Goal: Book appointment/travel/reservation: Book appointment/travel/reservation

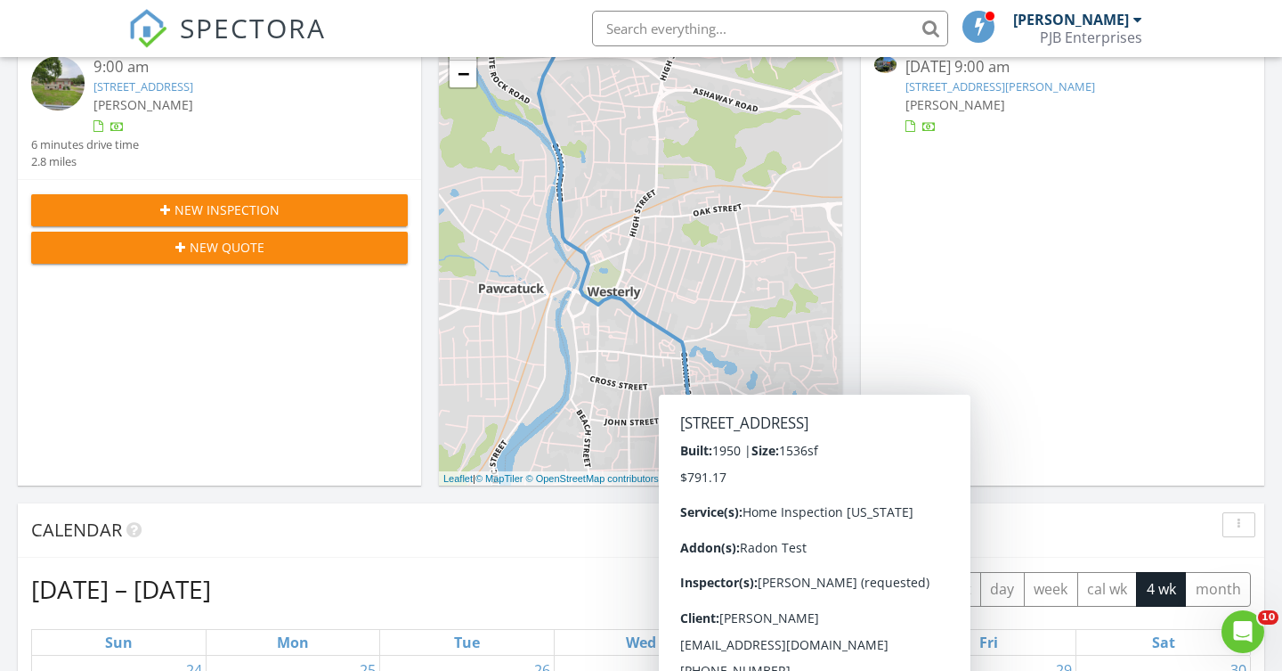
scroll to position [160, 0]
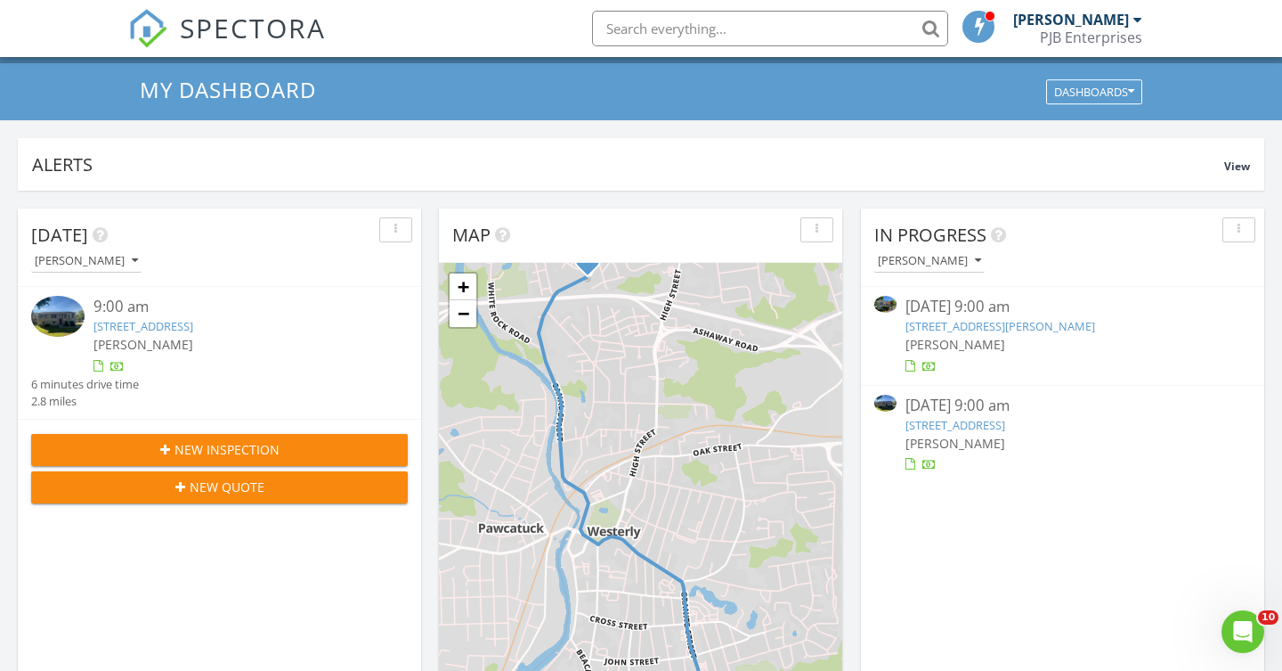
scroll to position [31, 0]
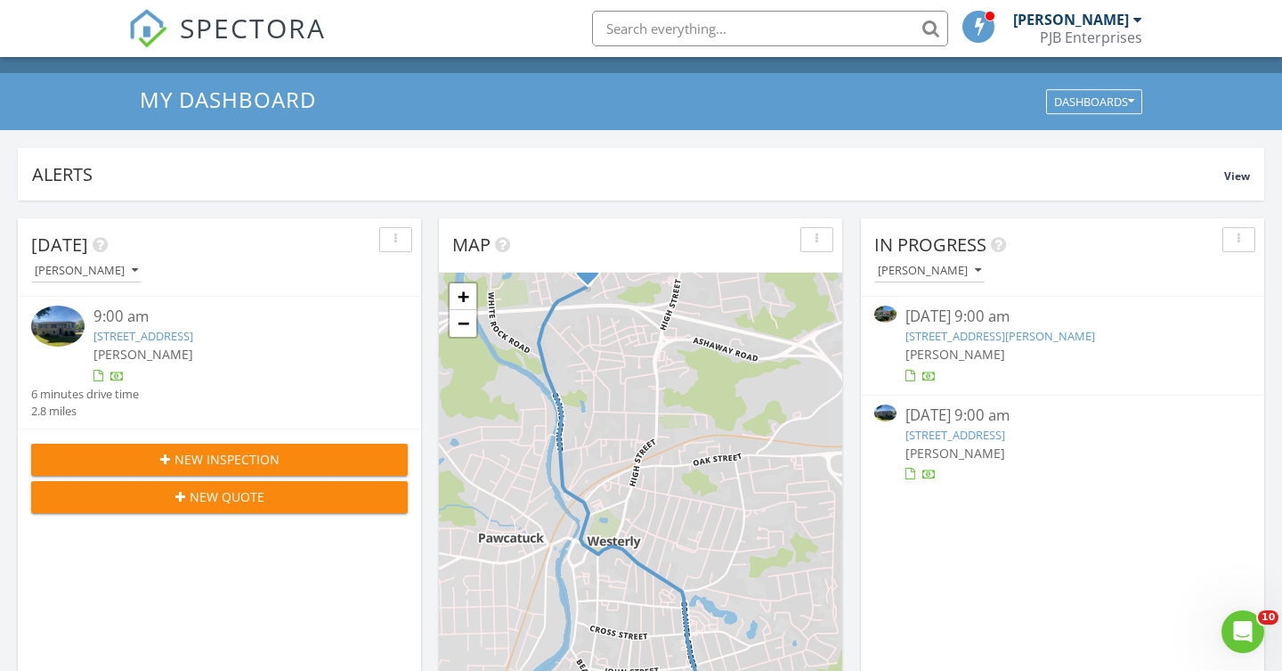
click at [958, 338] on link "12 Baxter St, Charlestown, RI 02813" at bounding box center [1001, 336] width 190 height 16
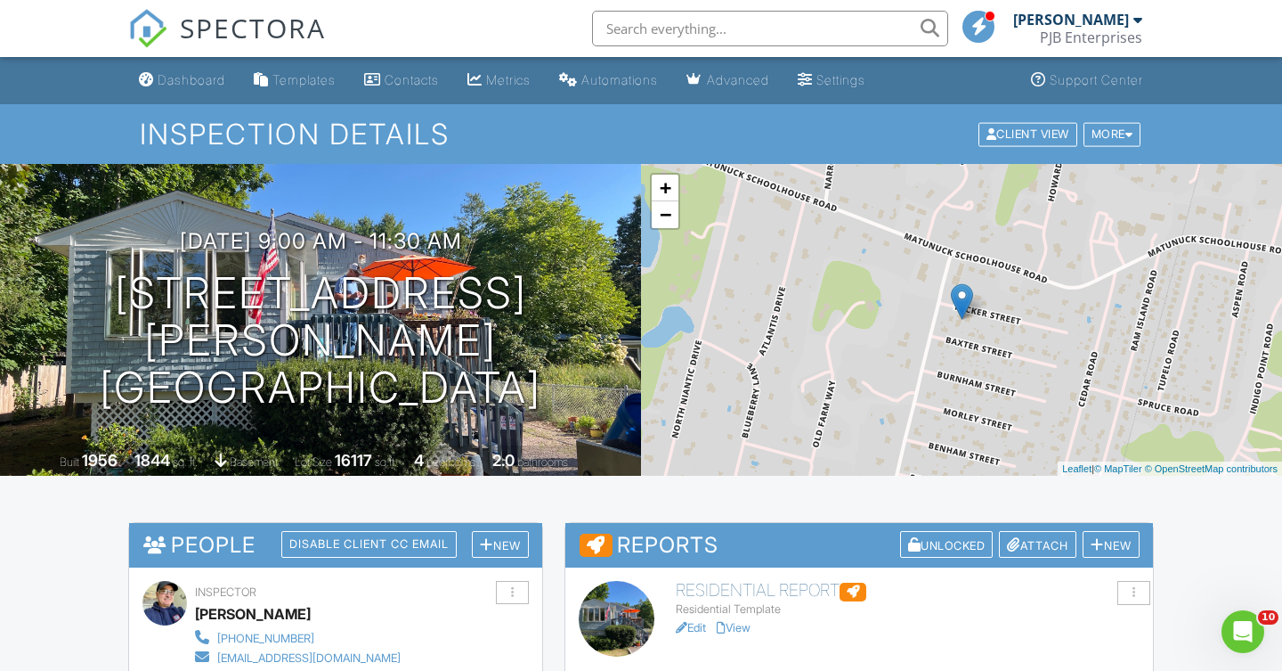
click at [680, 52] on li at bounding box center [764, 28] width 381 height 57
click at [676, 25] on input "text" at bounding box center [770, 29] width 356 height 36
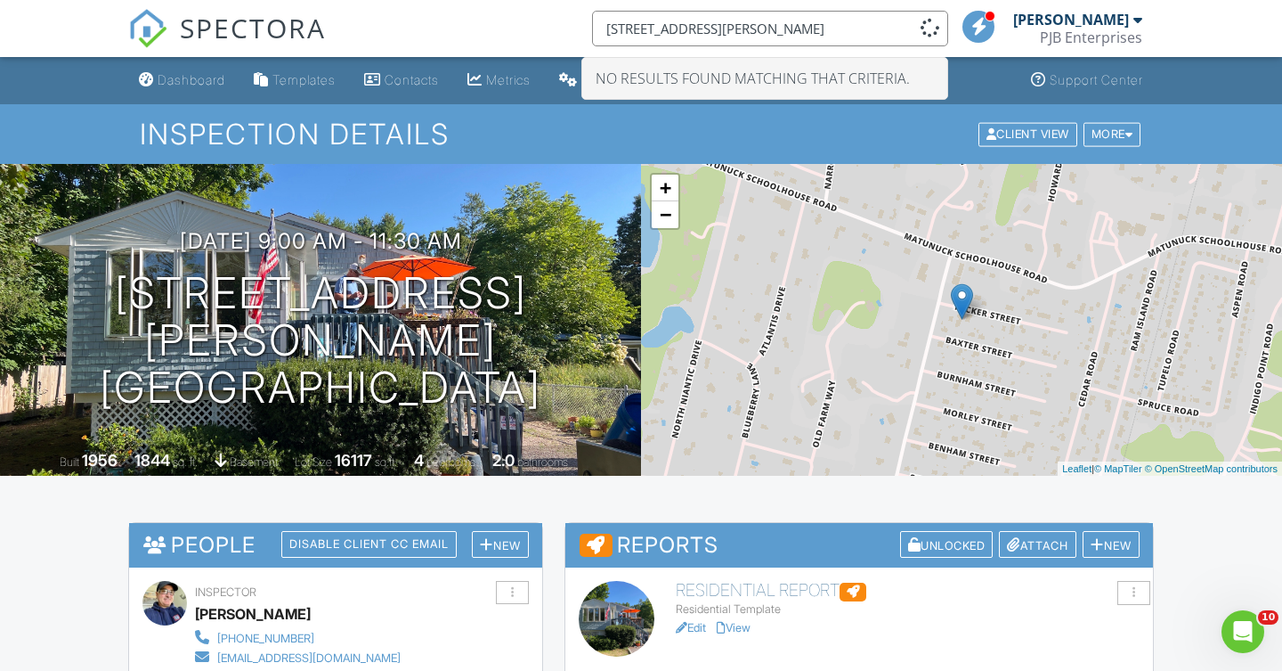
click at [643, 29] on input "32 George st" at bounding box center [770, 29] width 356 height 36
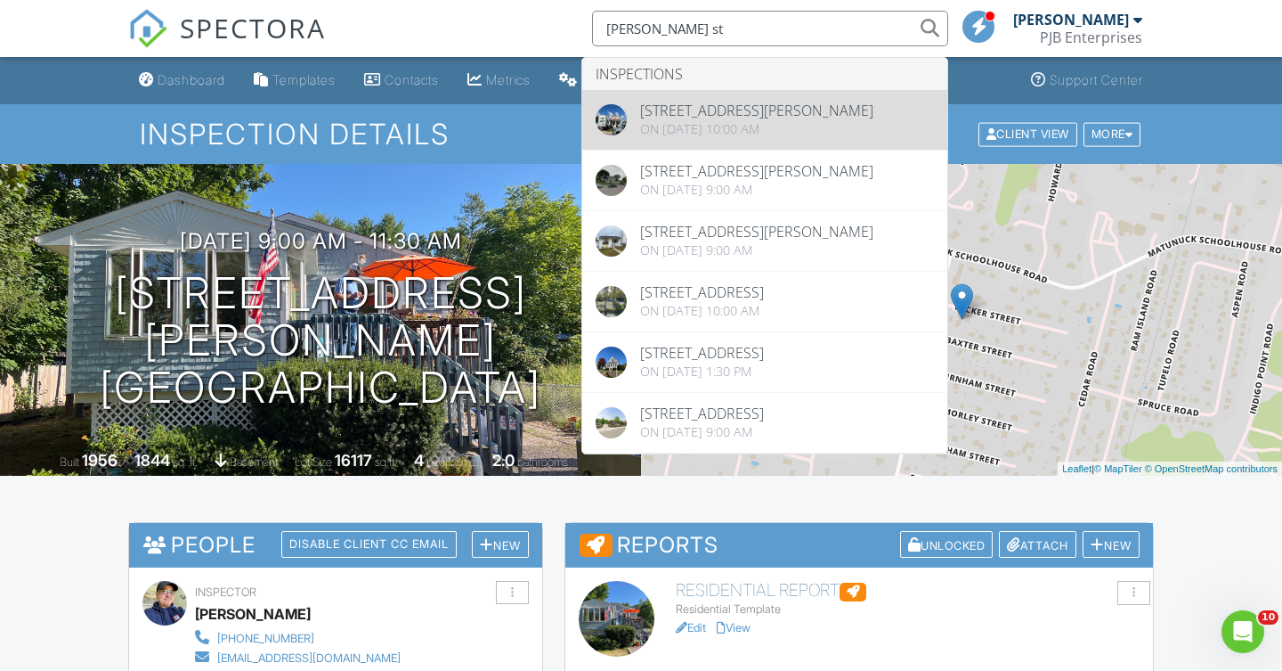
type input "George st"
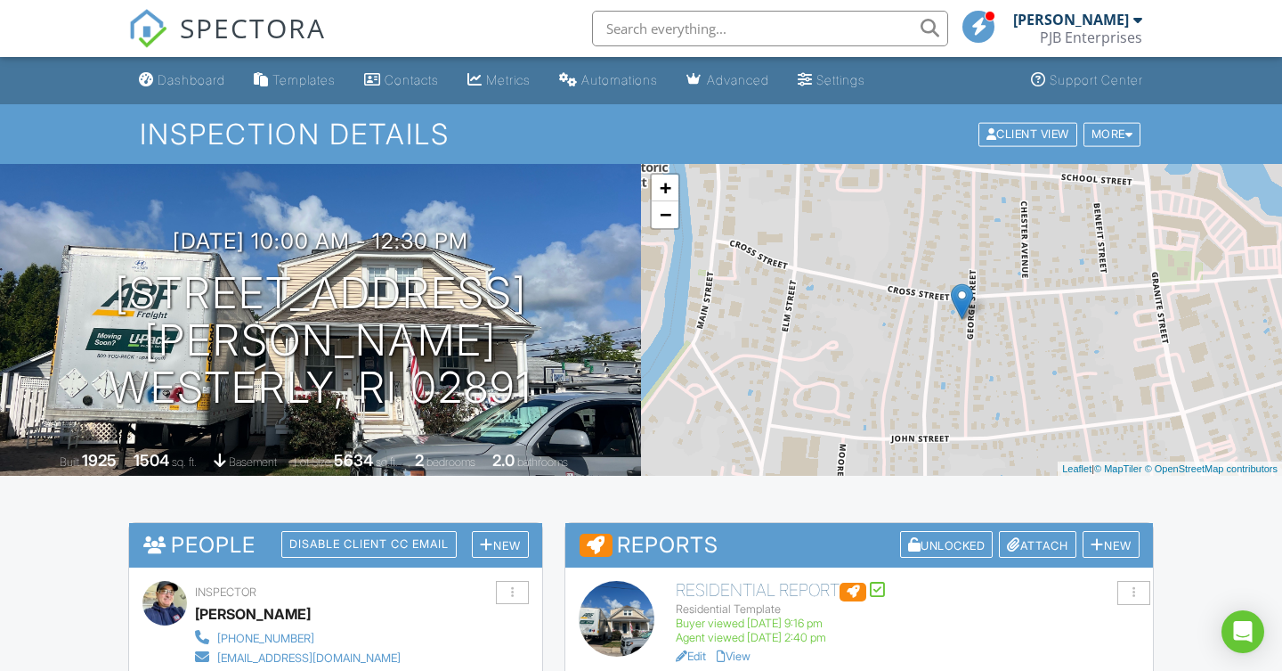
click at [676, 25] on input "text" at bounding box center [770, 29] width 356 height 36
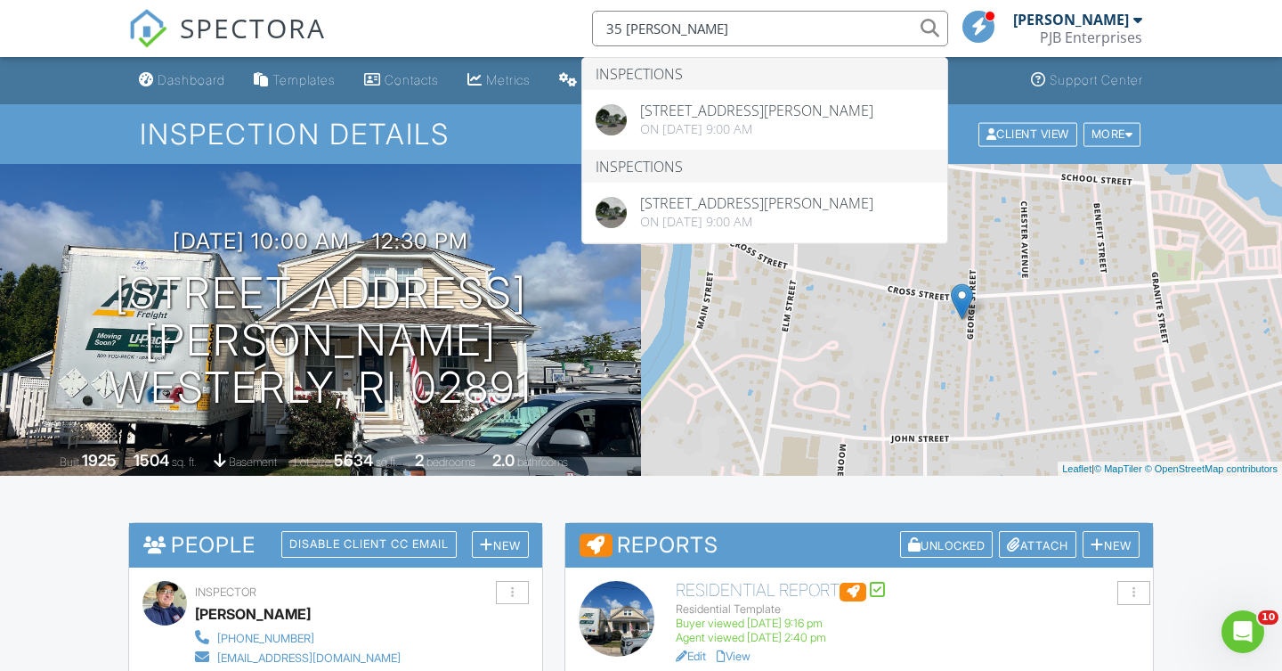
type input "35 George"
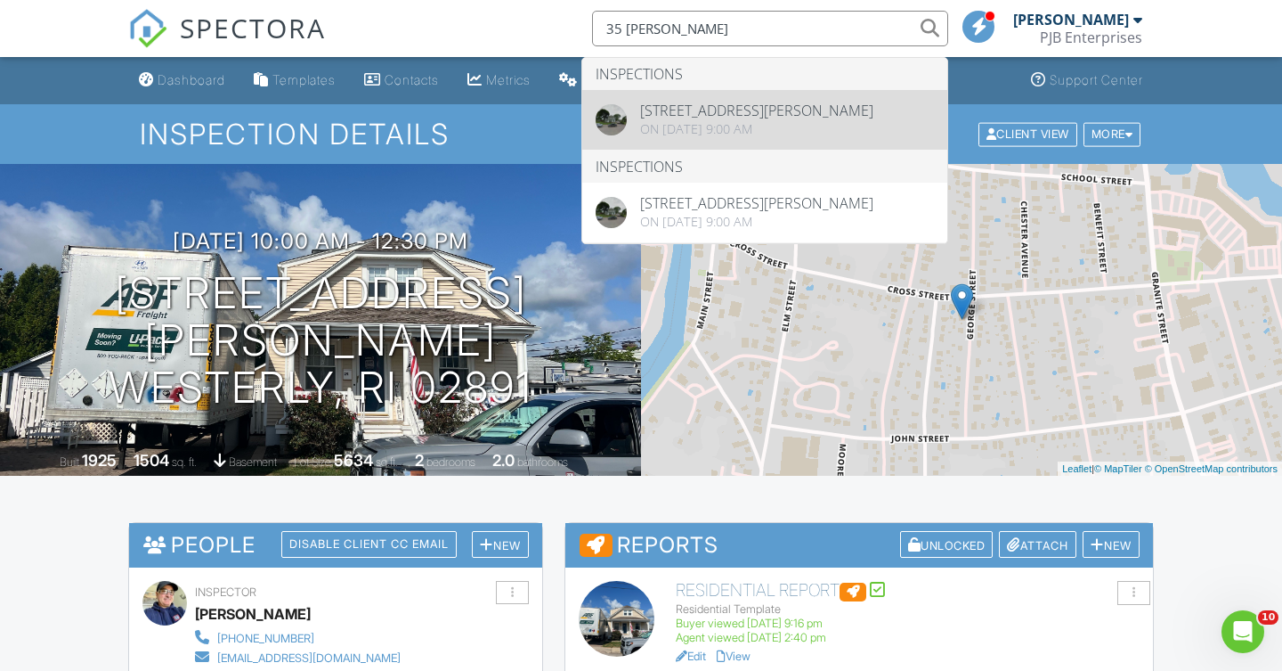
drag, startPoint x: 1282, startPoint y: 3, endPoint x: 806, endPoint y: 116, distance: 488.8
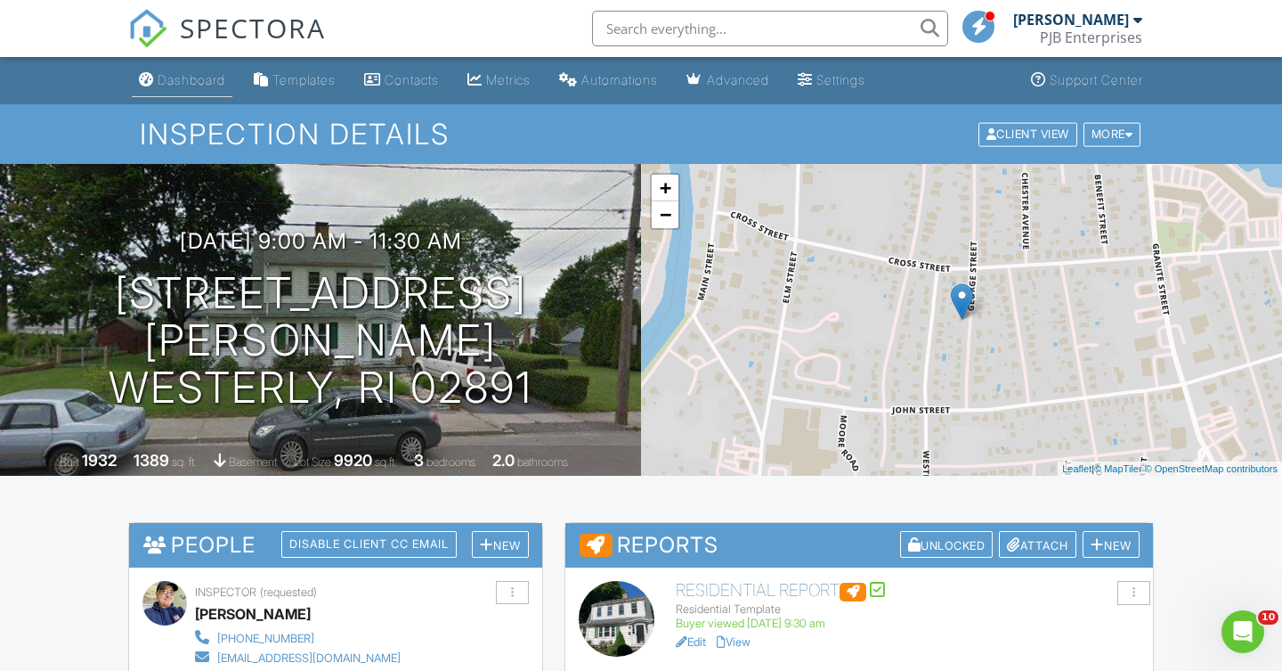
click at [205, 82] on div "Dashboard" at bounding box center [192, 79] width 68 height 15
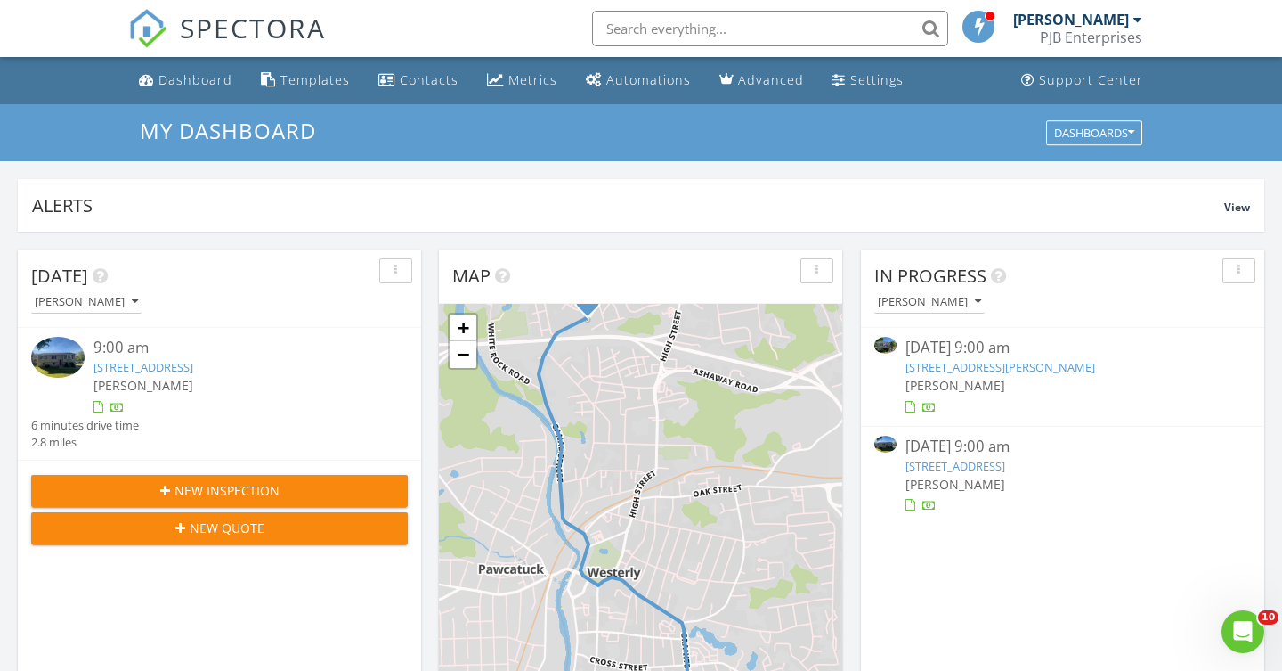
click at [968, 365] on link "[STREET_ADDRESS][PERSON_NAME]" at bounding box center [1001, 367] width 190 height 16
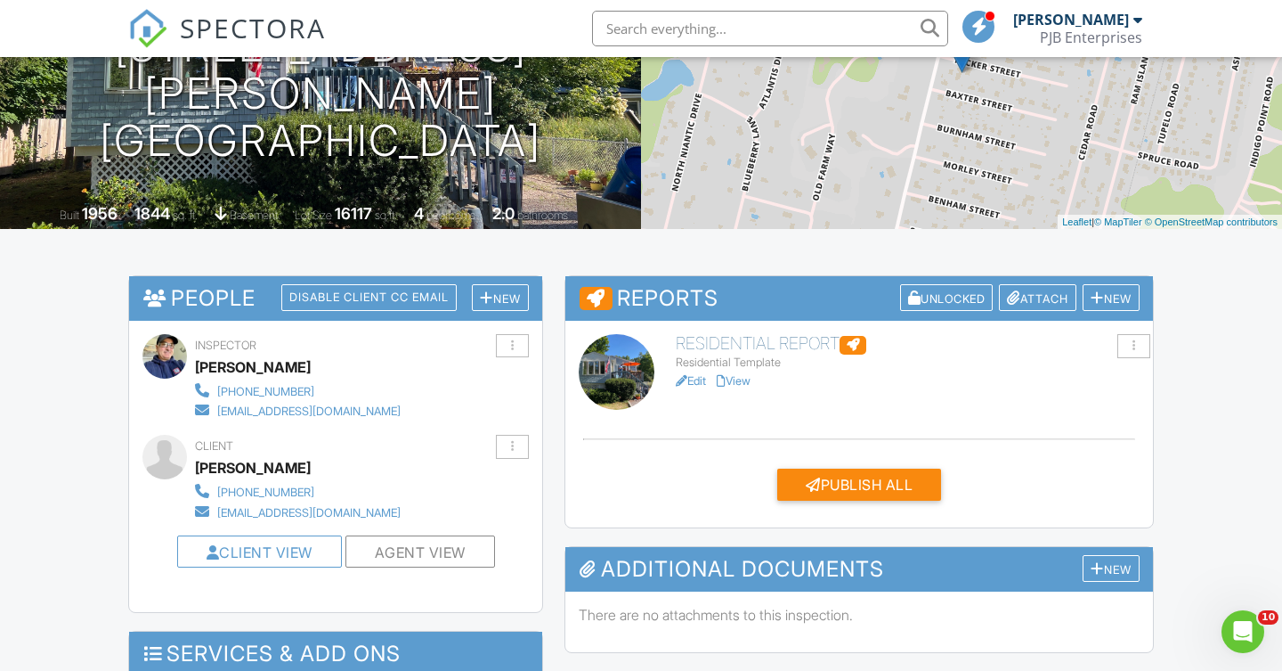
scroll to position [251, 0]
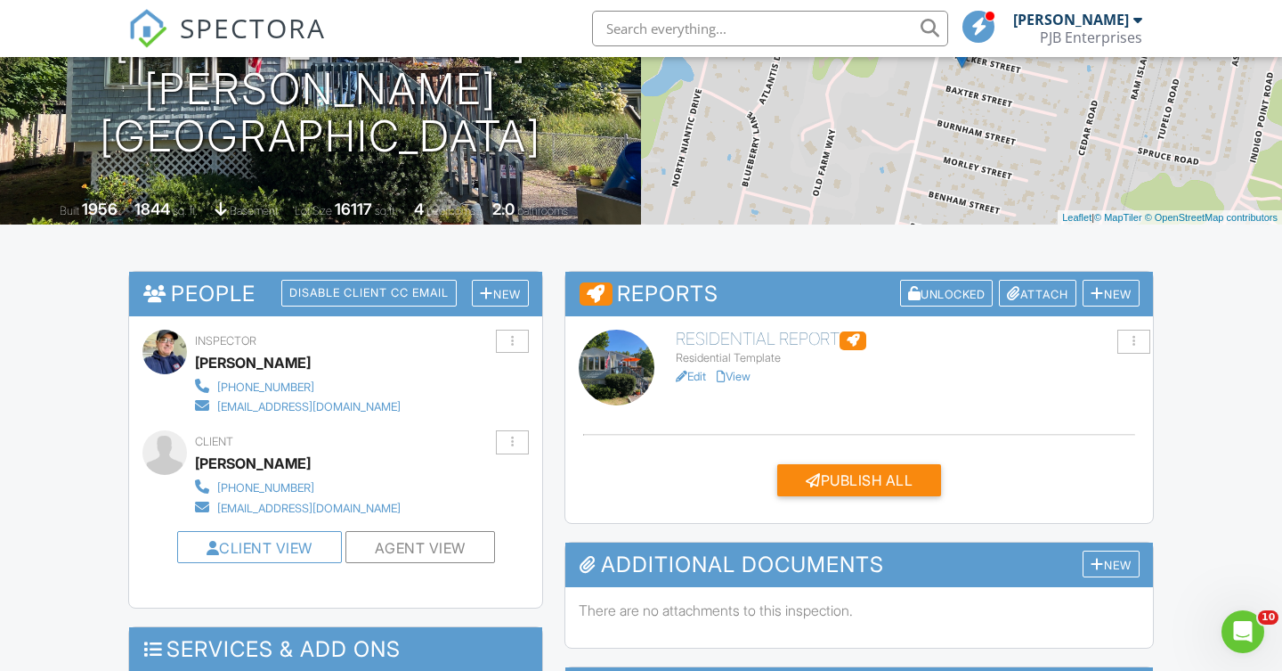
click at [745, 375] on link "View" at bounding box center [734, 376] width 34 height 13
click at [744, 373] on link "View" at bounding box center [734, 376] width 34 height 13
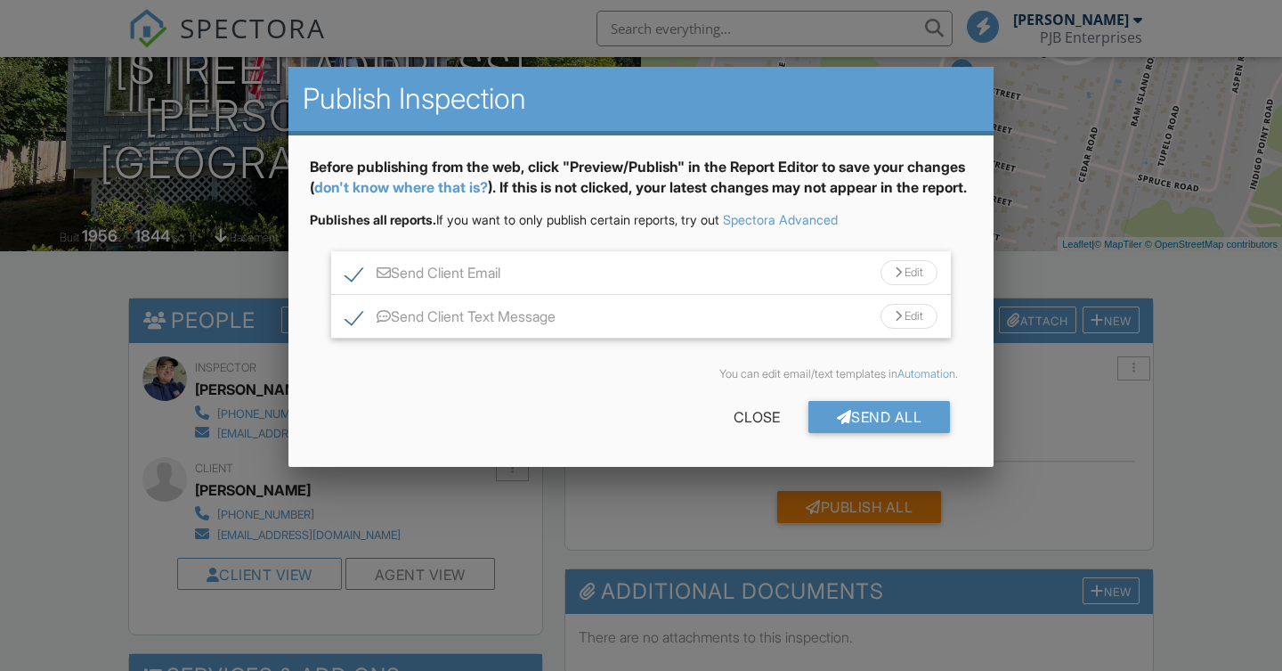
scroll to position [224, 0]
click at [875, 433] on div "Send All" at bounding box center [880, 417] width 142 height 32
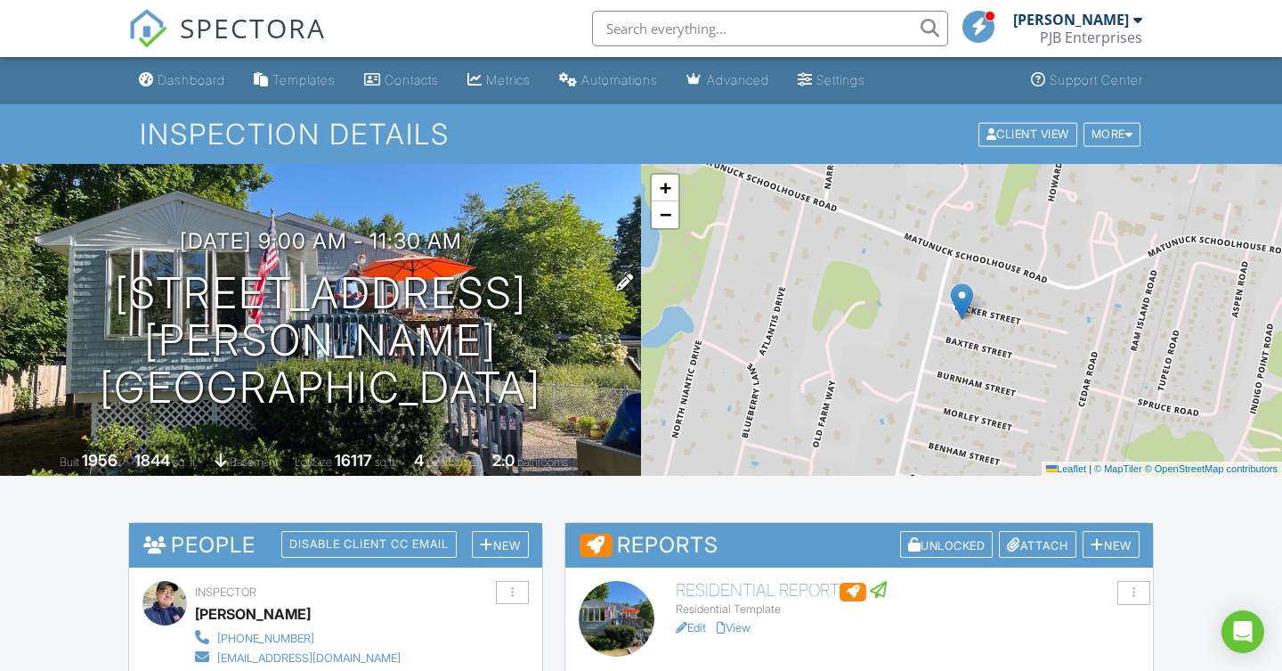
click at [199, 270] on h1 "12 Baxter St Charlestown, RI 02813" at bounding box center [320, 340] width 584 height 141
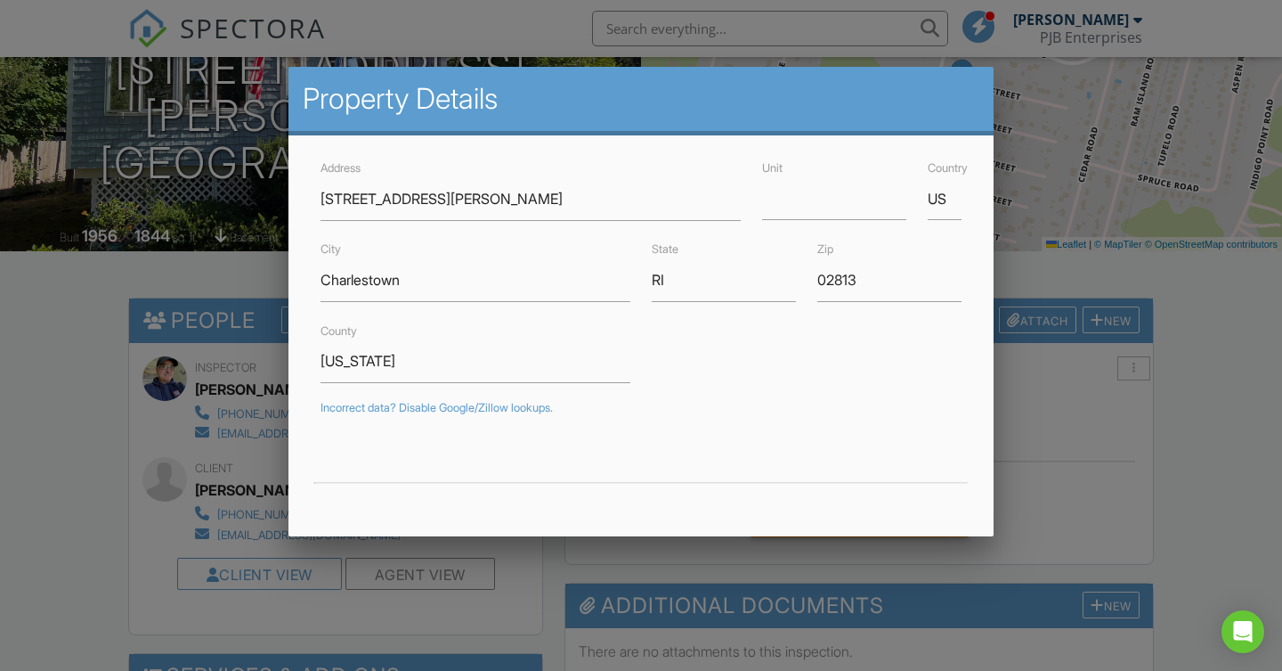
click at [141, 319] on div at bounding box center [641, 330] width 1282 height 838
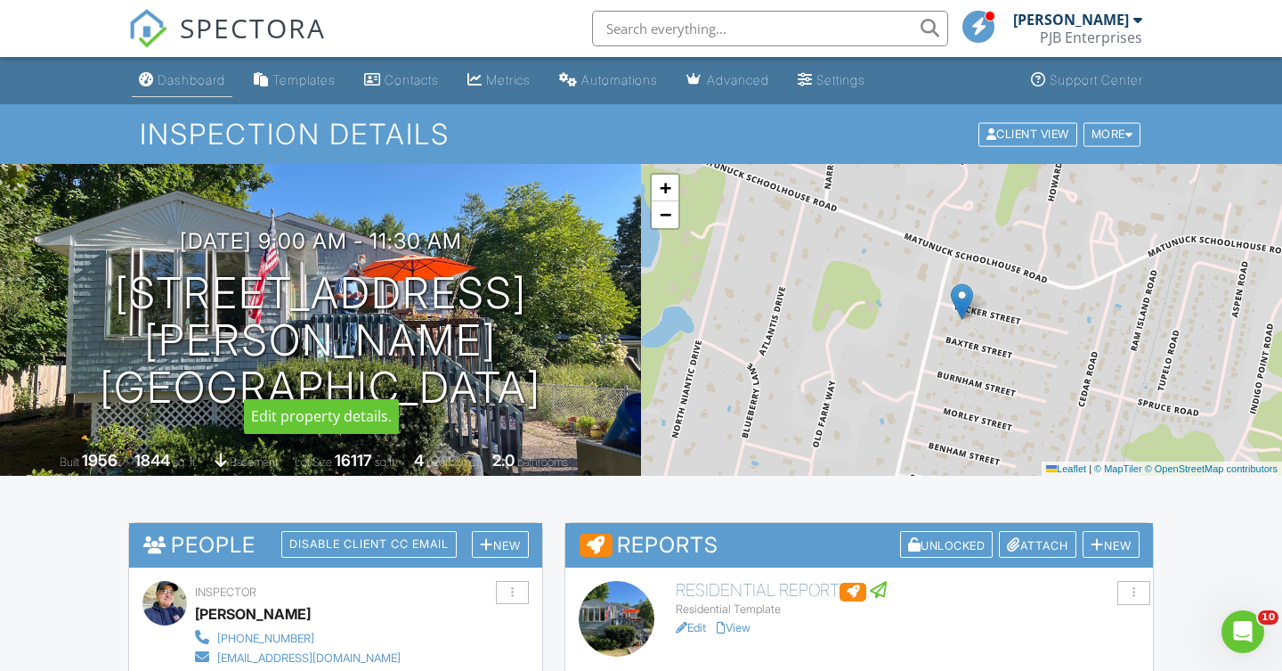
scroll to position [0, 0]
click at [214, 77] on div "Dashboard" at bounding box center [192, 79] width 68 height 15
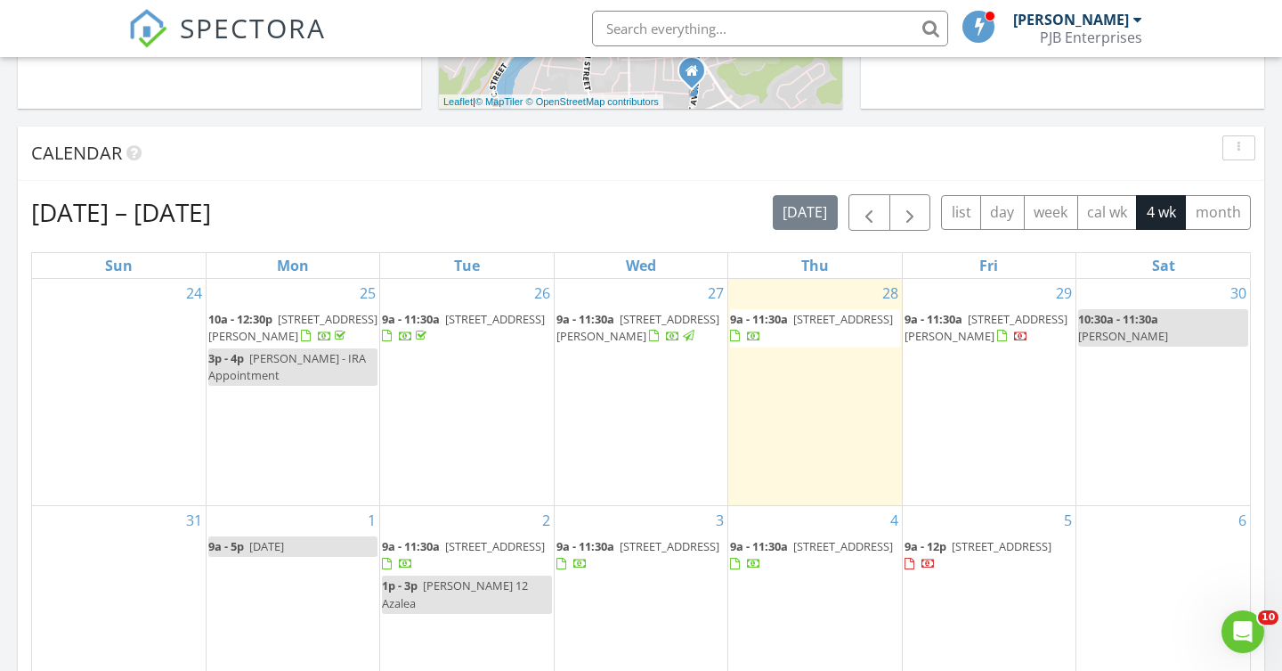
scroll to position [659, 0]
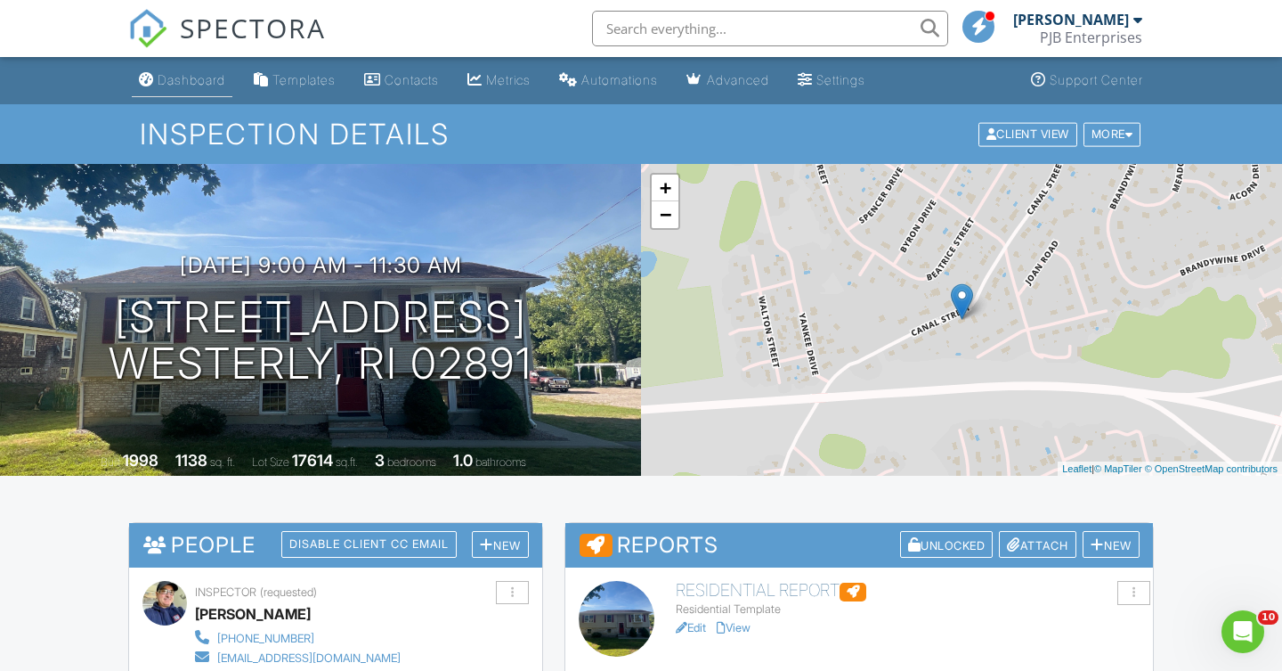
click at [187, 81] on div "Dashboard" at bounding box center [192, 79] width 68 height 15
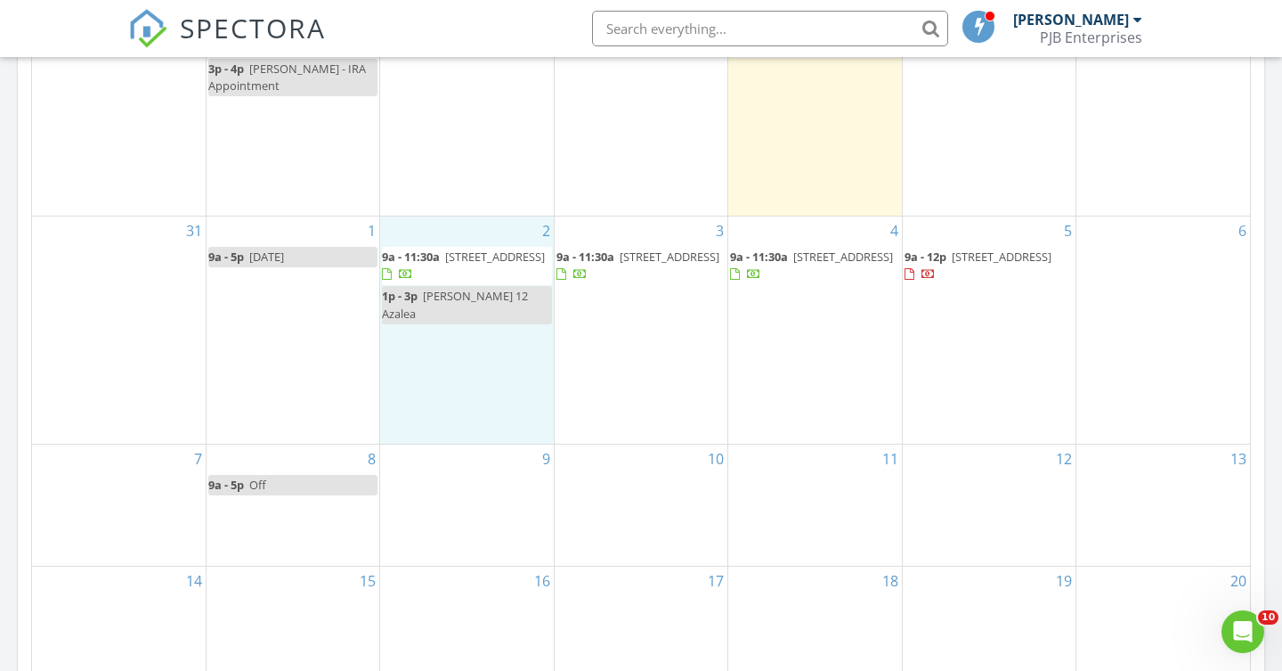
click at [444, 329] on div "2 9a - 11:30a 32 S Broad St, Stonington 06378 1p - 3p Liz Kiselak 12 Azalea" at bounding box center [466, 329] width 173 height 227
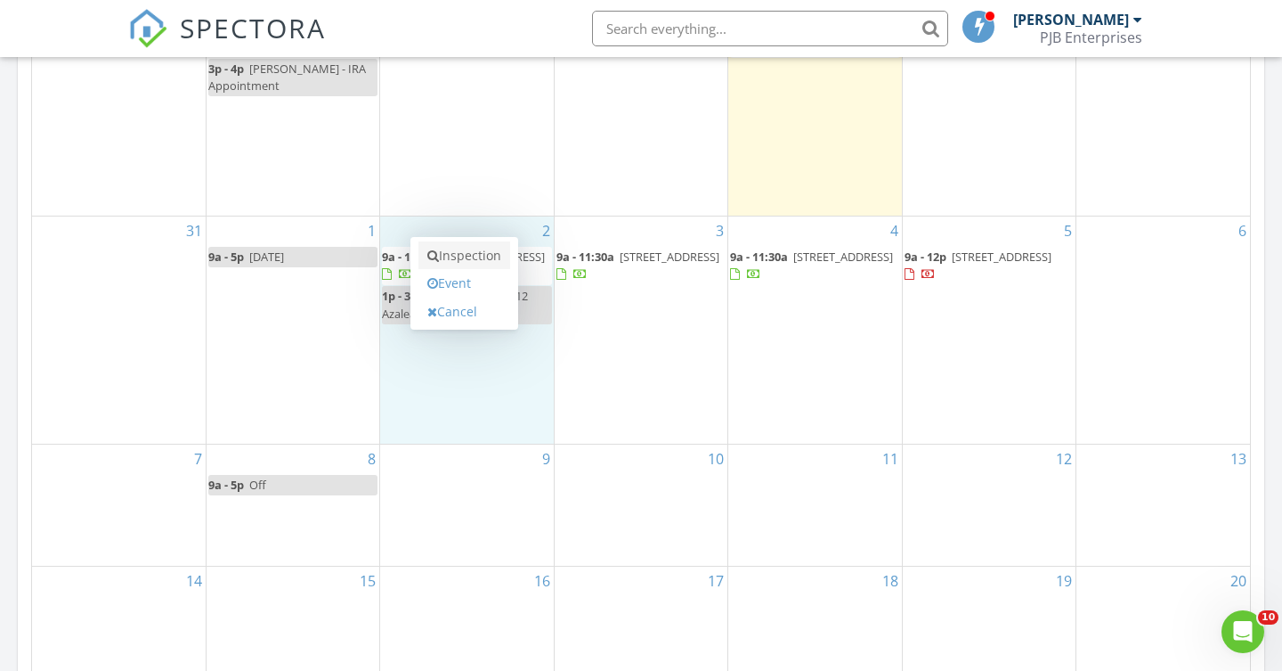
click at [477, 254] on link "Inspection" at bounding box center [465, 255] width 92 height 28
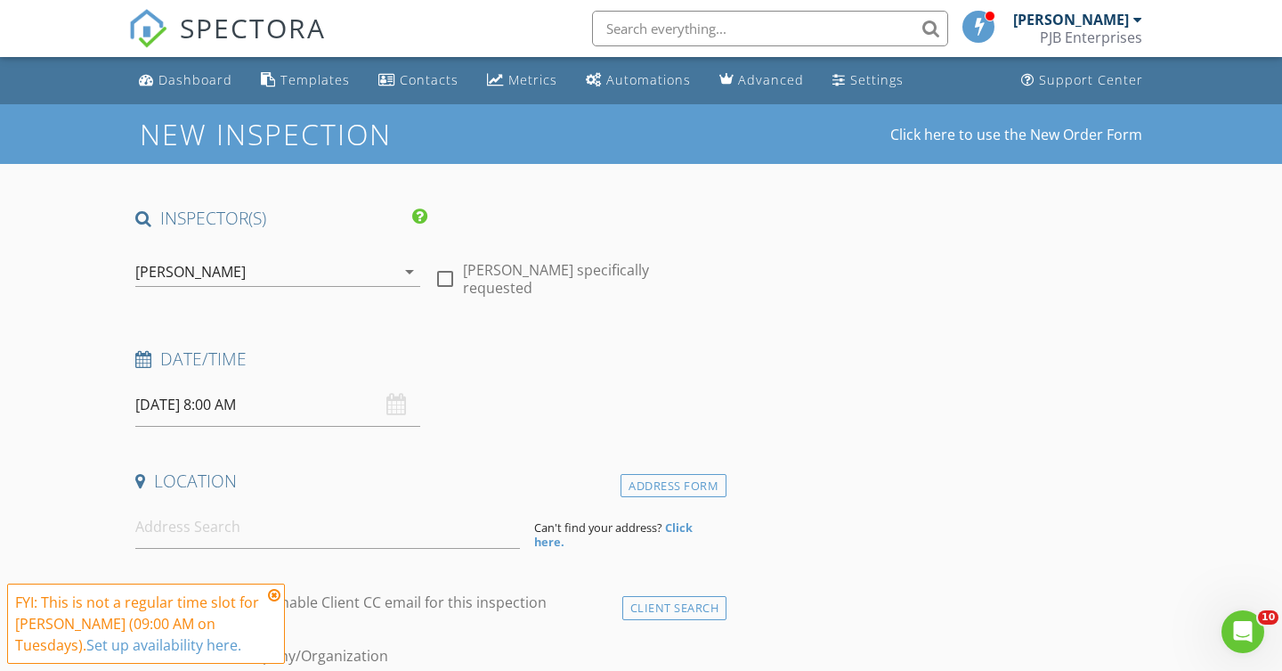
click at [441, 272] on div at bounding box center [445, 279] width 30 height 30
checkbox input "true"
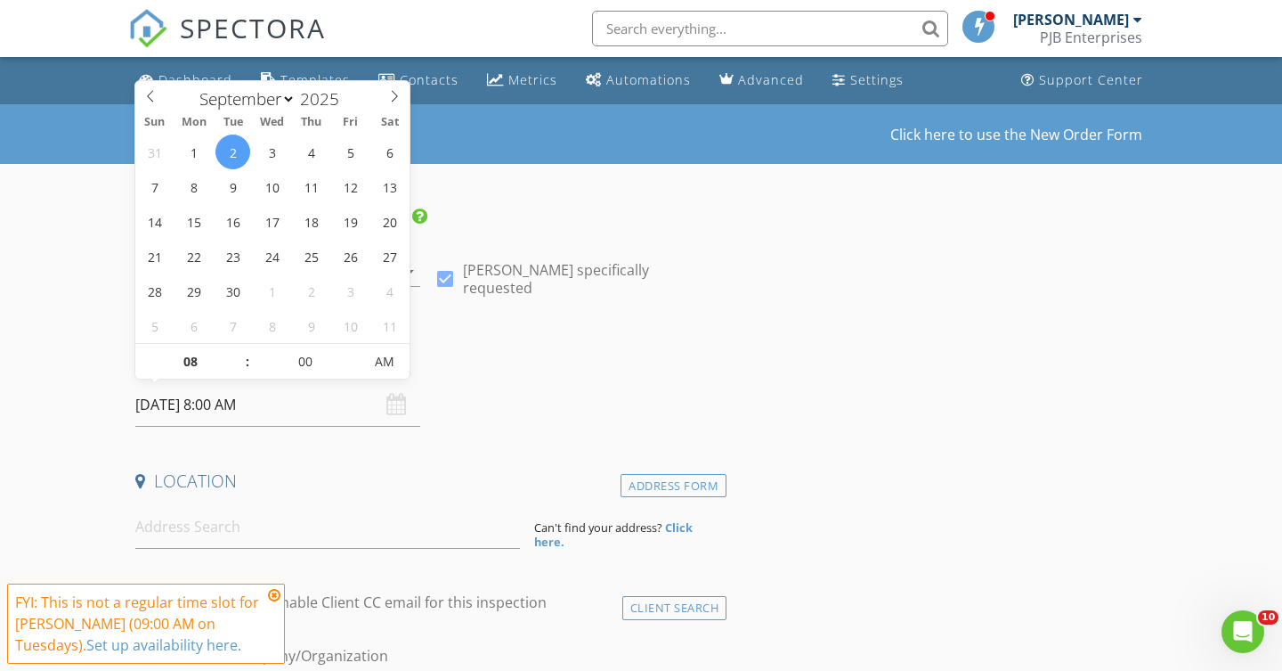
click at [241, 403] on input "[DATE] 8:00 AM" at bounding box center [277, 405] width 285 height 44
type input "[DATE] 8:00 AM"
select select "9"
type input "[DATE] 8:00 AM"
select select "10"
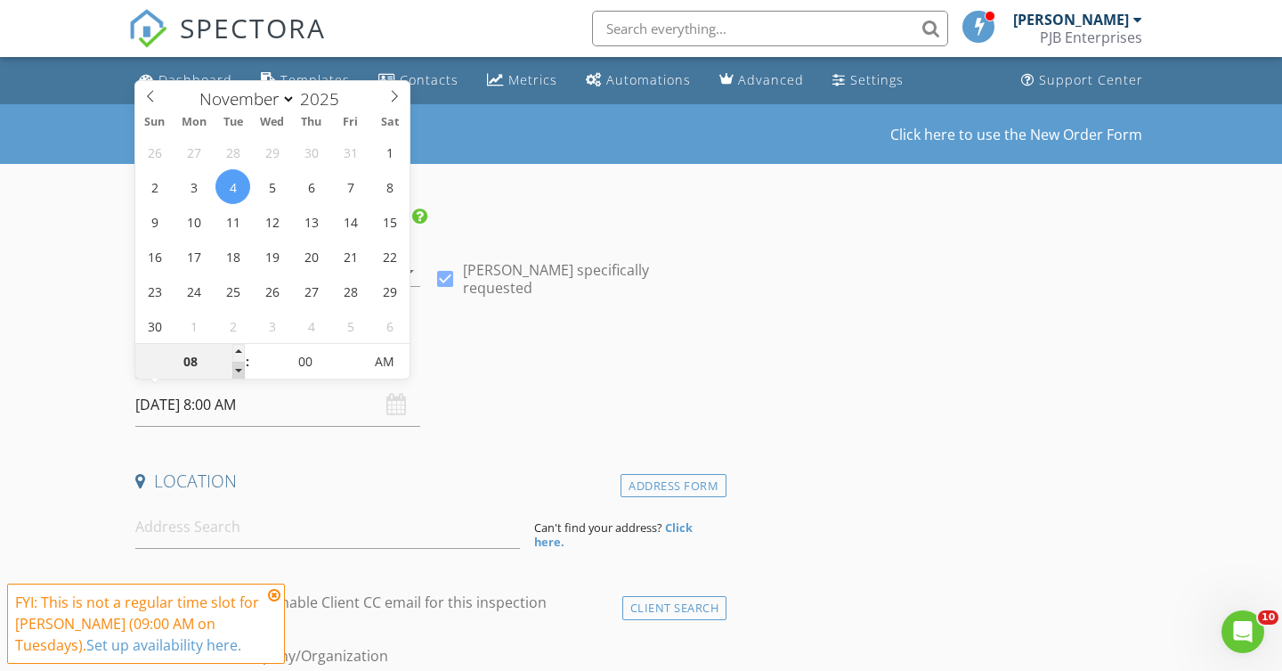
type input "[DATE] 7:00 AM"
type input "07"
click at [240, 364] on span at bounding box center [238, 371] width 12 height 18
type input "11/04/2025 8:00 AM"
type input "08"
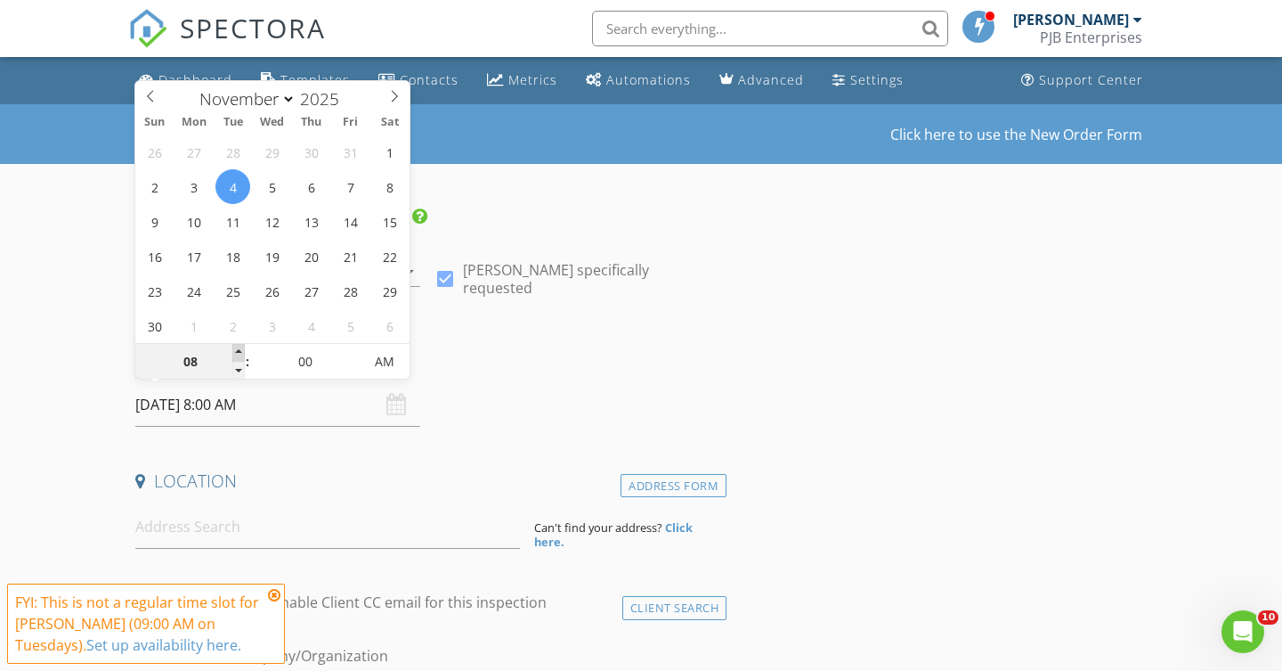
click at [239, 348] on span at bounding box center [238, 353] width 12 height 18
type input "11/04/2025 9:00 AM"
type input "09"
click at [239, 348] on span at bounding box center [238, 353] width 12 height 18
type input "11/04/2025 10:00 AM"
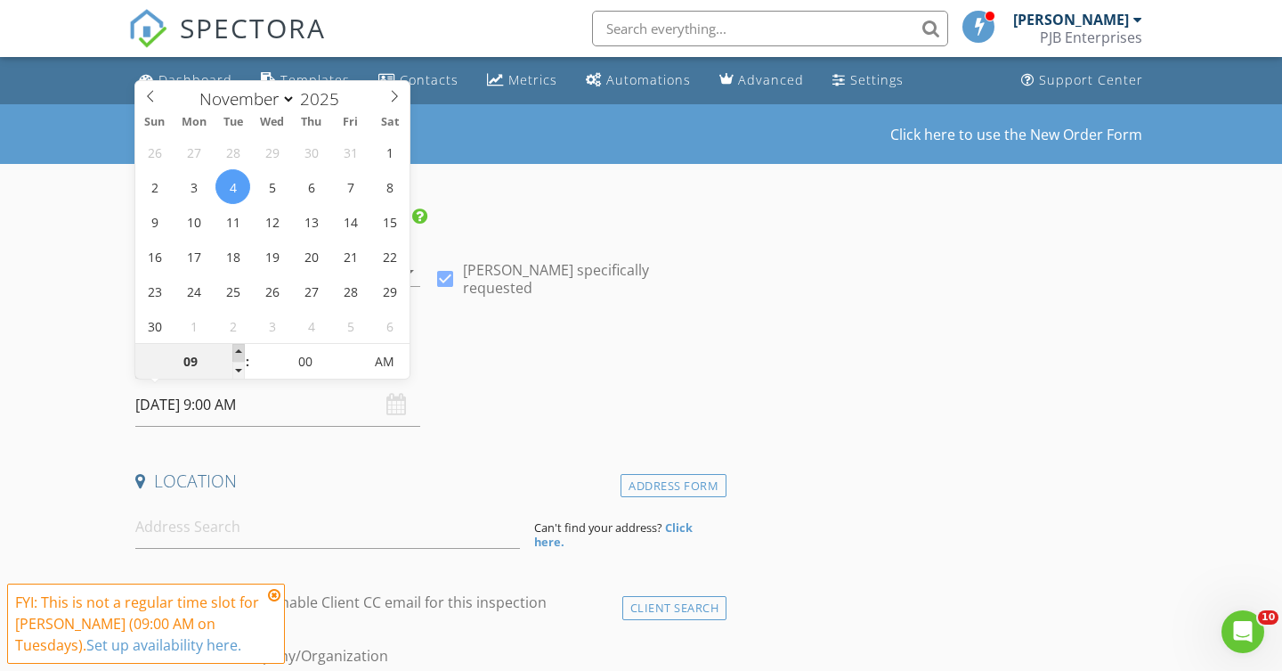
type input "10"
click at [239, 348] on span at bounding box center [238, 353] width 12 height 18
type input "11/04/2025 11:00 AM"
type input "11"
click at [239, 348] on span at bounding box center [238, 353] width 12 height 18
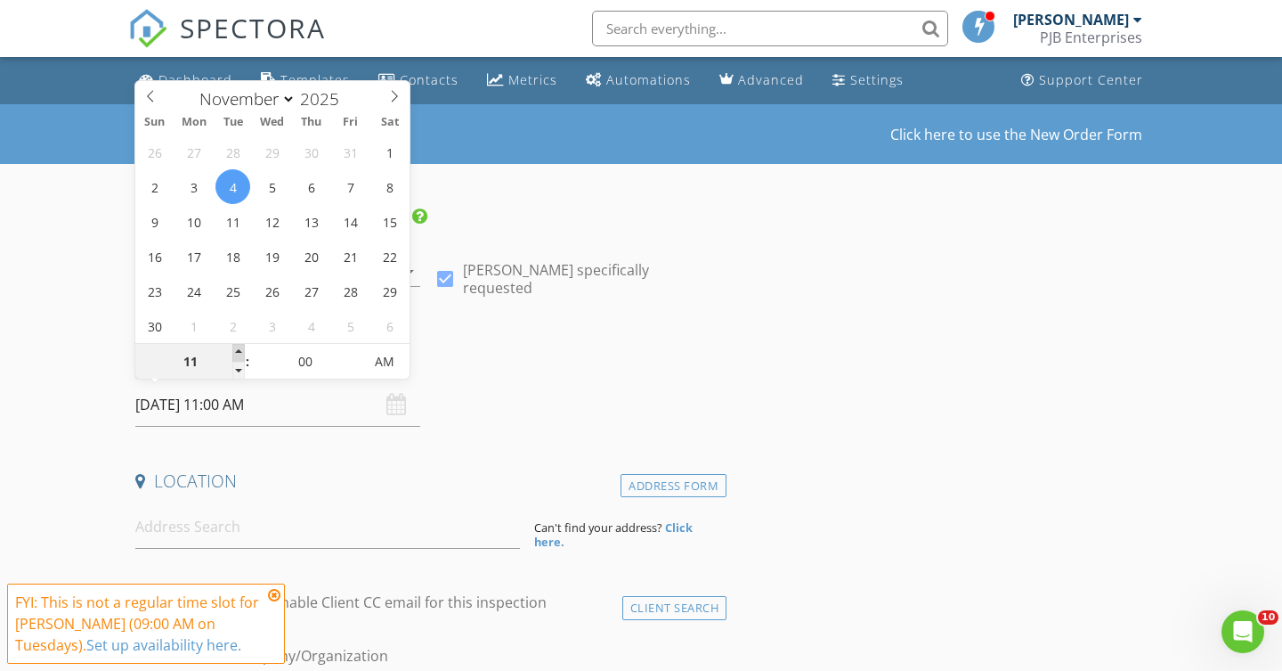
type input "11/04/2025 12:00 PM"
type input "12"
click at [239, 348] on span at bounding box center [238, 353] width 12 height 18
type input "11/04/2025 1:00 PM"
type input "01"
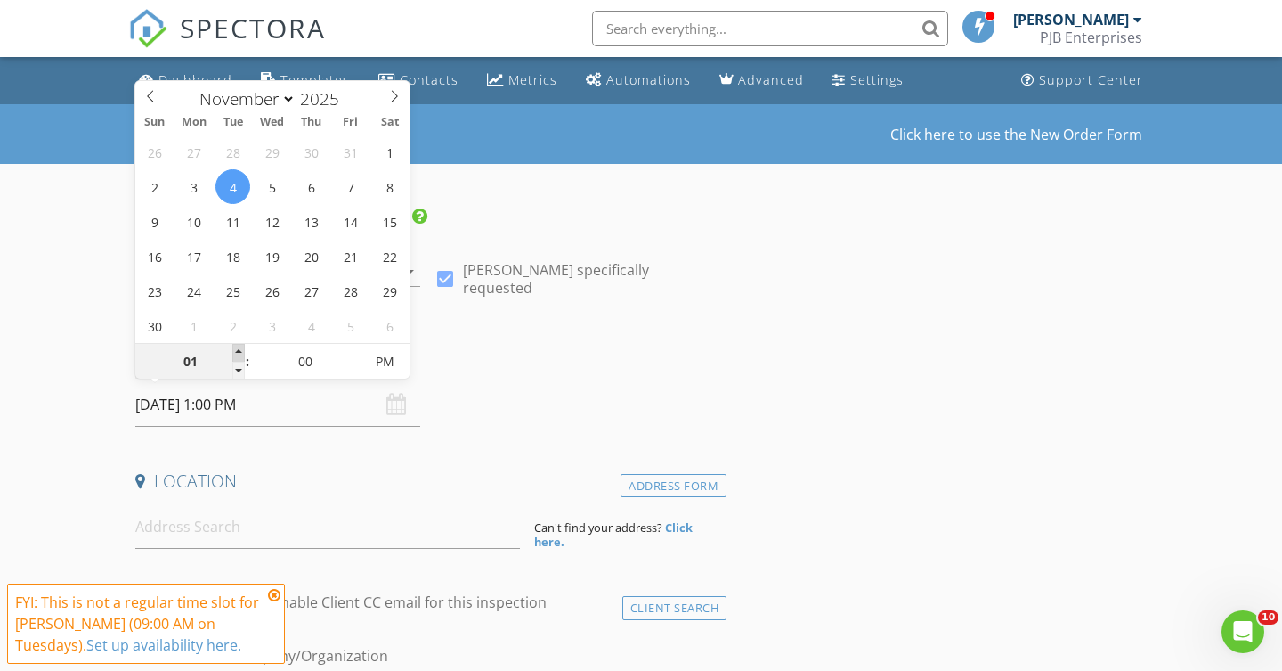
click at [239, 348] on span at bounding box center [238, 353] width 12 height 18
type input "12/02/2025 1:00 PM"
click at [155, 99] on icon at bounding box center [150, 96] width 12 height 12
select select "8"
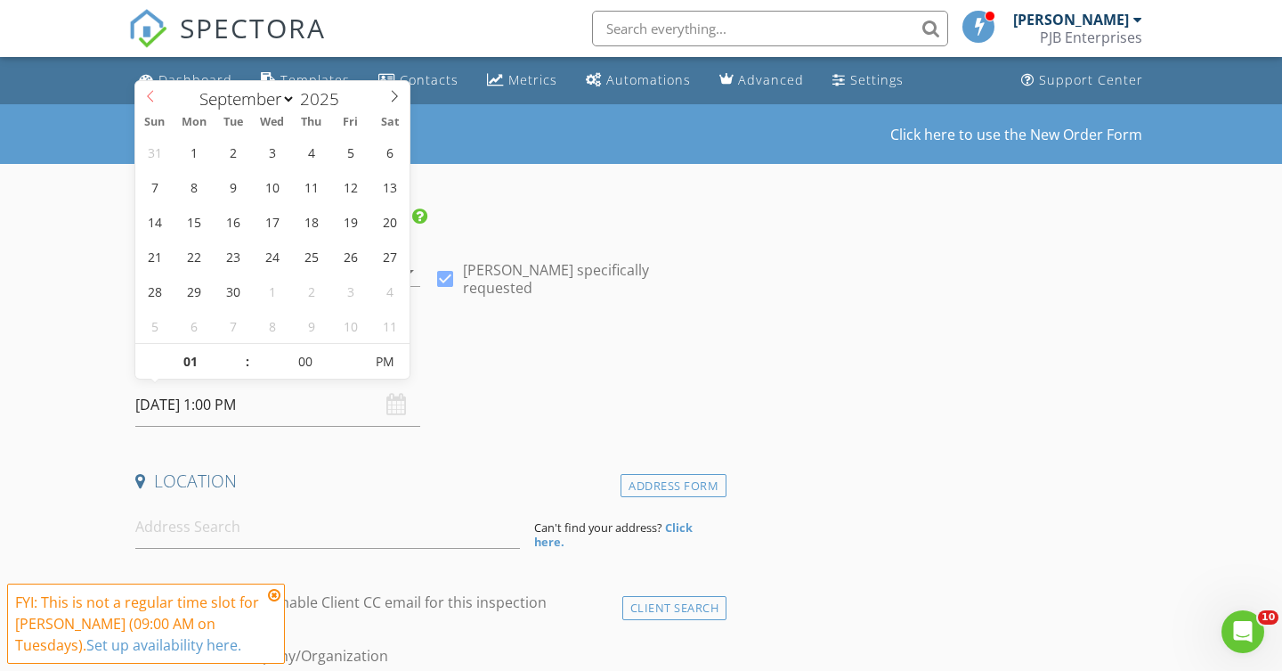
click at [155, 99] on icon at bounding box center [150, 96] width 12 height 12
type input "[DATE] 1:00 PM"
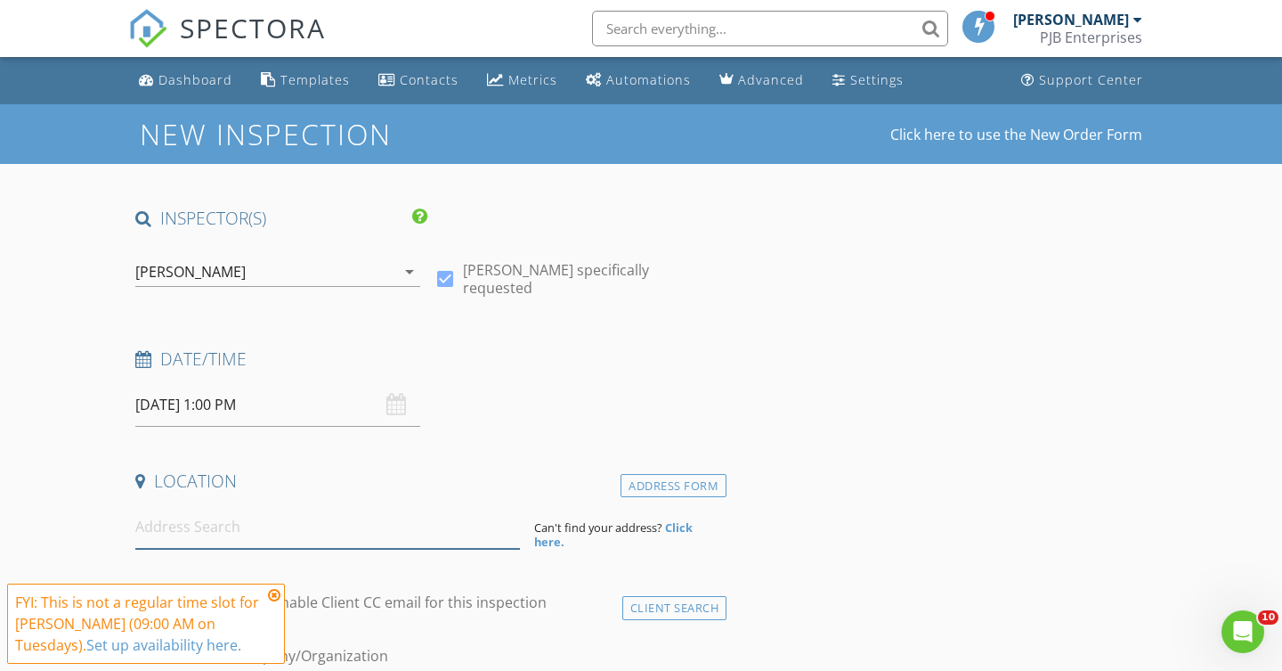
click at [191, 536] on input at bounding box center [327, 527] width 385 height 44
type input "2"
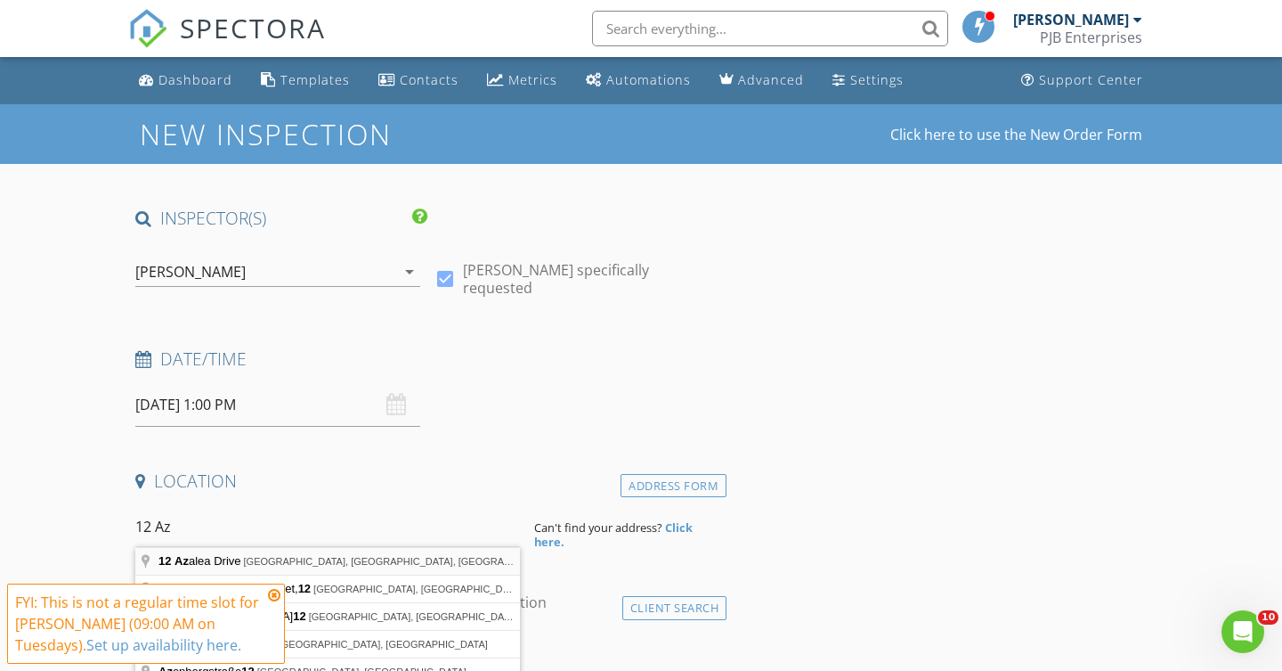
type input "12 Azalea Drive, Westerly, RI, USA"
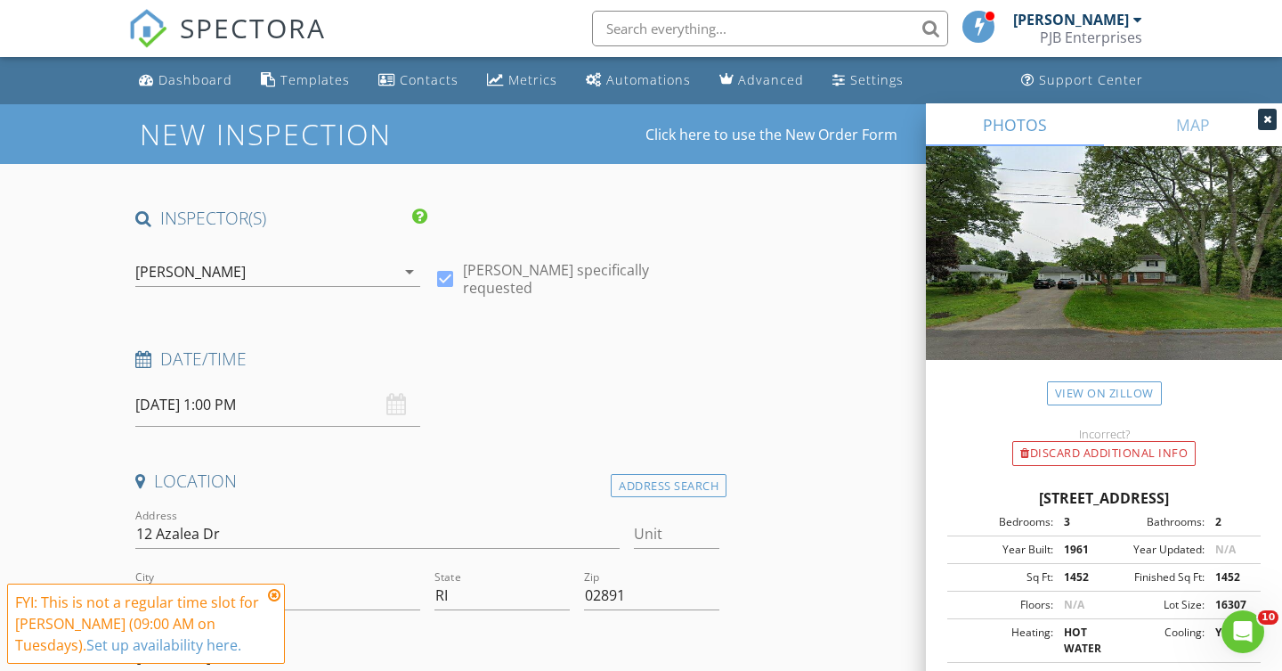
click at [274, 594] on icon at bounding box center [274, 595] width 12 height 14
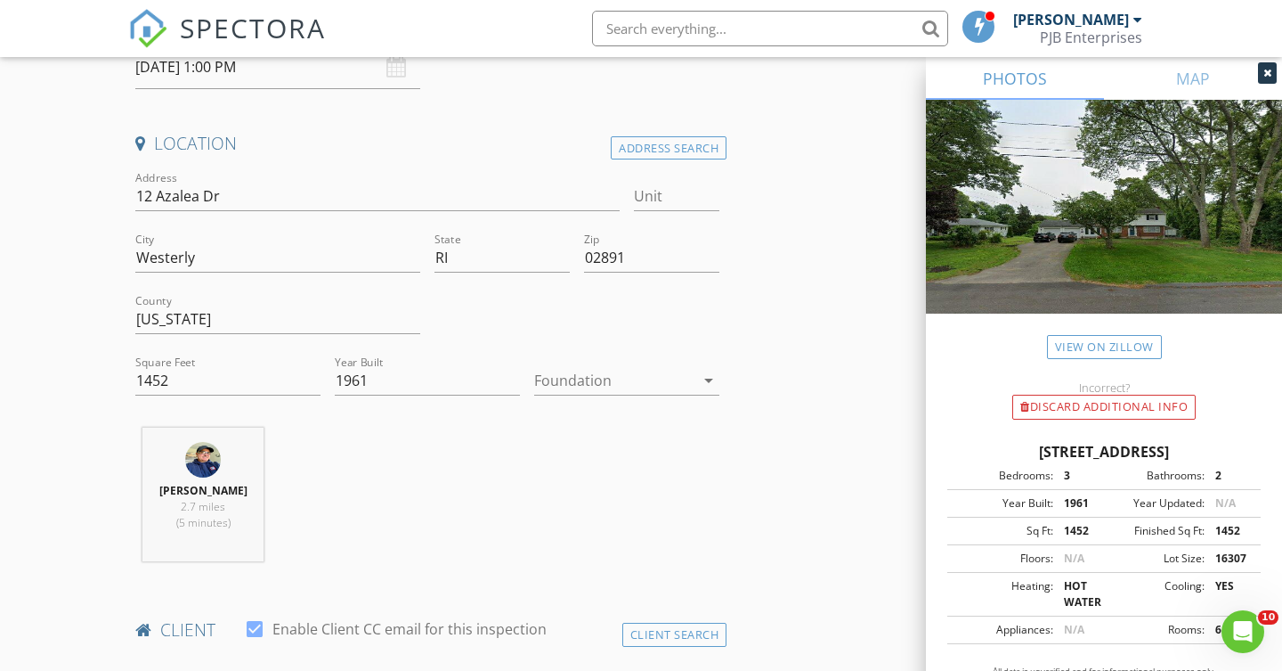
scroll to position [365, 0]
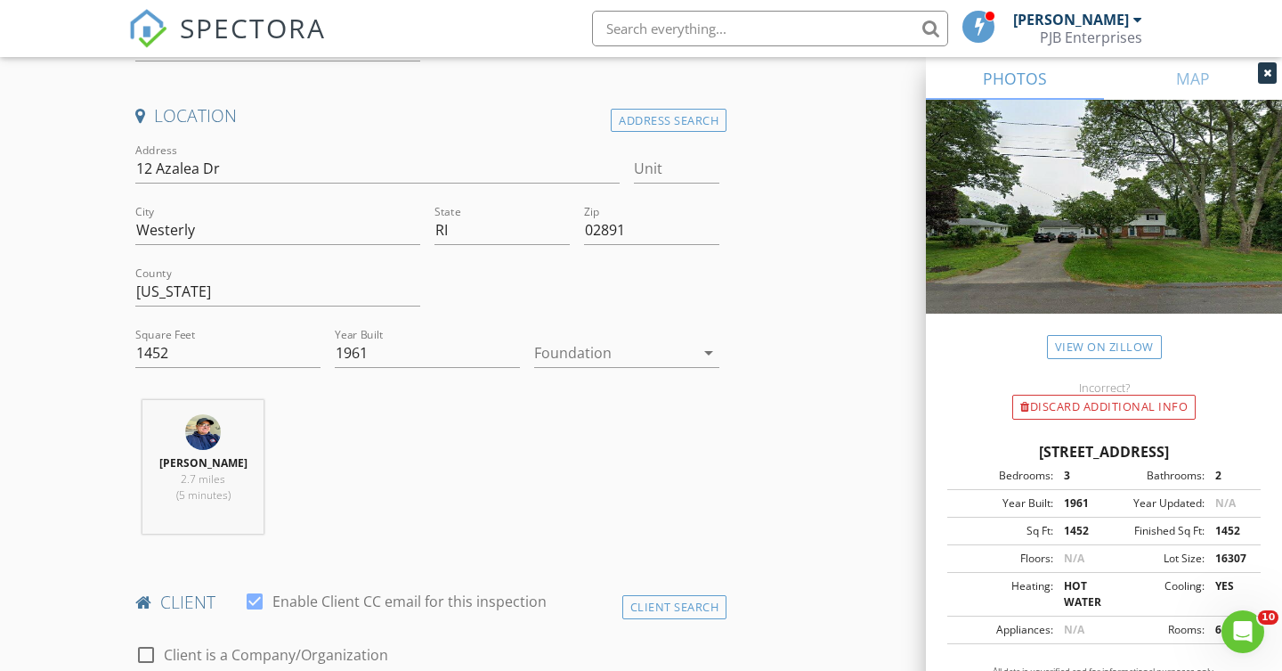
click at [709, 349] on icon "arrow_drop_down" at bounding box center [708, 352] width 21 height 21
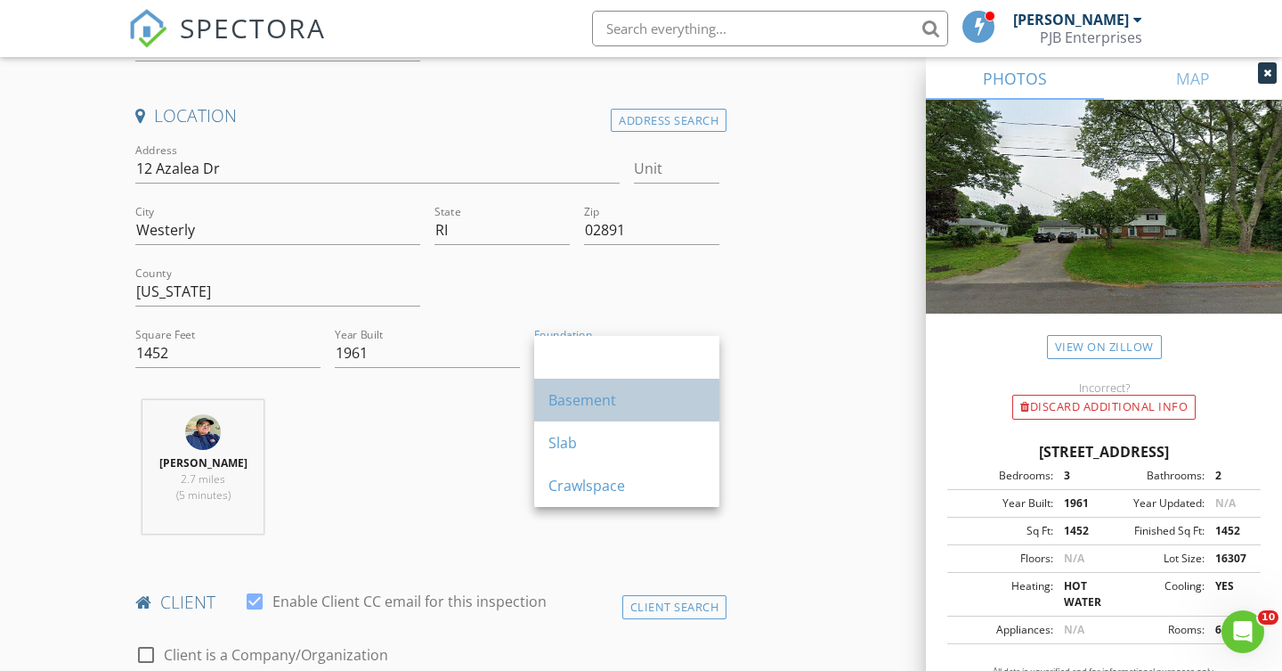
click at [613, 397] on div "Basement" at bounding box center [627, 399] width 157 height 21
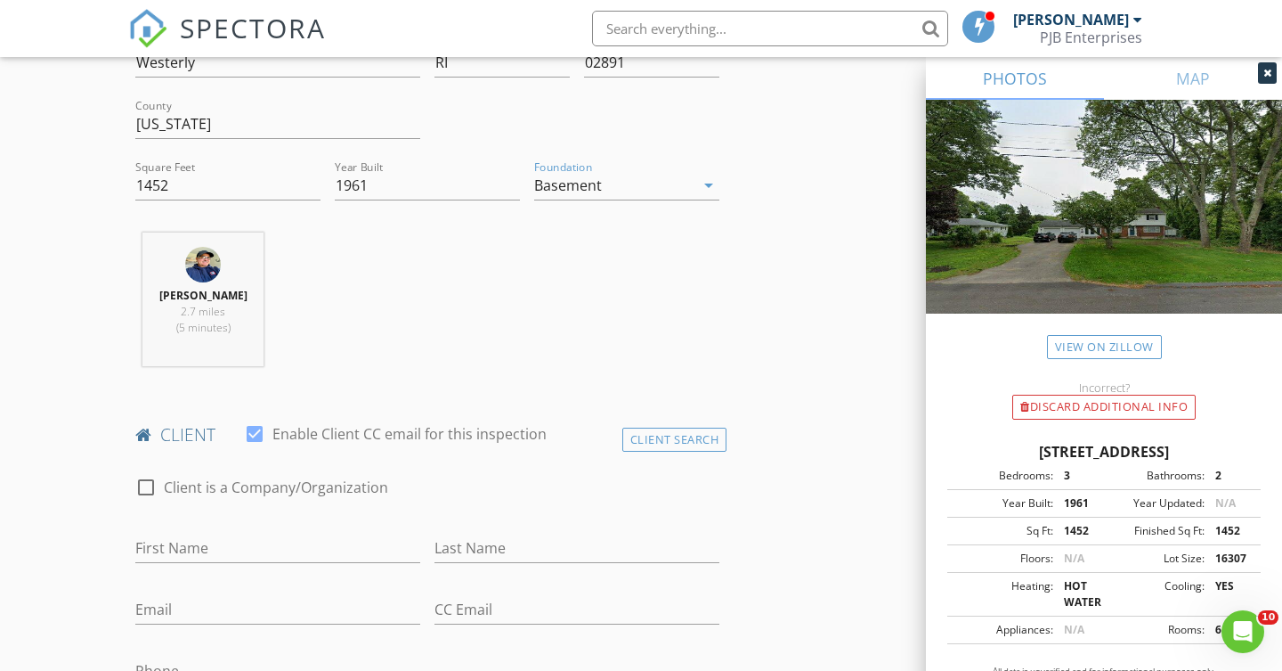
scroll to position [532, 0]
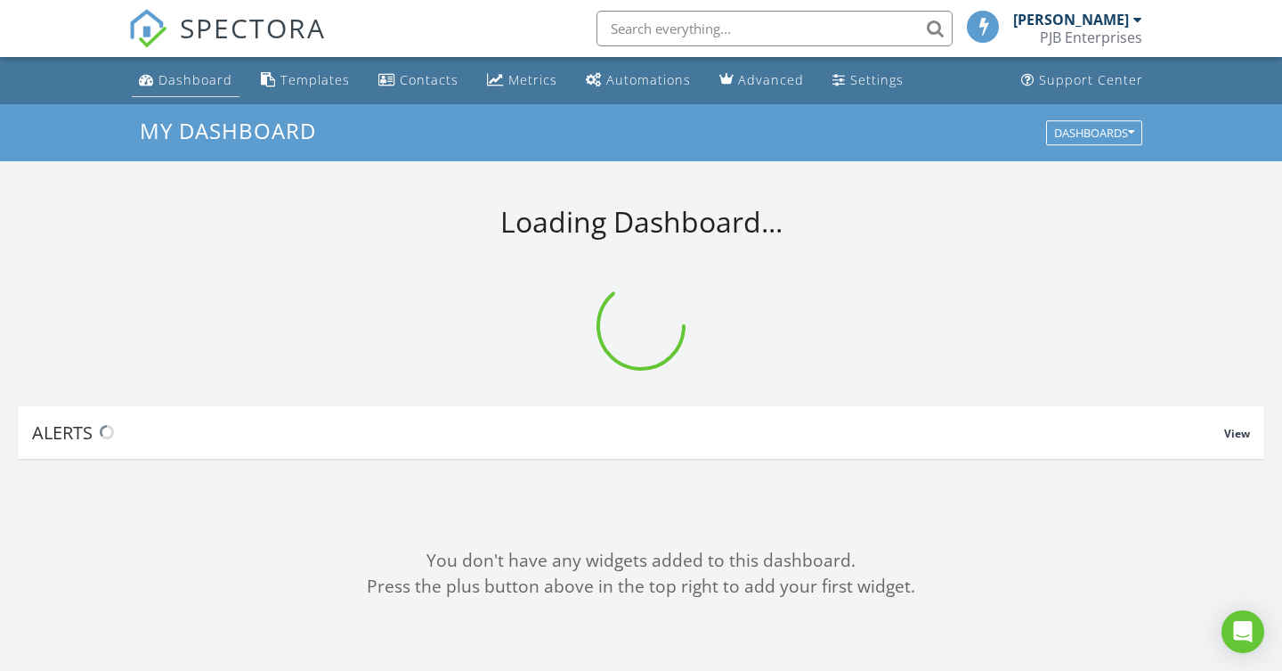
click at [186, 82] on div "Dashboard" at bounding box center [196, 79] width 74 height 17
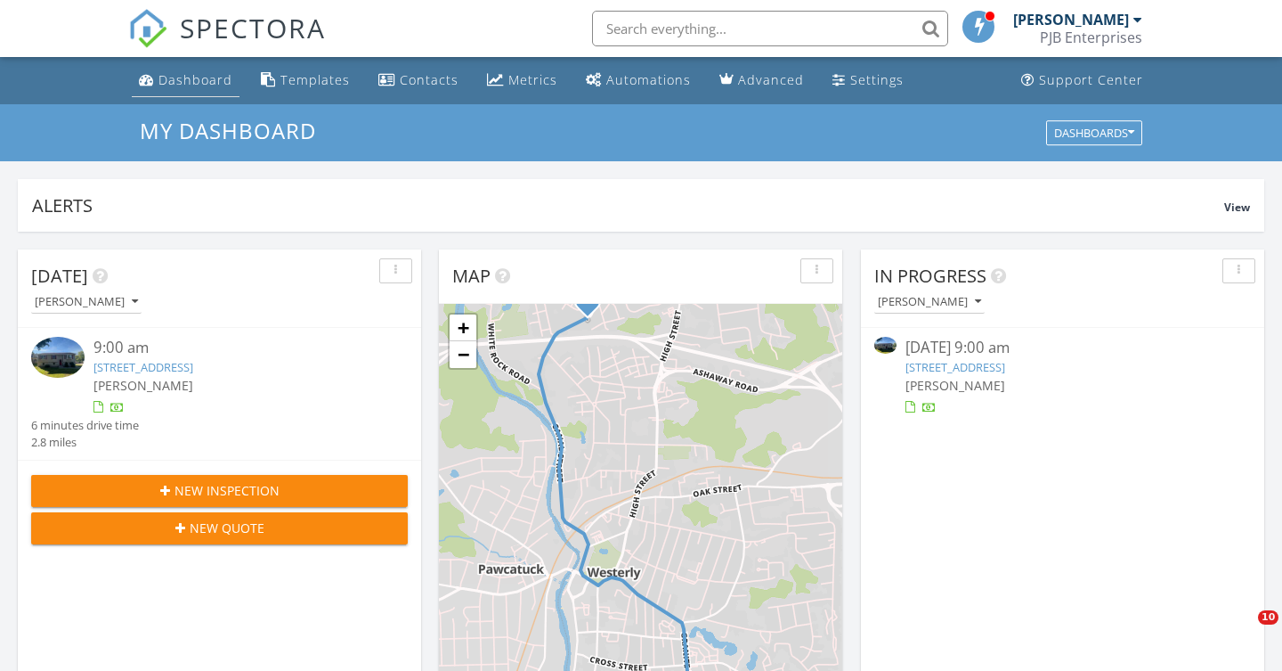
click at [186, 82] on div "Dashboard" at bounding box center [196, 79] width 74 height 17
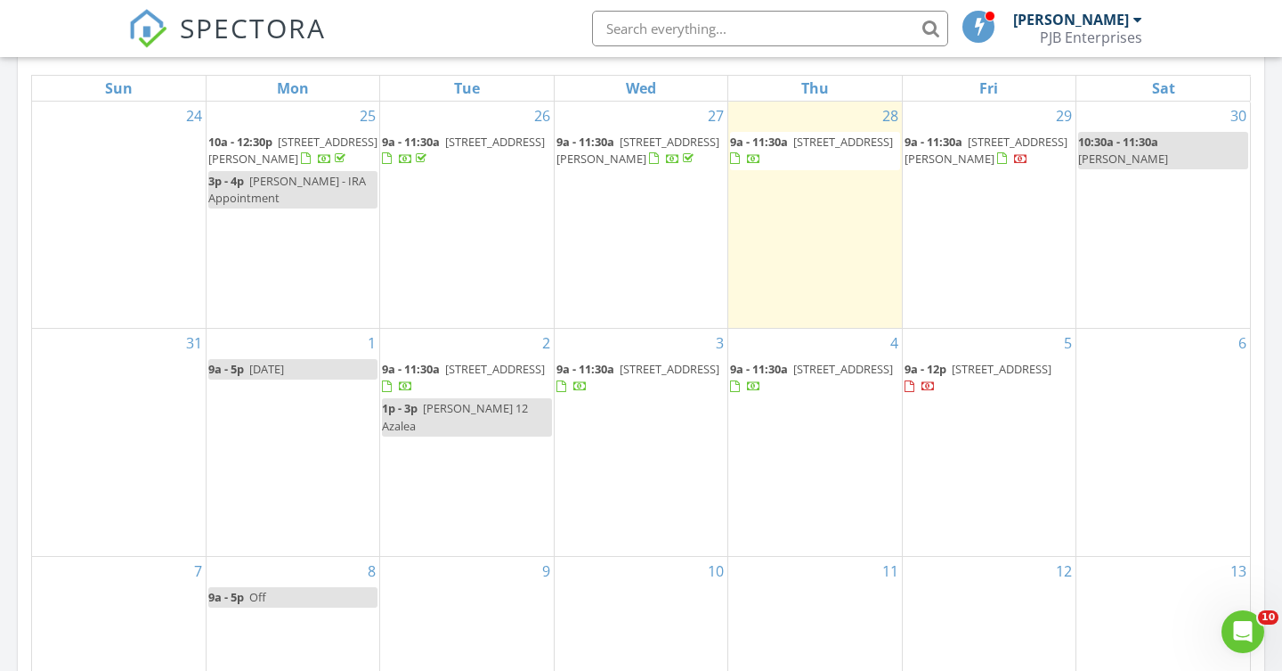
scroll to position [833, 0]
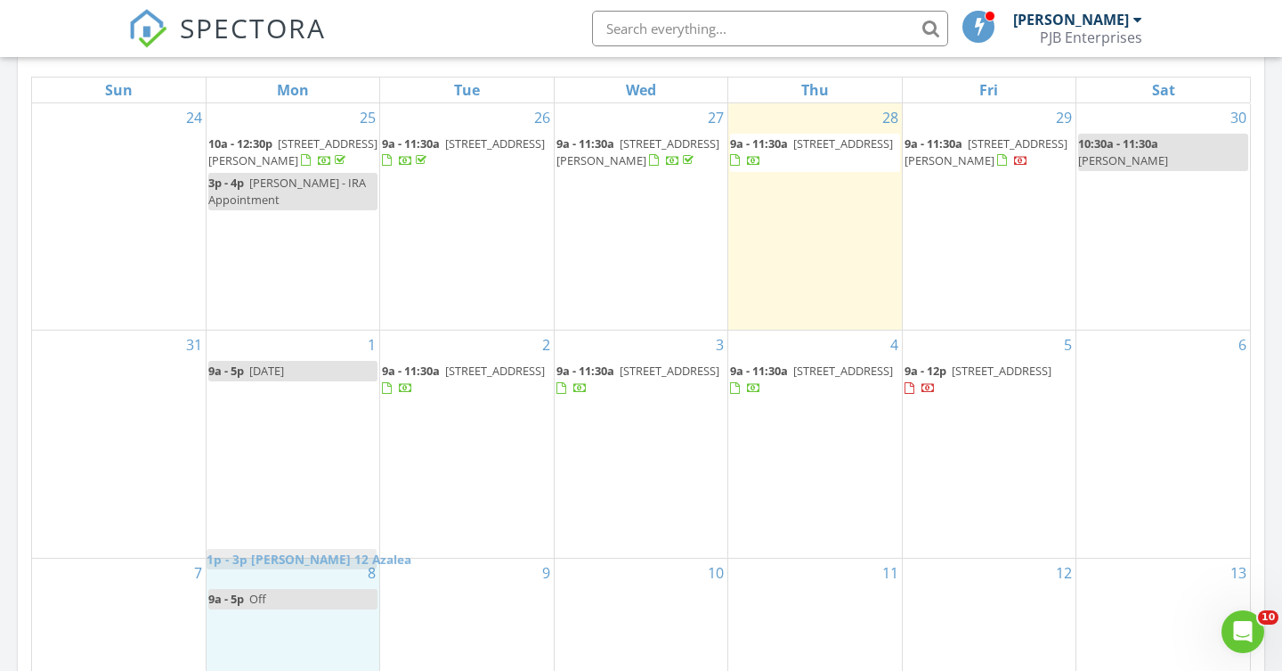
drag, startPoint x: 426, startPoint y: 383, endPoint x: 250, endPoint y: 554, distance: 245.0
click at [250, 554] on body "SPECTORA Peter Bellone PJB Enterprises Role: Inspector Change Role Dashboard Ne…" at bounding box center [641, 419] width 1282 height 2505
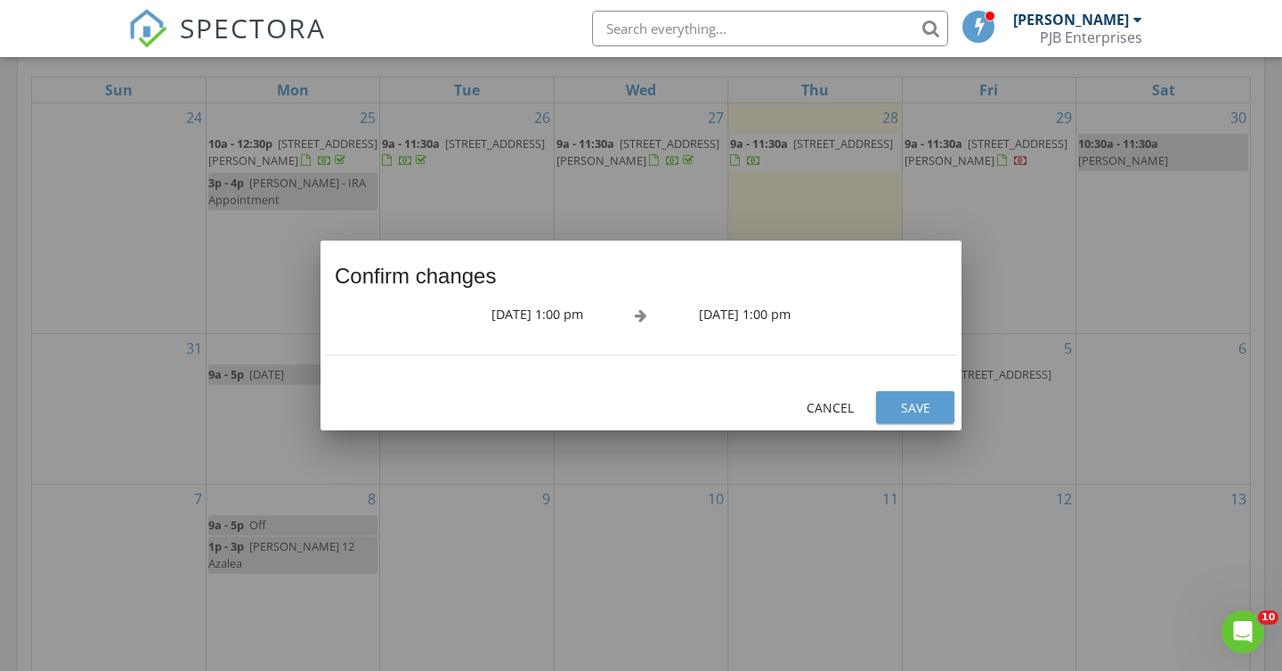
click at [832, 410] on div "Cancel" at bounding box center [830, 407] width 50 height 19
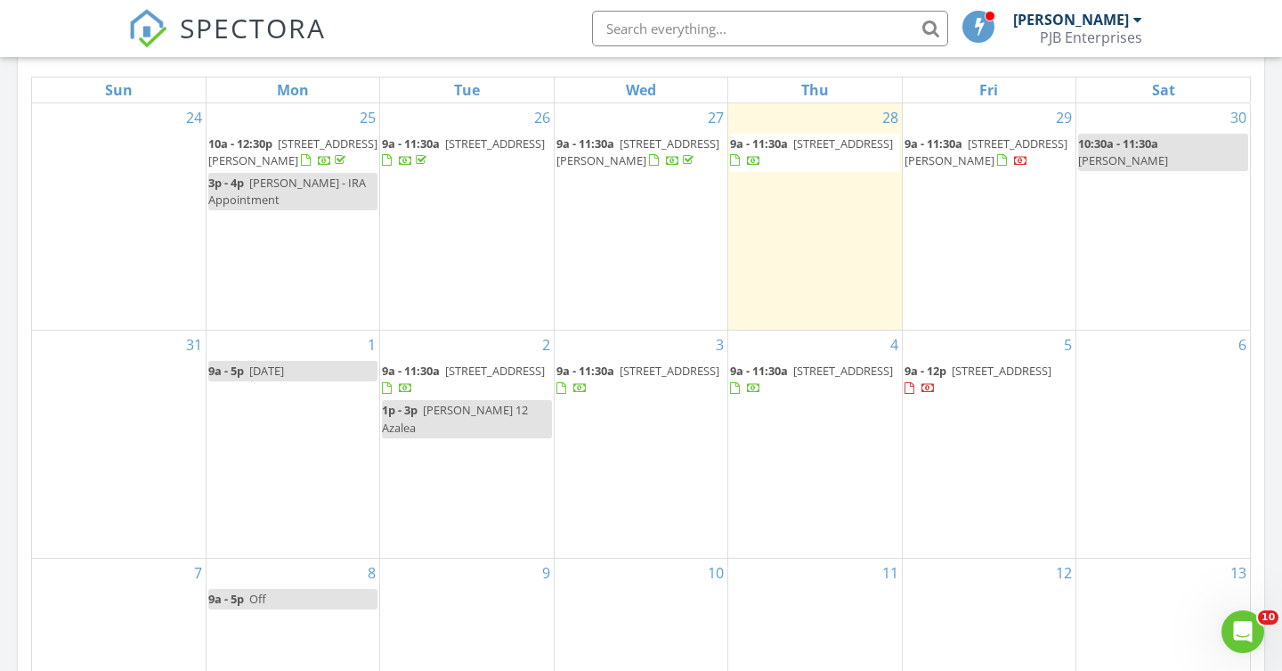
click at [440, 402] on span "Liz Kiselak 12 Azalea" at bounding box center [455, 418] width 146 height 33
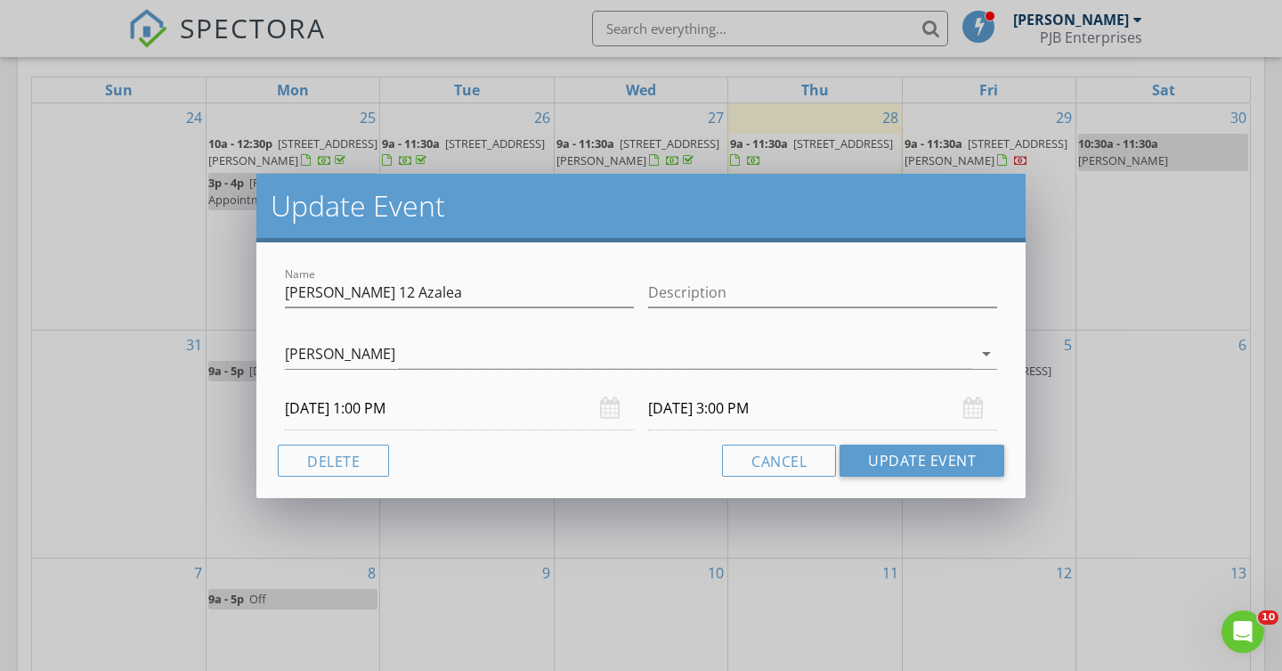
click at [386, 408] on input "[DATE] 1:00 PM" at bounding box center [459, 409] width 349 height 44
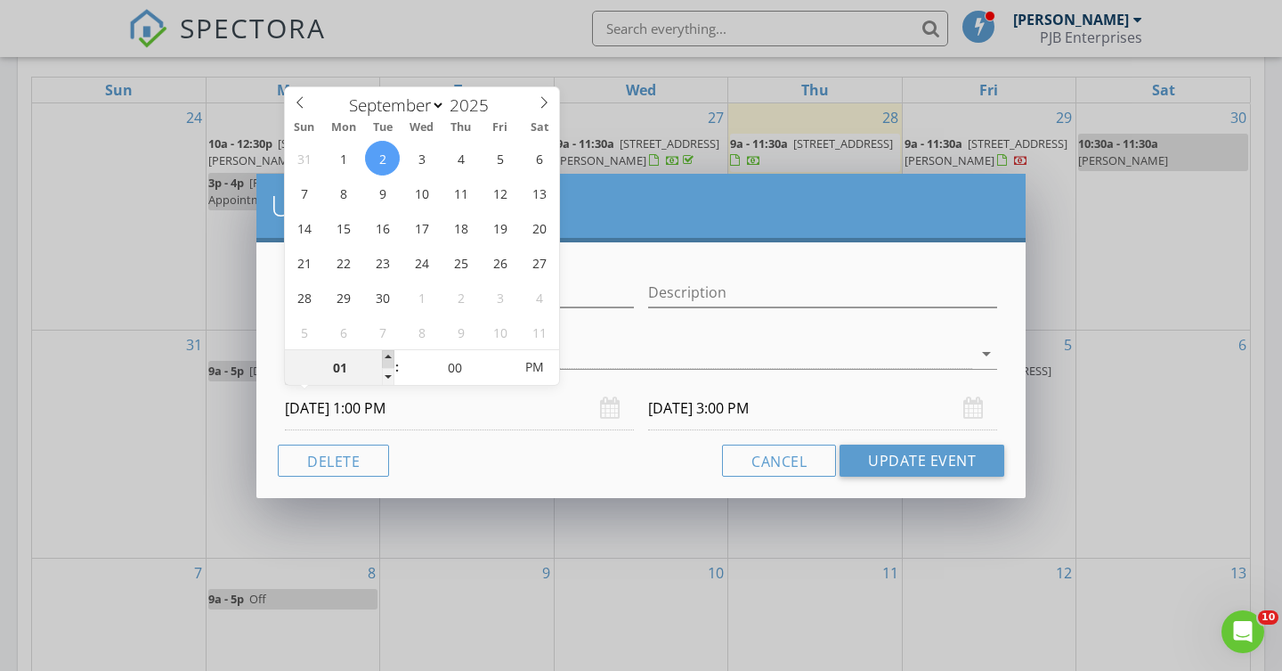
type input "02"
type input "[DATE] 2:00 PM"
click at [390, 356] on span at bounding box center [388, 359] width 12 height 18
type input "03"
type input "09/02/2025 3:00 PM"
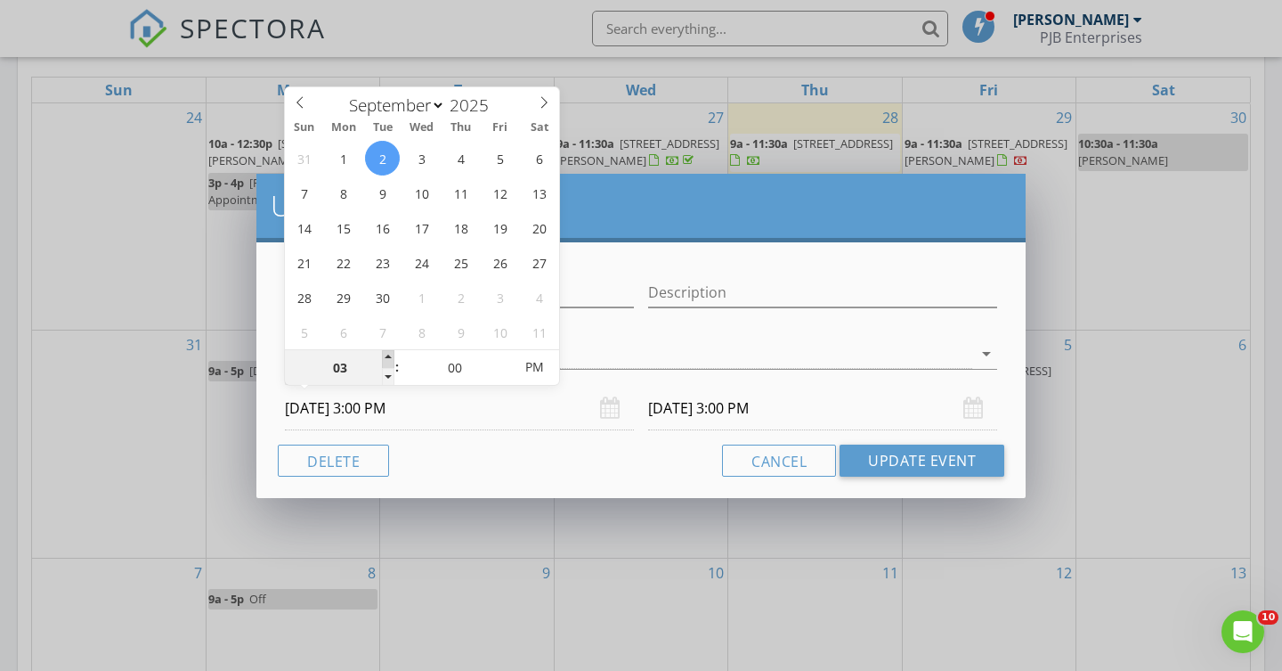
click at [390, 356] on span at bounding box center [388, 359] width 12 height 18
type input "04"
type input "09/02/2025 4:00 PM"
click at [390, 356] on span at bounding box center [388, 359] width 12 height 18
type input "05"
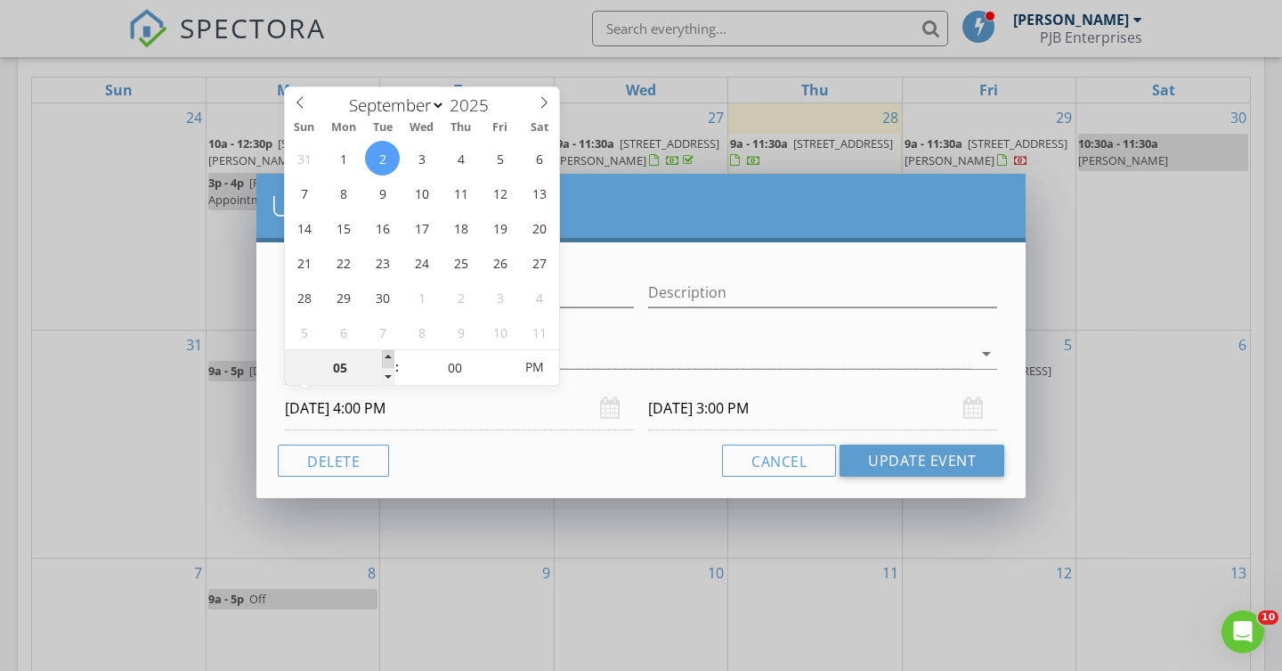
type input "09/02/2025 5:00 PM"
click at [390, 356] on span at bounding box center [388, 359] width 12 height 18
type input "06"
type input "09/02/2025 6:00 PM"
click at [390, 356] on span at bounding box center [388, 359] width 12 height 18
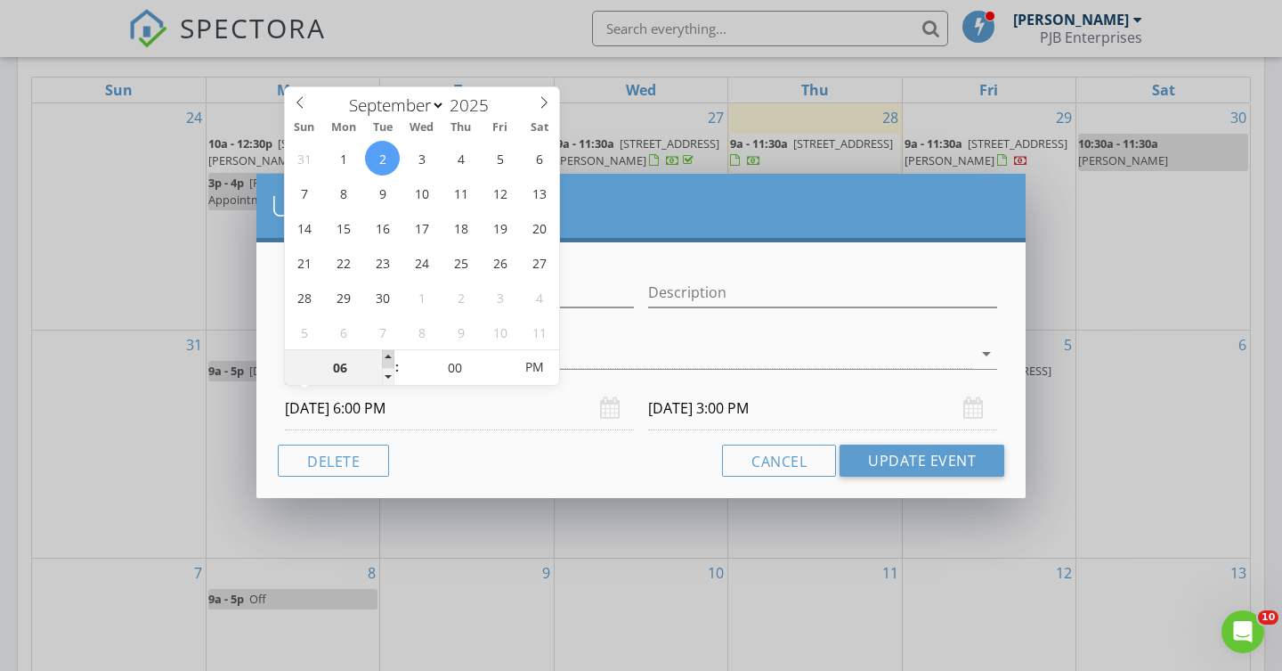
type input "09/02/2025 8:00 PM"
type input "07"
type input "09/02/2025 7:00 PM"
click at [390, 356] on span at bounding box center [388, 359] width 12 height 18
type input "08"
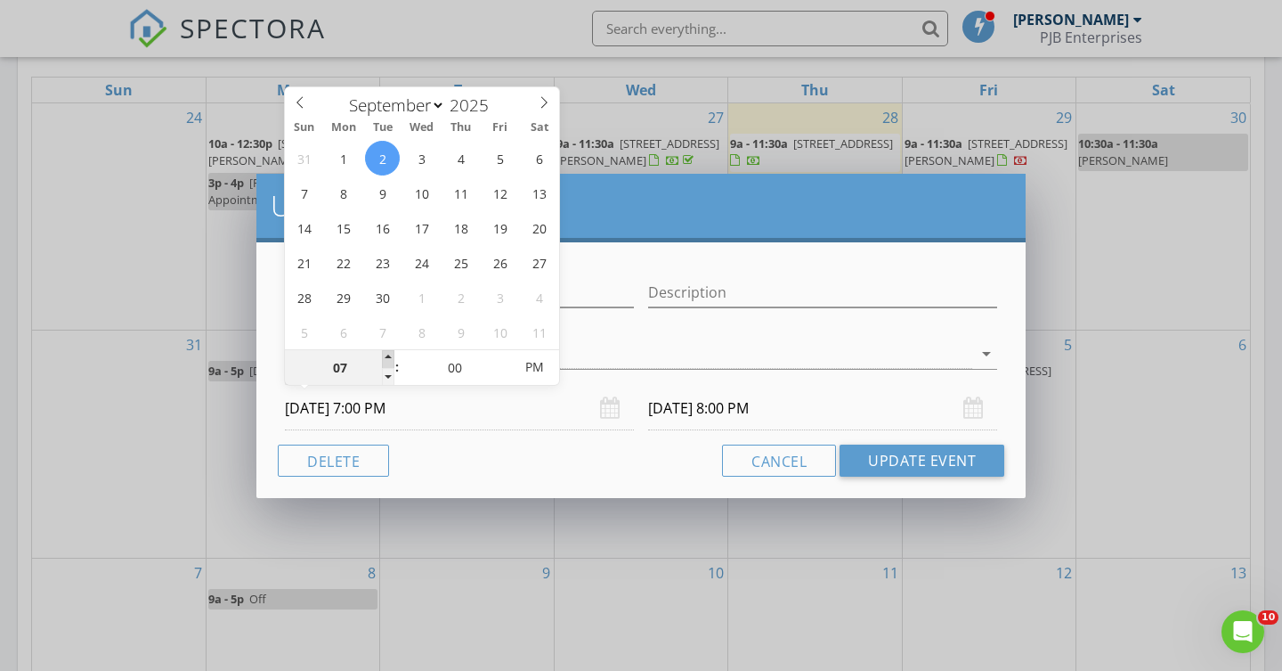
type input "09/02/2025 8:00 PM"
click at [390, 356] on span at bounding box center [388, 359] width 12 height 18
type input "09"
type input "09/02/2025 9:00 PM"
click at [390, 356] on span at bounding box center [388, 359] width 12 height 18
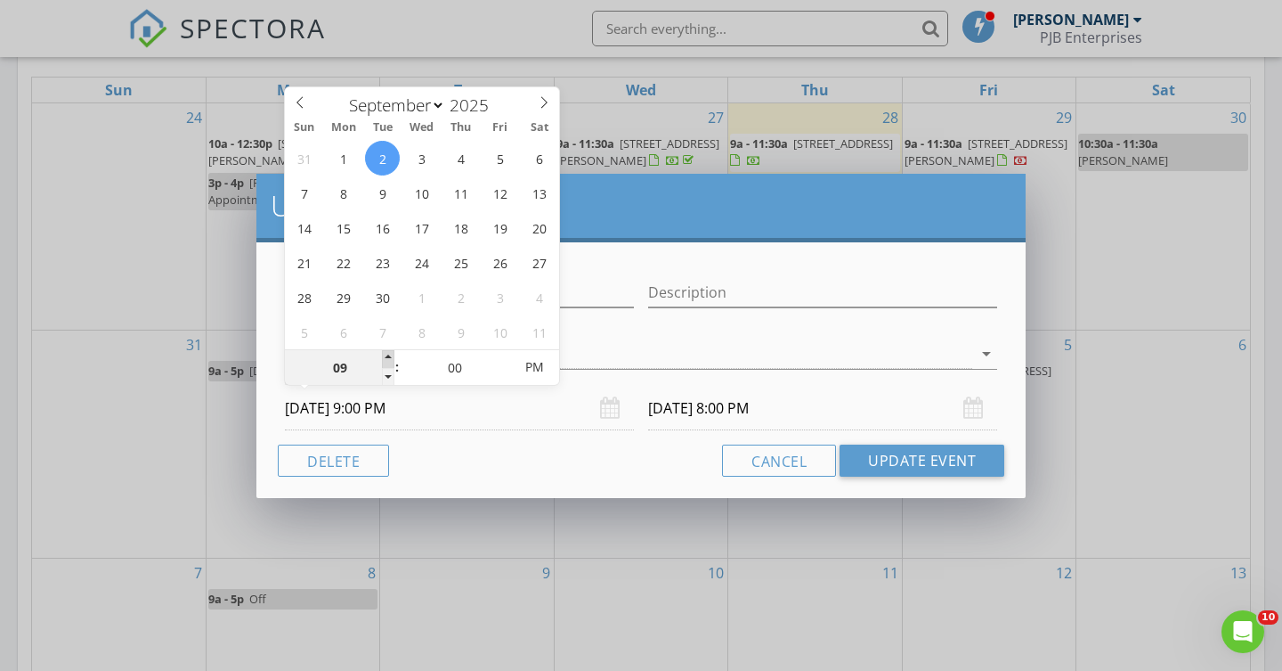
type input "09/02/2025 11:00 PM"
type input "09/02/2025 9:00 AM"
type input "09/02/2025 11:00 AM"
type input "09/08/2025 9:00 AM"
type input "09/08/2025 11:00 AM"
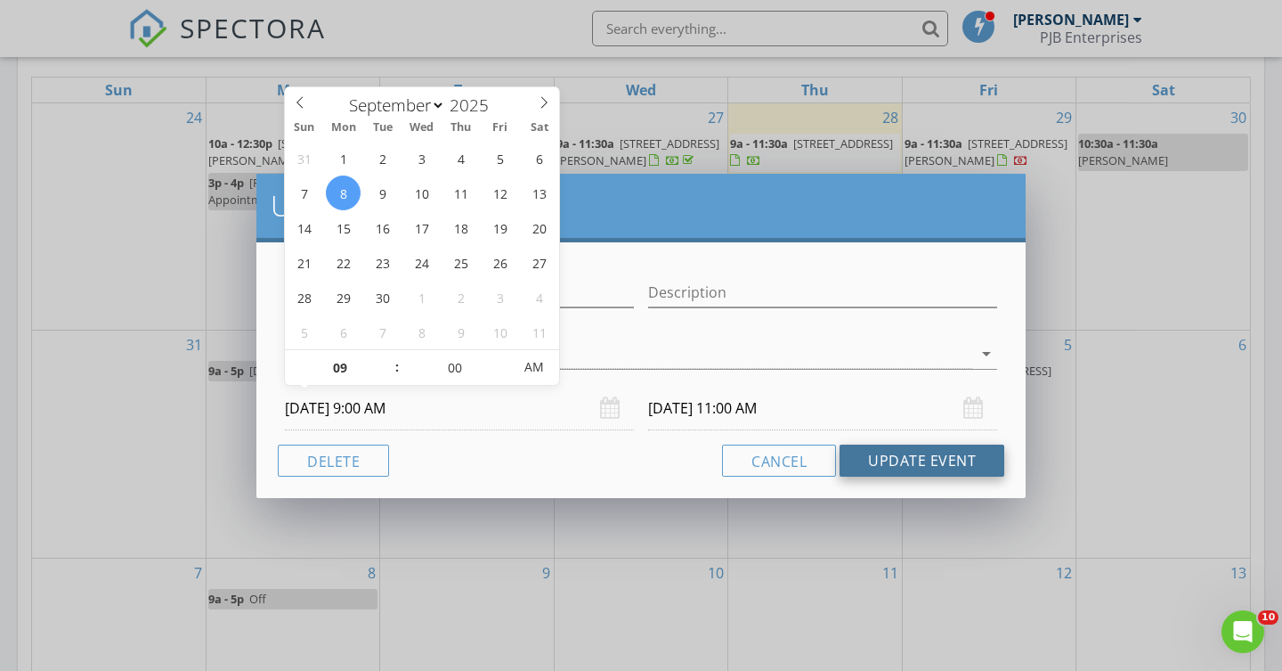
click at [866, 460] on button "Update Event" at bounding box center [922, 460] width 165 height 32
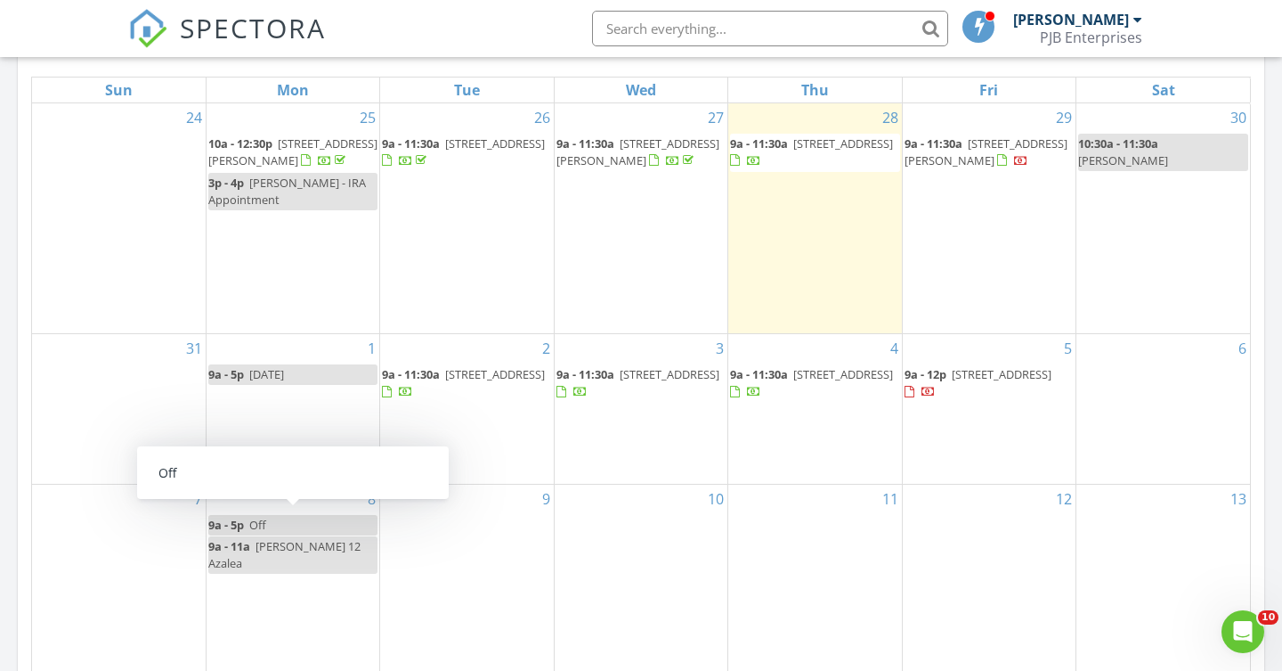
click at [338, 518] on link "9a - 5p Off" at bounding box center [292, 525] width 169 height 20
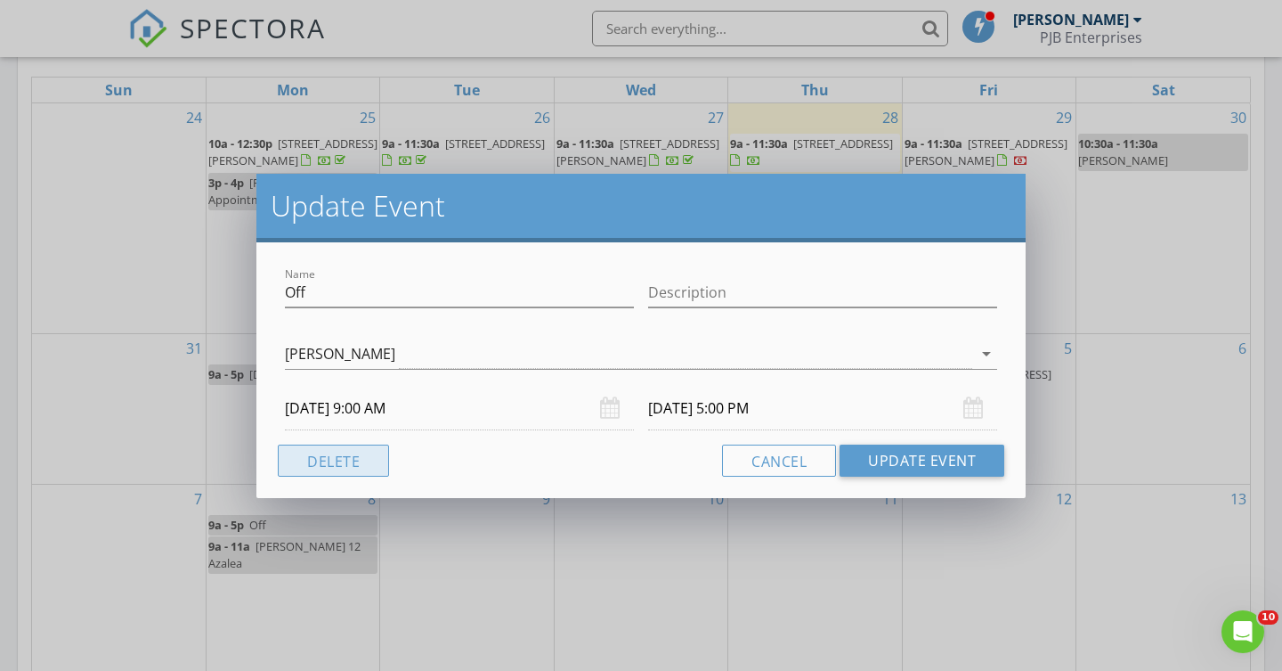
click at [375, 453] on button "Delete" at bounding box center [333, 460] width 111 height 32
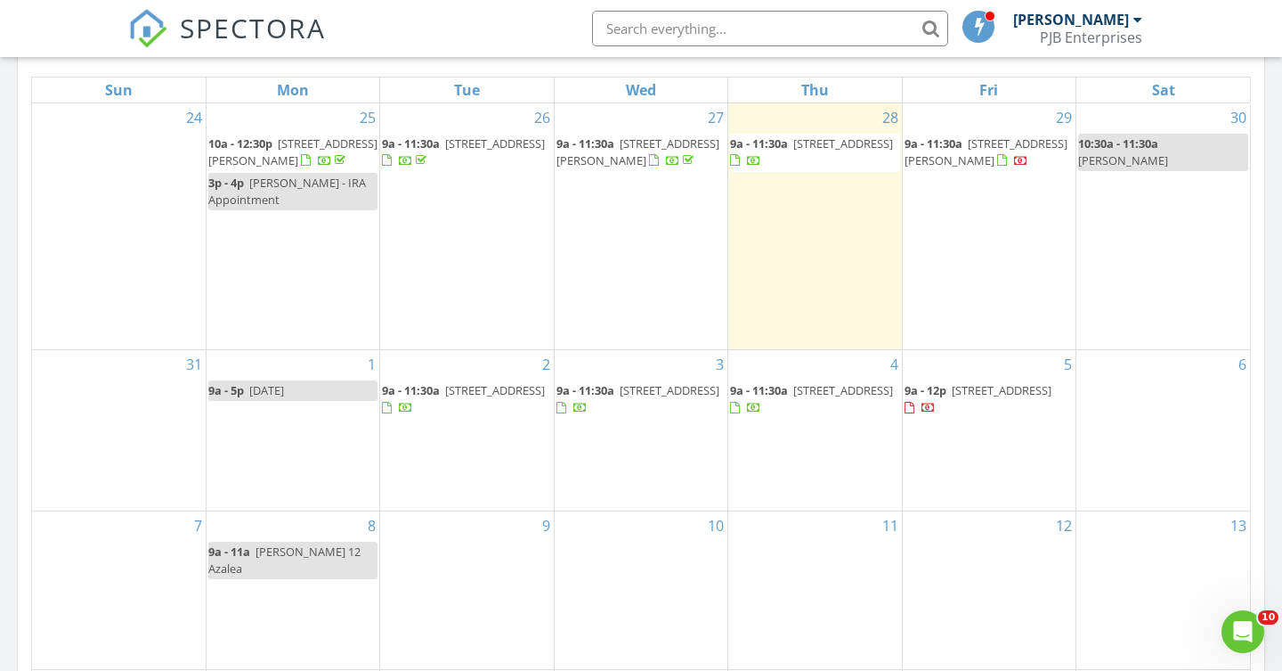
click at [973, 382] on span "[STREET_ADDRESS]" at bounding box center [1002, 390] width 100 height 16
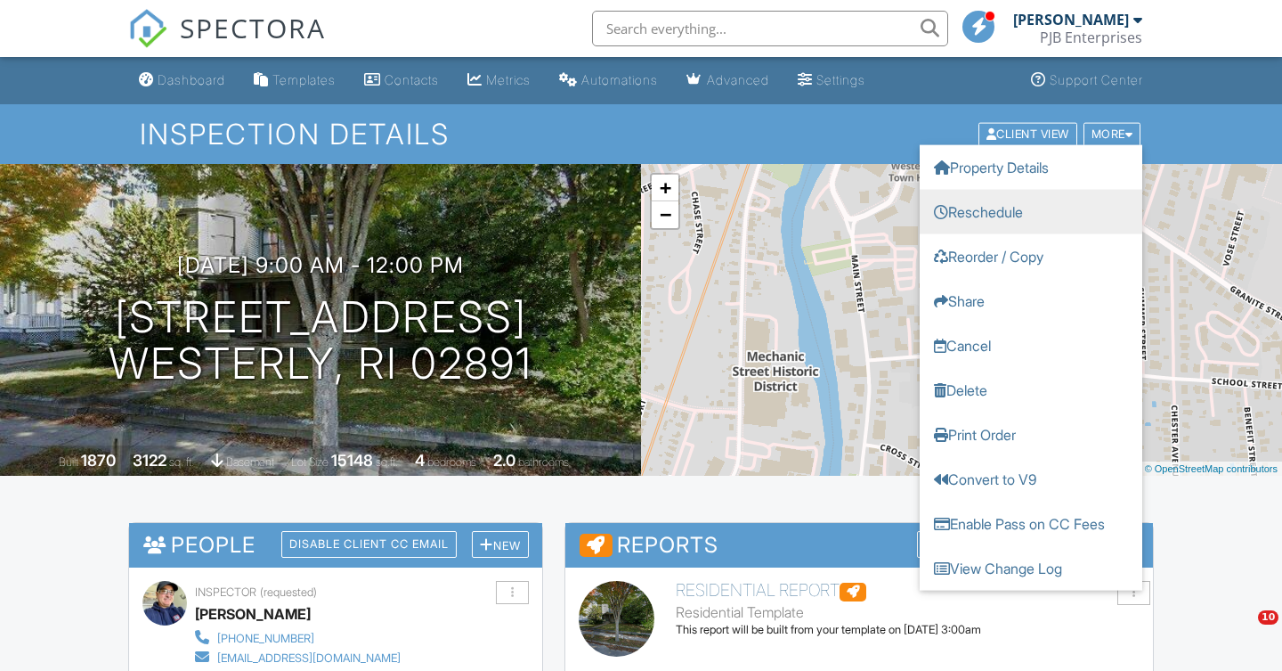
click at [1016, 206] on link "Reschedule" at bounding box center [1031, 211] width 223 height 45
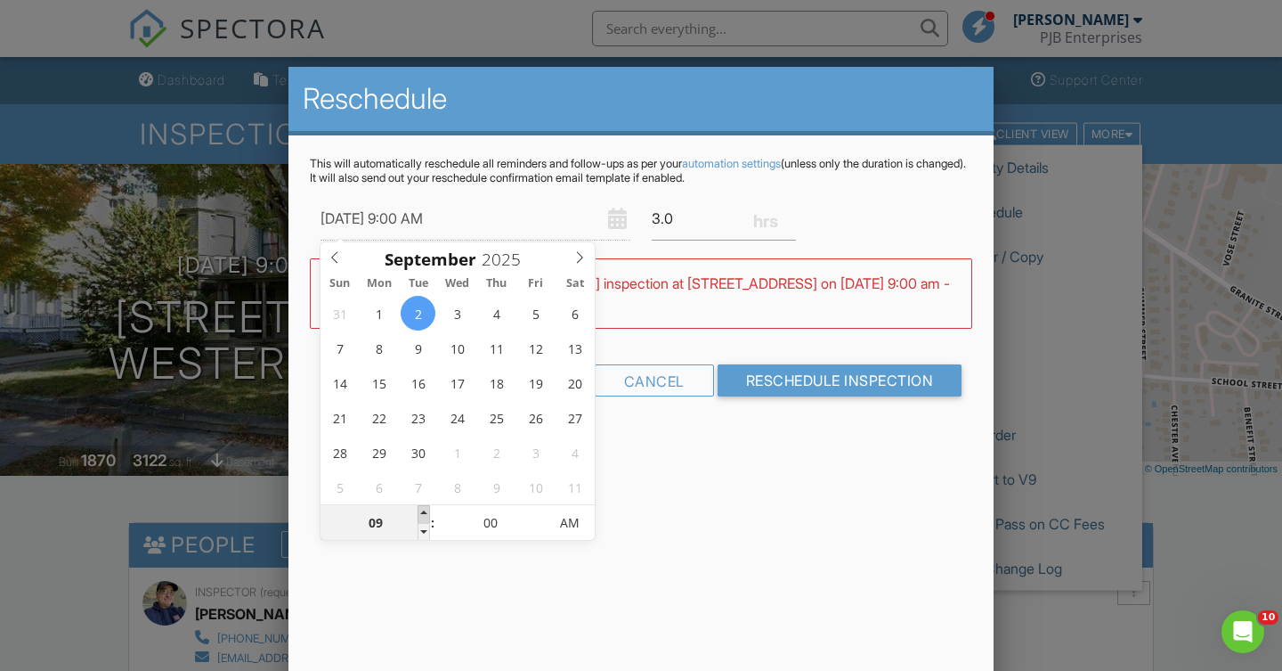
type input "09/02/2025 10:00 AM"
type input "10"
click at [427, 511] on span at bounding box center [424, 514] width 12 height 18
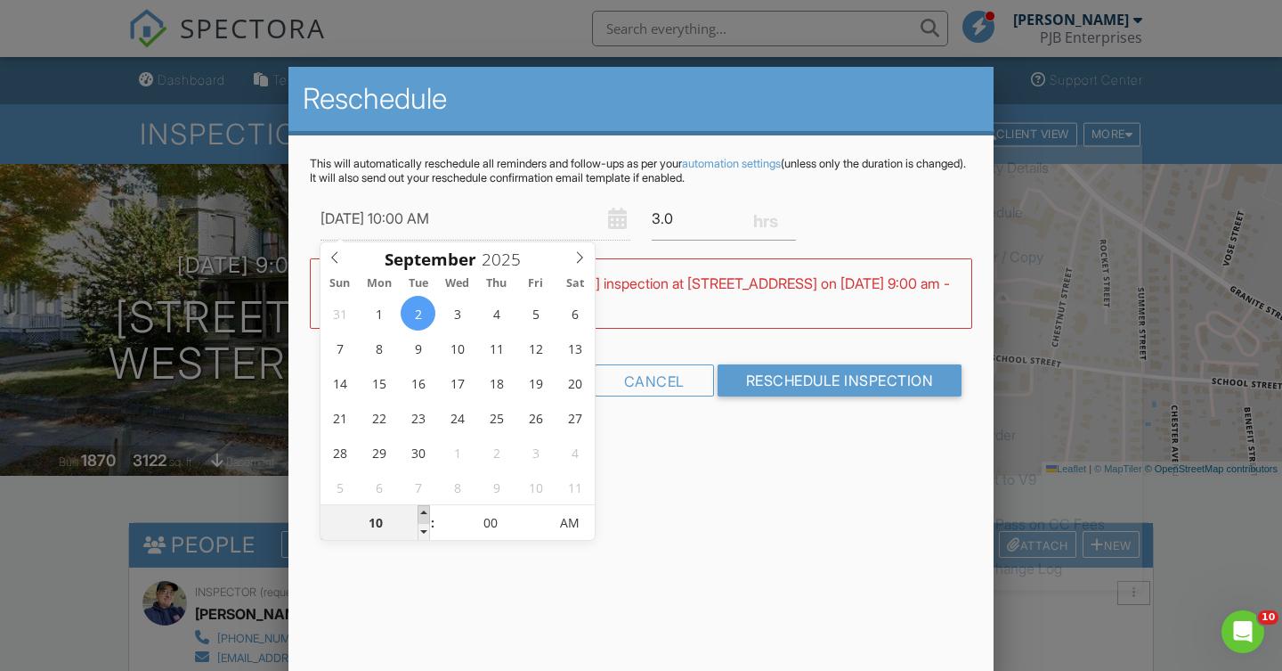
type input "09/02/2025 11:00 AM"
type input "11"
click at [427, 511] on span at bounding box center [424, 514] width 12 height 18
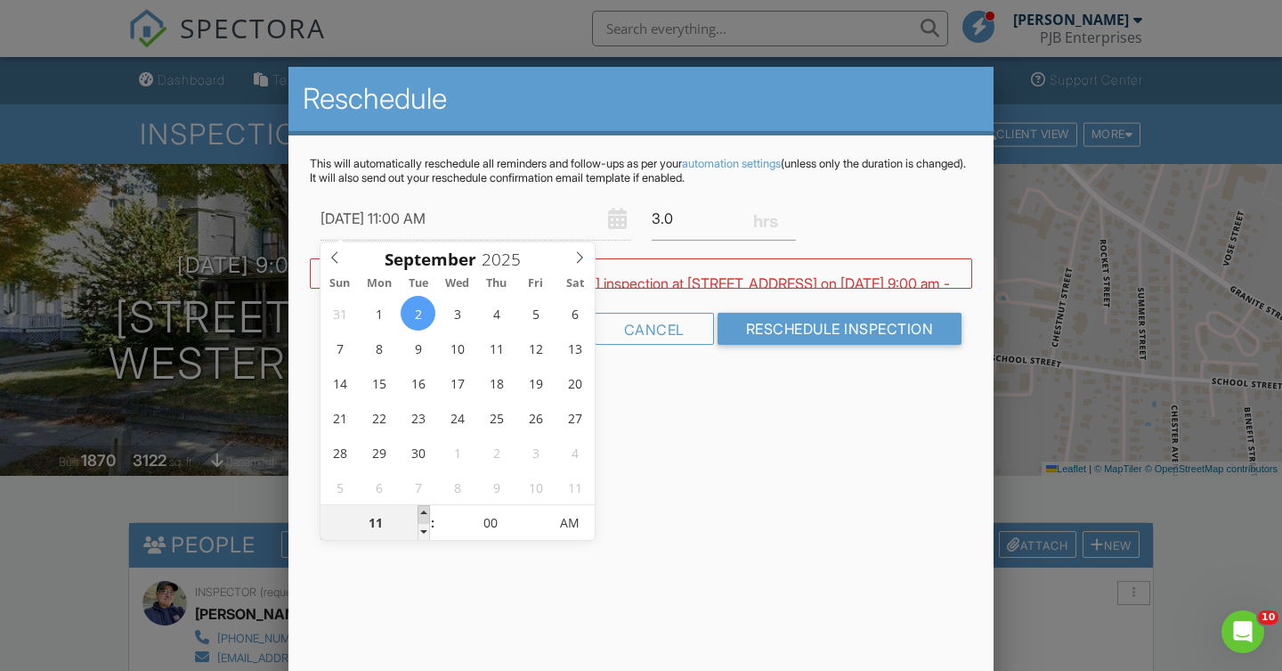
type input "09/02/2025 12:00 PM"
type input "12"
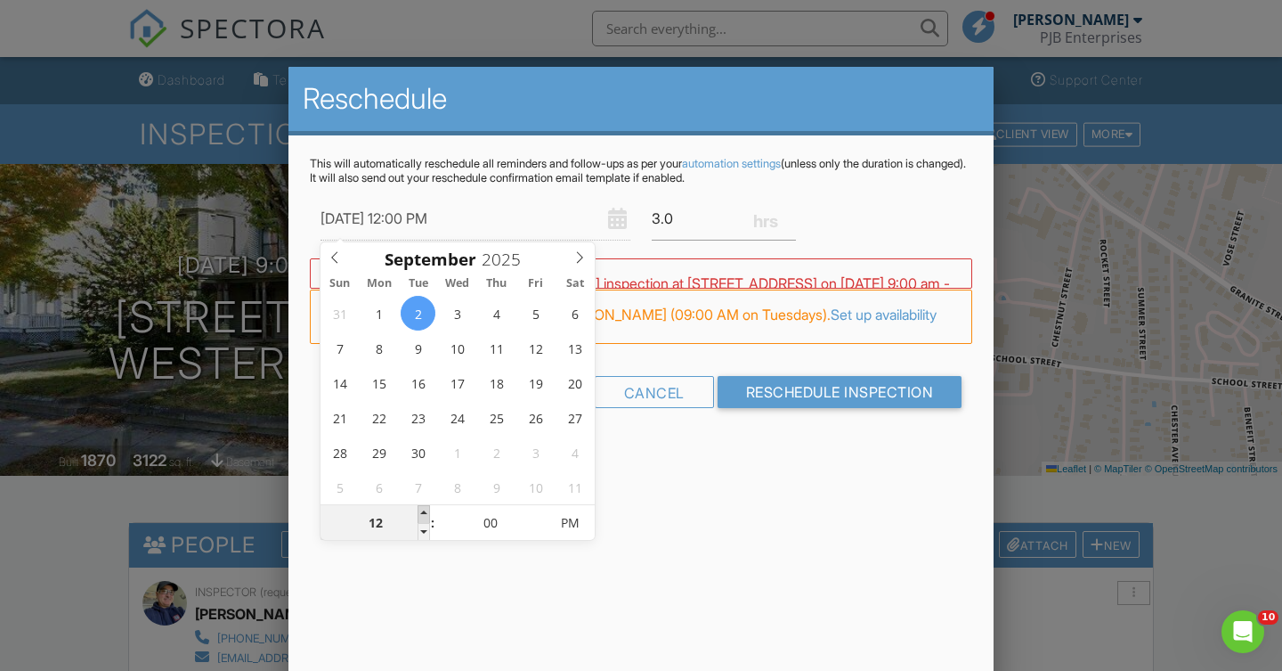
click at [427, 511] on span at bounding box center [424, 514] width 12 height 18
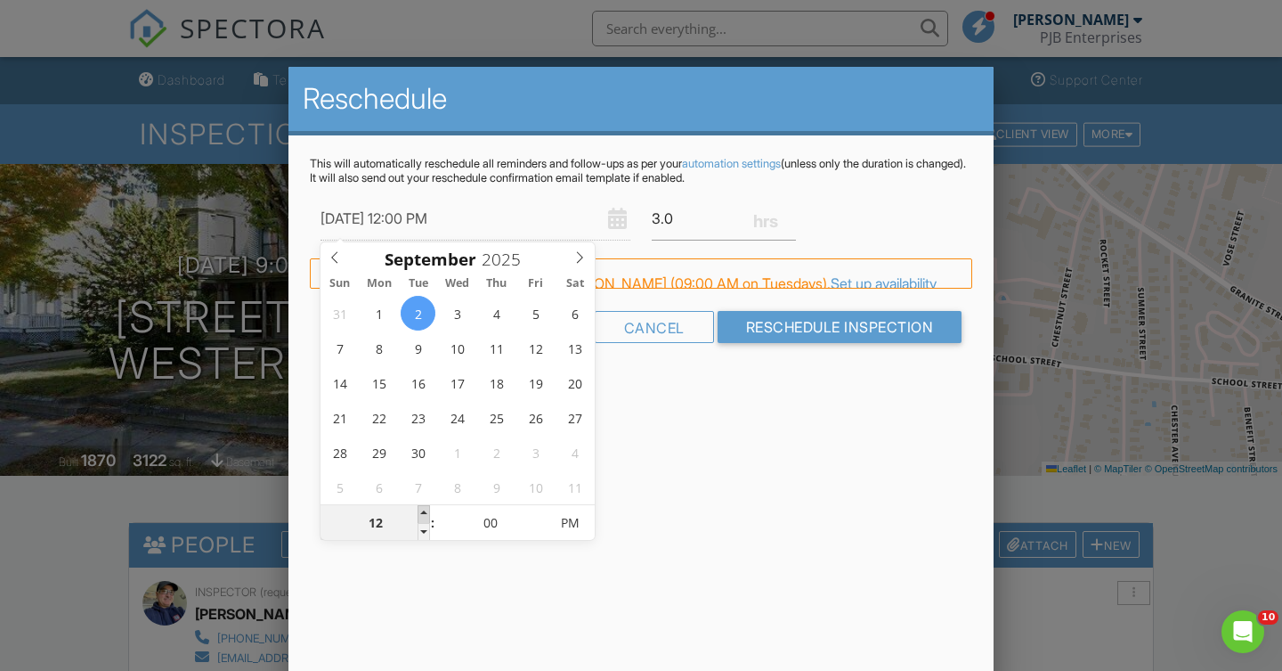
type input "[DATE] 1:00 PM"
type input "01"
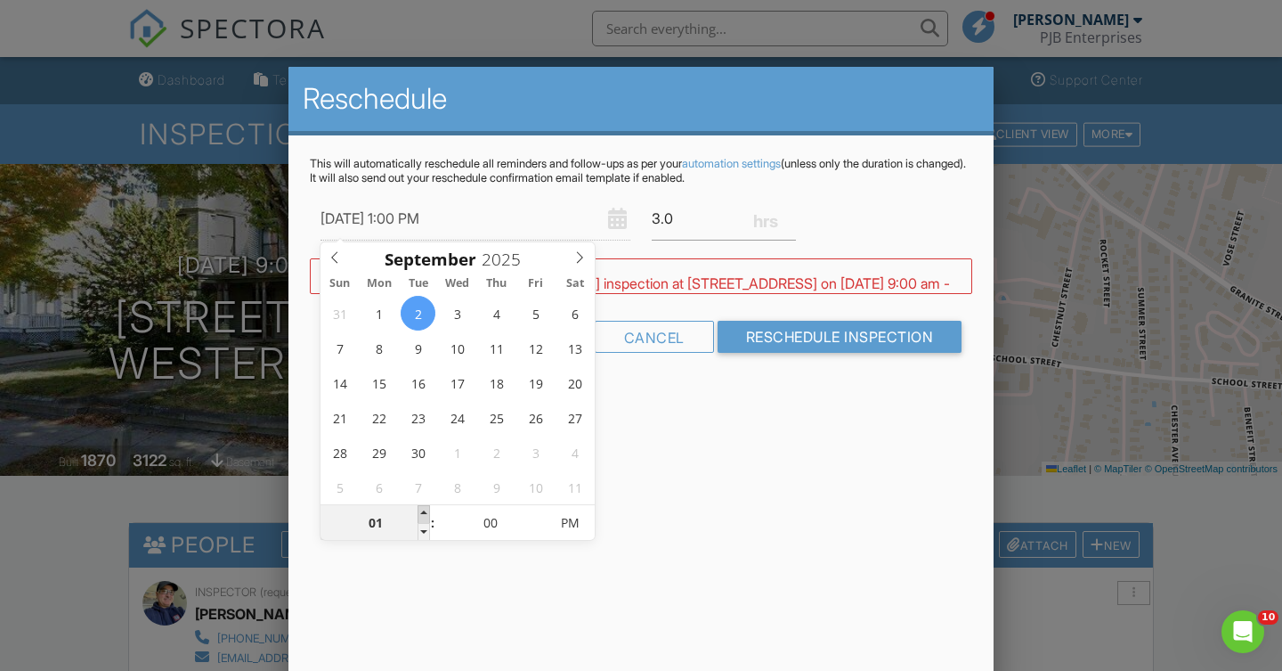
click at [427, 511] on span at bounding box center [424, 514] width 12 height 18
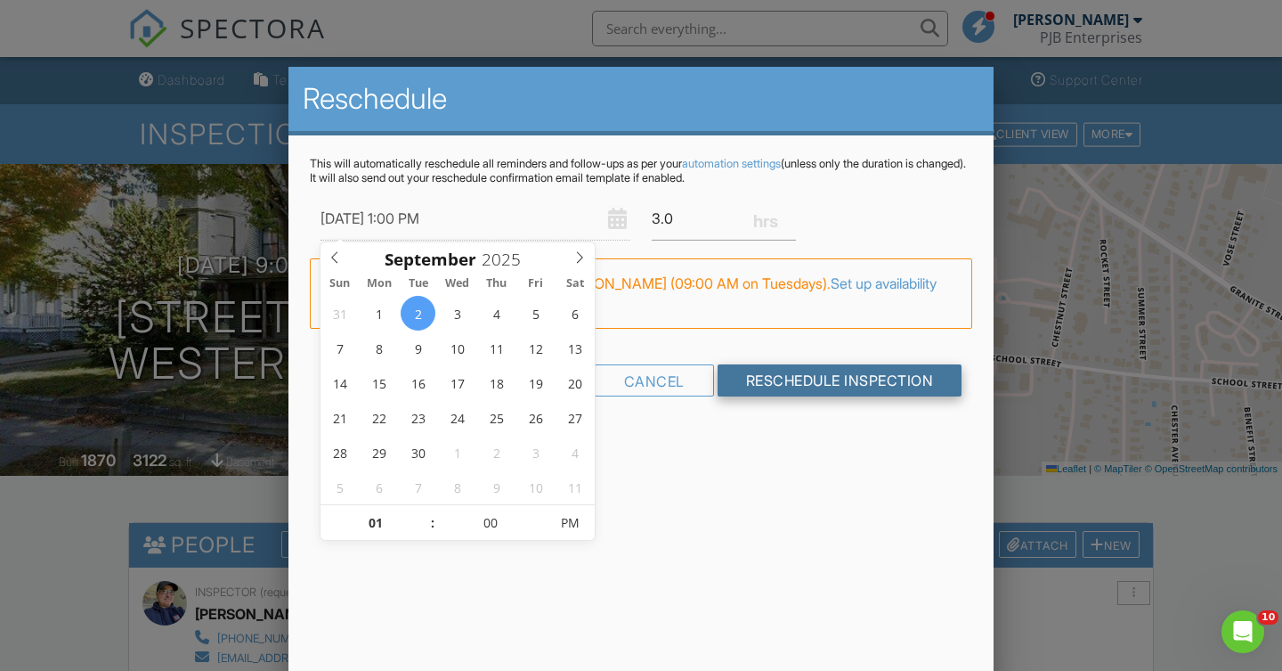
click at [798, 383] on input "Reschedule Inspection" at bounding box center [840, 380] width 245 height 32
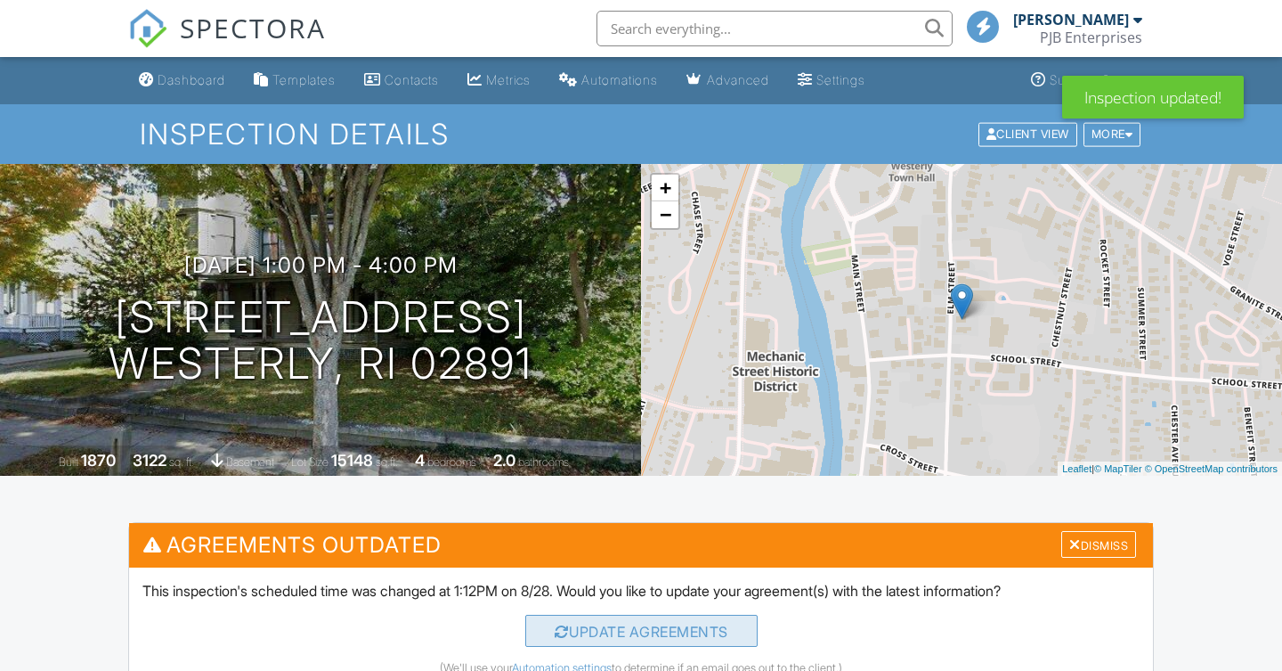
click at [606, 639] on div "Update Agreements" at bounding box center [641, 630] width 232 height 32
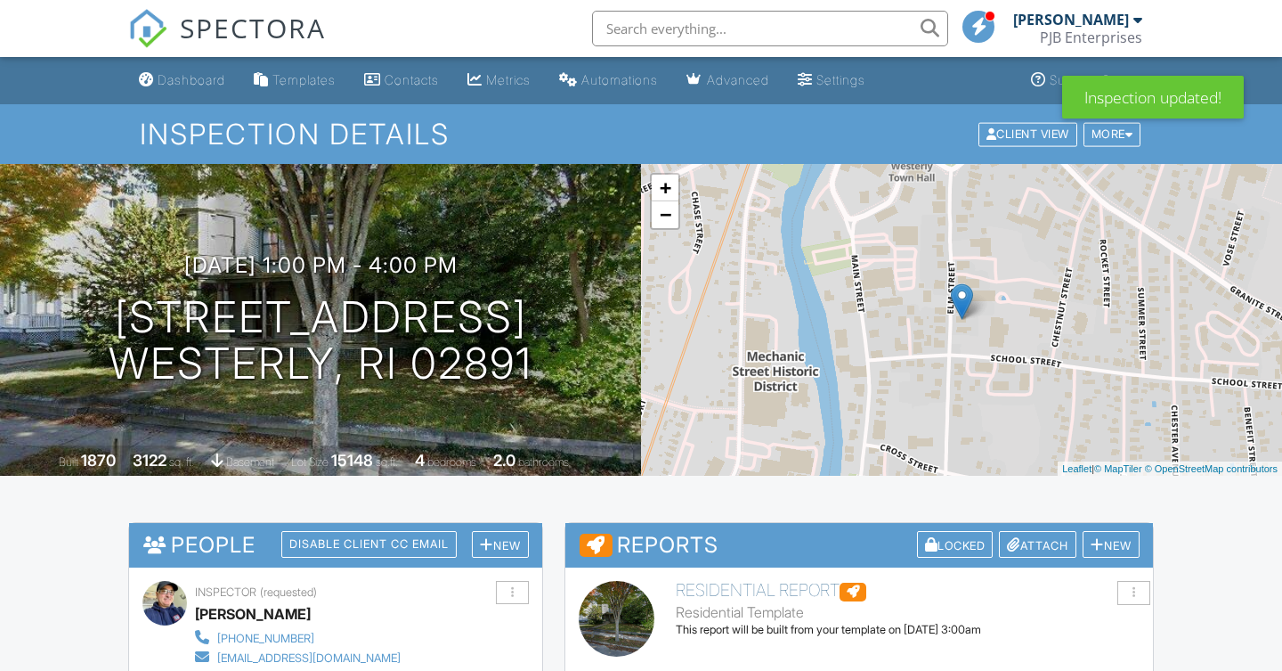
click at [326, 233] on div "[DATE] 1:00 pm - 4:00 pm [STREET_ADDRESS] Westerly, RI 02891 Built 1870 3122 sq…" at bounding box center [320, 320] width 641 height 312
click at [209, 83] on div "Dashboard" at bounding box center [192, 79] width 68 height 15
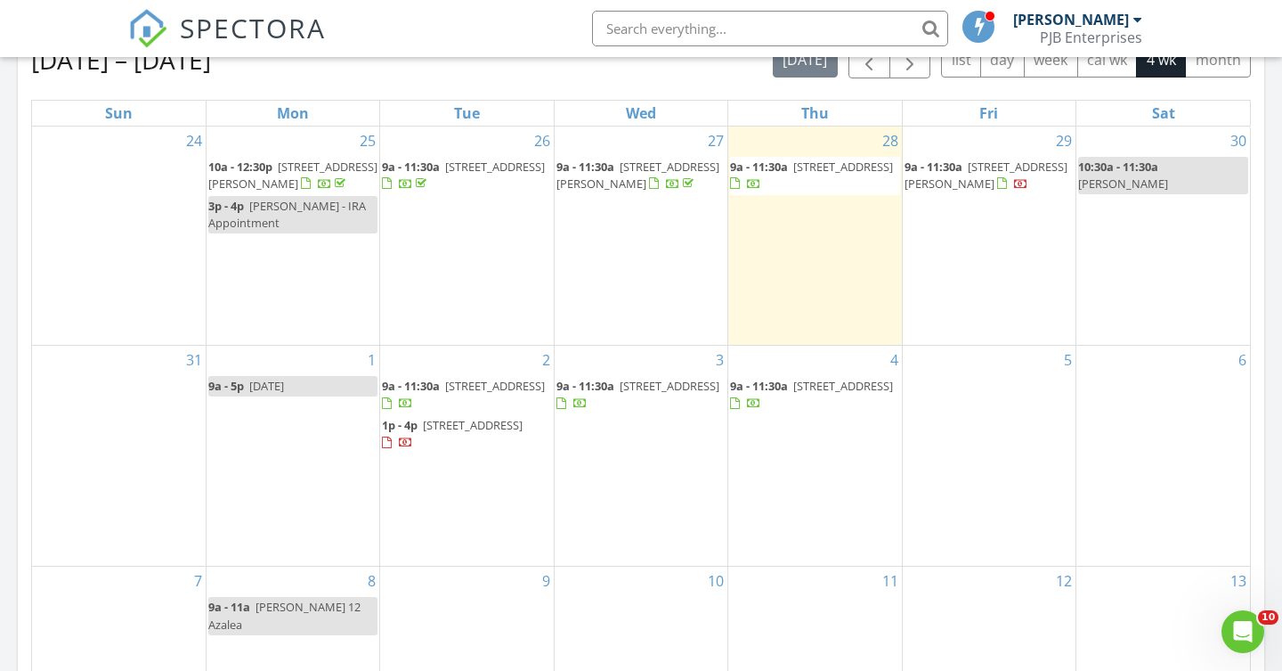
scroll to position [811, 0]
click at [272, 597] on span "[PERSON_NAME] 12 Azalea" at bounding box center [284, 613] width 152 height 33
select select "8"
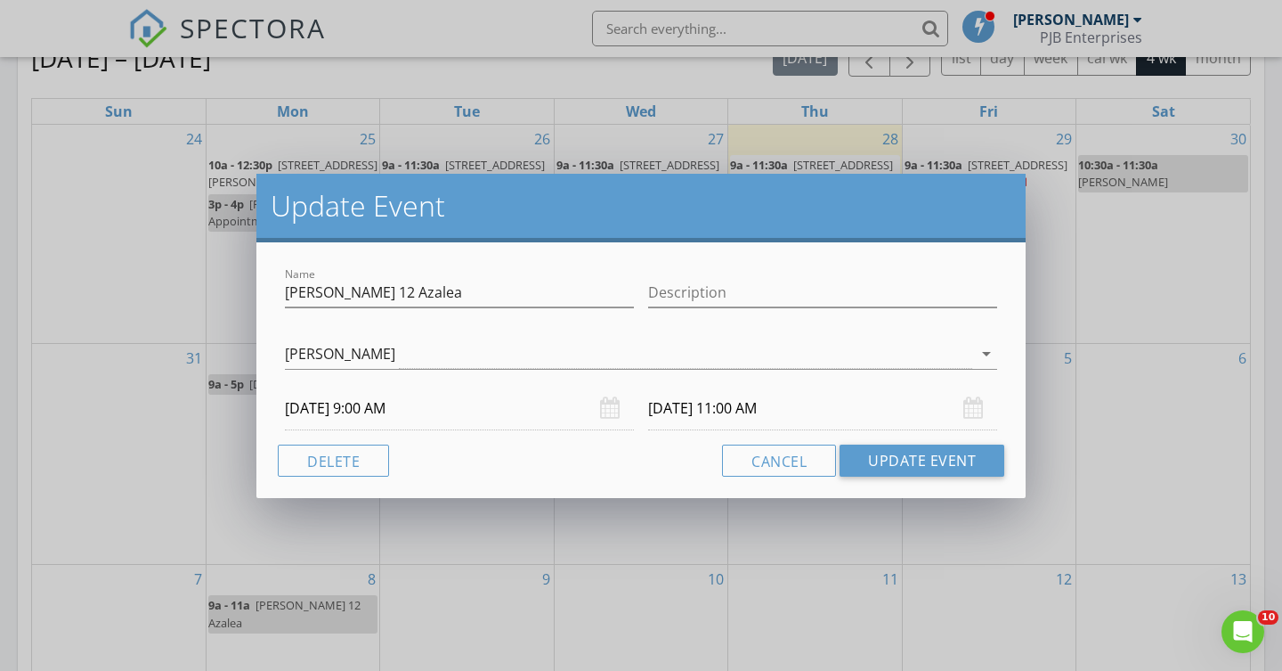
click at [366, 409] on input "09/08/2025 9:00 AM" at bounding box center [459, 409] width 349 height 44
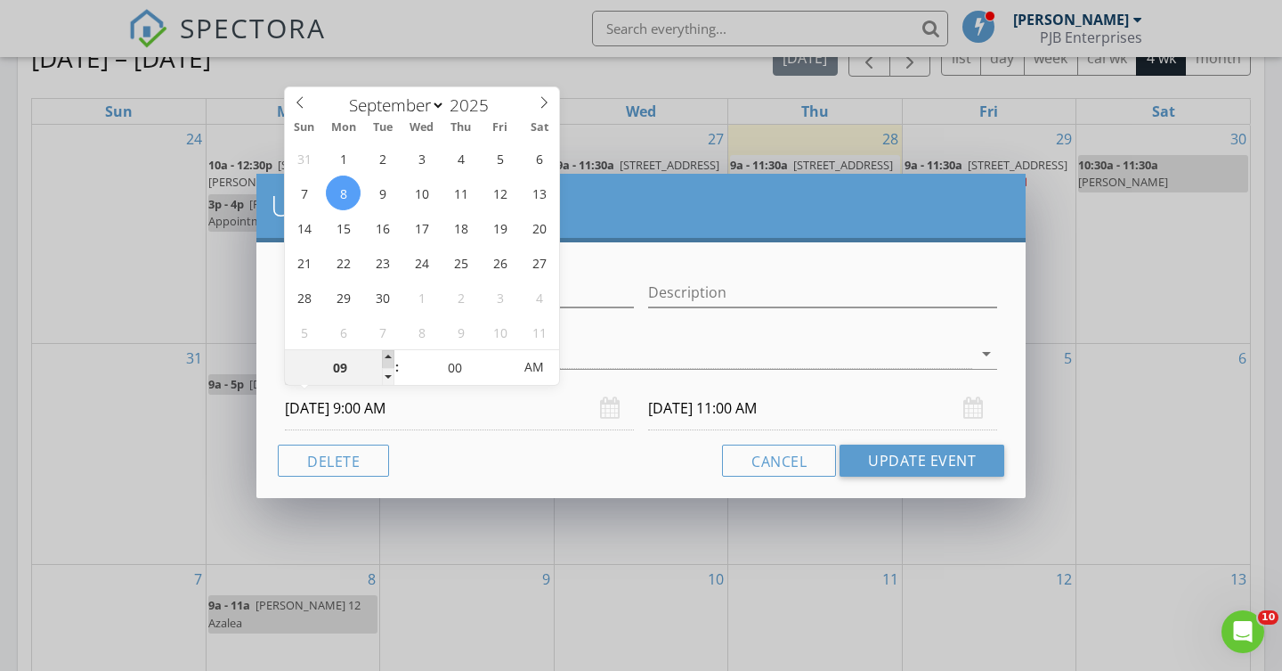
type input "10"
type input "09/08/2025 10:00 AM"
click at [392, 355] on span at bounding box center [388, 359] width 12 height 18
type input "11"
type input "09/08/2025 11:00 AM"
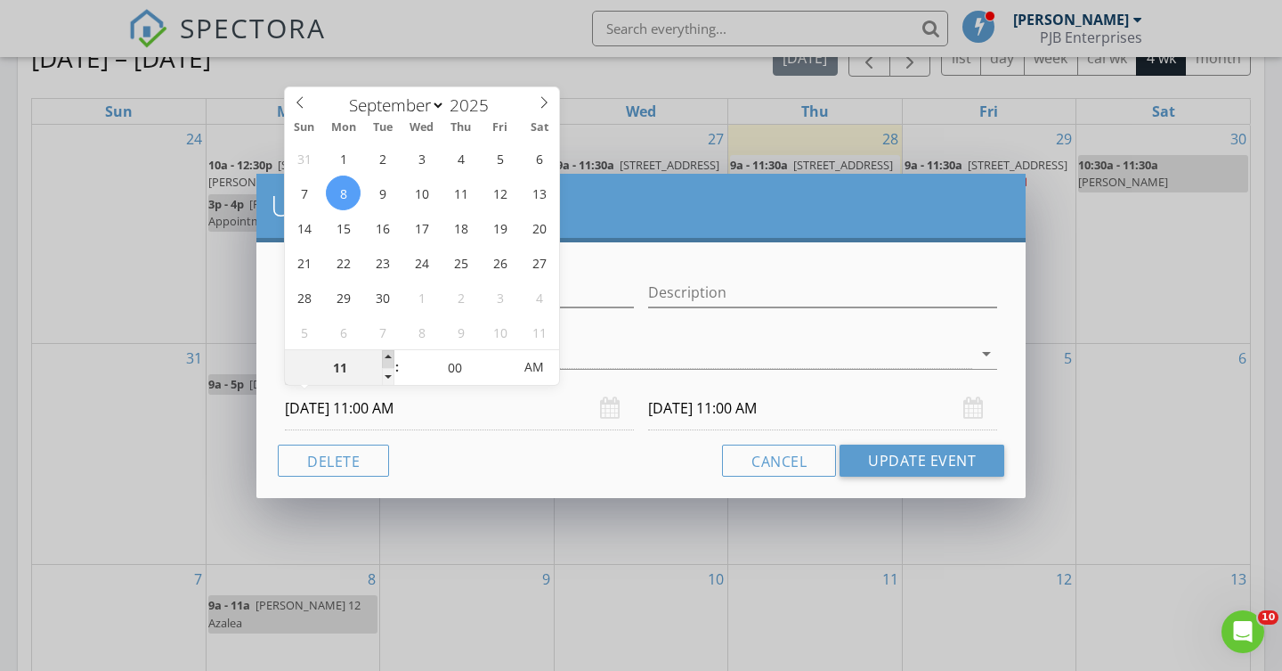
click at [392, 355] on span at bounding box center [388, 359] width 12 height 18
type input "09/08/2025 1:00 PM"
type input "10"
type input "09/08/2025 10:00 AM"
click at [389, 375] on span at bounding box center [388, 377] width 12 height 18
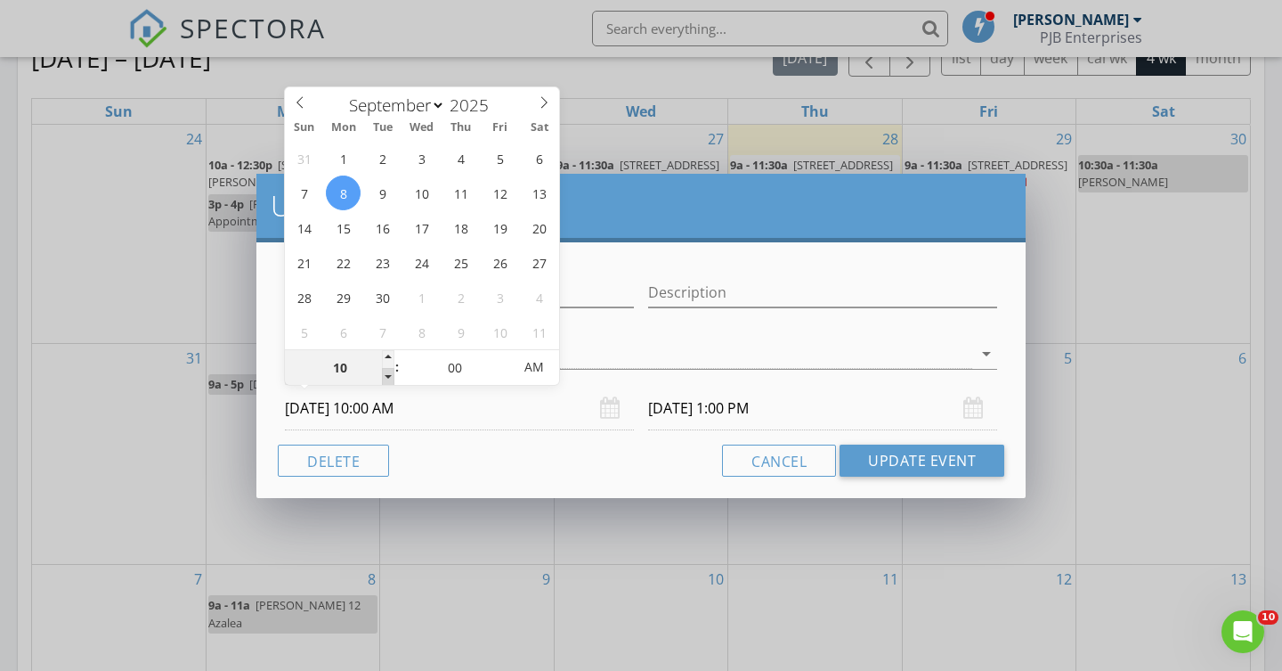
type input "09/08/2025 12:00 PM"
type input "09"
type input "09/08/2025 9:00 AM"
click at [389, 375] on span at bounding box center [388, 377] width 12 height 18
type input "09/08/2025 11:00 AM"
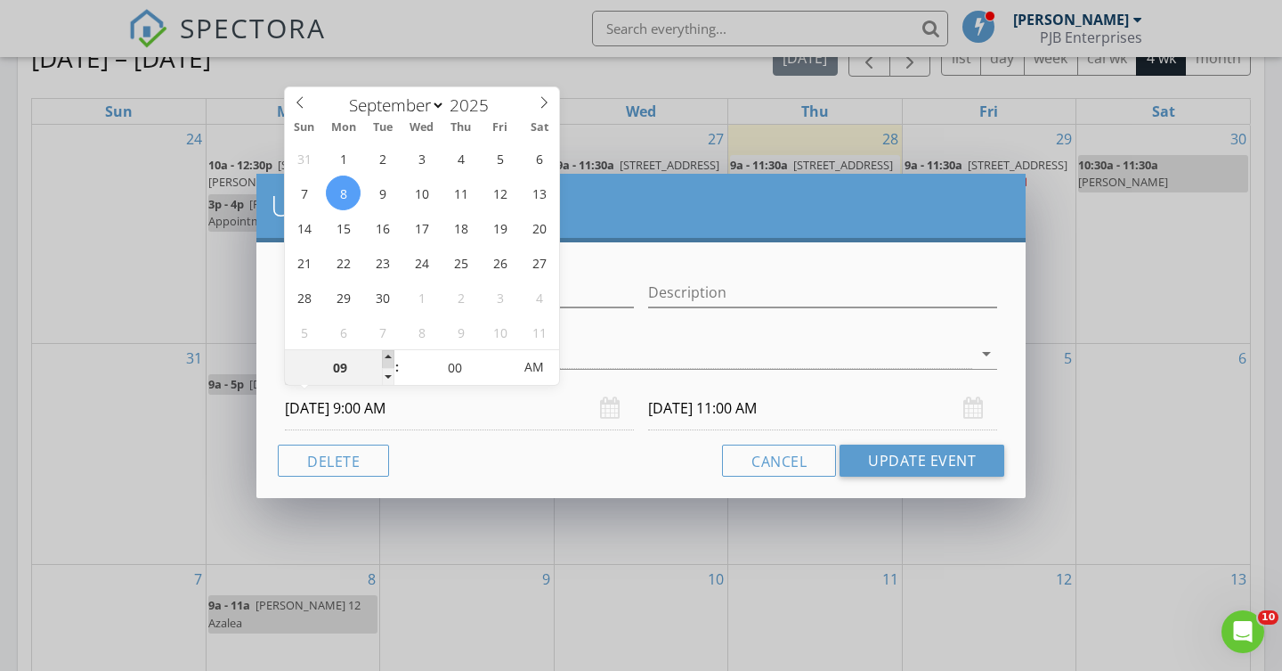
type input "10"
type input "09/08/2025 10:00 AM"
click at [388, 354] on span at bounding box center [388, 359] width 12 height 18
type input "09/08/2025 12:00 PM"
type input "05"
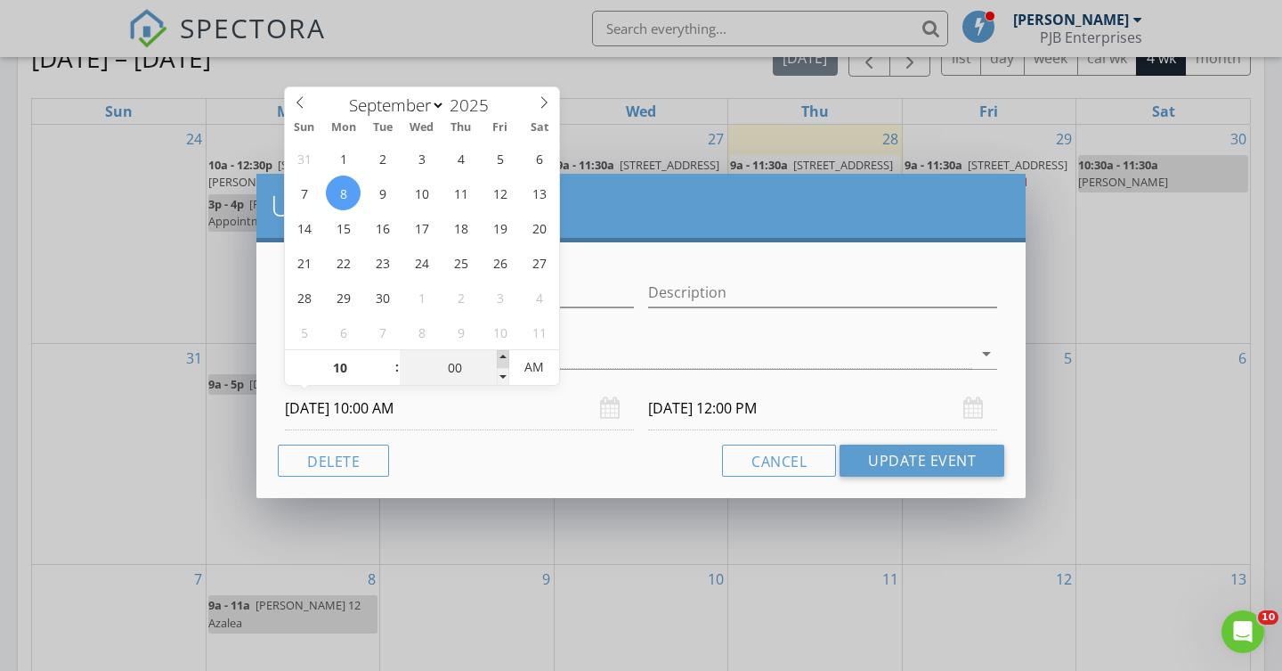
type input "09/08/2025 10:05 AM"
click at [504, 355] on span at bounding box center [503, 359] width 12 height 18
type input "10"
type input "09/08/2025 10:10 AM"
click at [504, 355] on span at bounding box center [503, 359] width 12 height 18
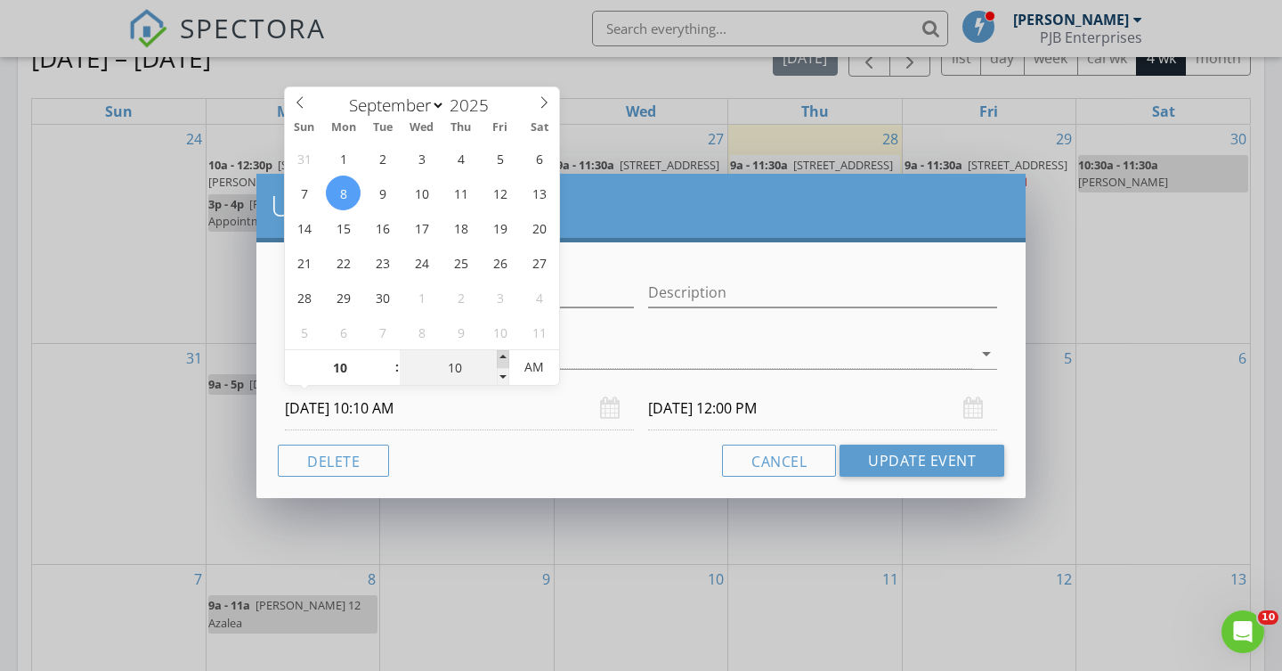
type input "15"
type input "09/08/2025 10:15 AM"
click at [504, 355] on span at bounding box center [503, 359] width 12 height 18
type input "09/08/2025 12:15 PM"
type input "20"
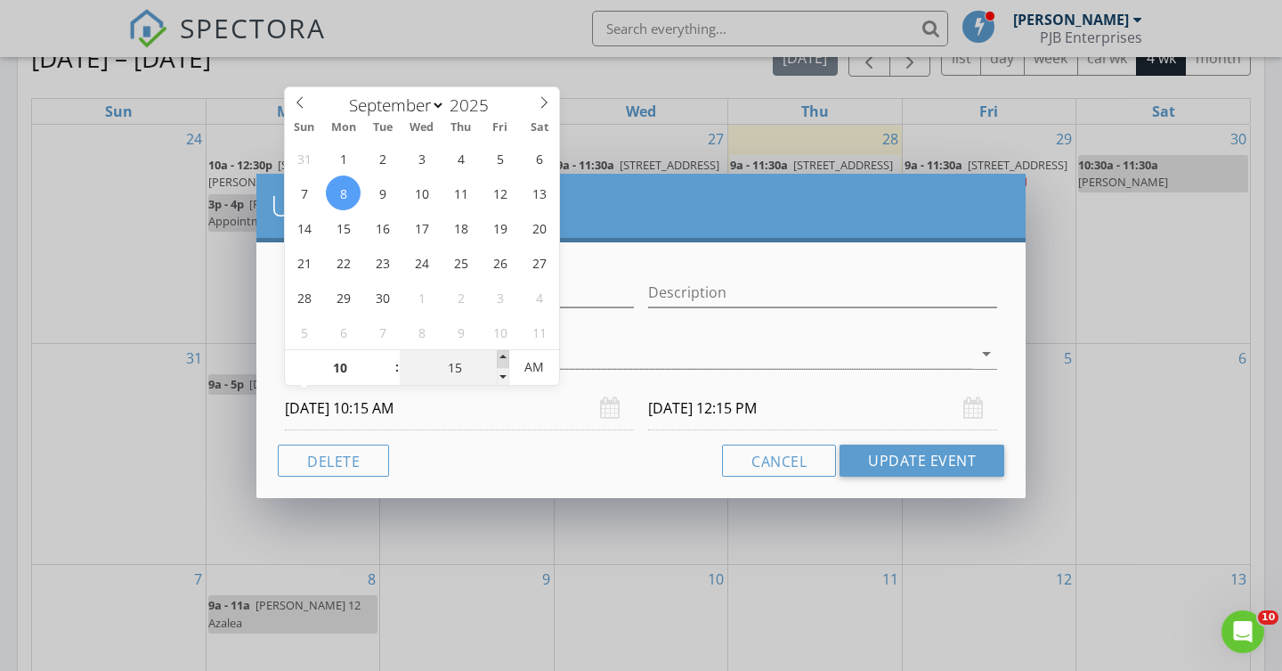
type input "09/08/2025 10:20 AM"
click at [504, 355] on span at bounding box center [503, 359] width 12 height 18
type input "09/08/2025 12:20 PM"
type input "25"
type input "09/08/2025 10:25 AM"
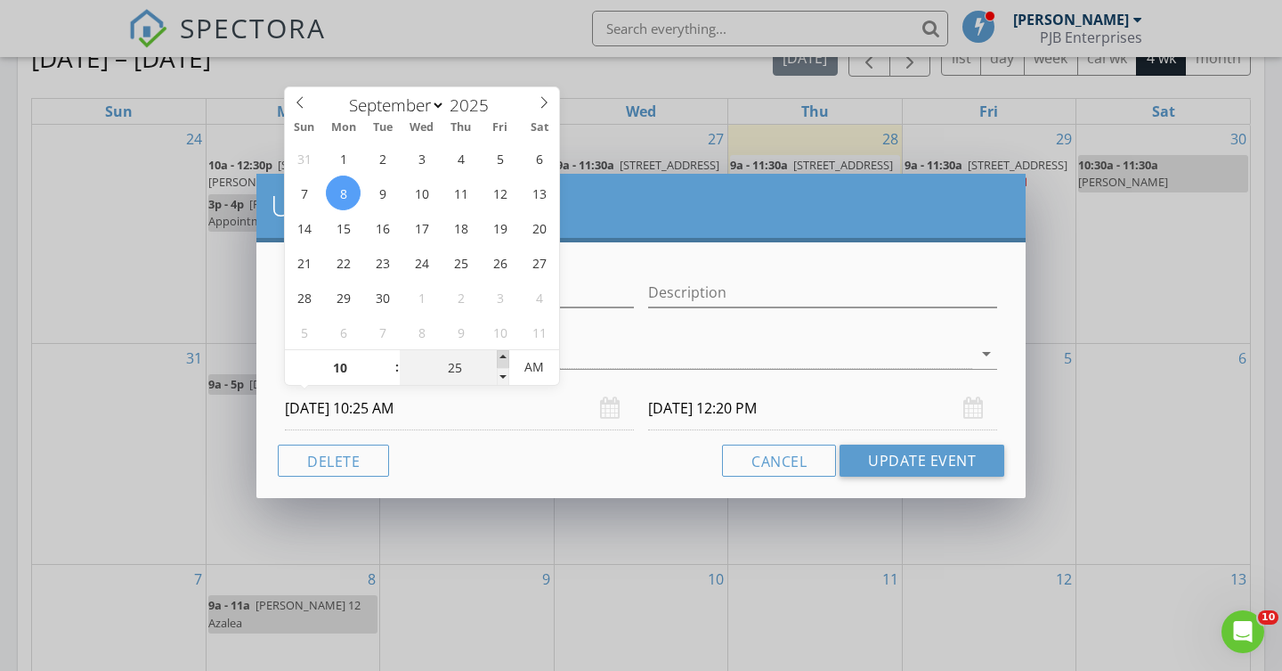
click at [502, 356] on span at bounding box center [503, 359] width 12 height 18
type input "09/08/2025 12:25 PM"
type input "30"
type input "09/08/2025 10:30 AM"
click at [502, 356] on span at bounding box center [503, 359] width 12 height 18
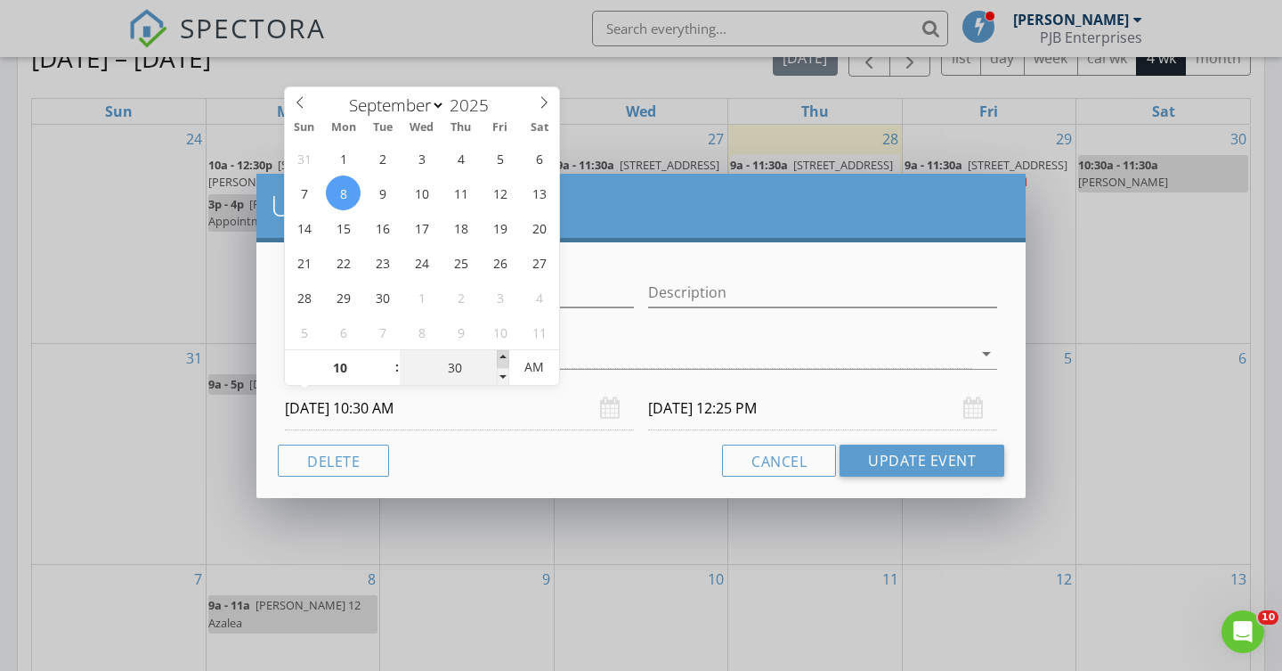
type input "09/08/2025 12:30 PM"
click at [888, 459] on button "Update Event" at bounding box center [922, 460] width 165 height 32
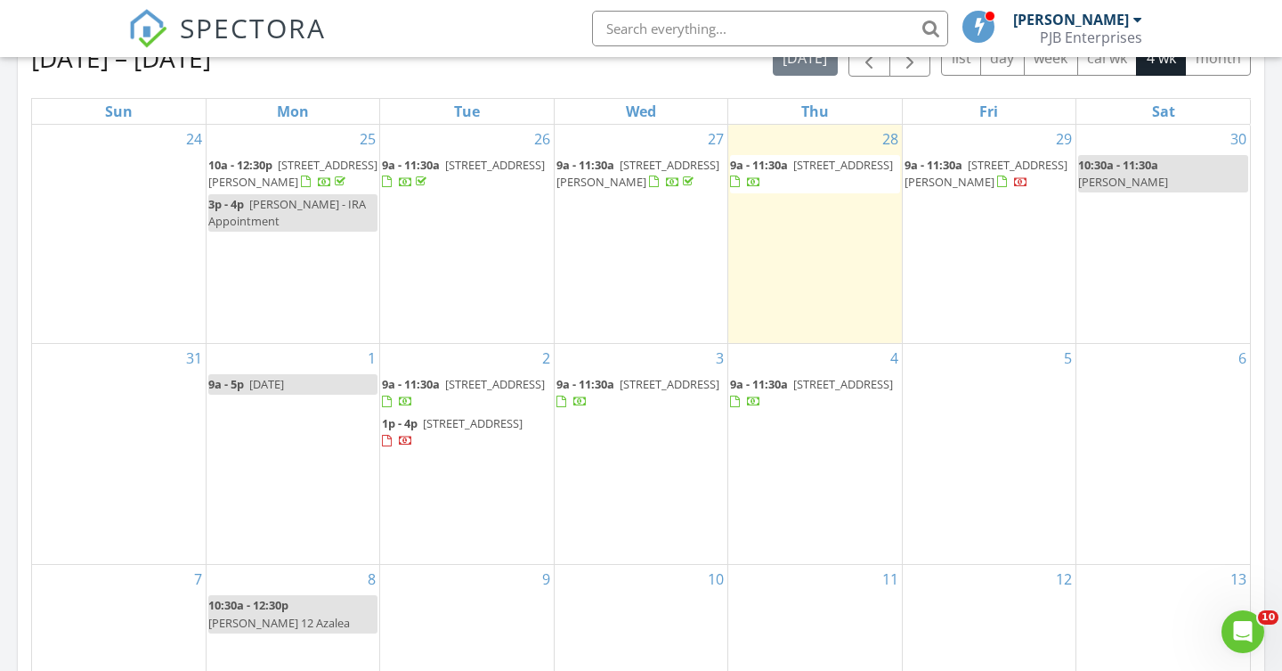
click at [455, 415] on span "28 Elm St, Westerly 02891" at bounding box center [473, 423] width 100 height 16
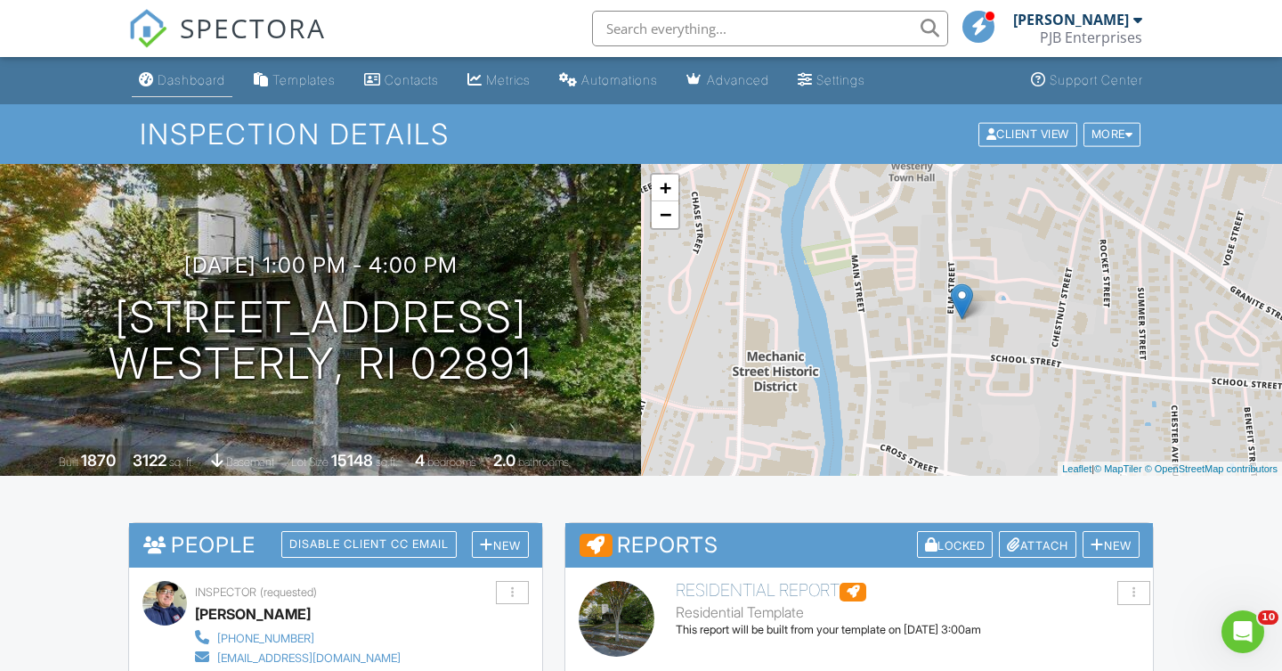
click at [199, 79] on div "Dashboard" at bounding box center [192, 79] width 68 height 15
click at [213, 78] on div "Dashboard" at bounding box center [192, 79] width 68 height 15
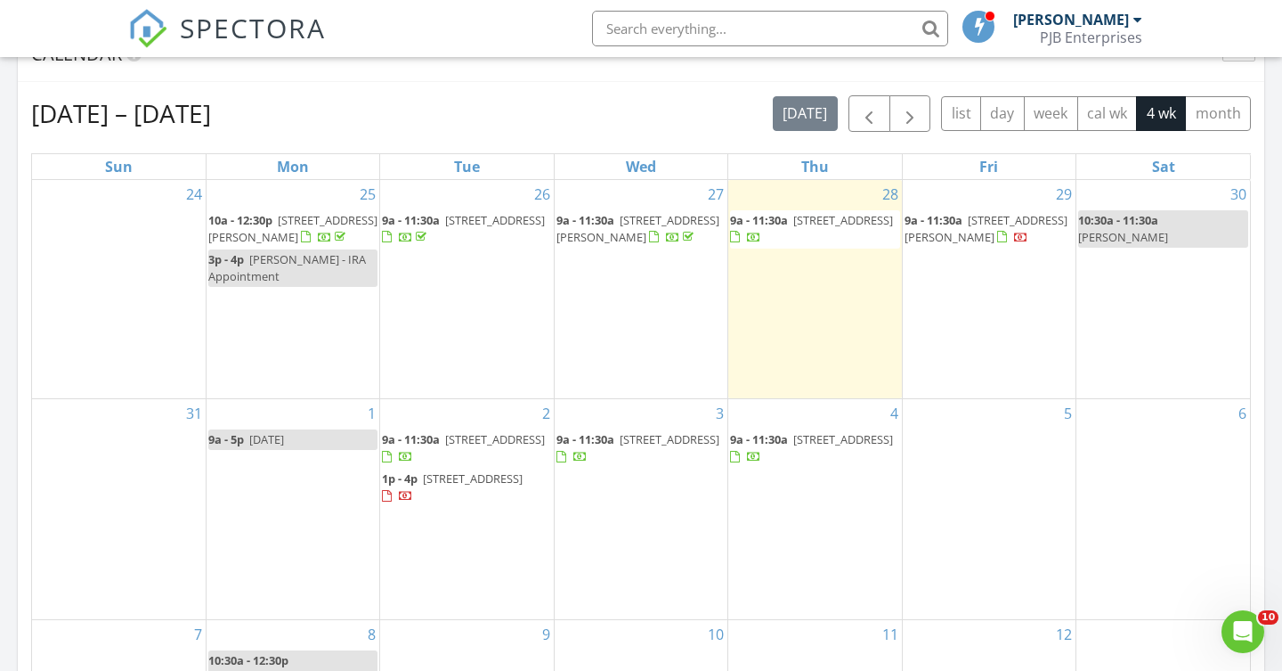
scroll to position [762, 0]
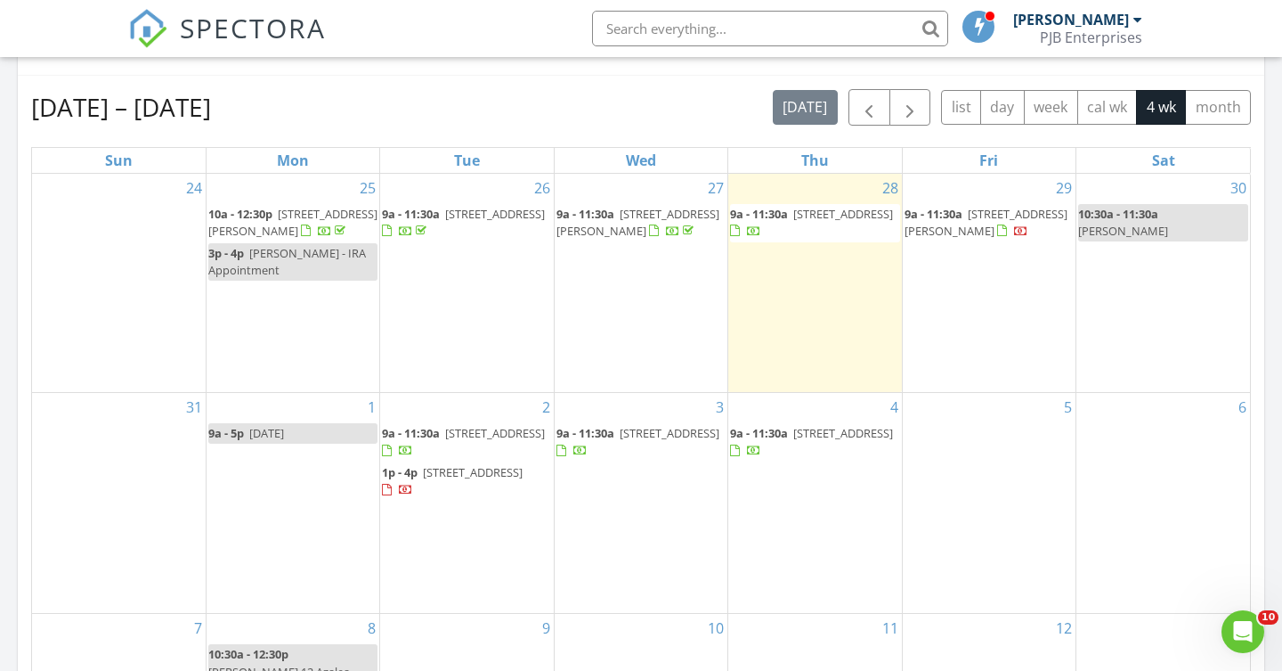
click at [635, 30] on input "text" at bounding box center [770, 29] width 356 height 36
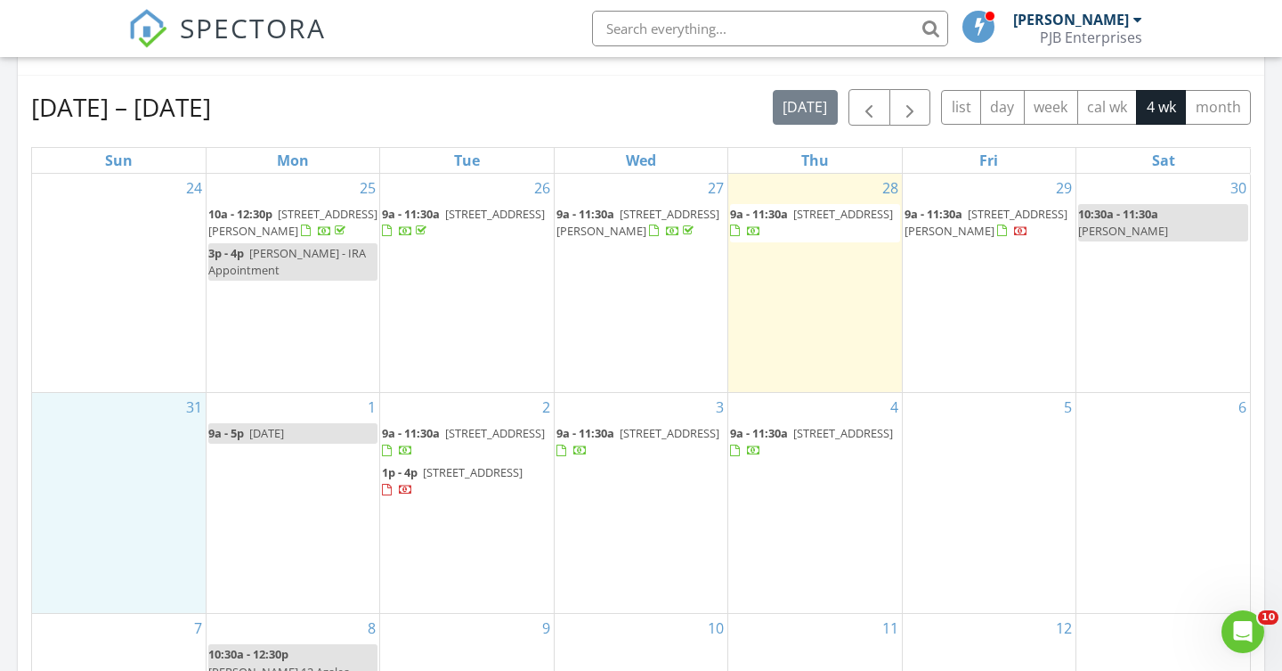
click at [40, 533] on div "31" at bounding box center [119, 503] width 174 height 221
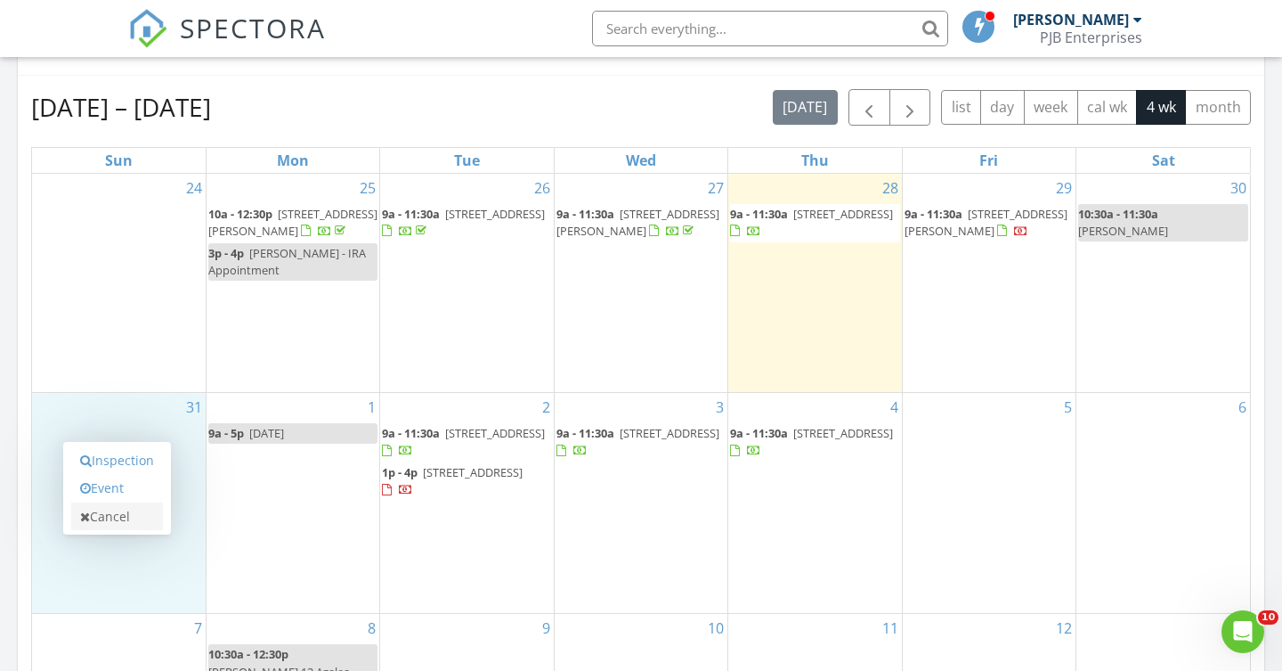
click at [111, 514] on link "Cancel" at bounding box center [117, 516] width 92 height 28
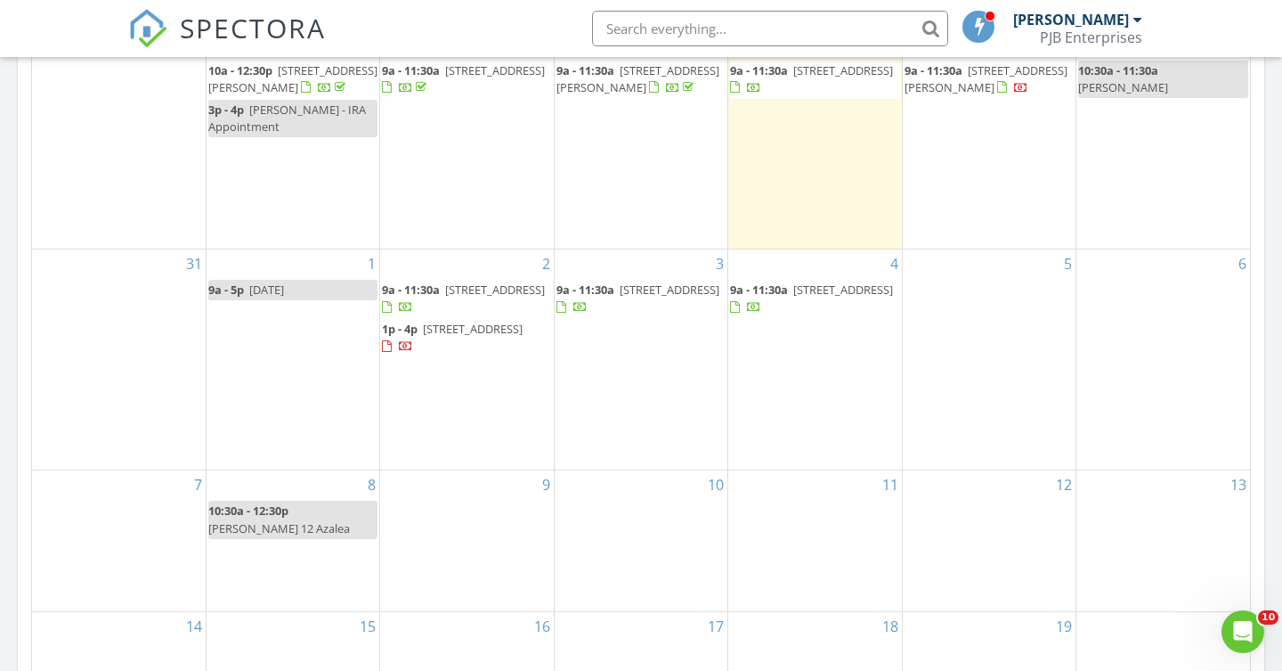
scroll to position [907, 0]
click at [575, 503] on div "10" at bounding box center [641, 539] width 173 height 140
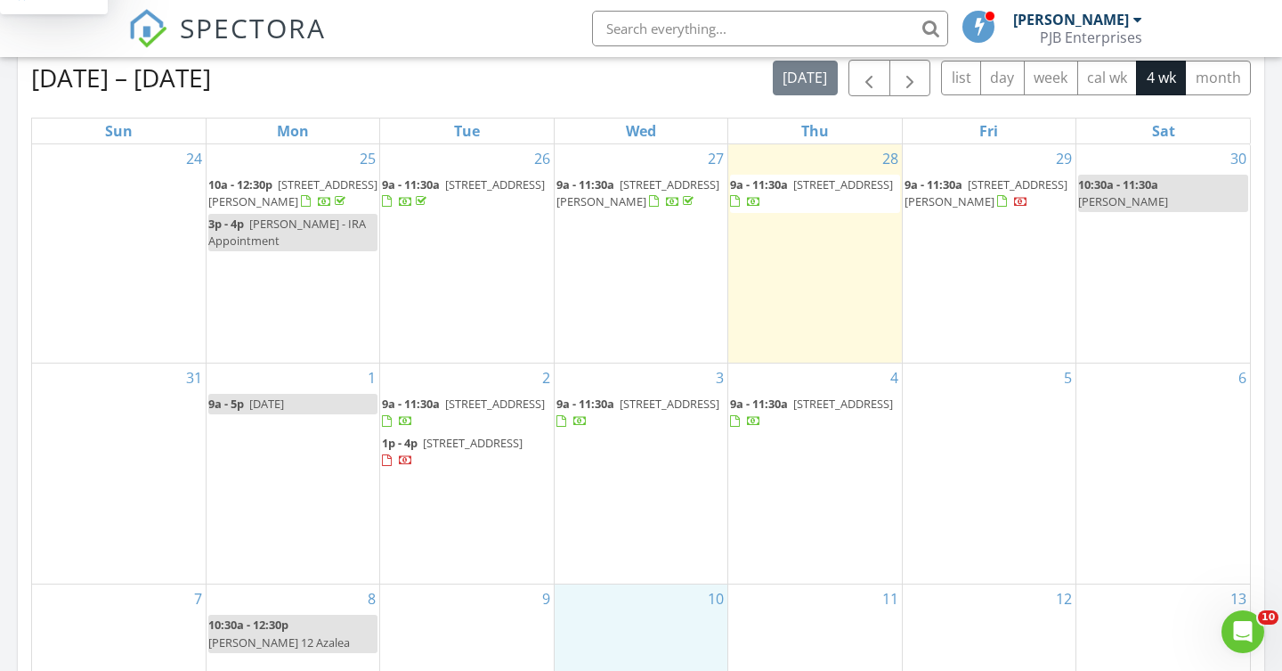
scroll to position [802, 0]
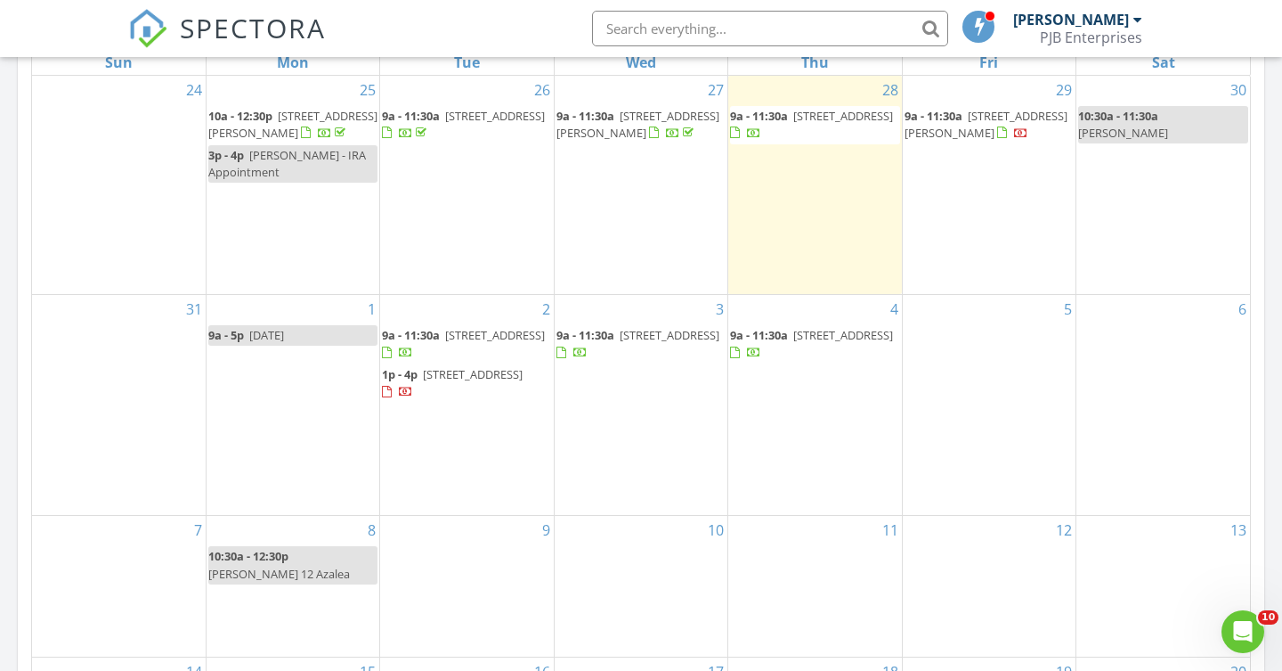
scroll to position [862, 0]
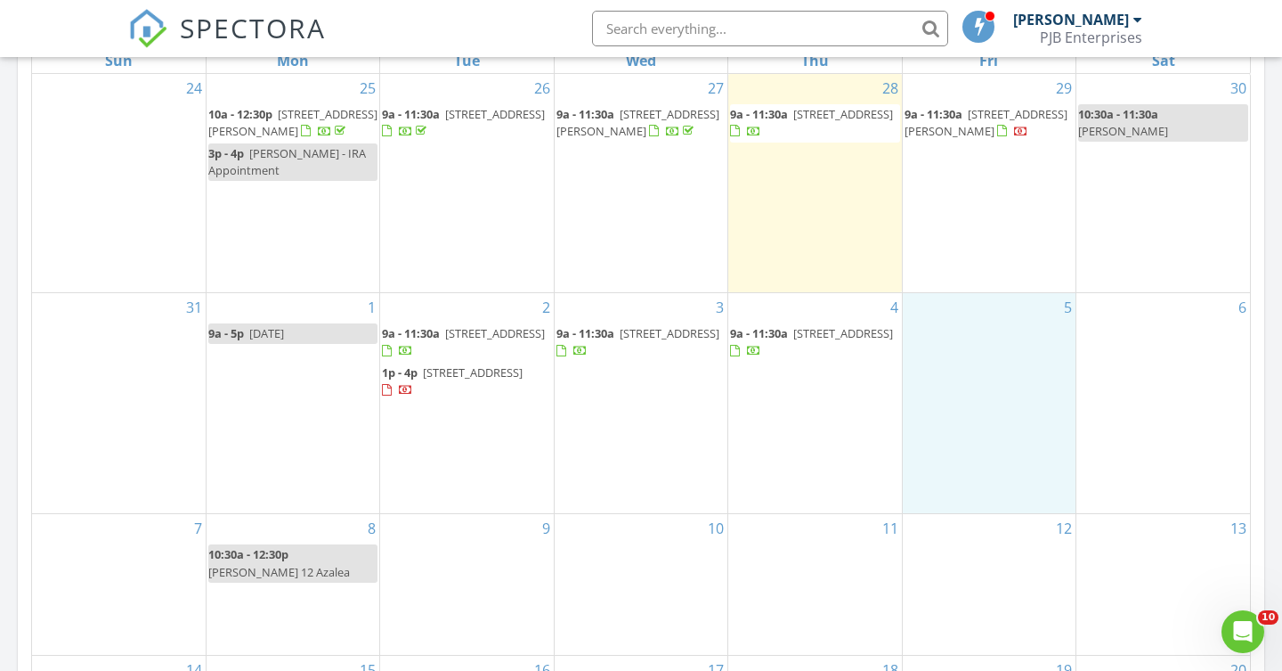
click at [976, 323] on div "5" at bounding box center [989, 403] width 173 height 221
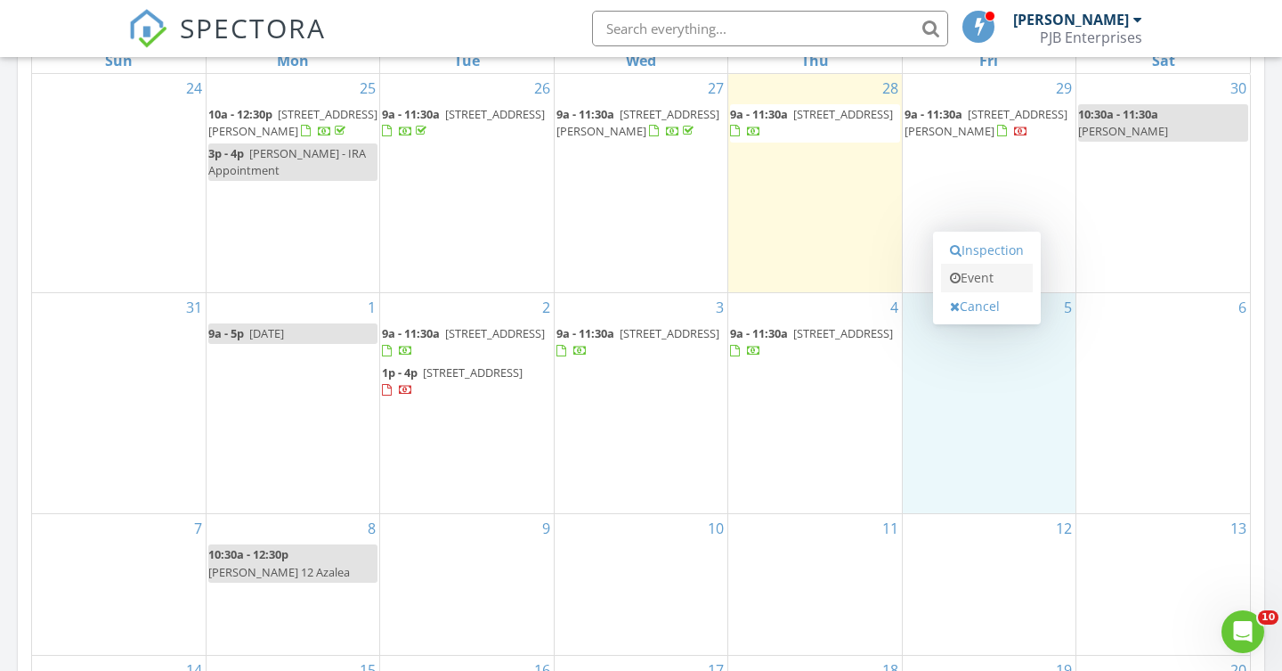
click at [987, 273] on link "Event" at bounding box center [987, 278] width 92 height 28
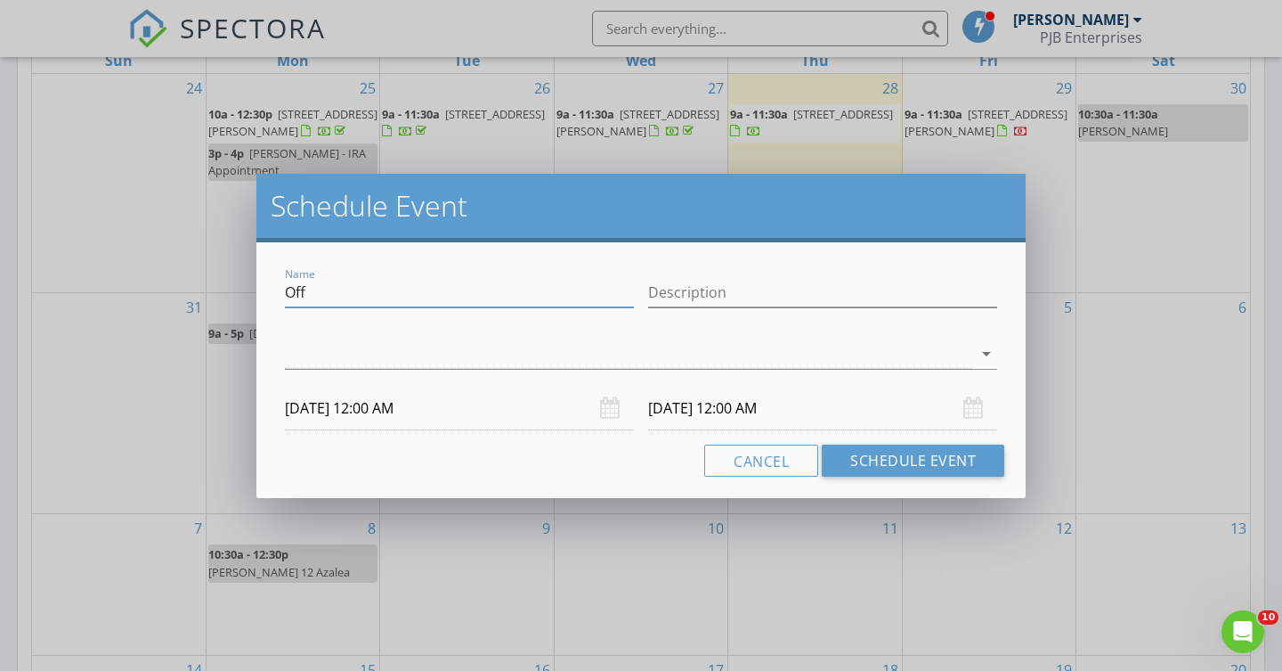
click at [313, 298] on input "Off" at bounding box center [459, 292] width 349 height 29
type input "O"
type input "[PERSON_NAME]"
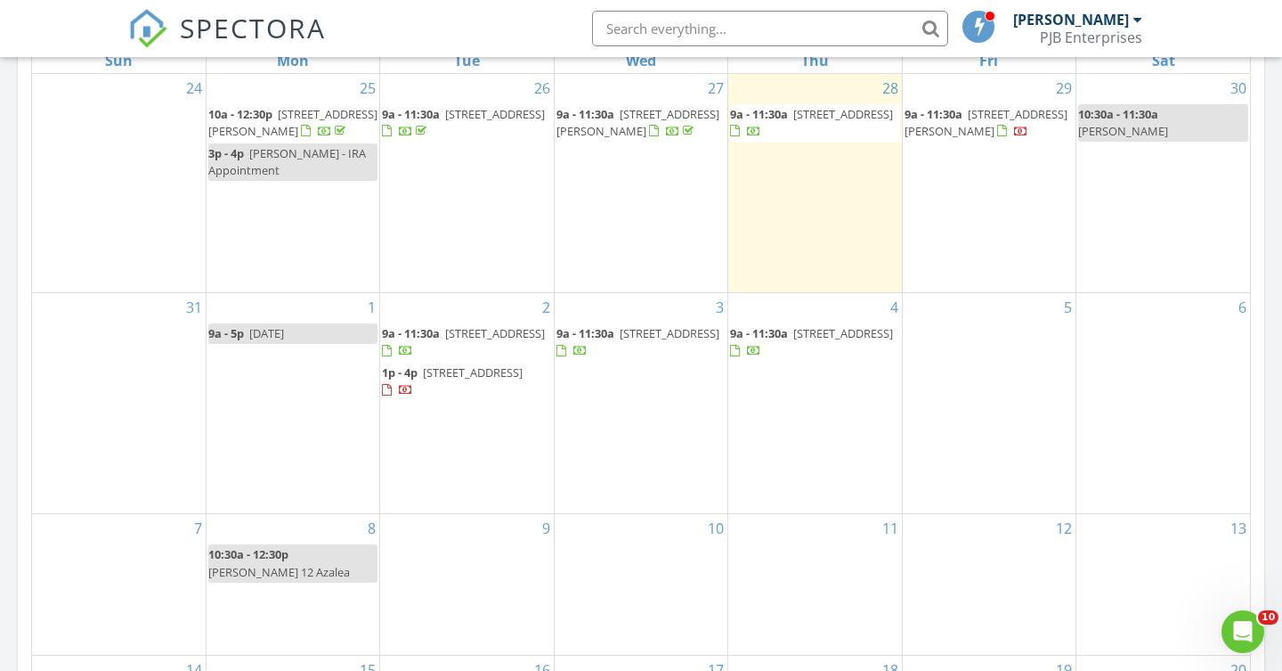
click at [659, 27] on div at bounding box center [641, 335] width 1282 height 671
click at [659, 27] on input "text" at bounding box center [770, 29] width 356 height 36
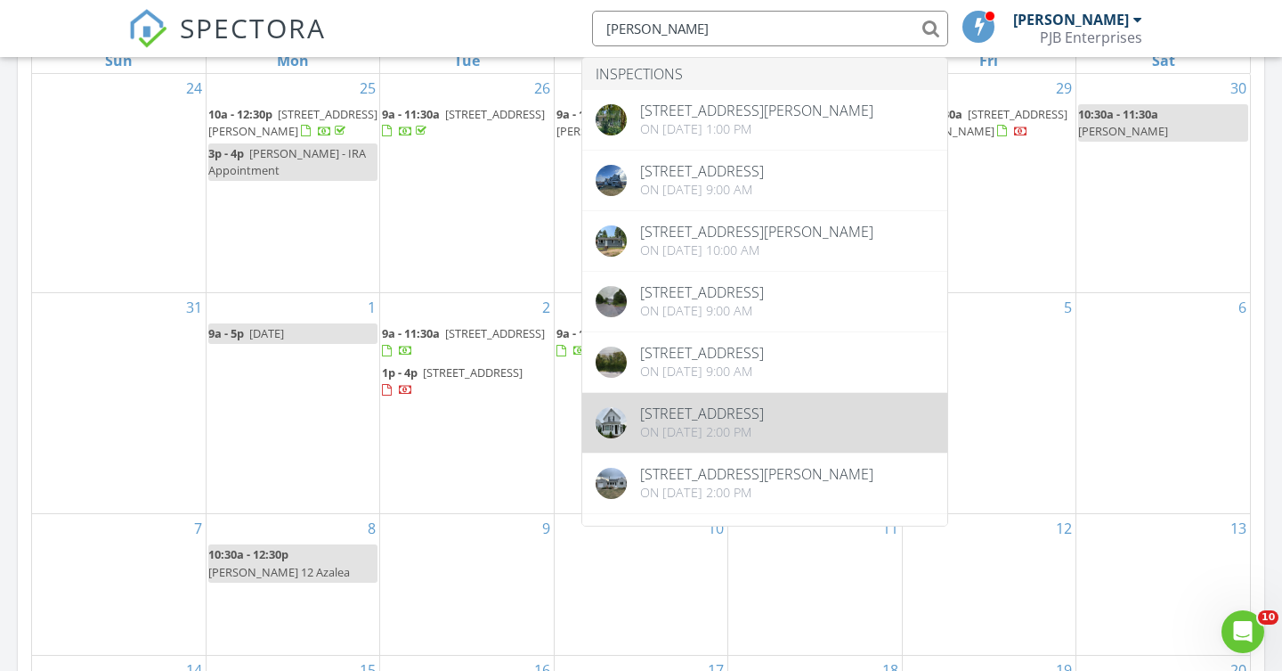
type input "[PERSON_NAME]"
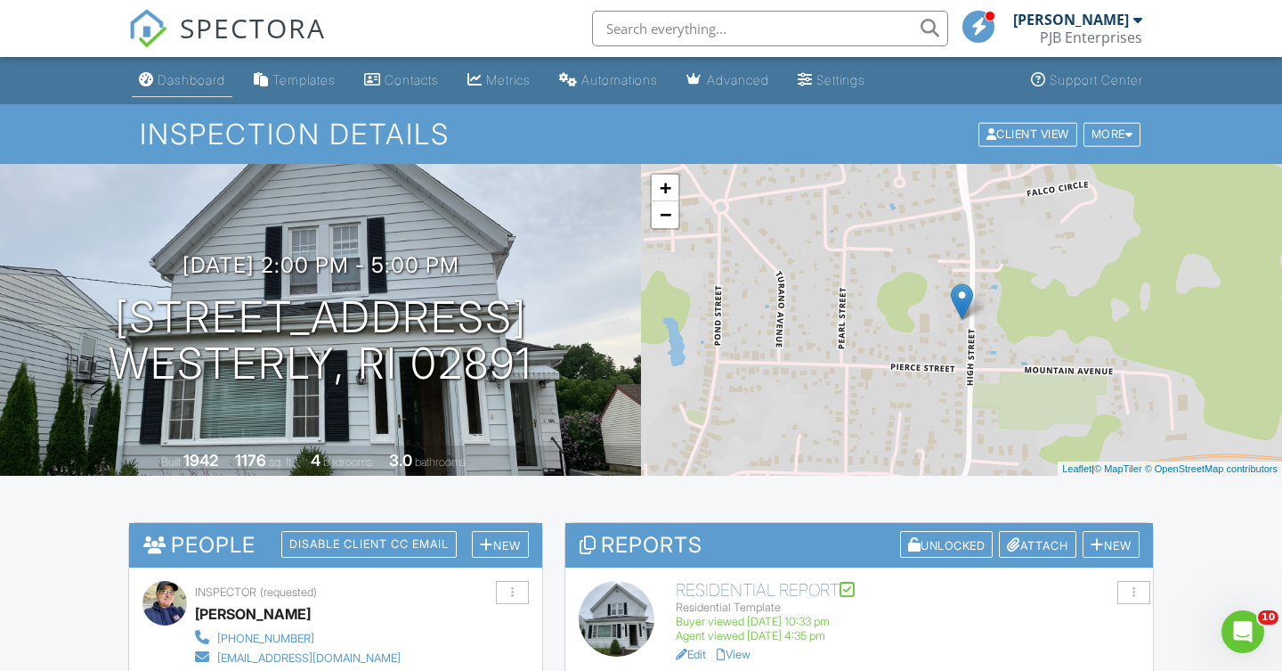
click at [196, 83] on div "Dashboard" at bounding box center [192, 79] width 68 height 15
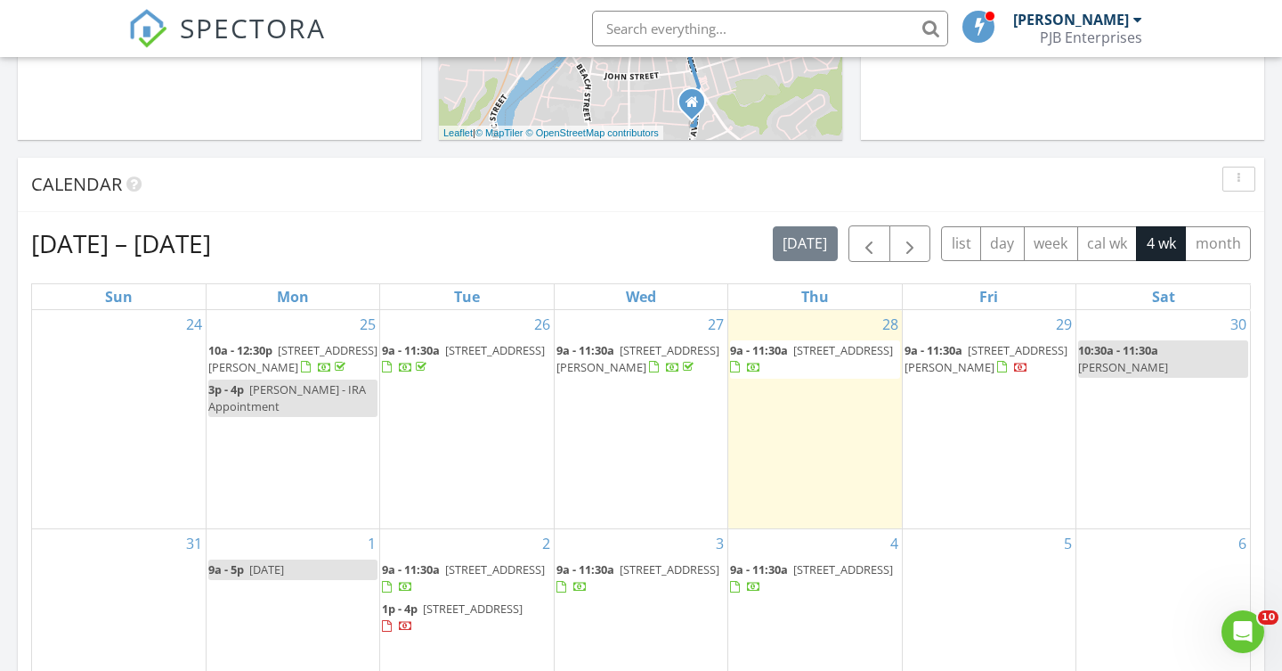
scroll to position [627, 0]
click at [997, 539] on div "5" at bounding box center [989, 638] width 173 height 221
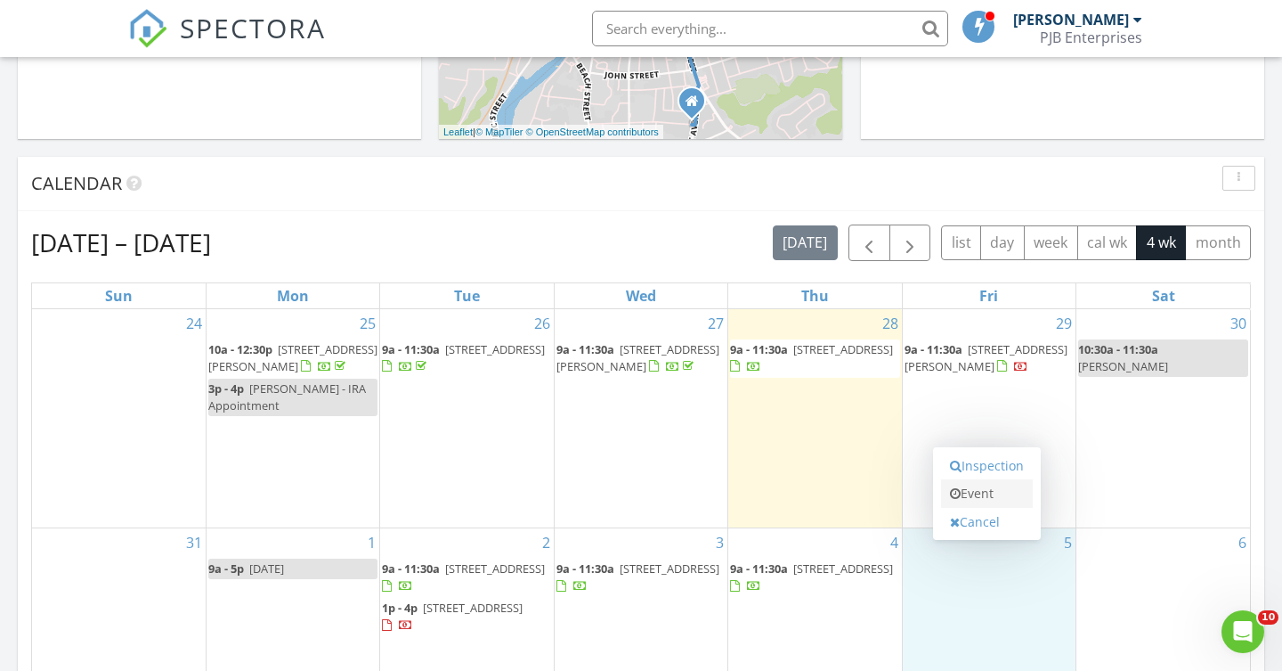
click at [992, 499] on link "Event" at bounding box center [987, 493] width 92 height 28
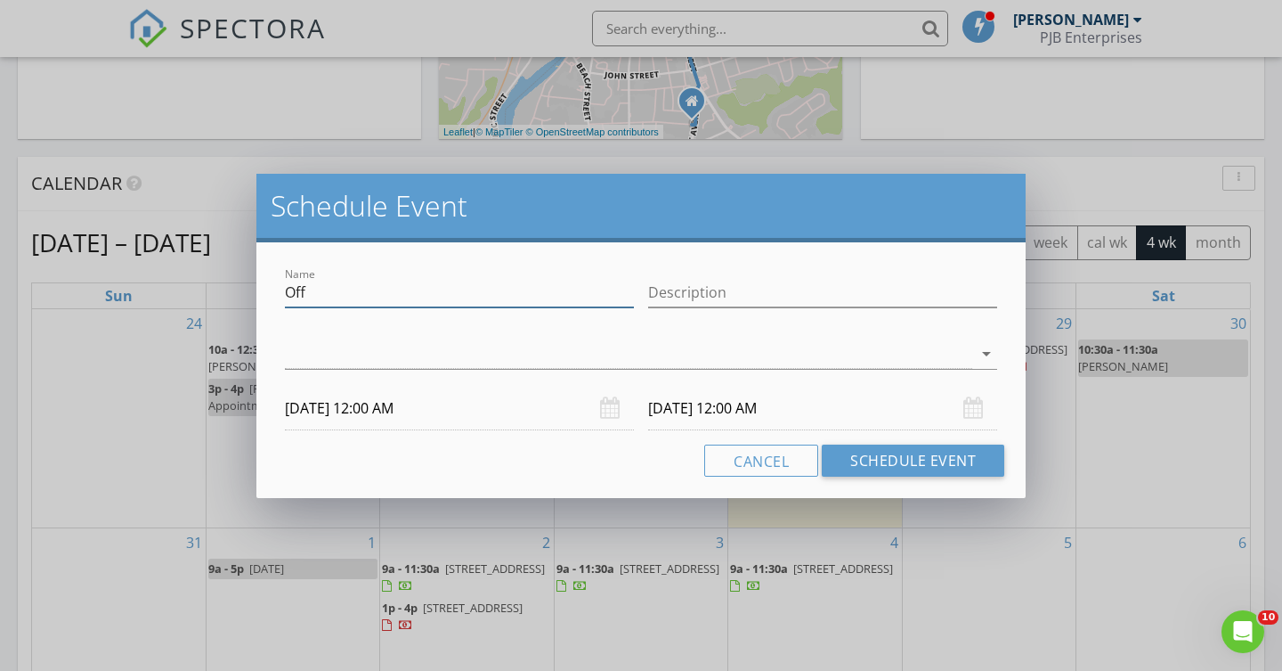
click at [334, 298] on input "Off" at bounding box center [459, 292] width 349 height 29
type input "O"
type input "Kevin Labombard"
click at [984, 352] on icon "arrow_drop_down" at bounding box center [986, 353] width 21 height 21
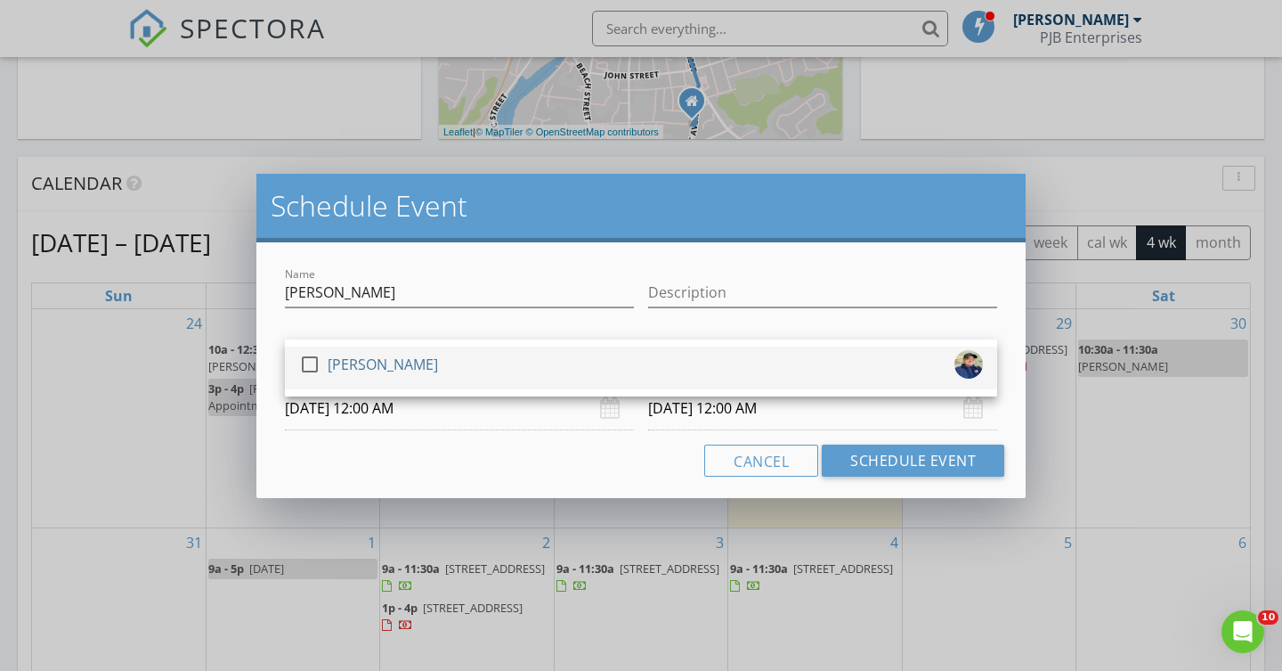
click at [306, 362] on div at bounding box center [310, 364] width 30 height 30
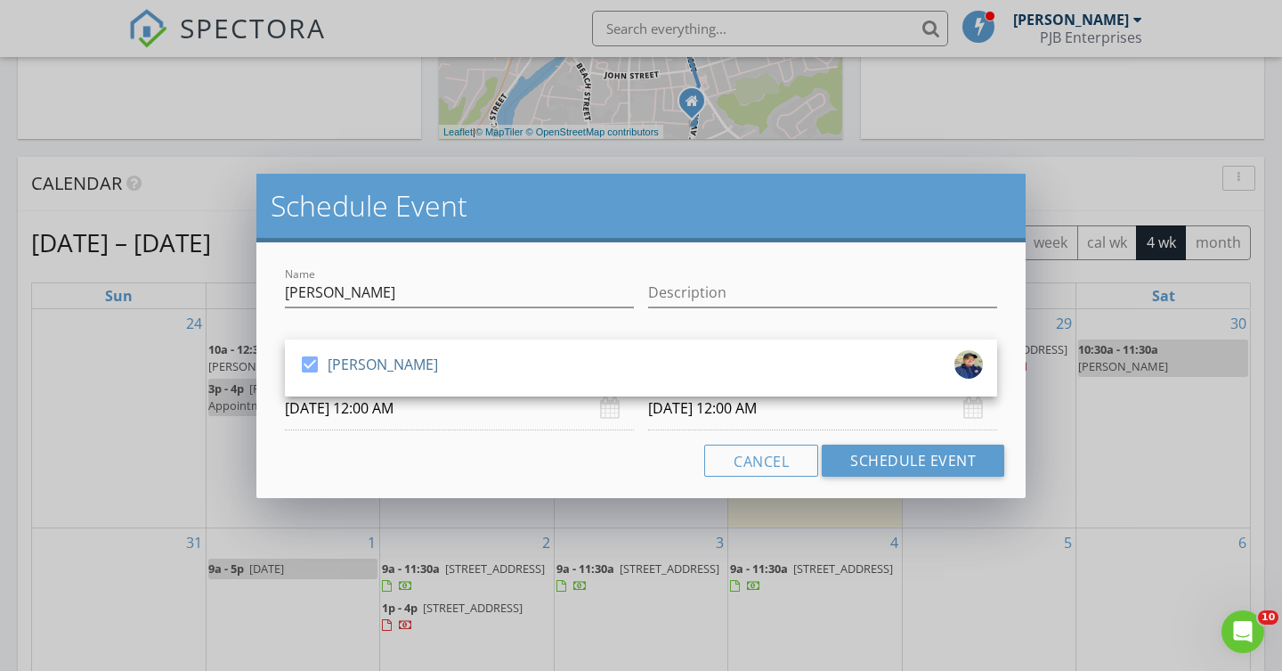
click at [381, 408] on input "09/05/2025 12:00 AM" at bounding box center [459, 409] width 349 height 44
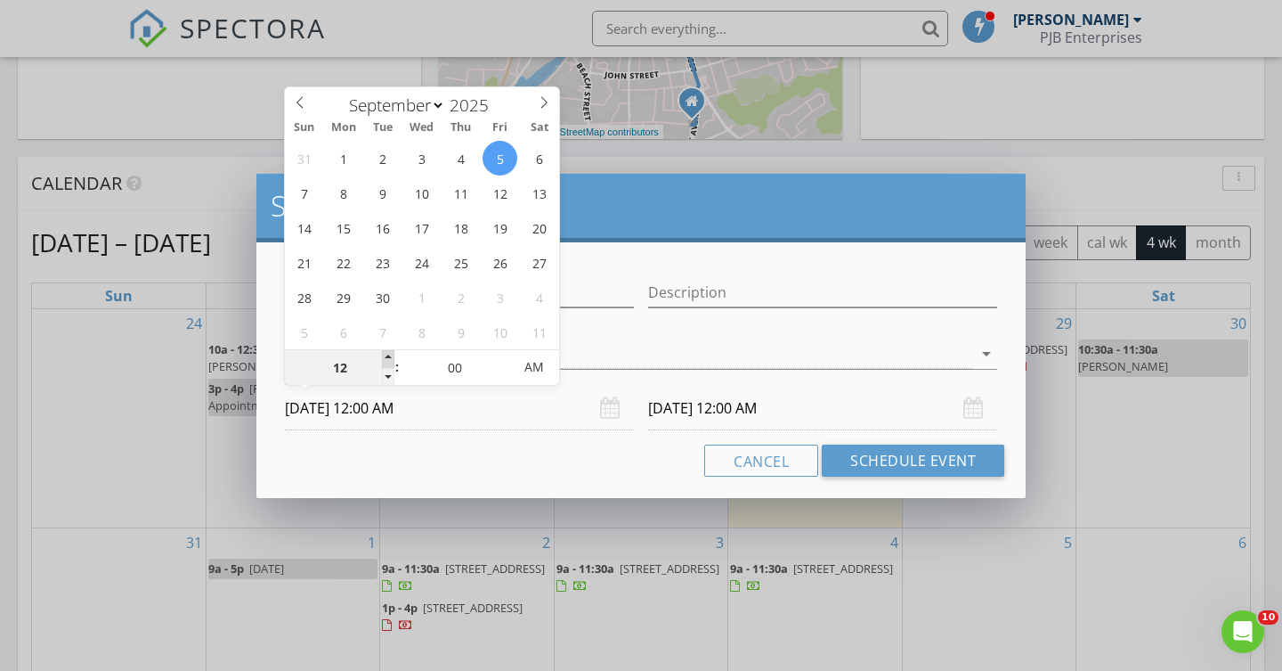
type input "01"
type input "09/05/2025 1:00 AM"
click at [386, 355] on span at bounding box center [388, 359] width 12 height 18
type input "02"
type input "09/05/2025 2:00 AM"
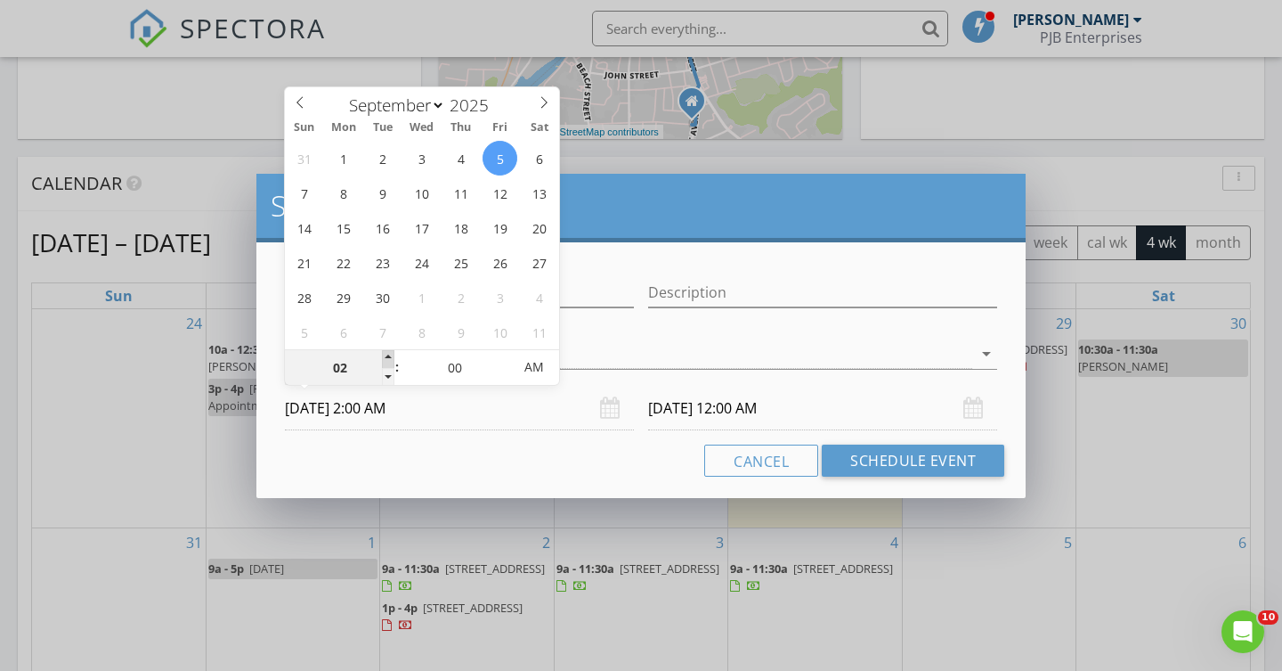
click at [386, 355] on span at bounding box center [388, 359] width 12 height 18
type input "03"
type input "09/05/2025 3:00 AM"
click at [386, 355] on span at bounding box center [388, 359] width 12 height 18
type input "04"
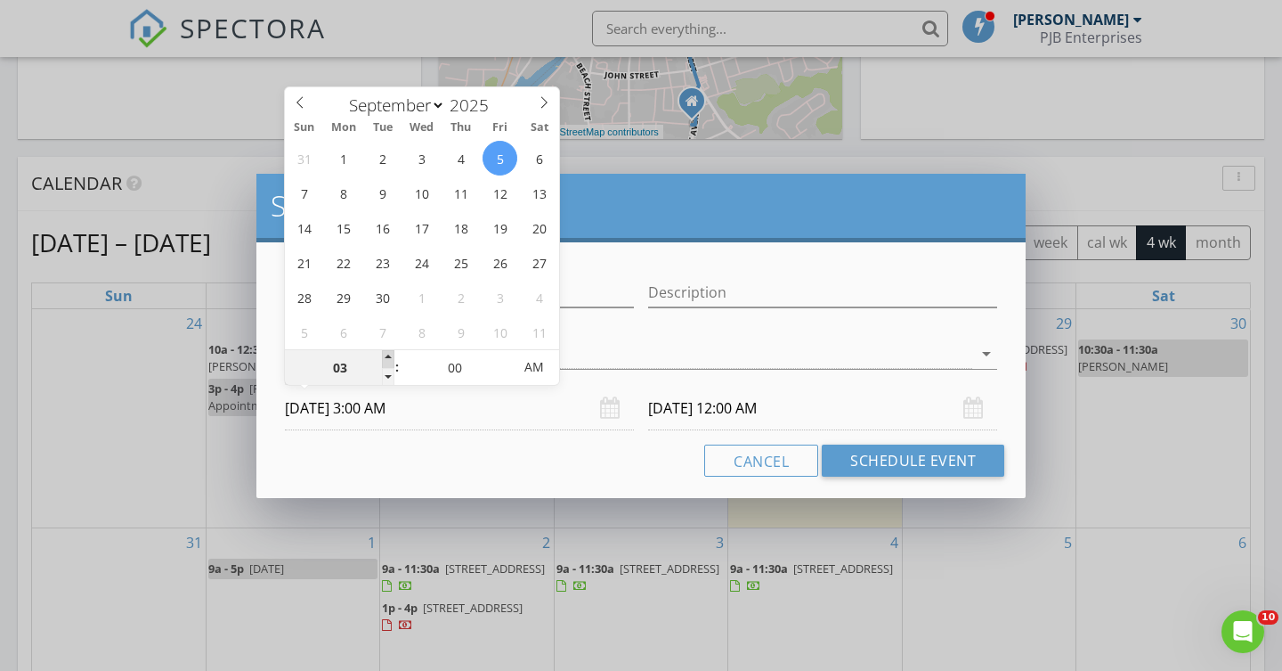
type input "09/05/2025 4:00 AM"
click at [386, 355] on span at bounding box center [388, 359] width 12 height 18
type input "05"
type input "09/05/2025 5:00 AM"
click at [386, 355] on span at bounding box center [388, 359] width 12 height 18
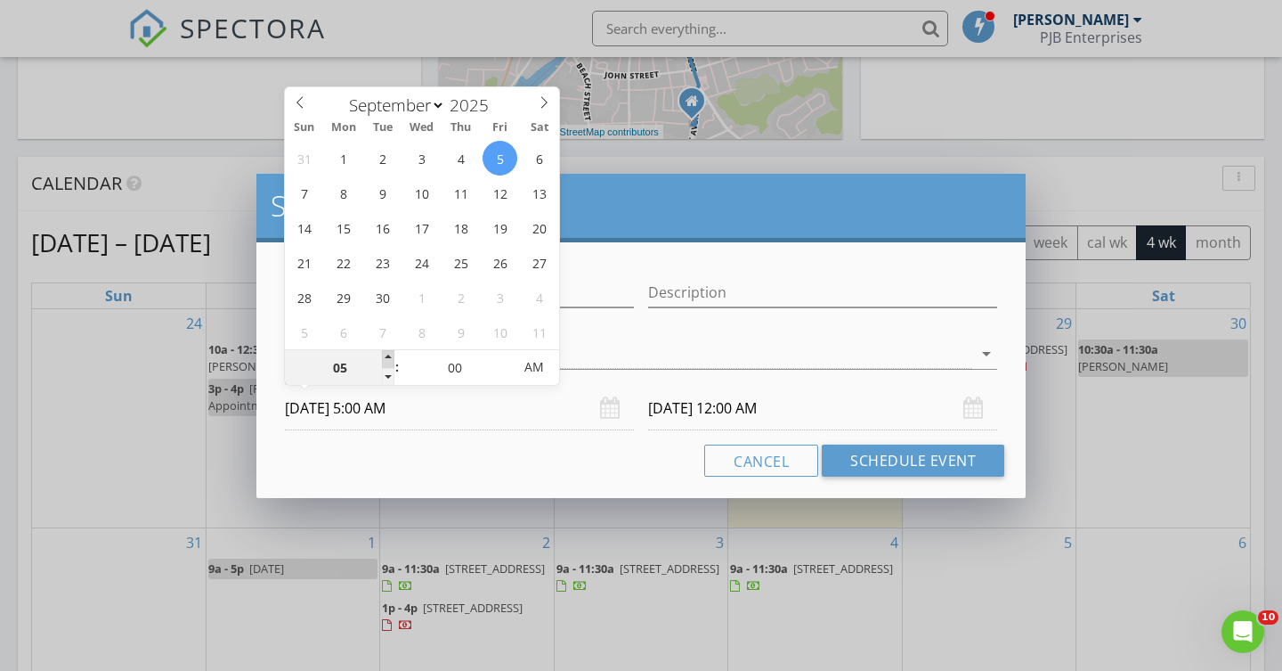
type input "09/06/2025 5:00 AM"
type input "06"
type input "09/05/2025 6:00 AM"
click at [386, 355] on span at bounding box center [388, 359] width 12 height 18
type input "07"
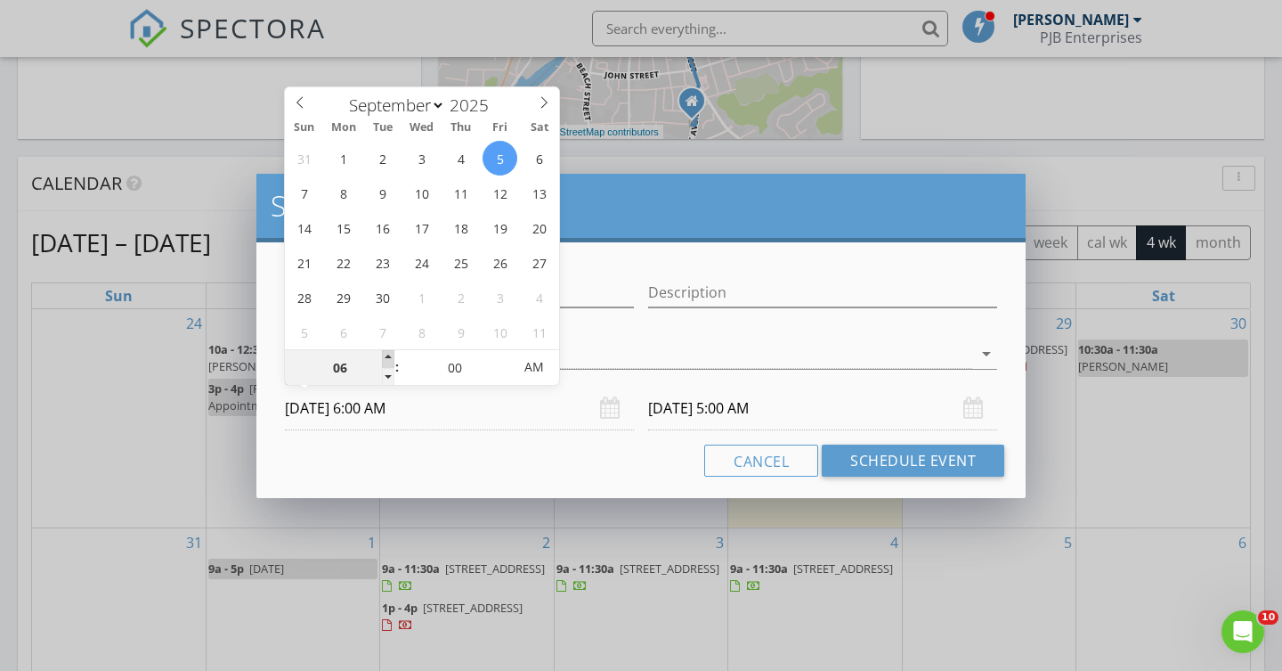
type input "09/05/2025 7:00 AM"
click at [386, 355] on span at bounding box center [388, 359] width 12 height 18
type input "09/06/2025 7:00 AM"
type input "08"
type input "09/05/2025 8:00 AM"
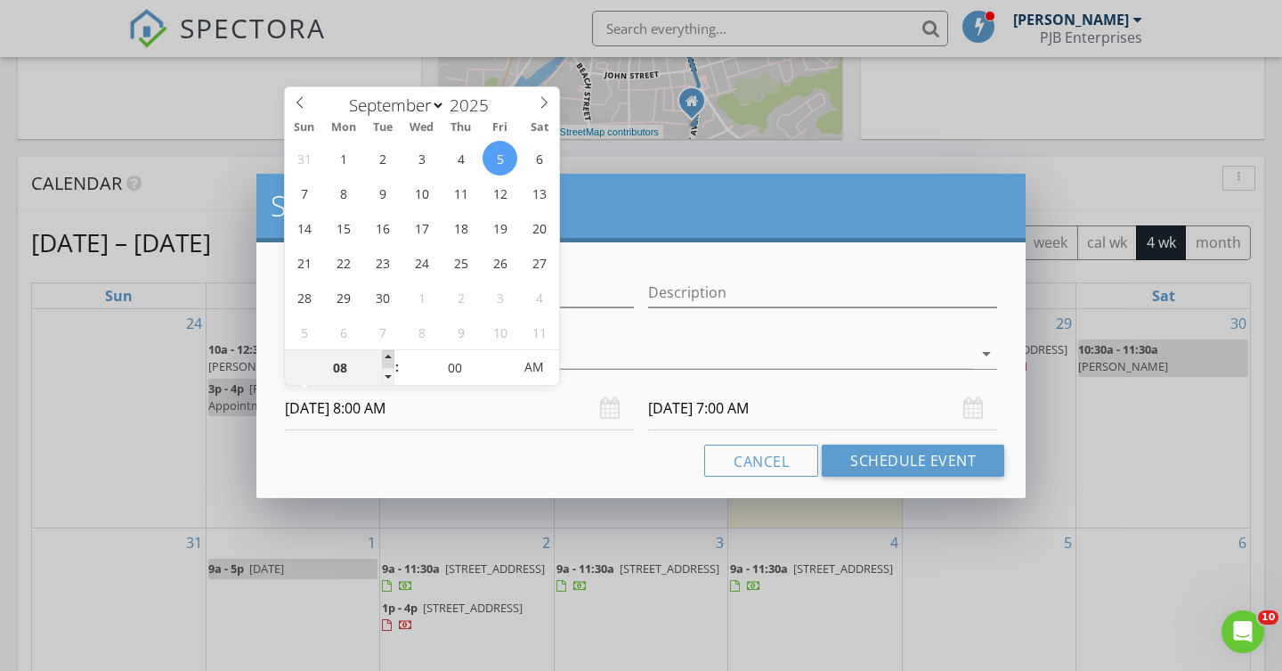
click at [386, 355] on span at bounding box center [388, 359] width 12 height 18
type input "09/06/2025 8:00 AM"
type input "09"
type input "09/05/2025 9:00 AM"
click at [386, 355] on span at bounding box center [388, 359] width 12 height 18
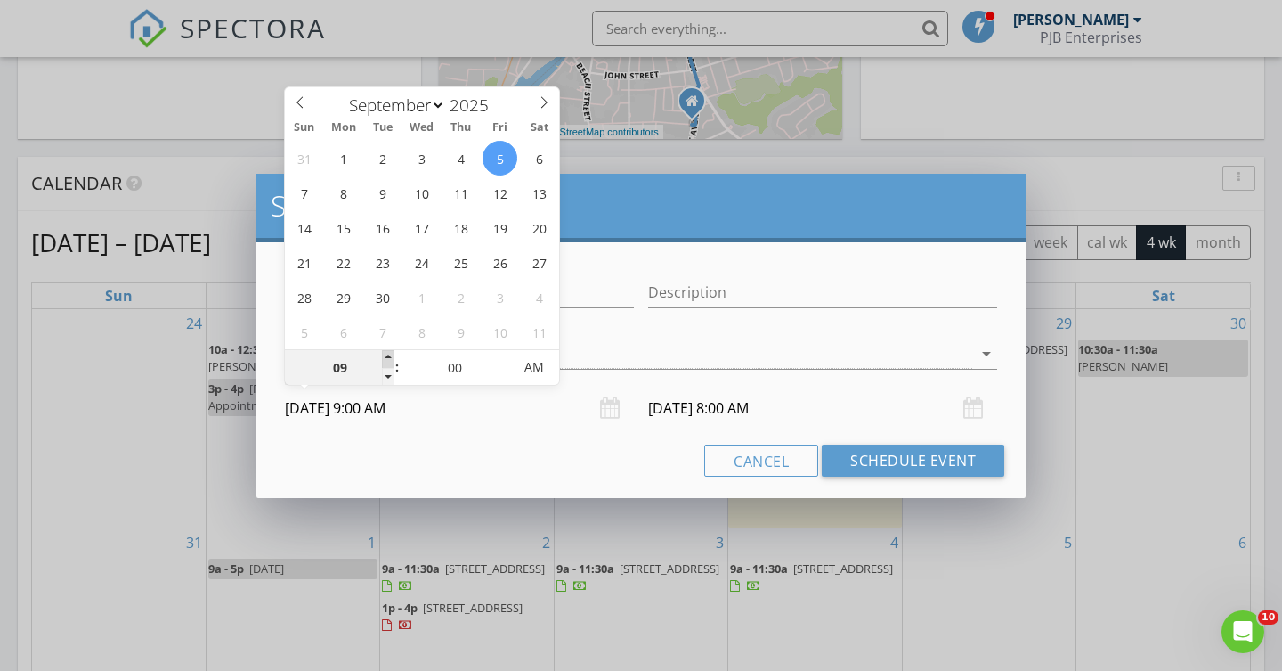
type input "09/06/2025 9:00 AM"
click at [720, 410] on input "09/06/2025 9:00 AM" at bounding box center [822, 409] width 349 height 44
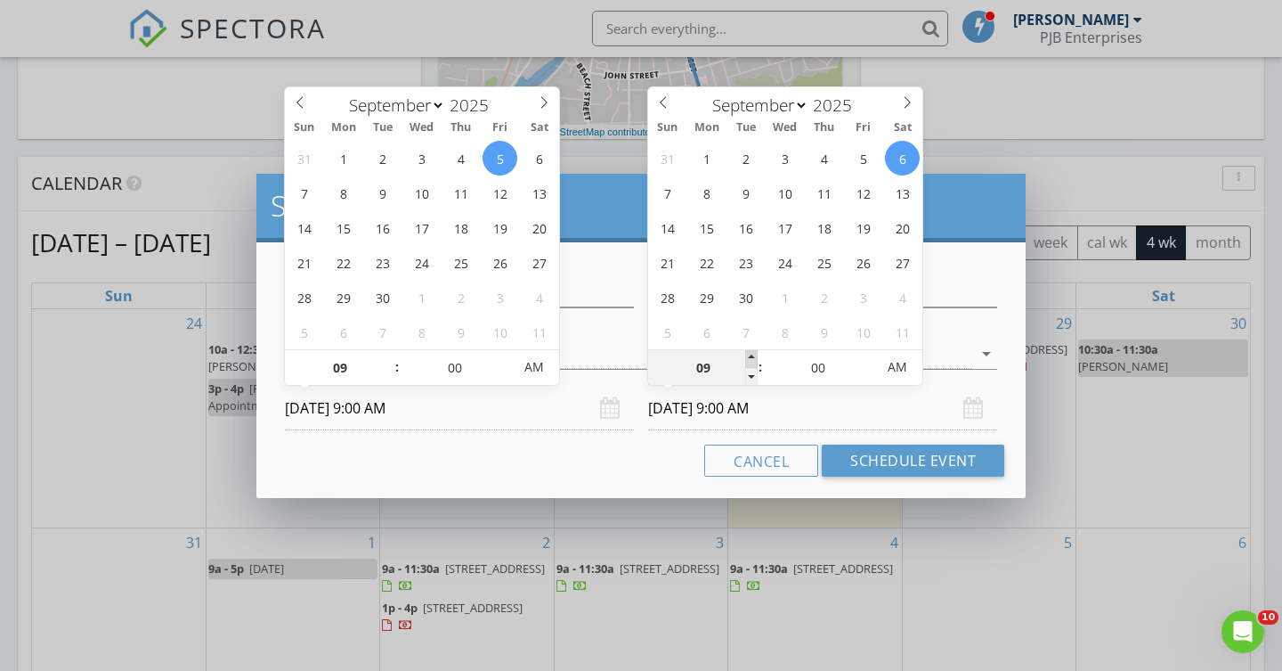
type input "10"
type input "09/06/2025 10:00 AM"
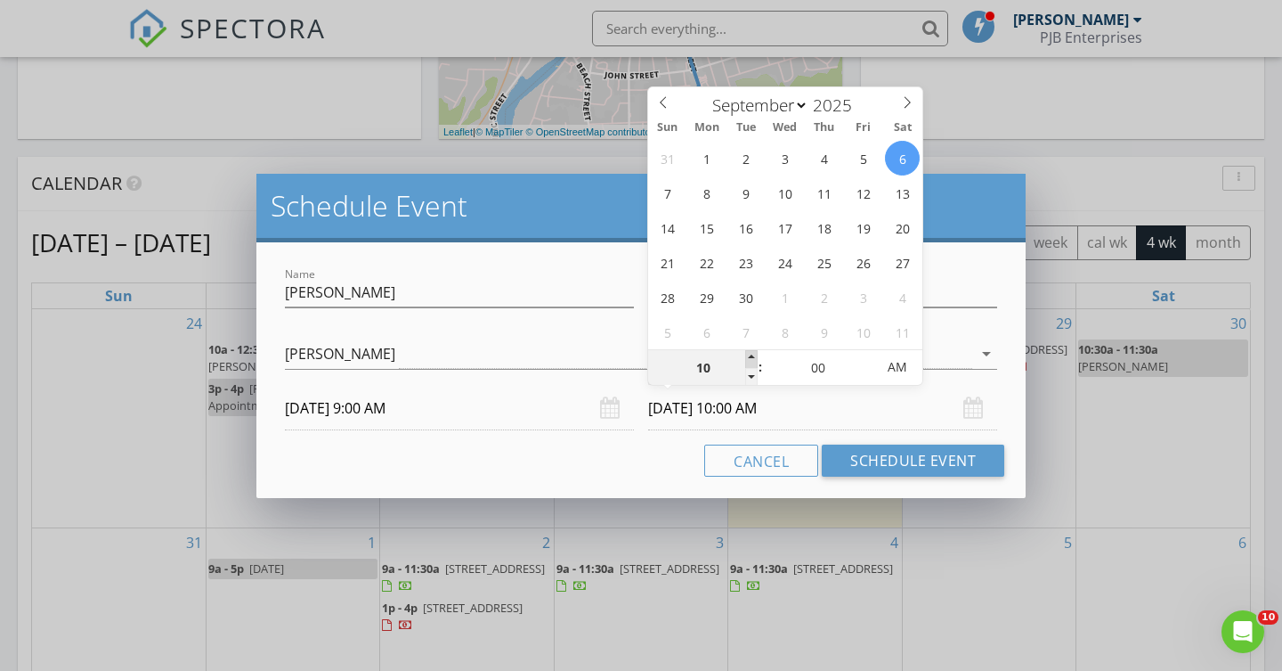
click at [754, 358] on span at bounding box center [751, 359] width 12 height 18
type input "11"
type input "09/06/2025 11:00 AM"
click at [754, 358] on span at bounding box center [751, 359] width 12 height 18
type input "12"
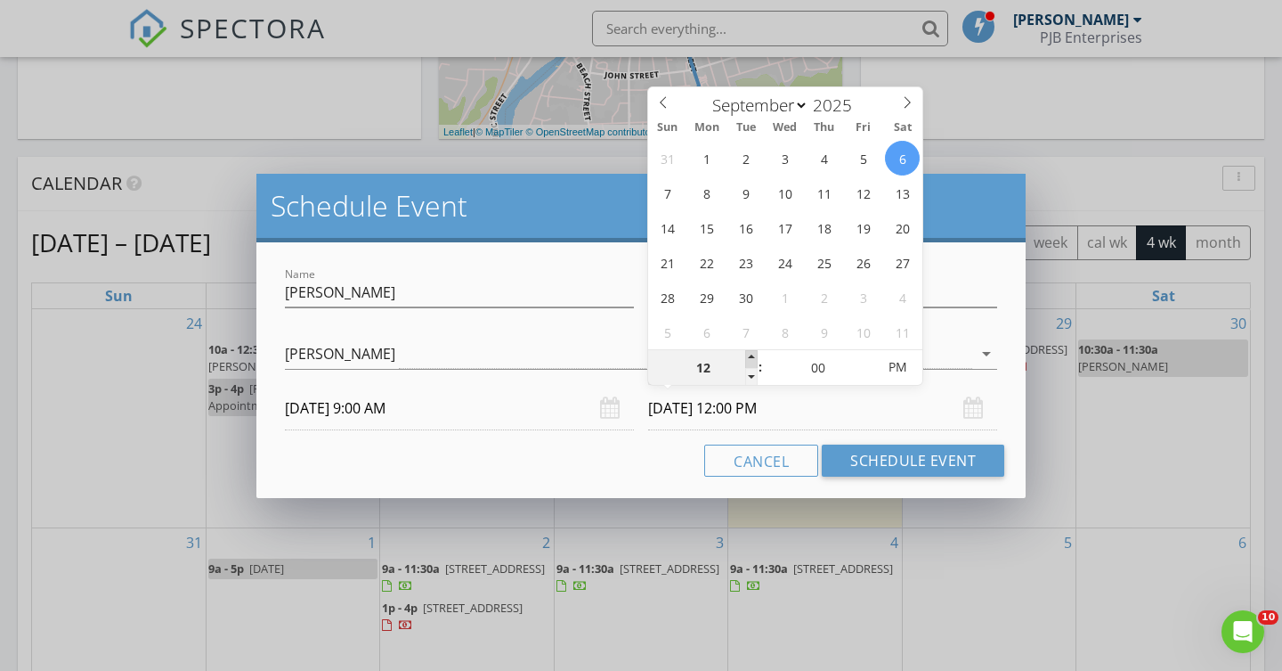
click at [754, 358] on span at bounding box center [751, 359] width 12 height 18
type input "09/05/2025 12:00 PM"
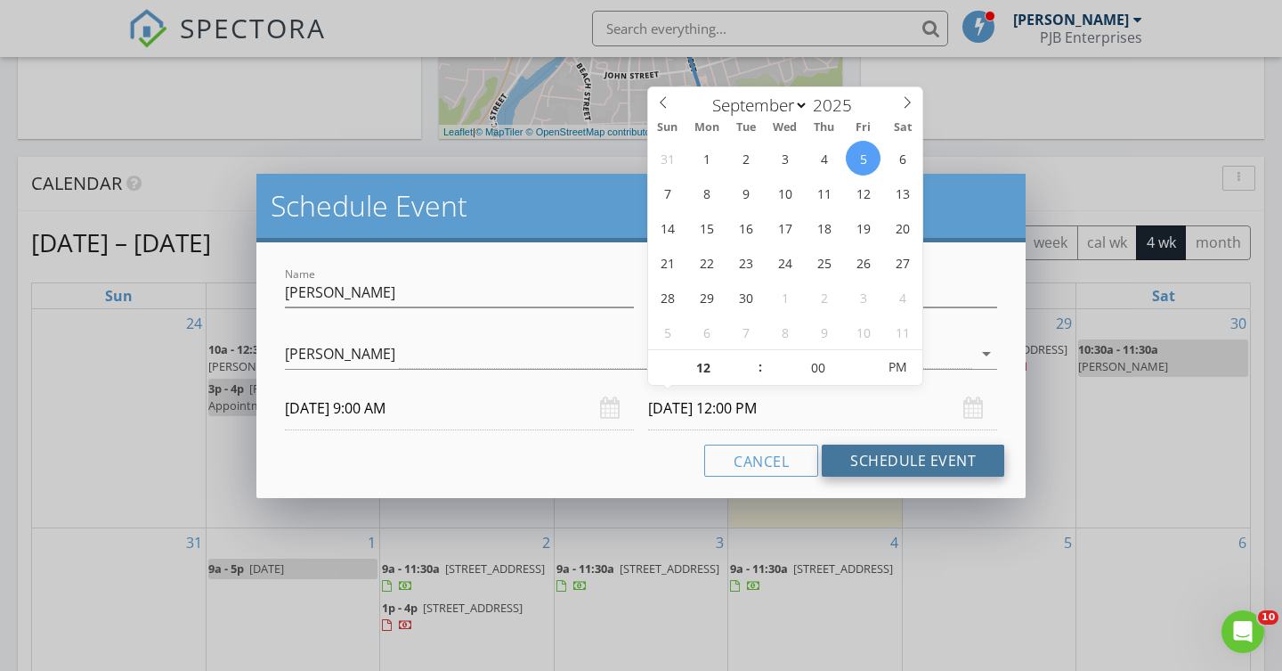
click at [895, 456] on button "Schedule Event" at bounding box center [913, 460] width 183 height 32
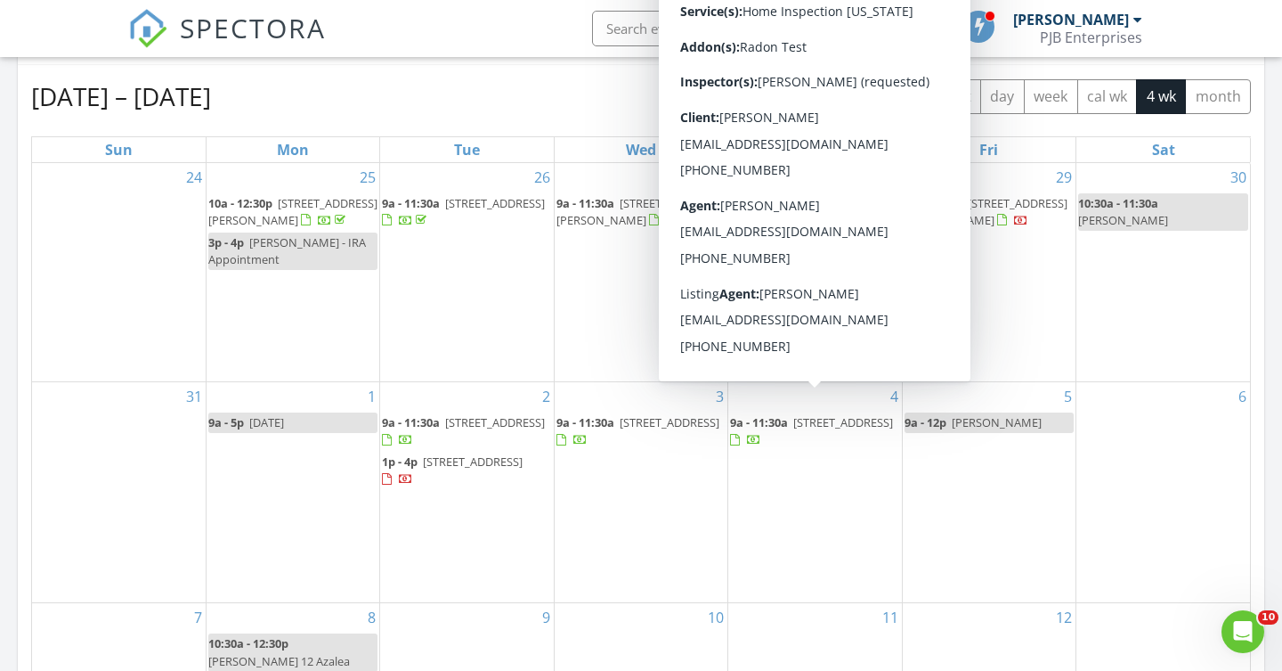
scroll to position [775, 0]
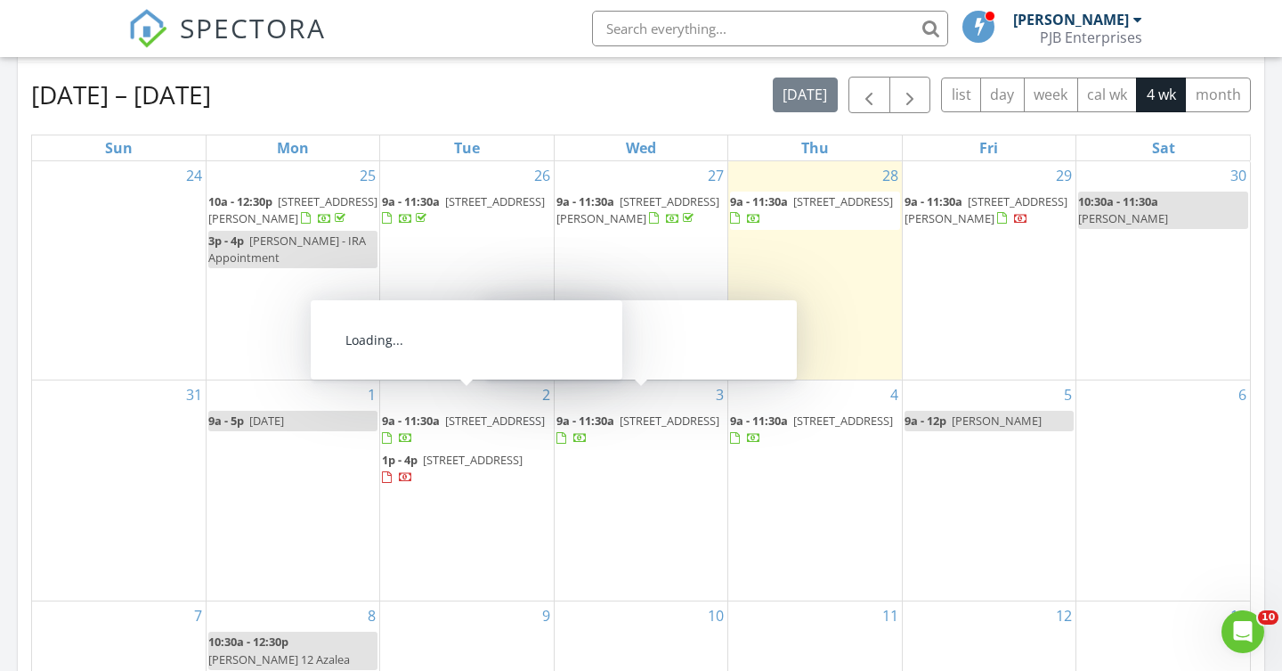
click at [204, 476] on div "31" at bounding box center [119, 490] width 174 height 221
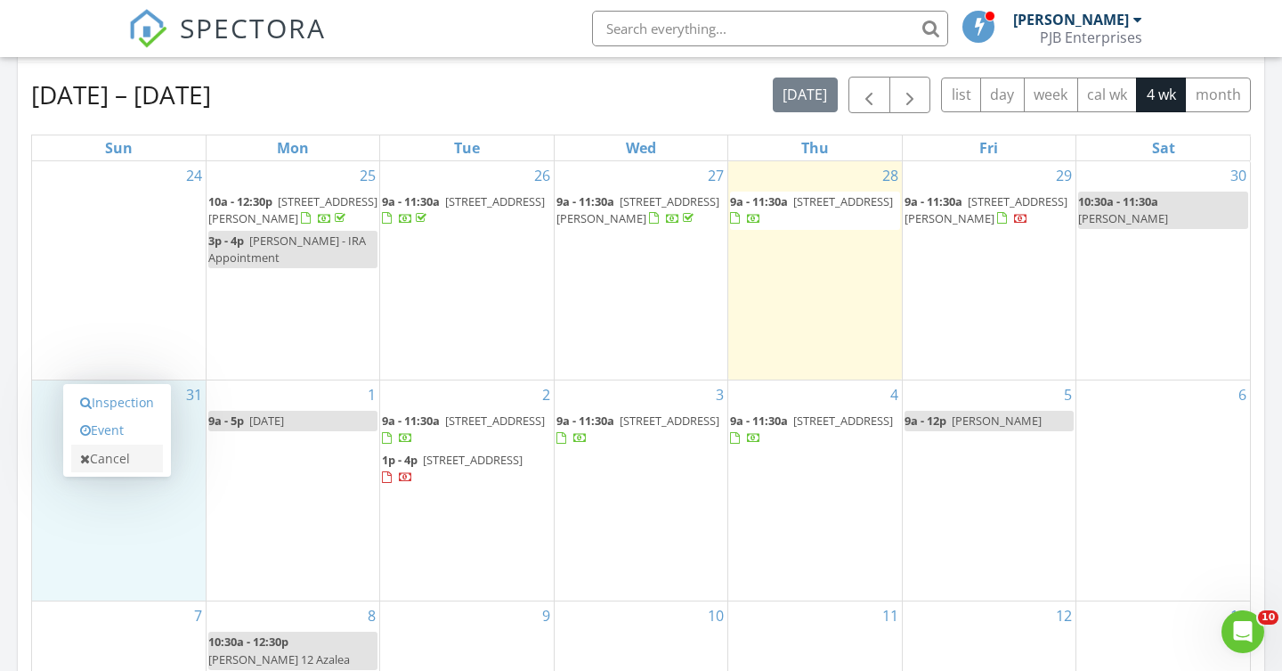
click at [132, 460] on link "Cancel" at bounding box center [117, 458] width 92 height 28
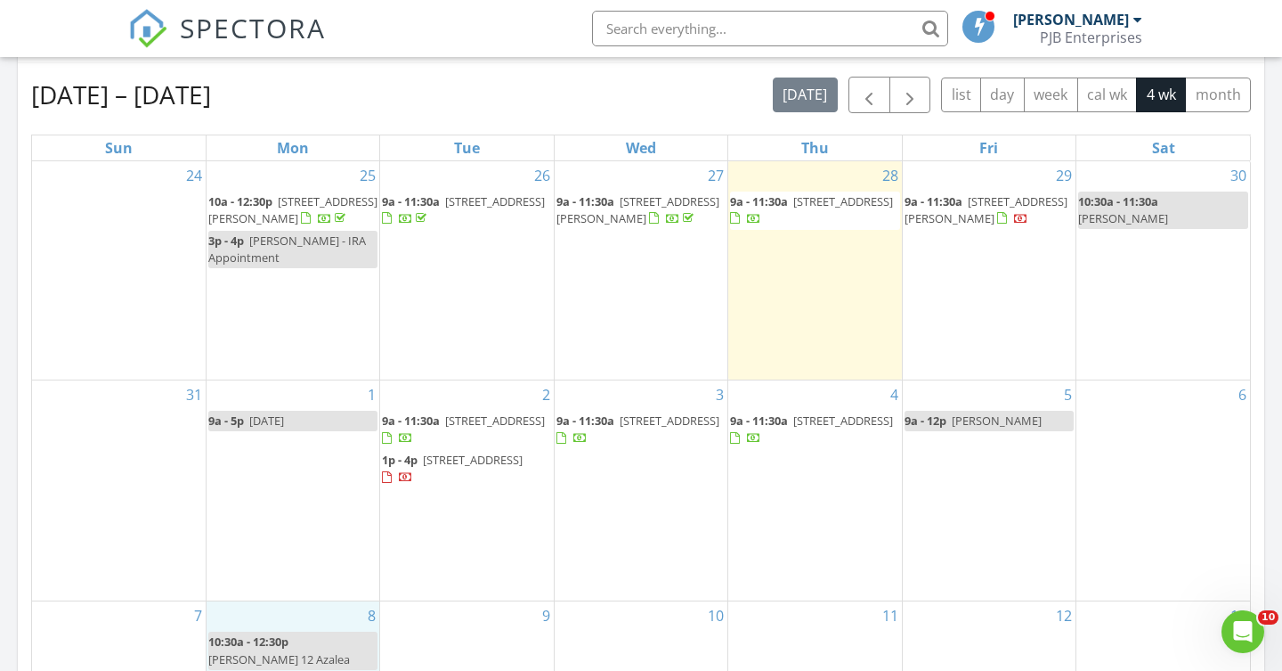
click at [301, 642] on div "8 10:30a - 12:30p Liz Kiselak 12 Azalea" at bounding box center [293, 671] width 173 height 140
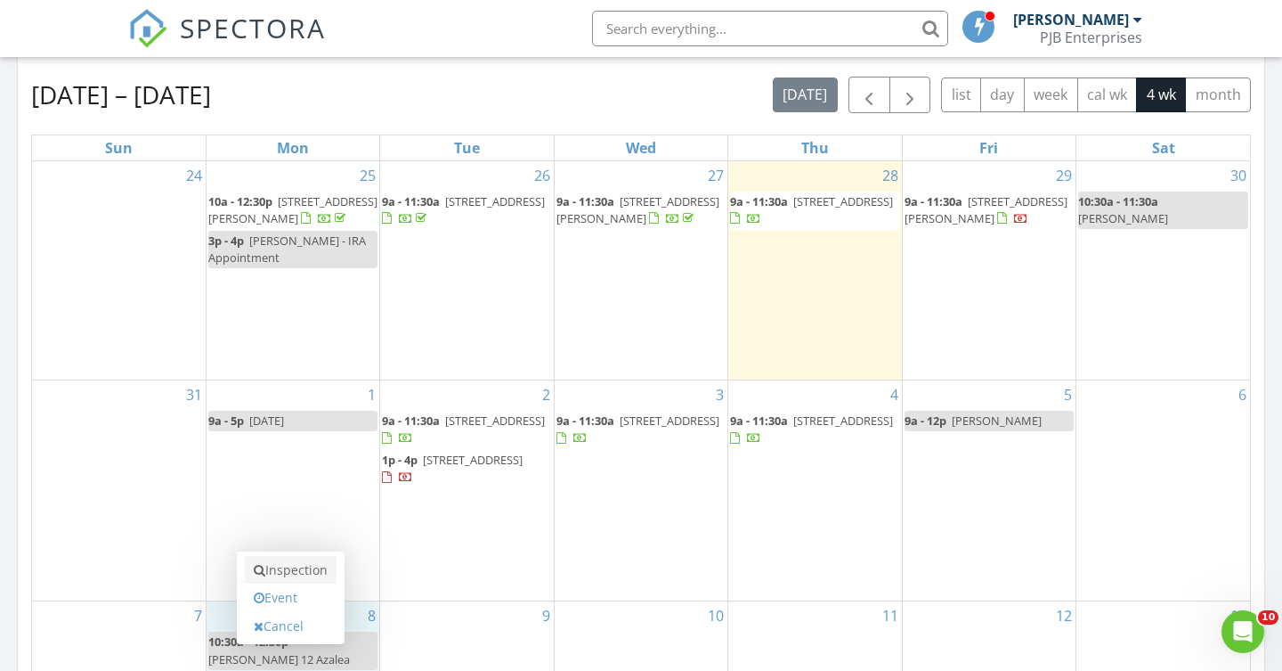
click at [317, 566] on link "Inspection" at bounding box center [291, 570] width 92 height 28
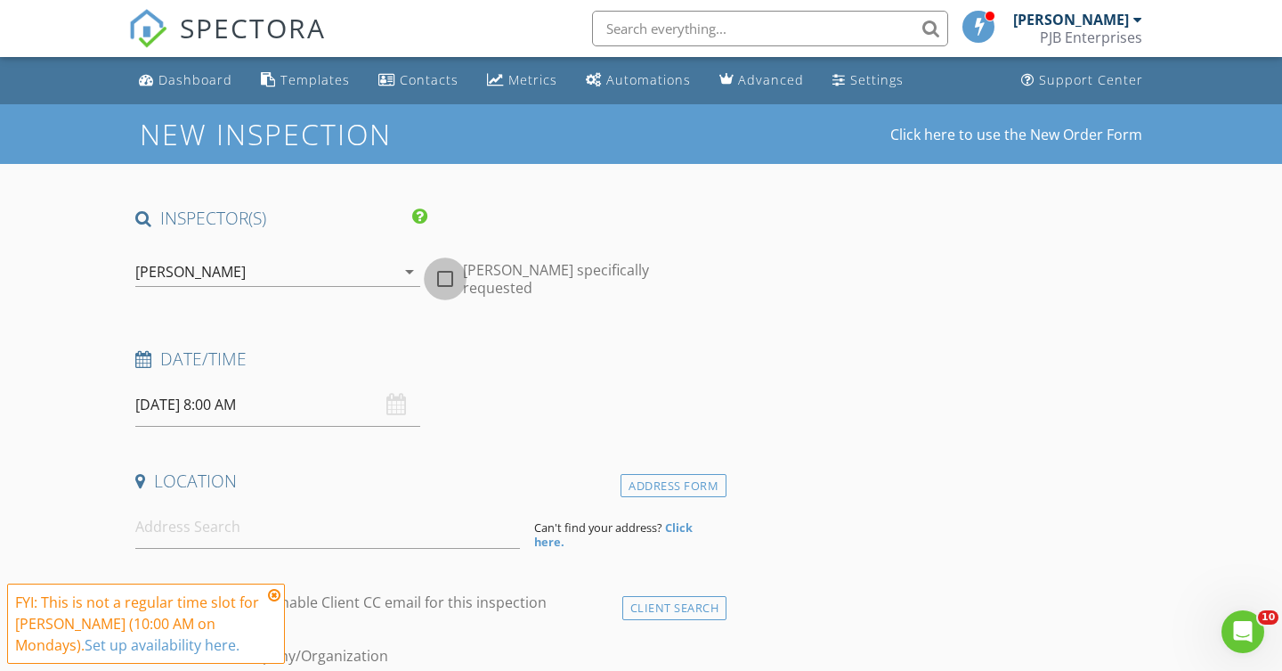
click at [450, 267] on div at bounding box center [445, 279] width 30 height 30
checkbox input "true"
click at [185, 533] on input at bounding box center [327, 527] width 385 height 44
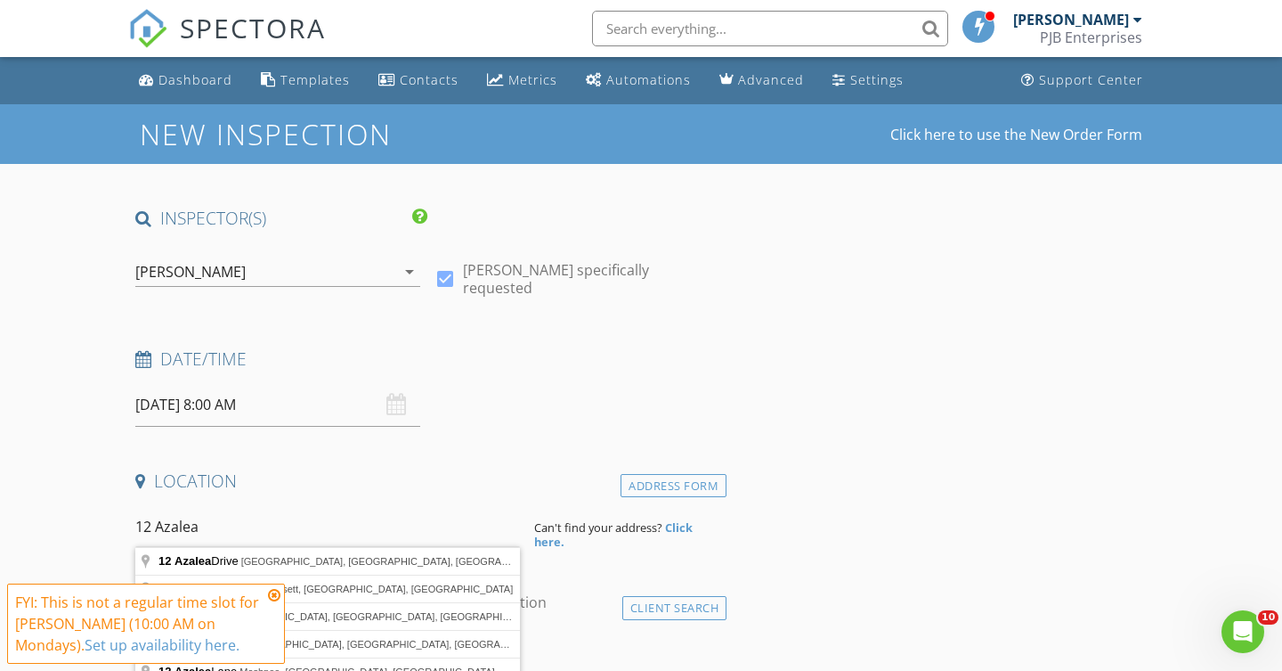
type input "12 Azalea Drive, Westerly, RI, USA"
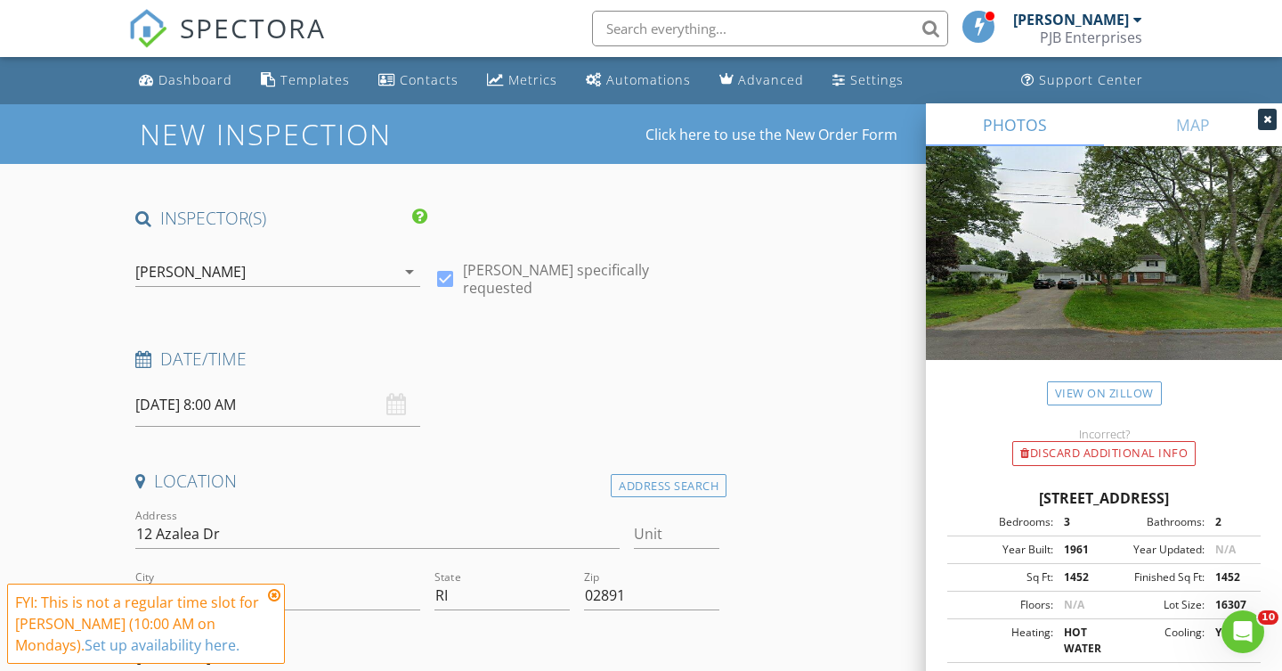
click at [273, 596] on icon at bounding box center [274, 595] width 12 height 14
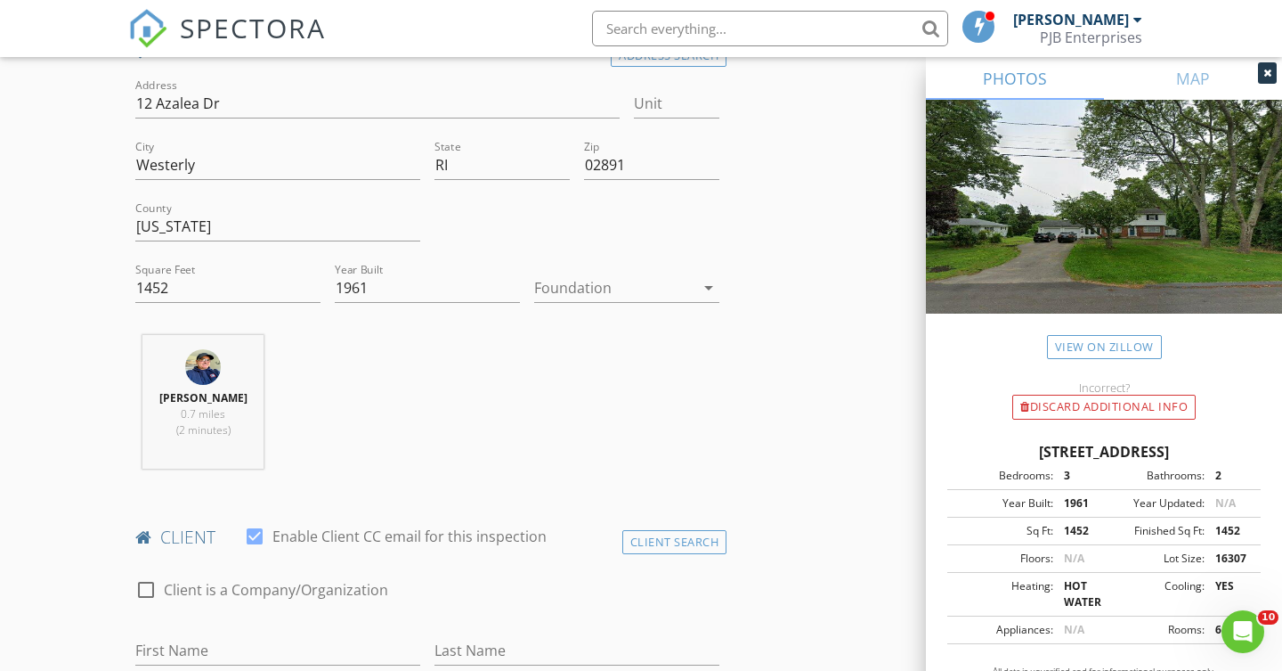
scroll to position [414, 0]
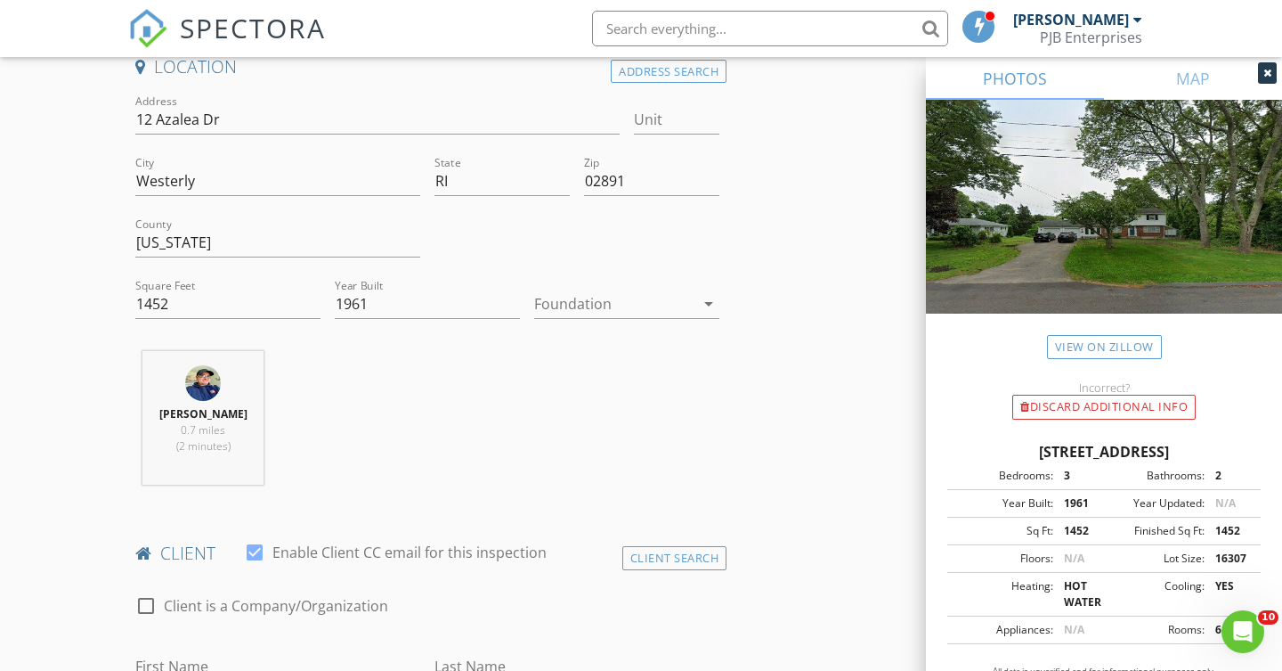
click at [704, 298] on icon "arrow_drop_down" at bounding box center [708, 303] width 21 height 21
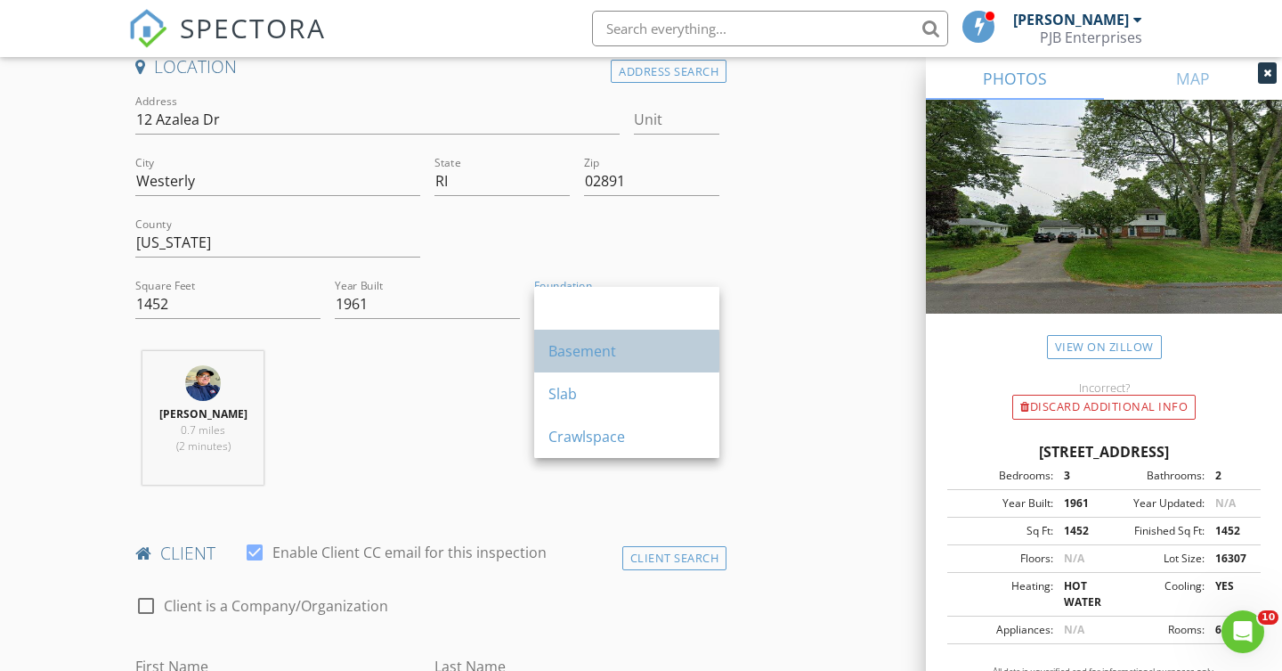
click at [634, 347] on div "Basement" at bounding box center [627, 350] width 157 height 21
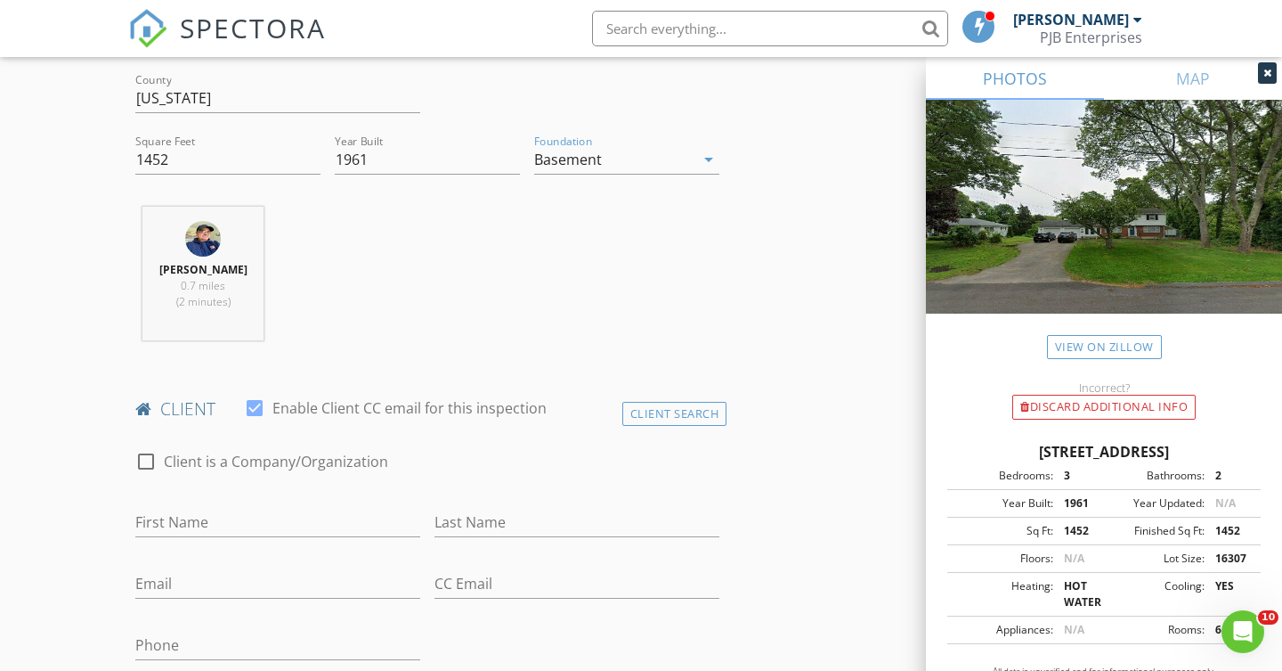
scroll to position [559, 0]
type input "L"
type input "Elizabeth"
type input "Kiselak"
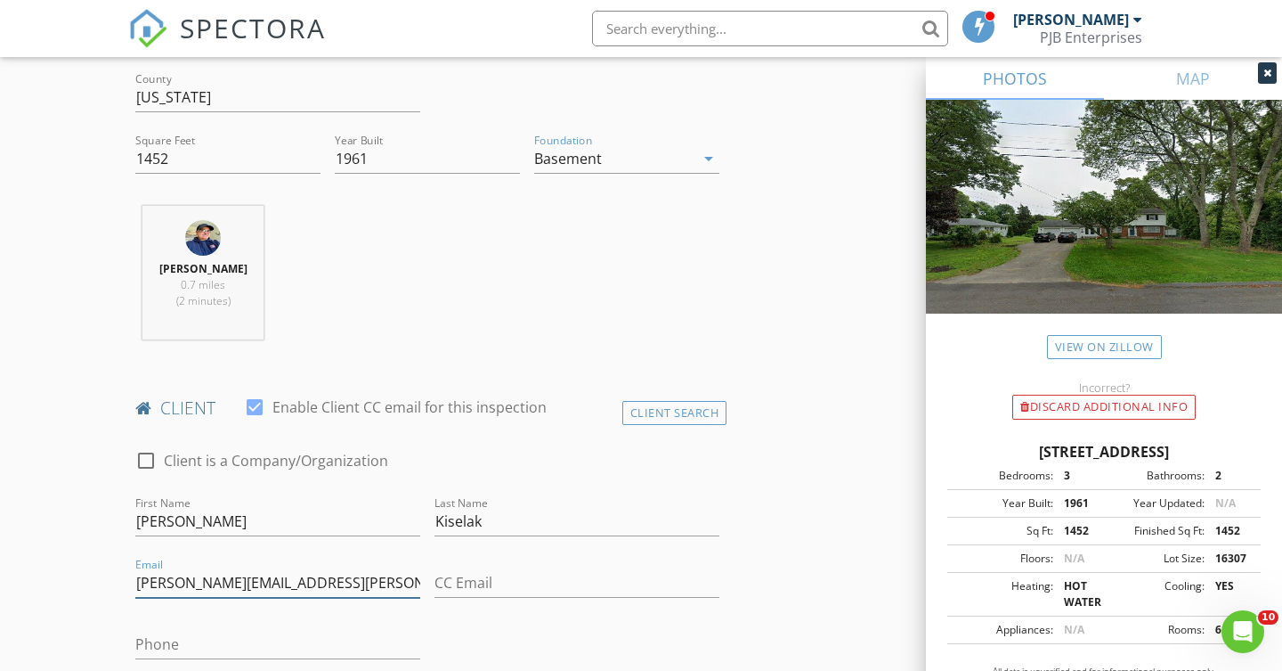
type input "elizabeth.kiselak@gmail.com"
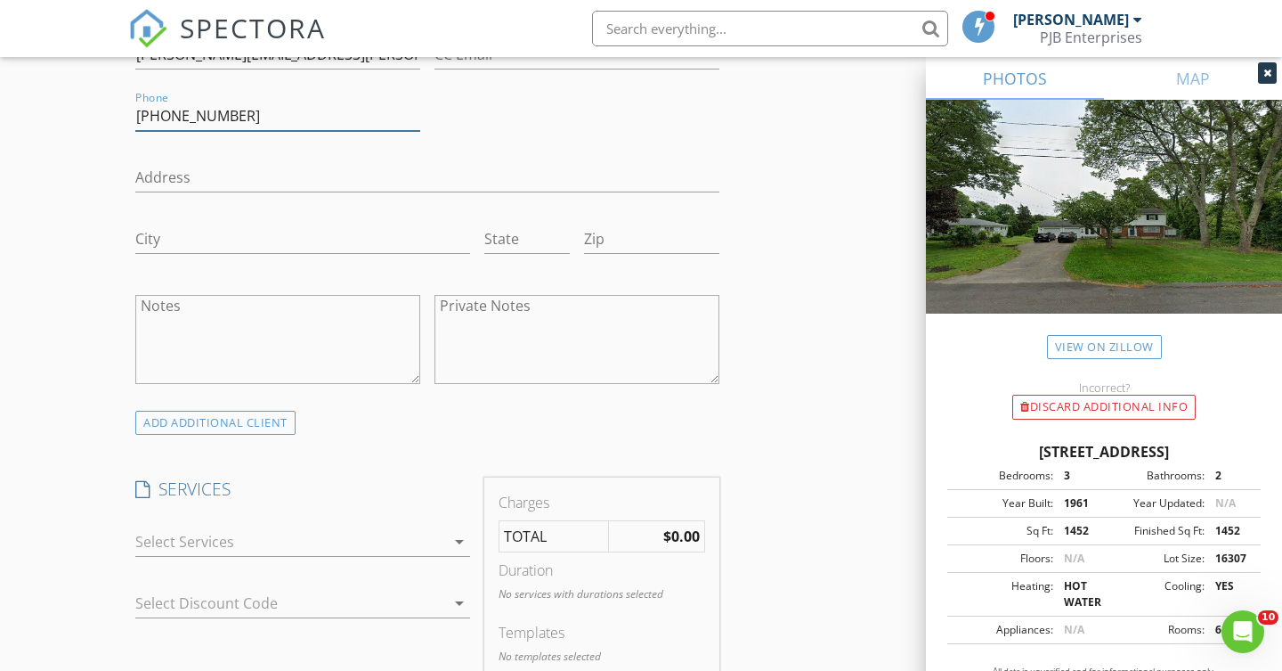
scroll to position [1144, 0]
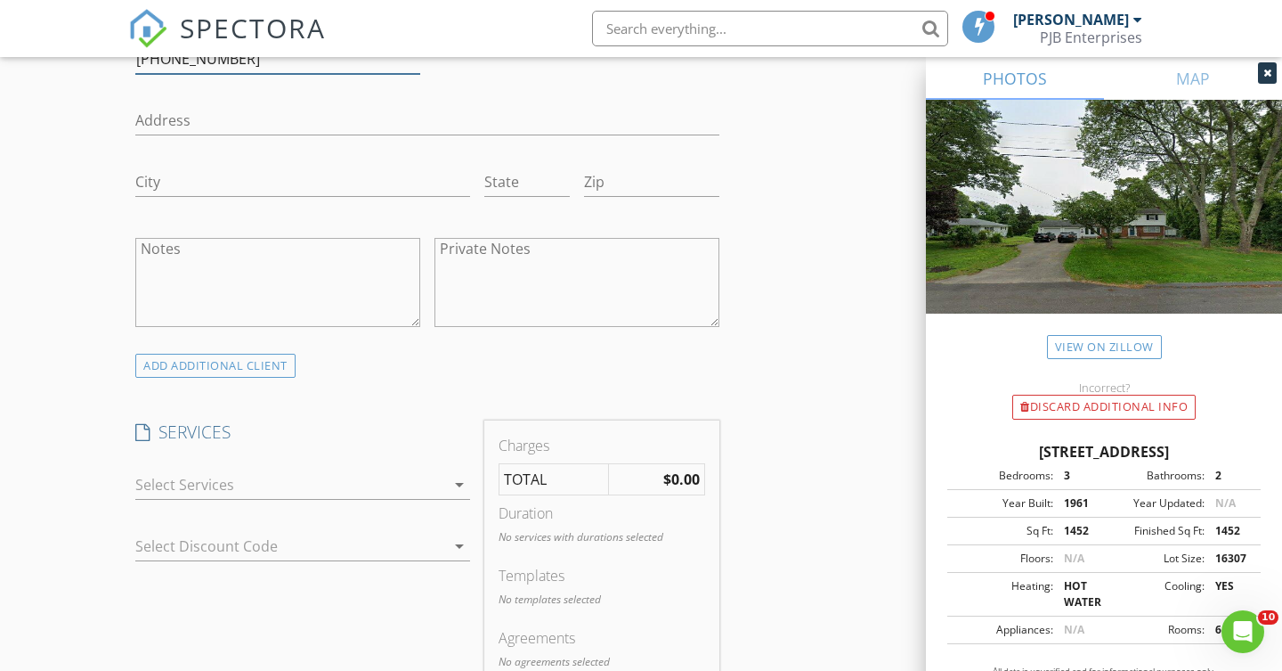
type input "914-582-9450"
click at [464, 480] on icon "arrow_drop_down" at bounding box center [459, 484] width 21 height 21
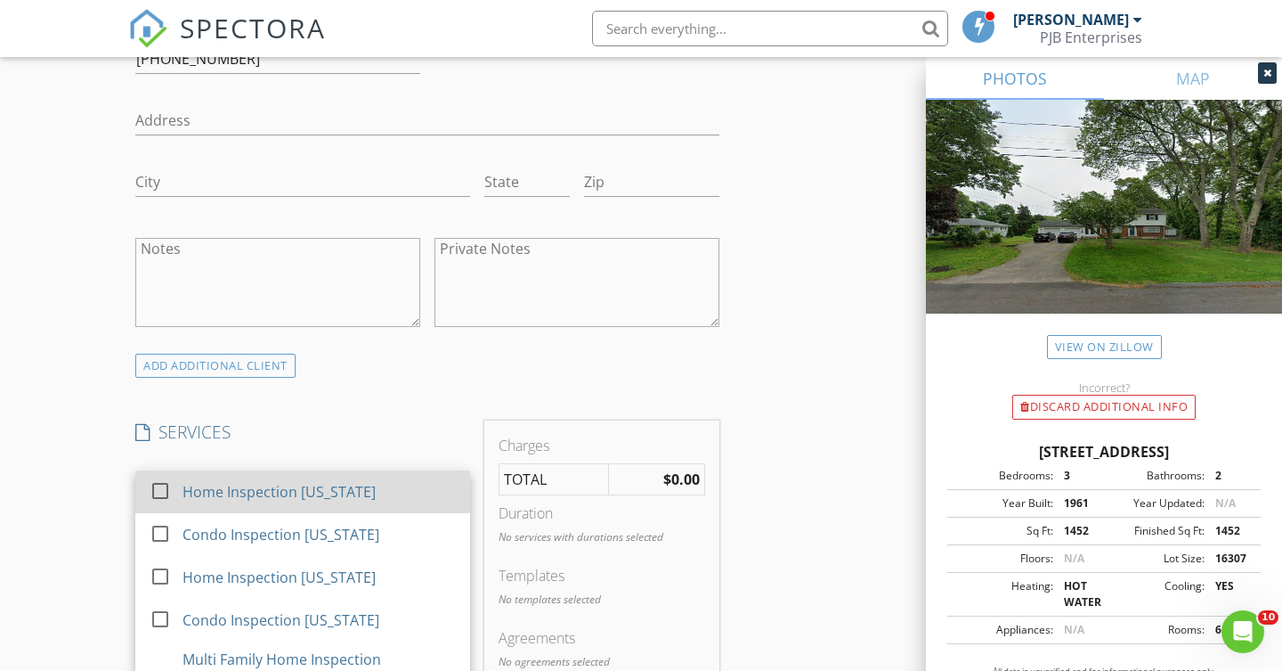
click at [165, 484] on div at bounding box center [160, 491] width 30 height 30
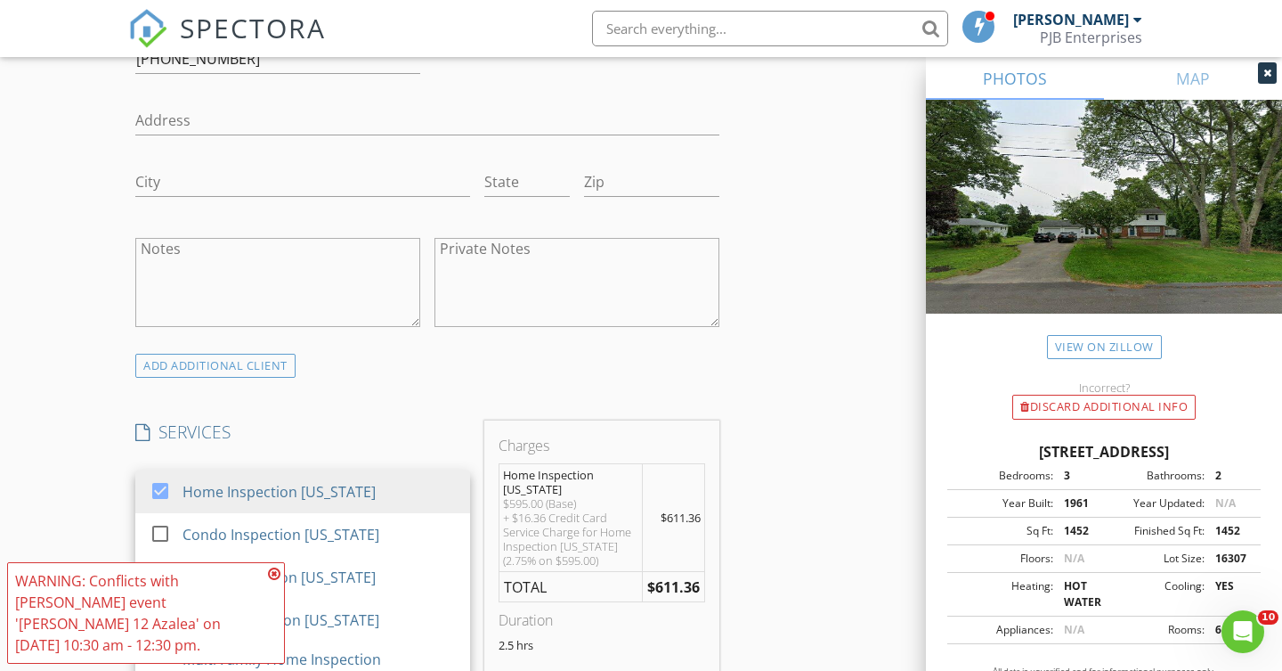
click at [276, 581] on icon at bounding box center [274, 573] width 12 height 14
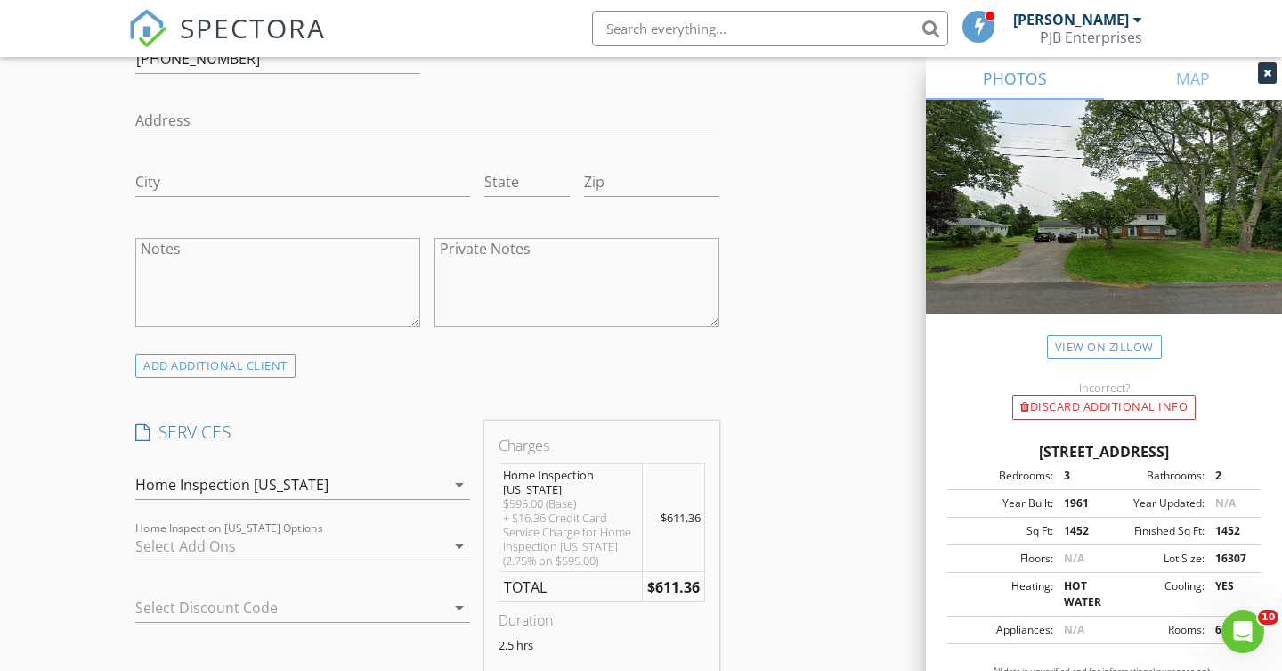
click at [457, 543] on icon "arrow_drop_down" at bounding box center [459, 545] width 21 height 21
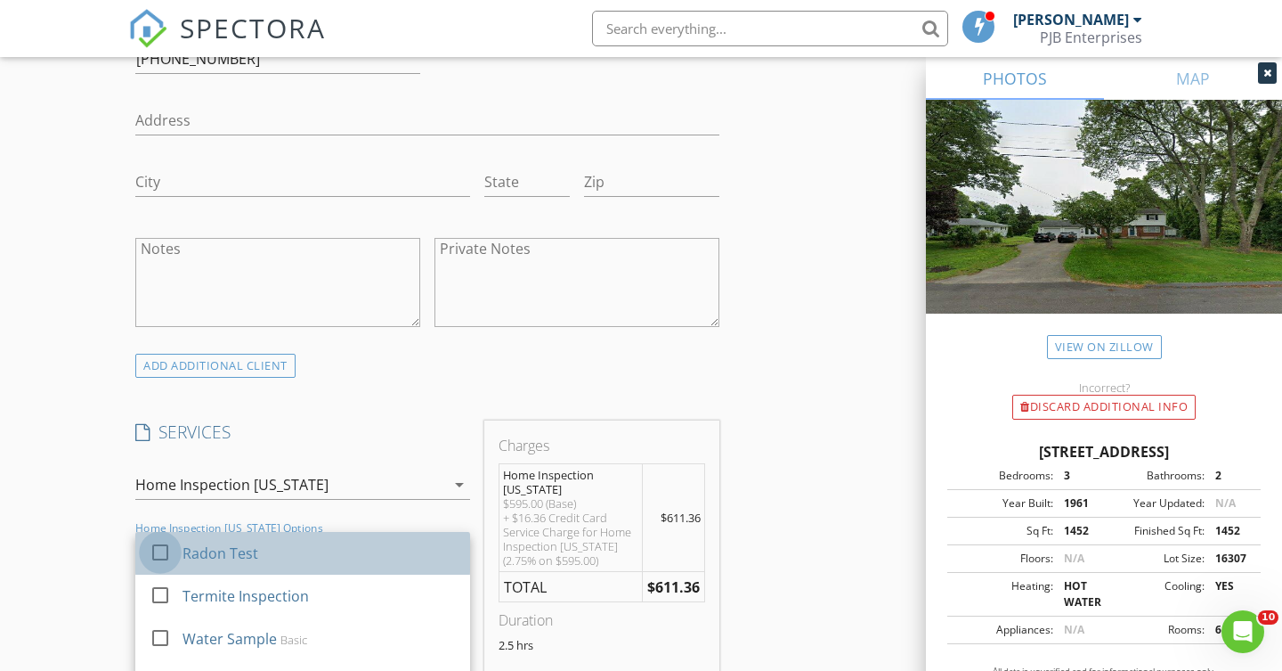
click at [168, 547] on div at bounding box center [160, 552] width 30 height 30
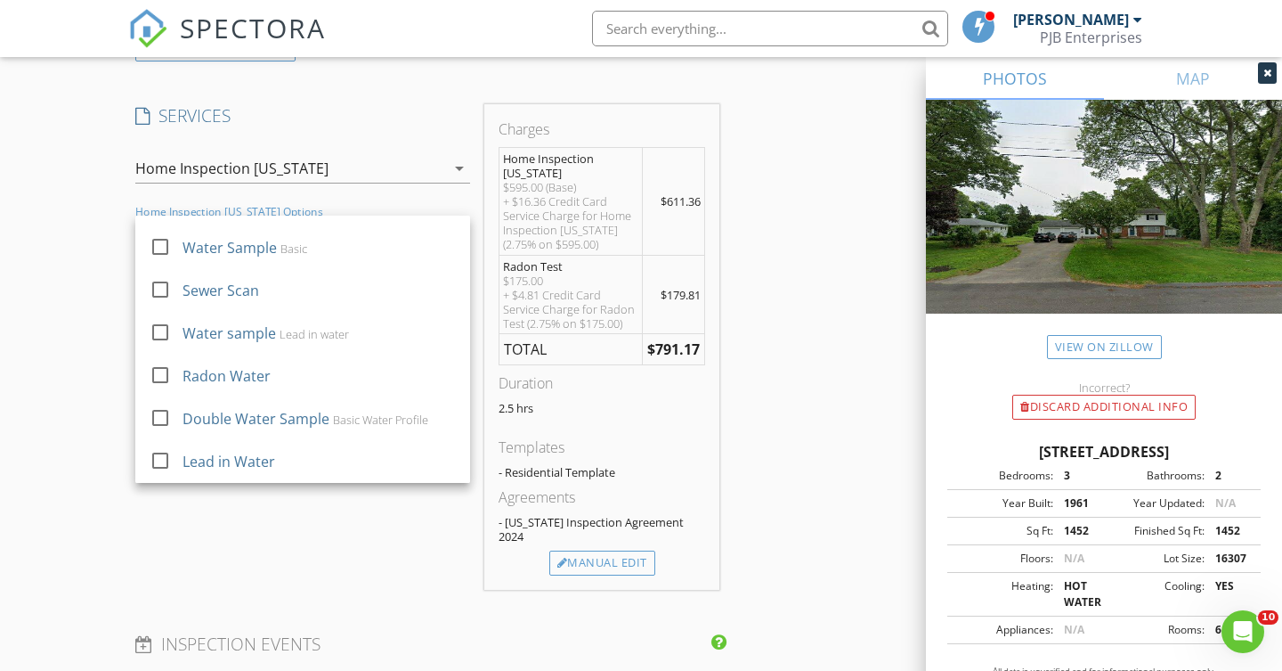
scroll to position [1391, 0]
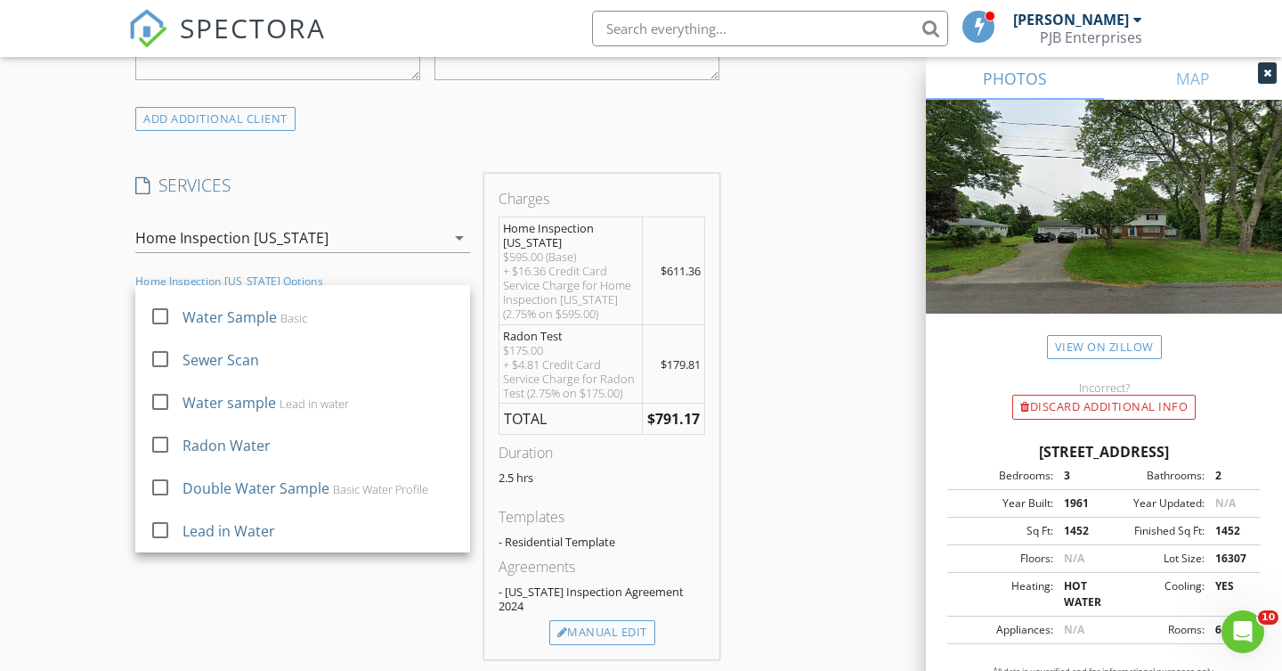
click at [63, 488] on div "New Inspection Click here to use the New Order Form INSPECTOR(S) check_box Pete…" at bounding box center [641, 387] width 1282 height 3349
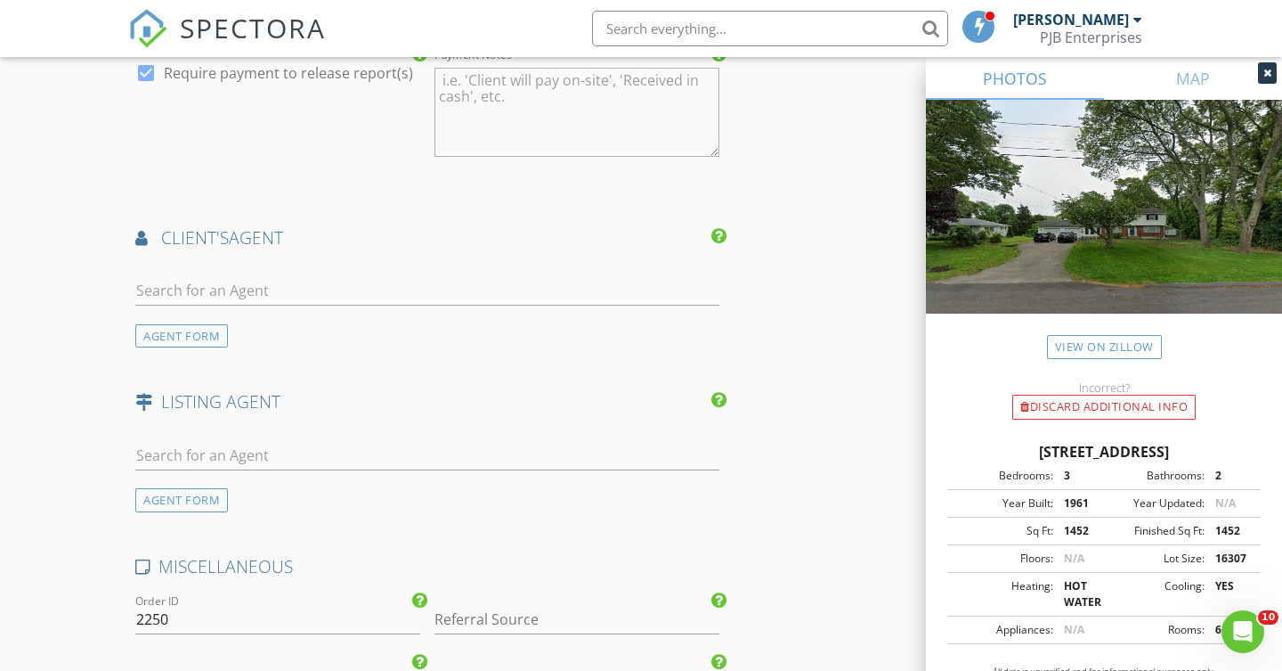
scroll to position [2218, 0]
click at [194, 333] on div "AGENT FORM" at bounding box center [181, 338] width 93 height 24
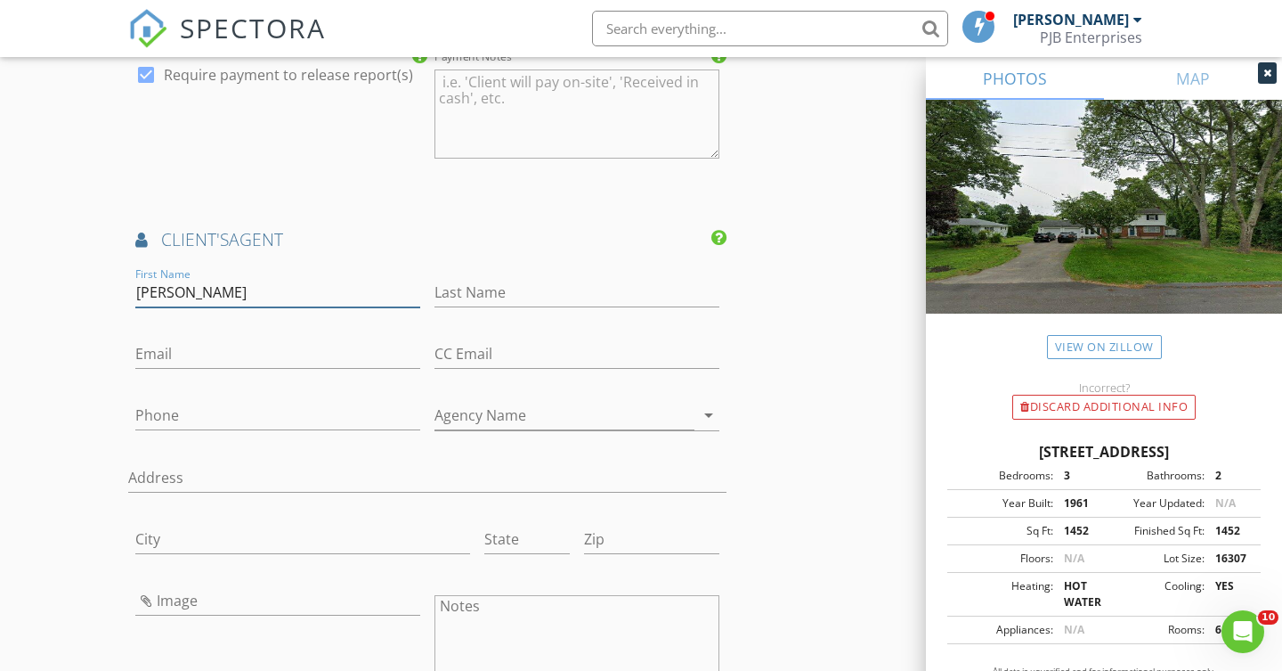
type input "Sean"
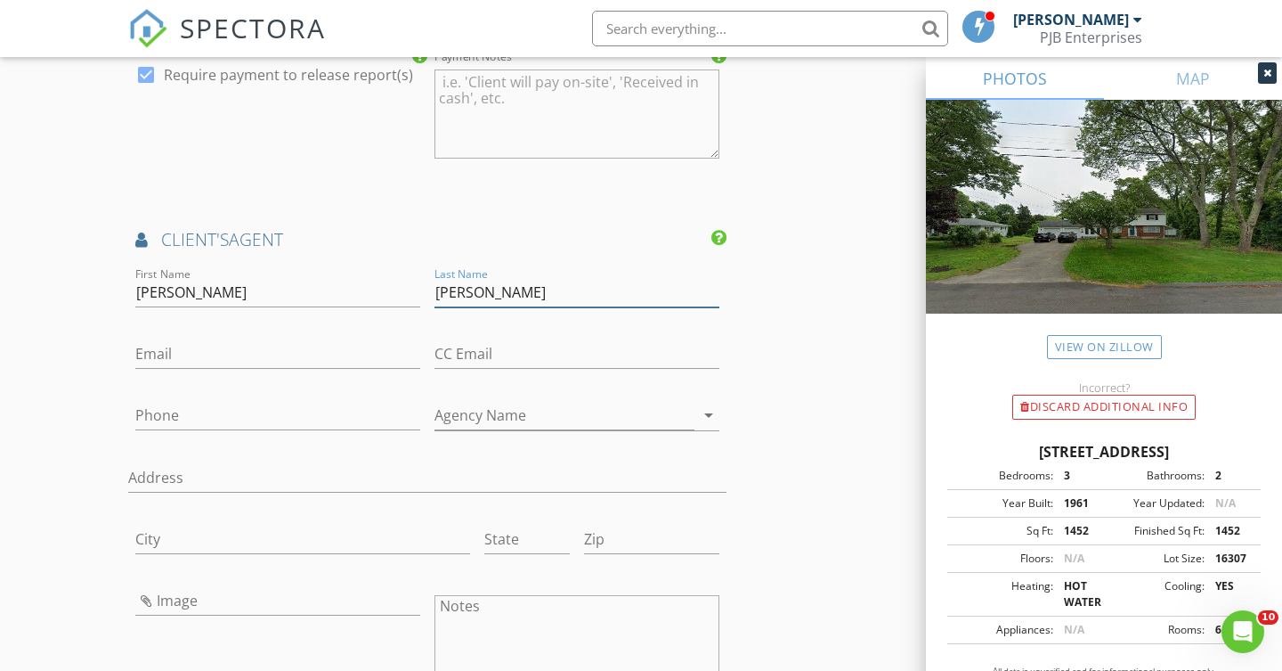
type input "Seigal"
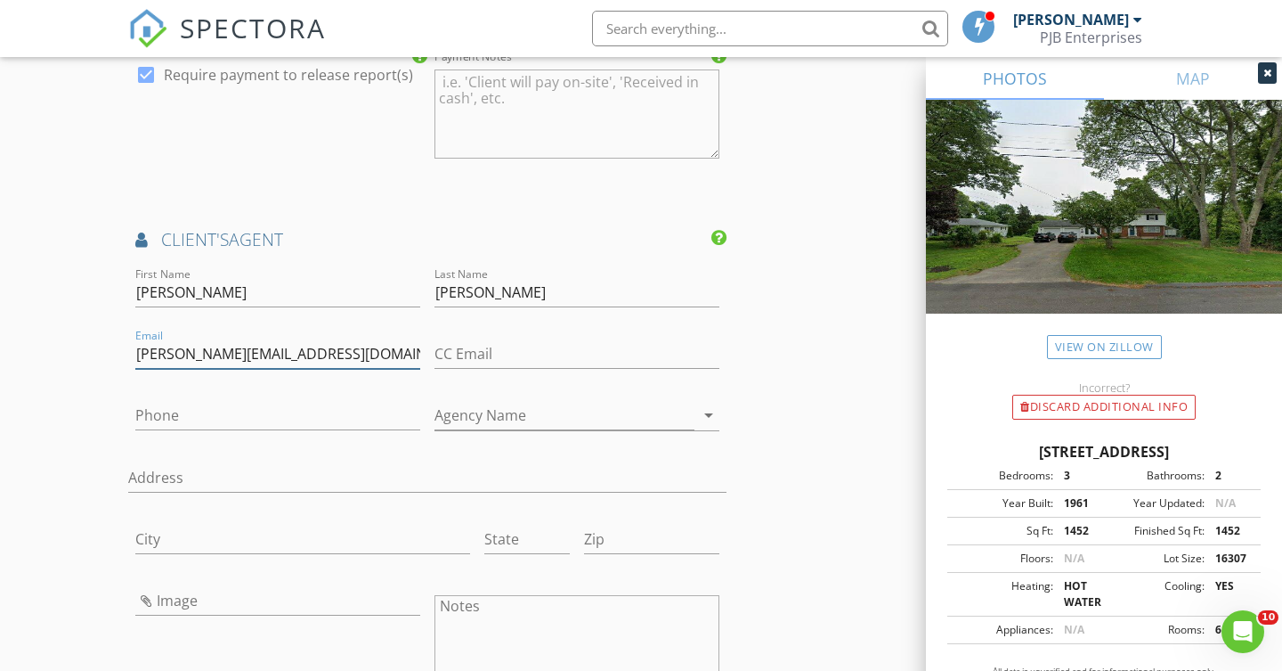
type input "sean@donnadeanteam.com"
type input "401-207-5367"
click at [710, 411] on icon "arrow_drop_down" at bounding box center [708, 414] width 21 height 21
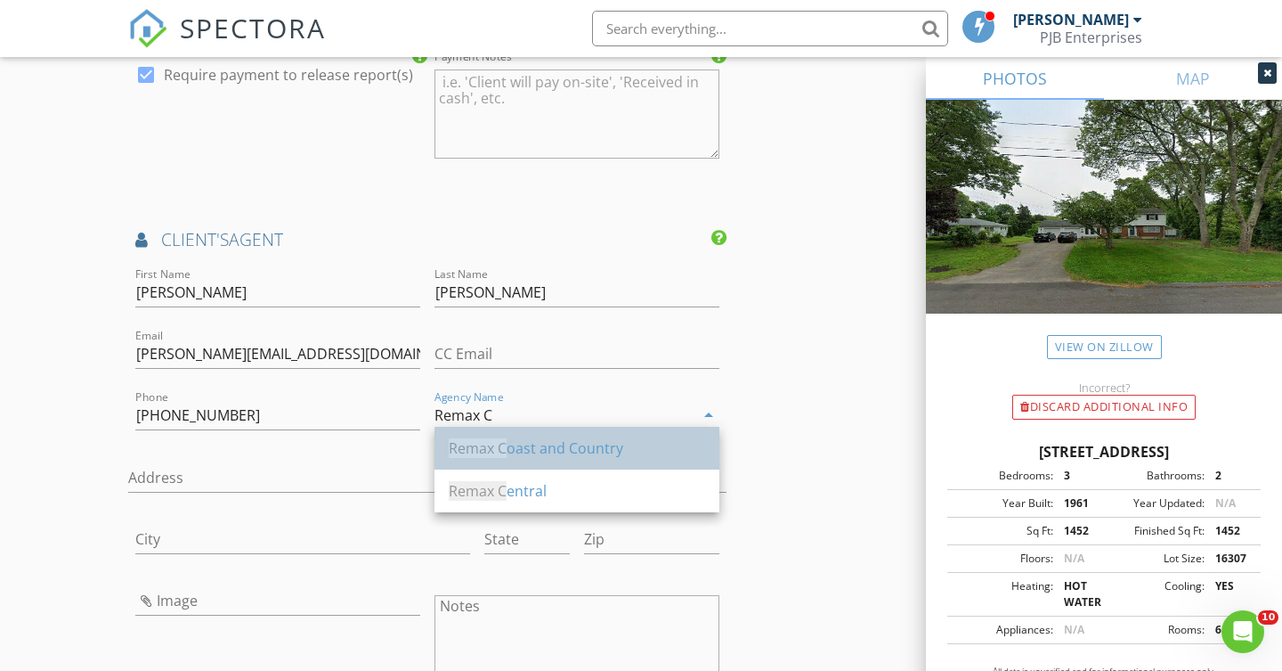
click at [625, 452] on div "Remax C oast and Country" at bounding box center [577, 447] width 256 height 21
type input "Remax Coast and Country"
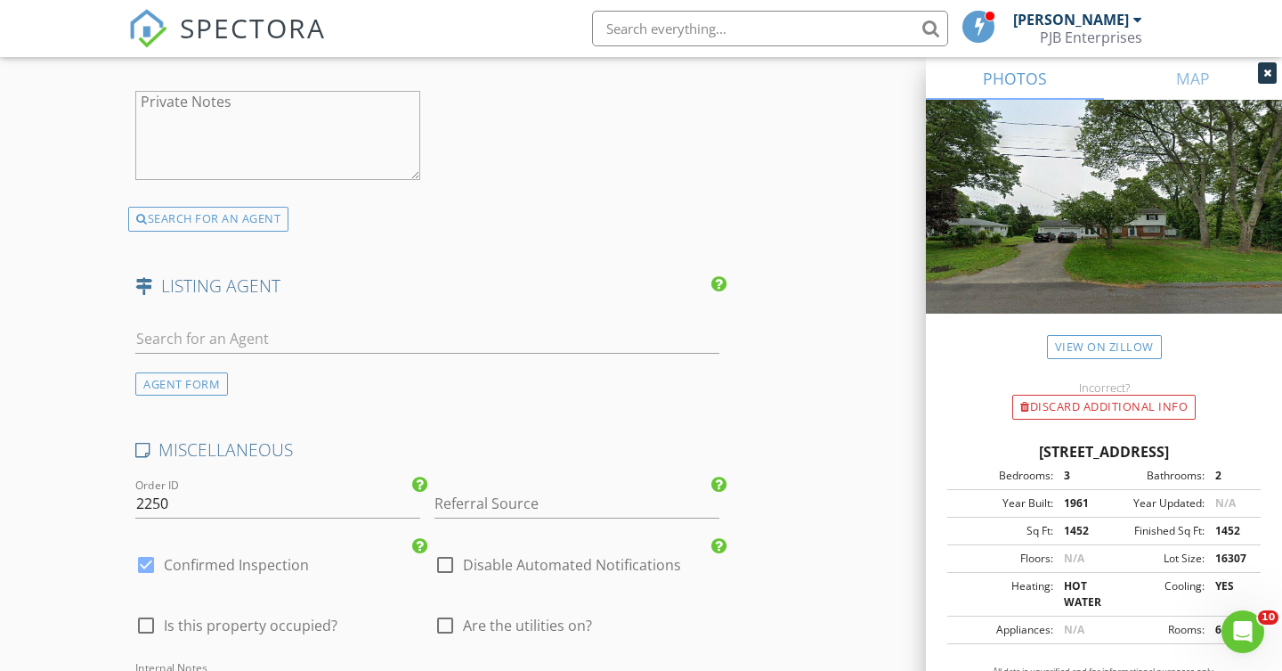
scroll to position [2865, 0]
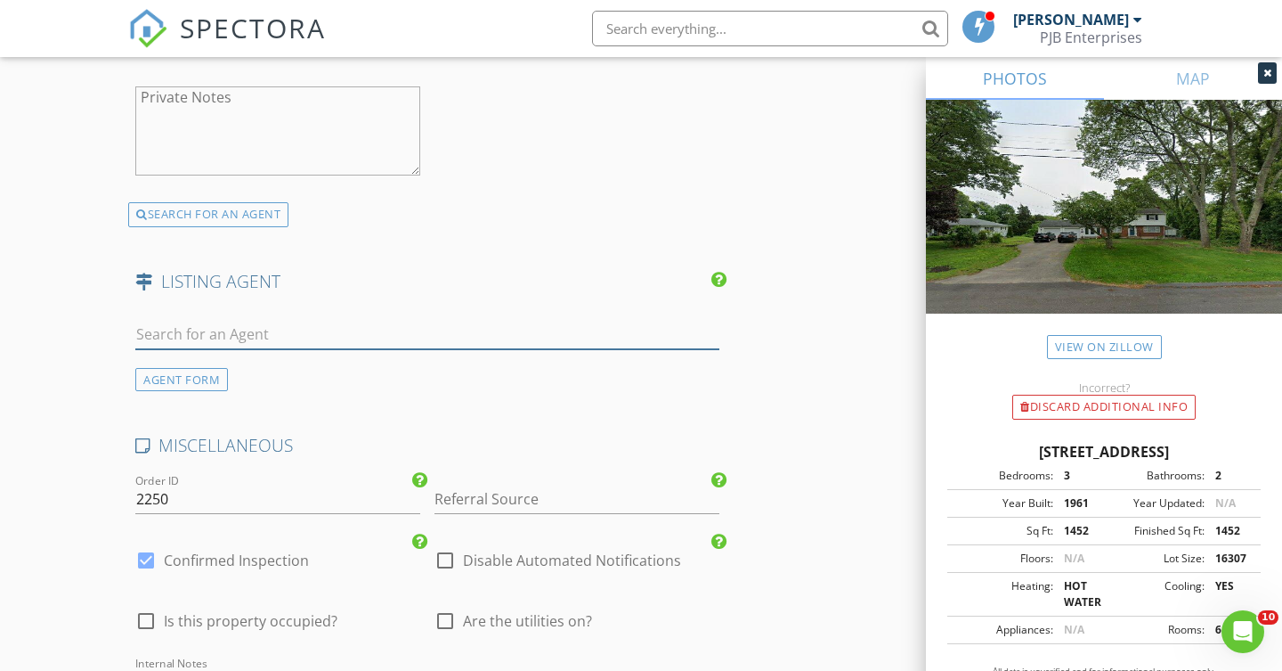
click at [180, 330] on input "text" at bounding box center [427, 334] width 584 height 29
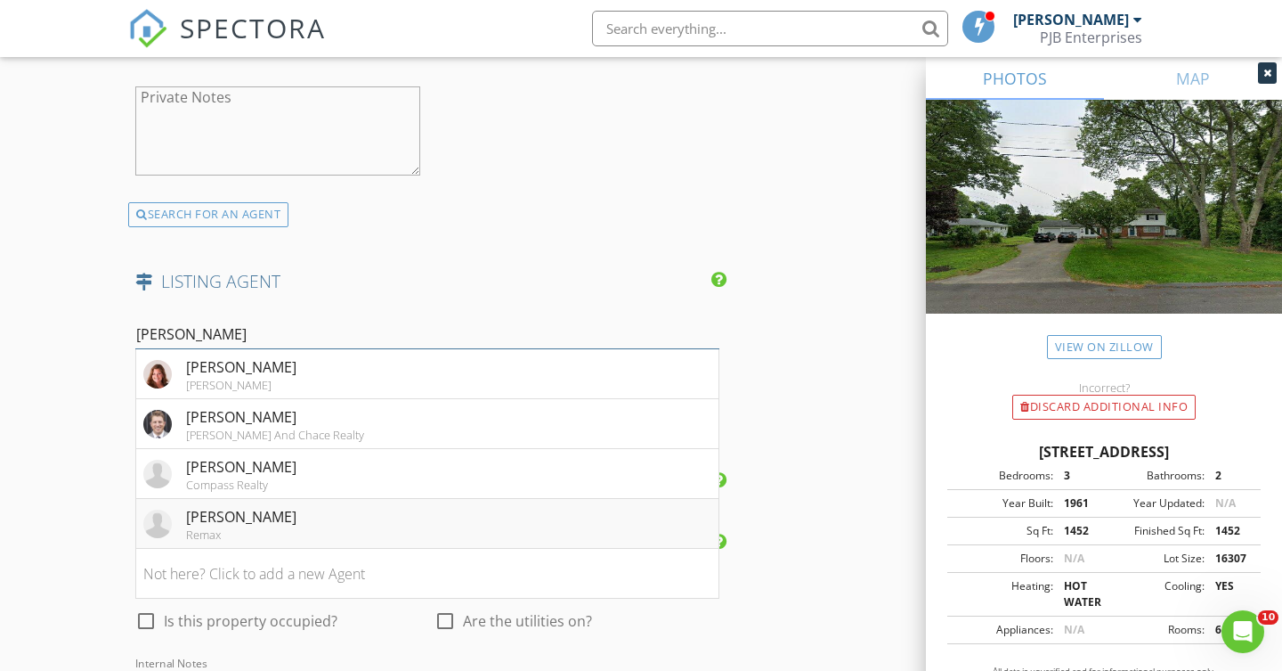
type input "Chris"
click at [253, 527] on div "Remax" at bounding box center [241, 534] width 110 height 14
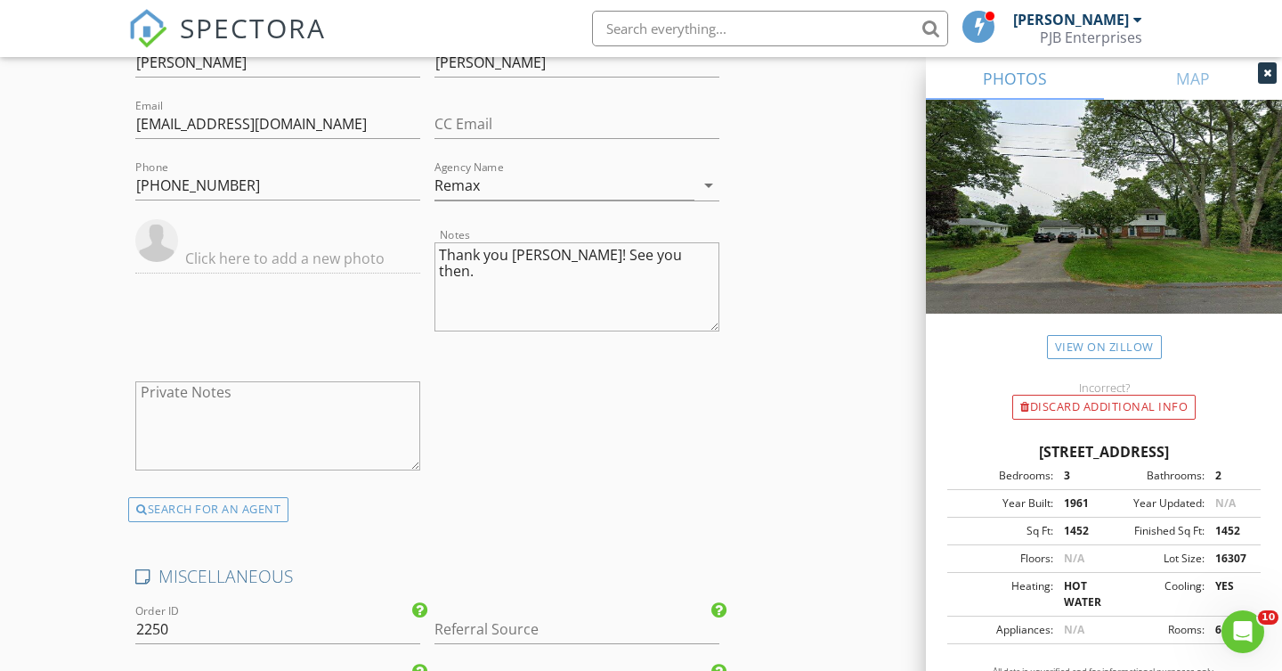
scroll to position [3141, 0]
click at [177, 391] on textarea "Private Notes" at bounding box center [277, 424] width 285 height 89
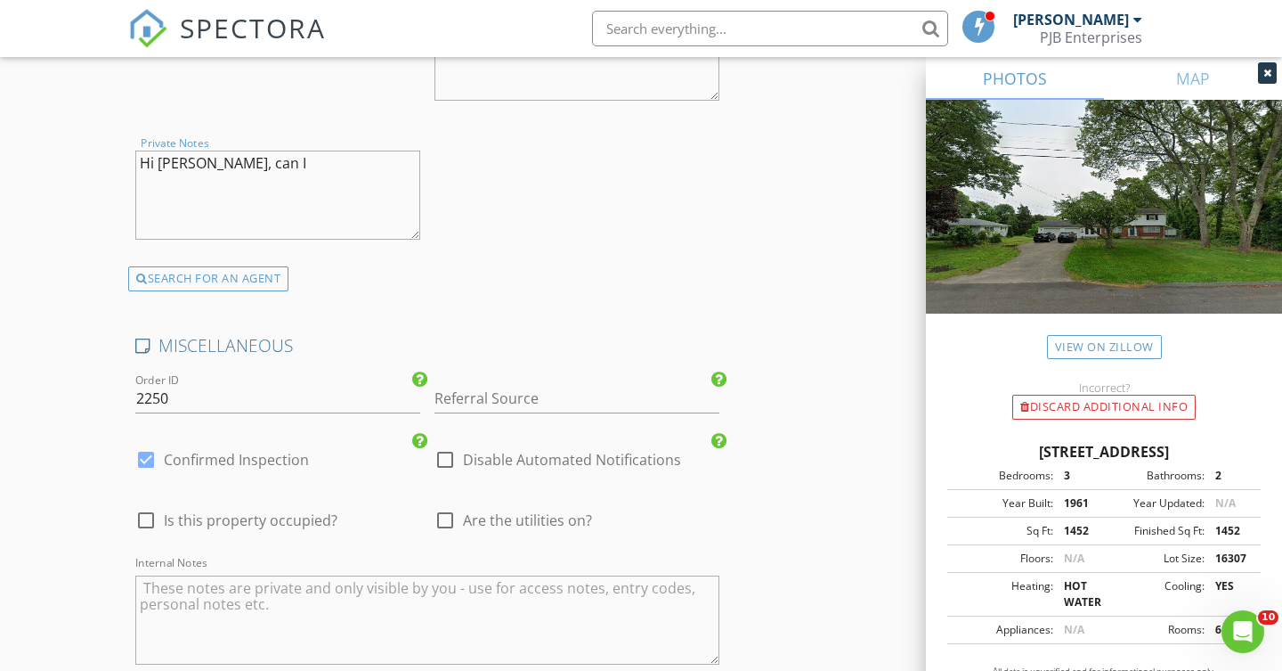
scroll to position [3364, 0]
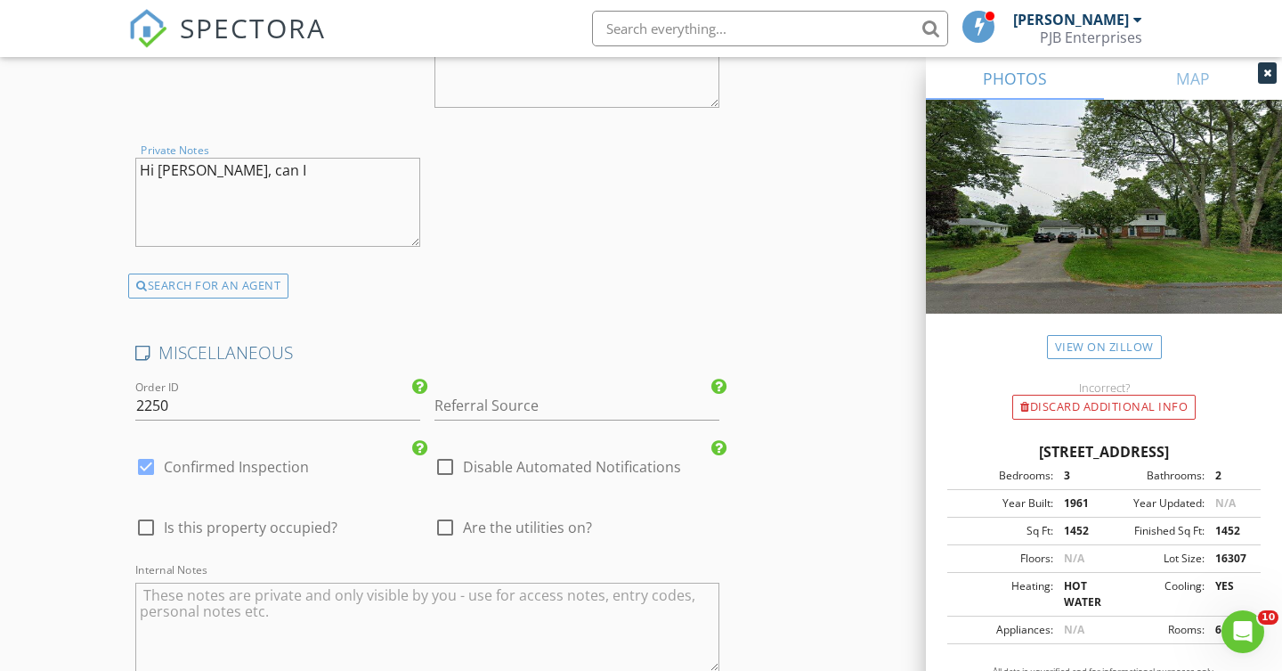
click at [263, 149] on div "Private Notes Hi Chris, can I" at bounding box center [277, 202] width 285 height 107
click at [240, 167] on textarea "Hi Chris, can I" at bounding box center [277, 202] width 285 height 89
type textarea "H"
click at [506, 398] on input "Referral Source" at bounding box center [577, 405] width 285 height 29
type input "Sean Seigal"
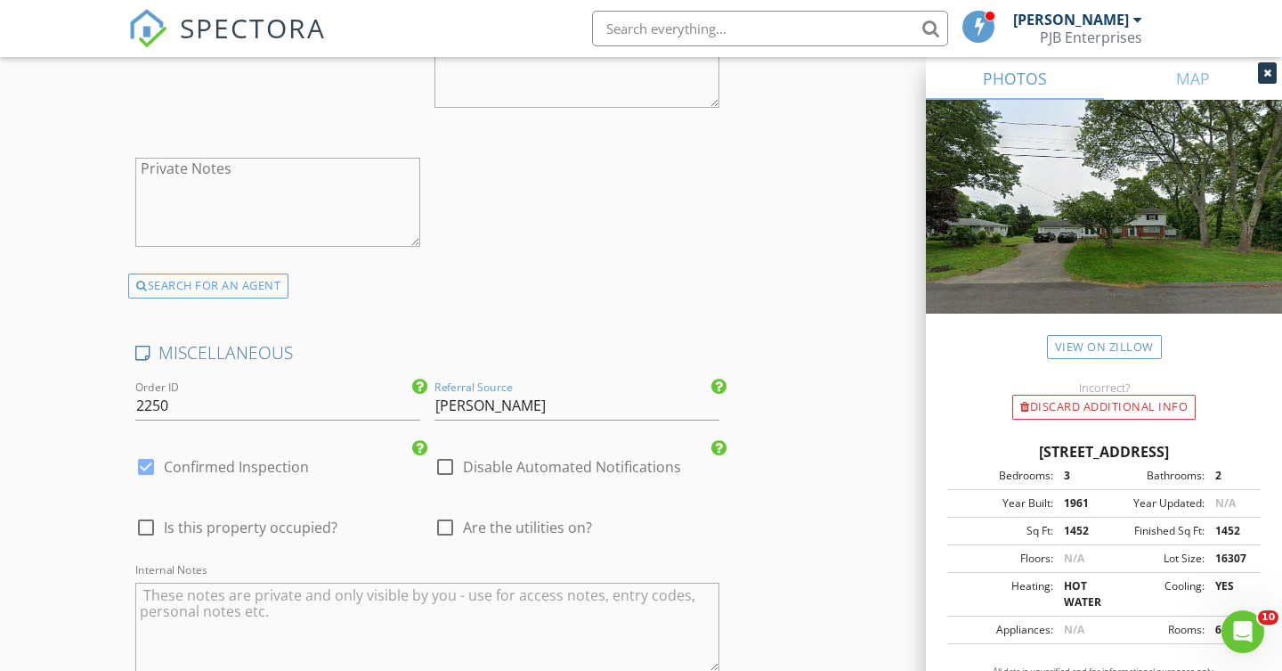
click at [450, 518] on div at bounding box center [445, 527] width 30 height 30
checkbox input "true"
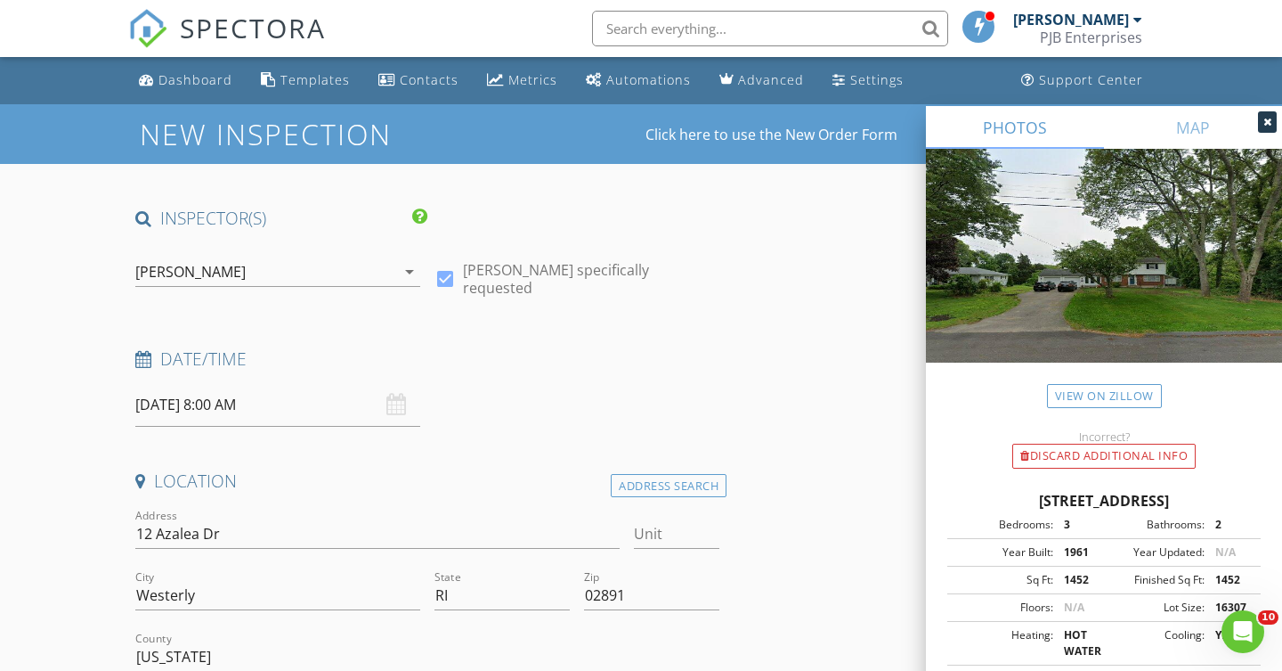
scroll to position [0, 0]
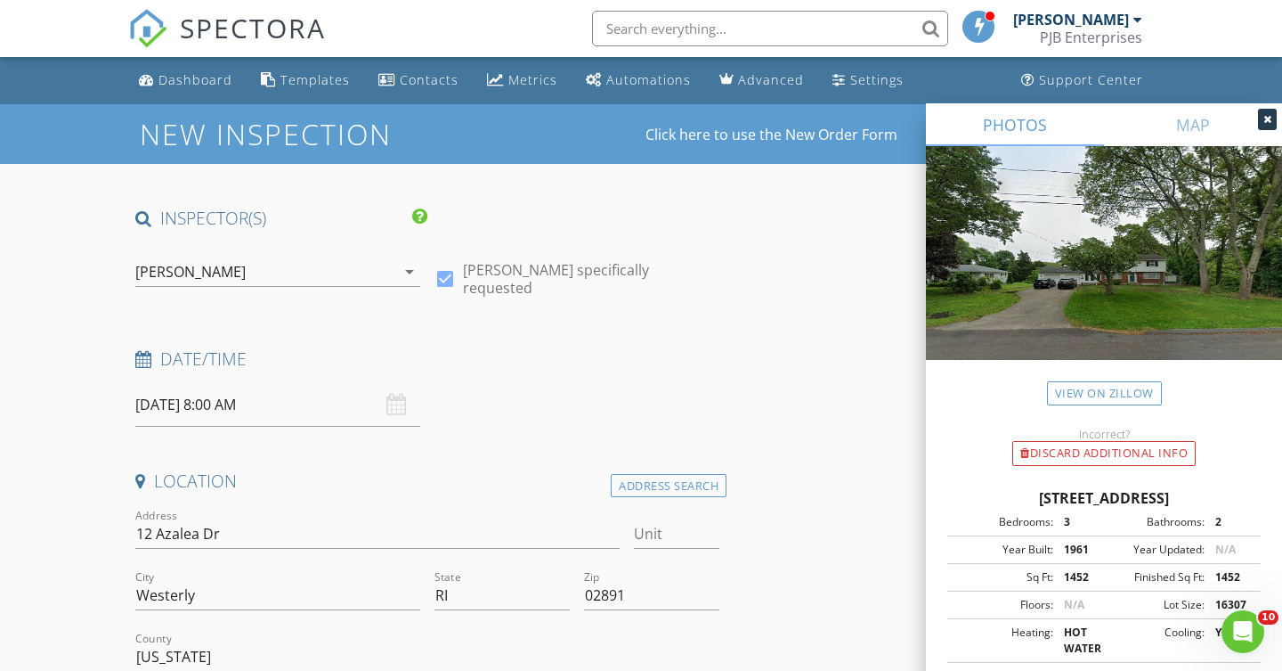
click at [208, 399] on input "09/08/2025 8:00 AM" at bounding box center [277, 405] width 285 height 44
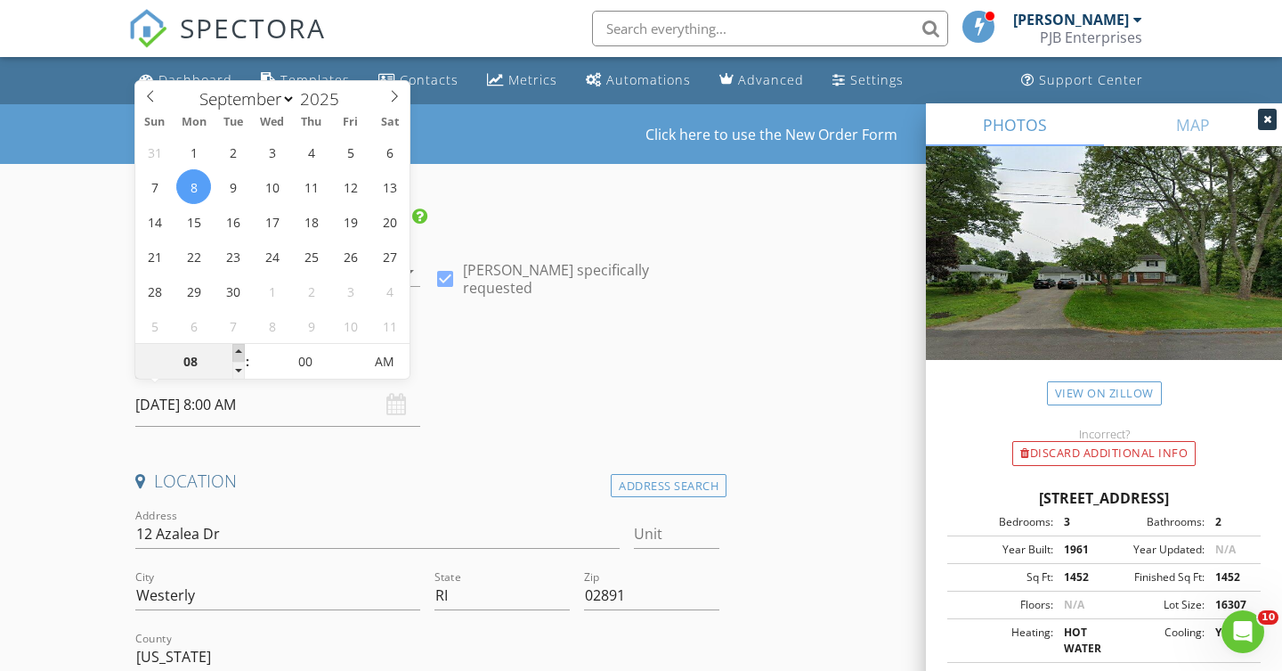
type input "09"
type input "09/08/2025 9:00 AM"
click at [239, 351] on span at bounding box center [238, 353] width 12 height 18
type input "10"
click at [239, 351] on span at bounding box center [238, 353] width 12 height 18
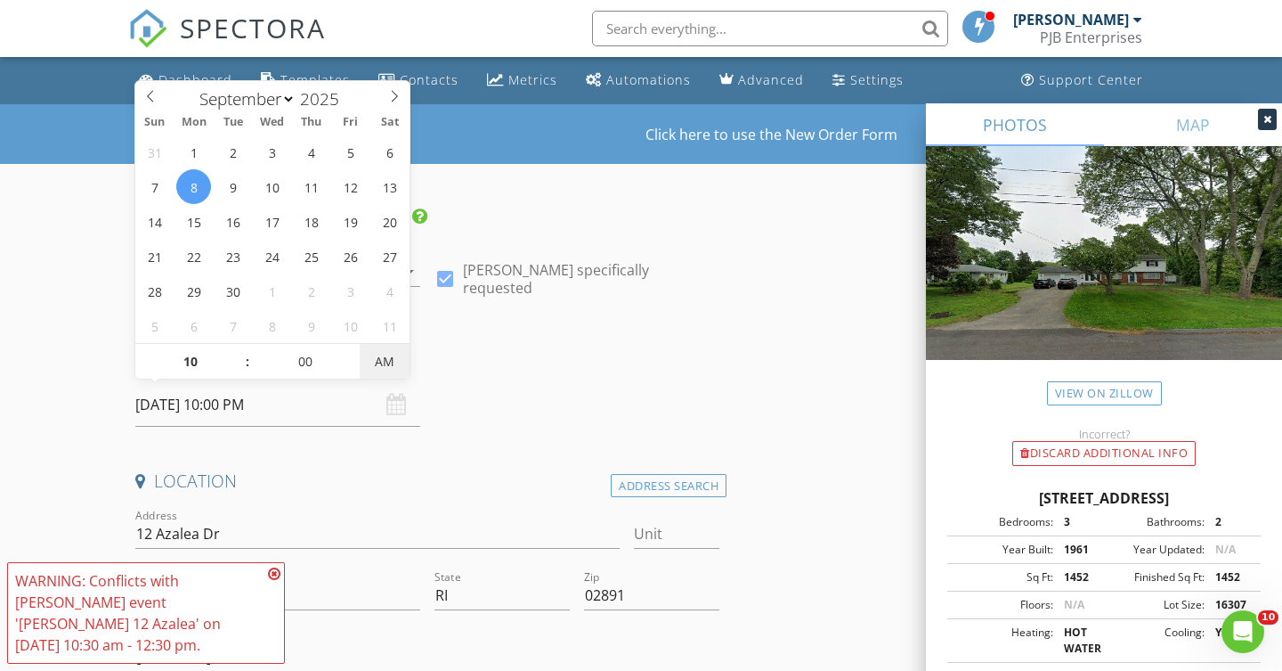
click at [362, 348] on span "AM" at bounding box center [384, 362] width 49 height 36
click at [361, 348] on span "AM" at bounding box center [384, 362] width 49 height 36
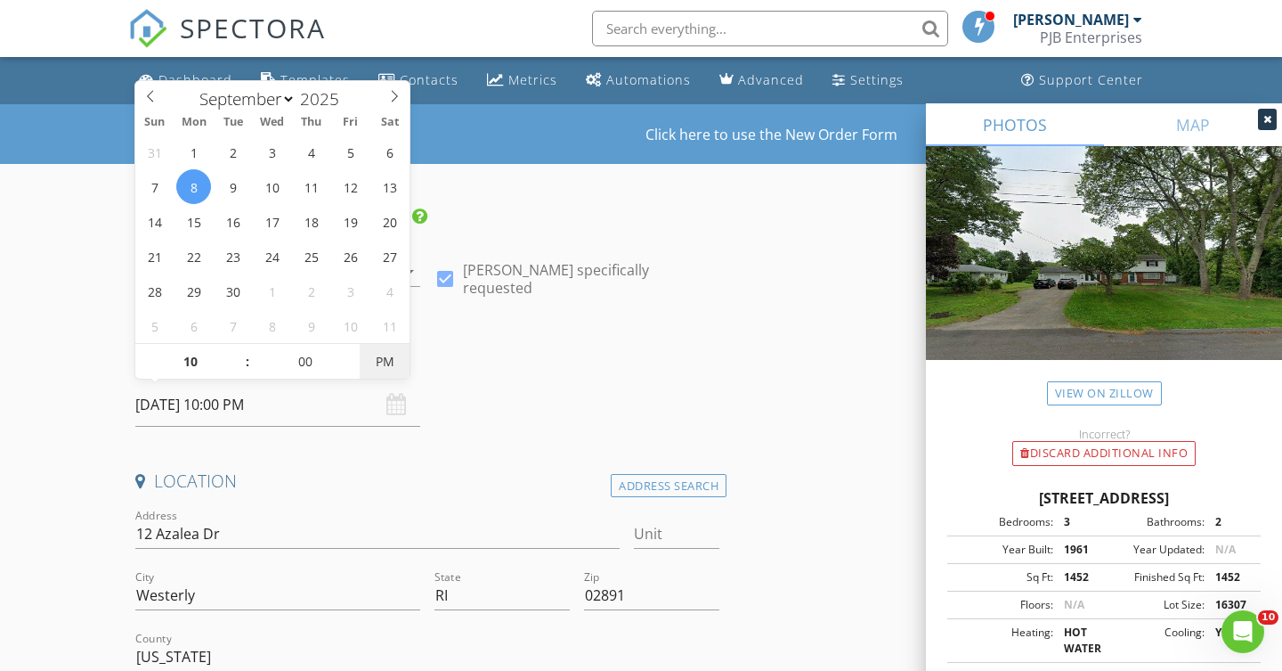
type input "09/08/2025 10:00 AM"
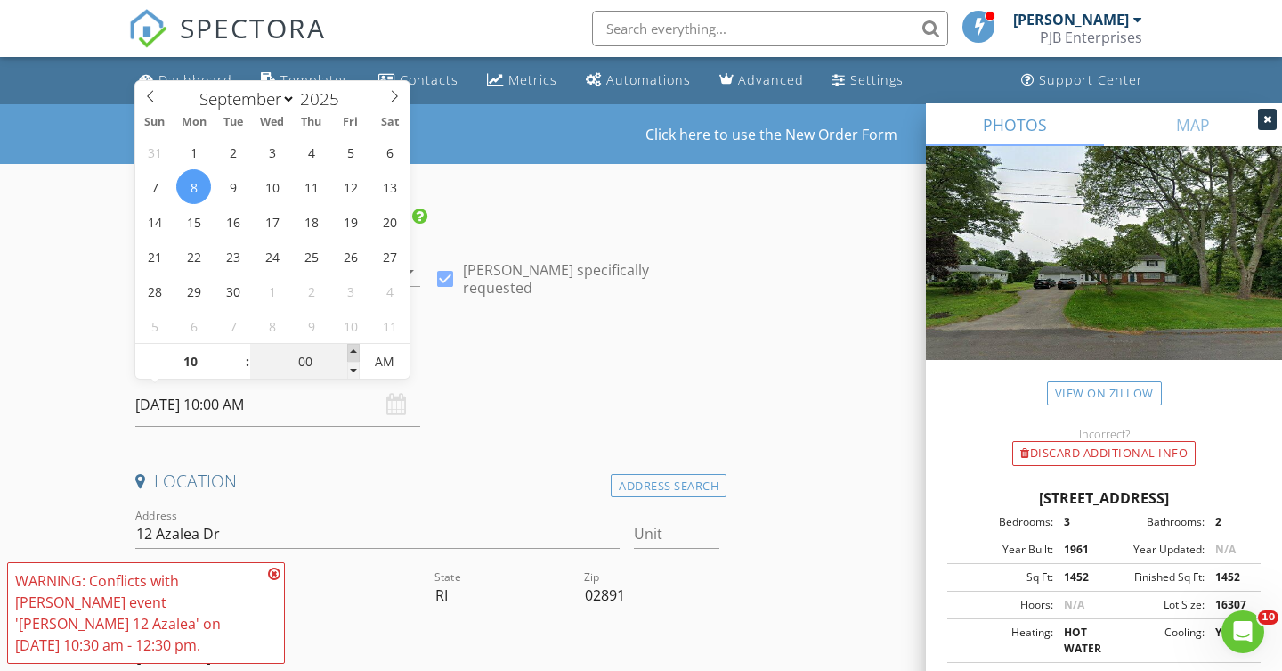
type input "05"
type input "09/08/2025 10:05 AM"
click at [355, 349] on span at bounding box center [353, 353] width 12 height 18
type input "10"
type input "09/08/2025 10:10 AM"
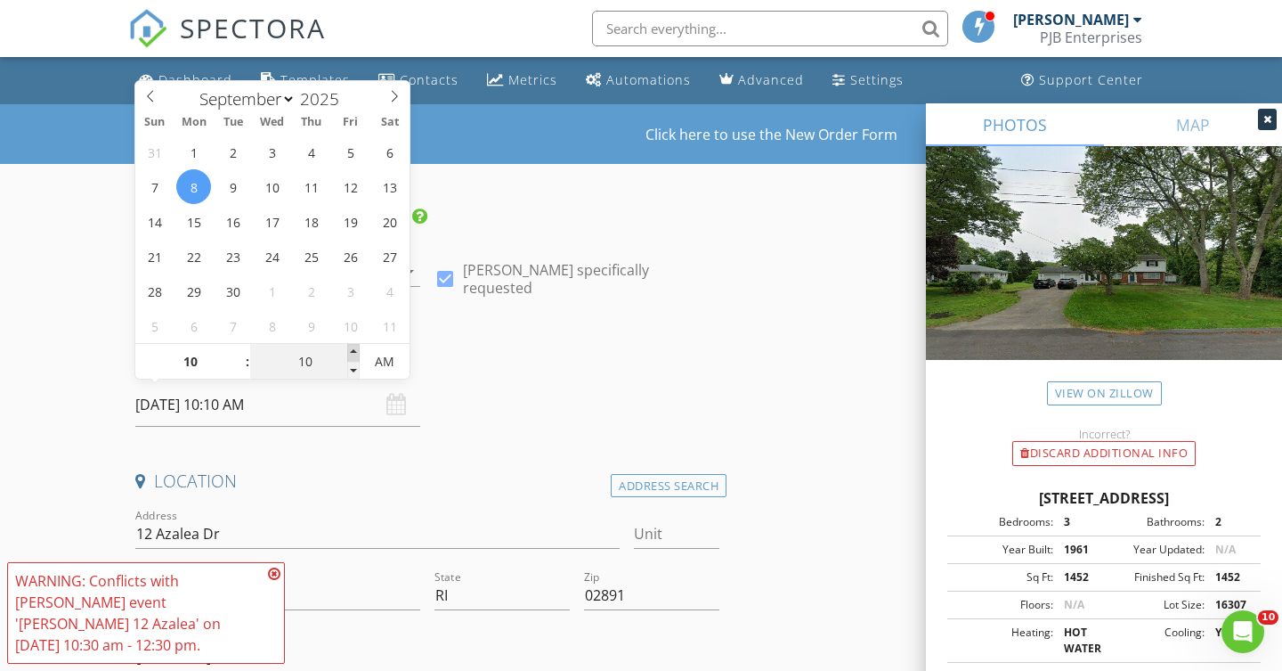
click at [355, 349] on span at bounding box center [353, 353] width 12 height 18
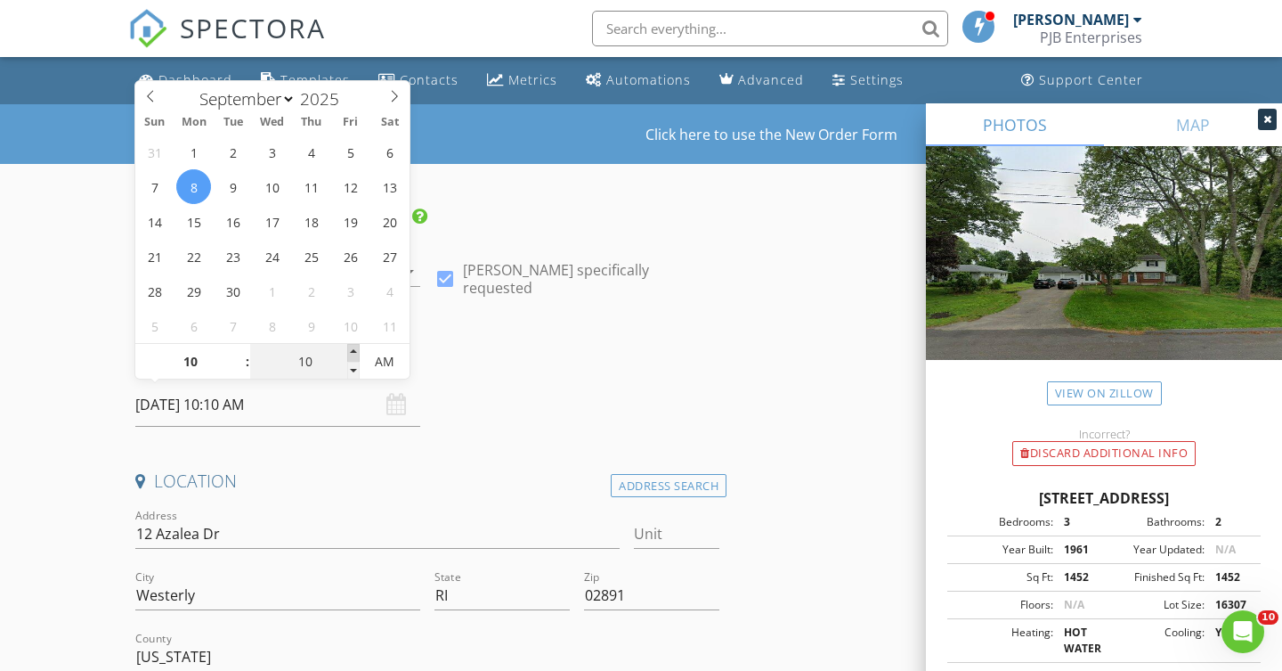
type input "15"
type input "09/08/2025 10:15 AM"
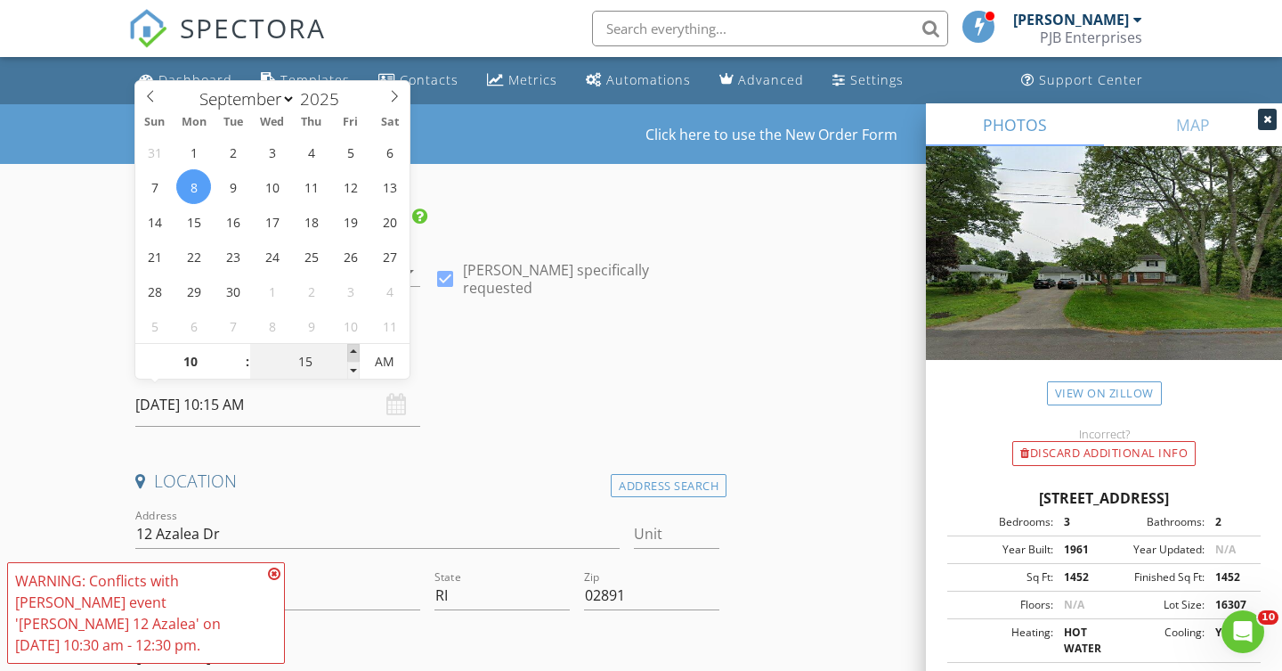
click at [356, 351] on span at bounding box center [353, 353] width 12 height 18
type input "20"
type input "09/08/2025 10:20 AM"
click at [356, 351] on span at bounding box center [353, 353] width 12 height 18
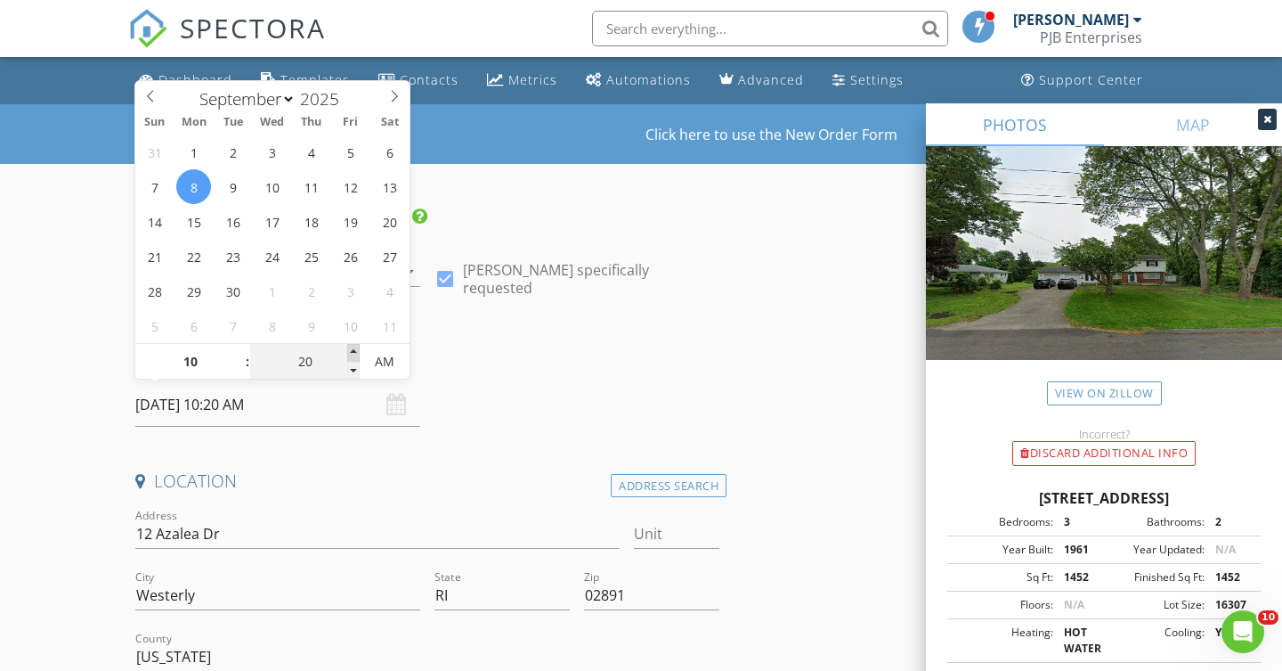
type input "25"
type input "09/08/2025 10:25 AM"
click at [356, 351] on span at bounding box center [353, 353] width 12 height 18
type input "30"
type input "09/08/2025 10:30 AM"
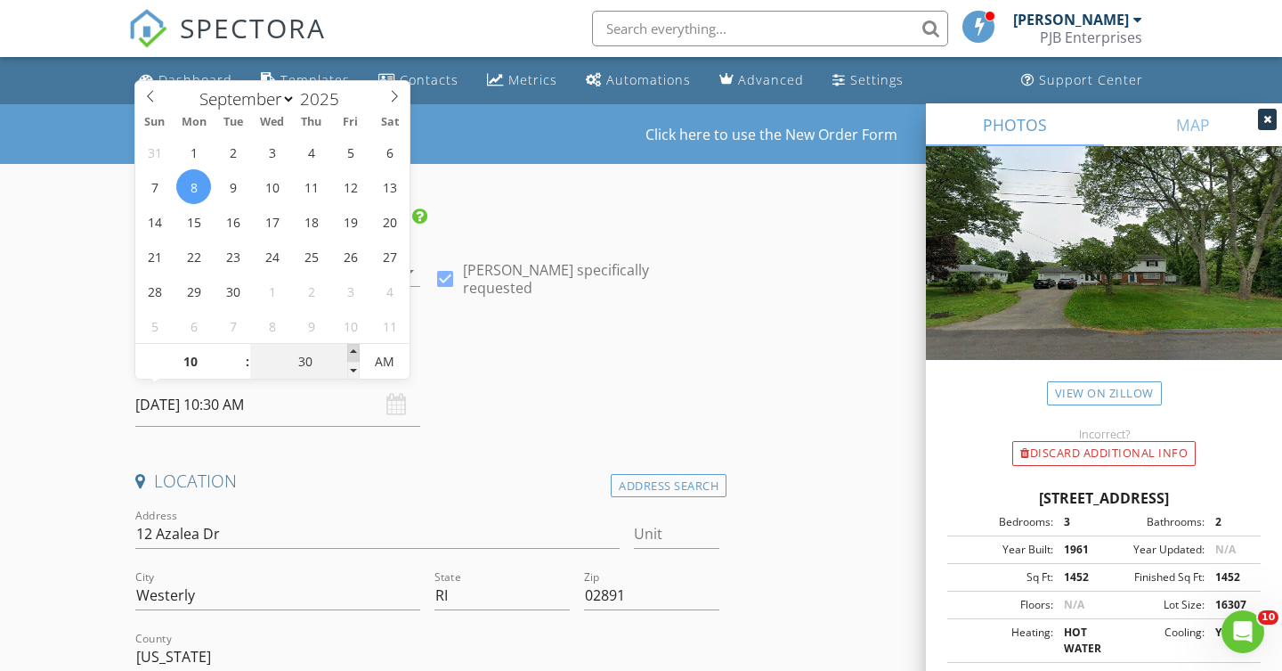
click at [356, 351] on span at bounding box center [353, 353] width 12 height 18
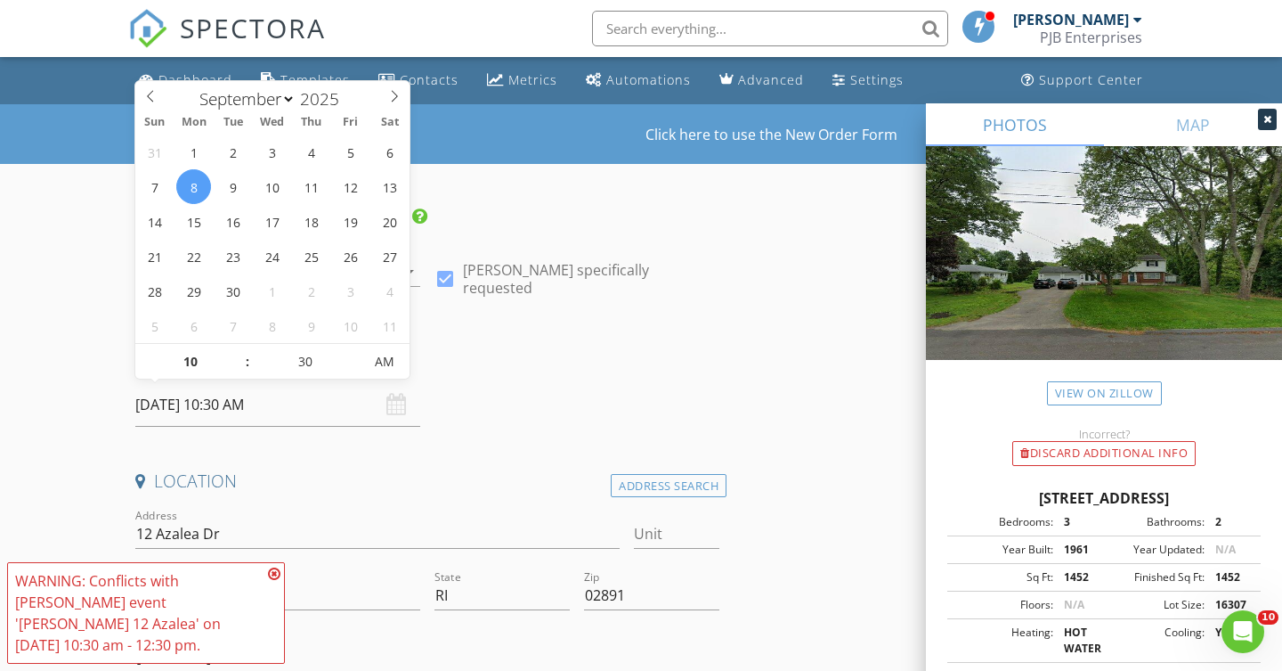
click at [270, 581] on icon at bounding box center [274, 573] width 12 height 14
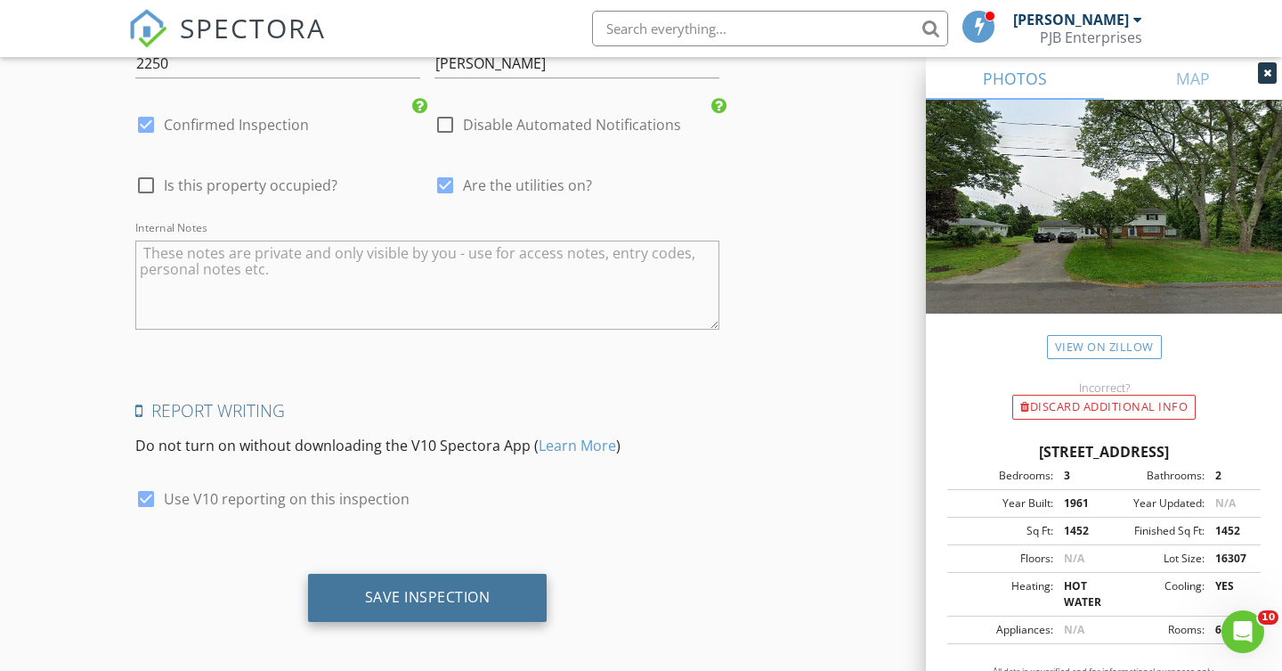
scroll to position [3704, 0]
click at [452, 598] on div "Save Inspection" at bounding box center [428, 599] width 126 height 18
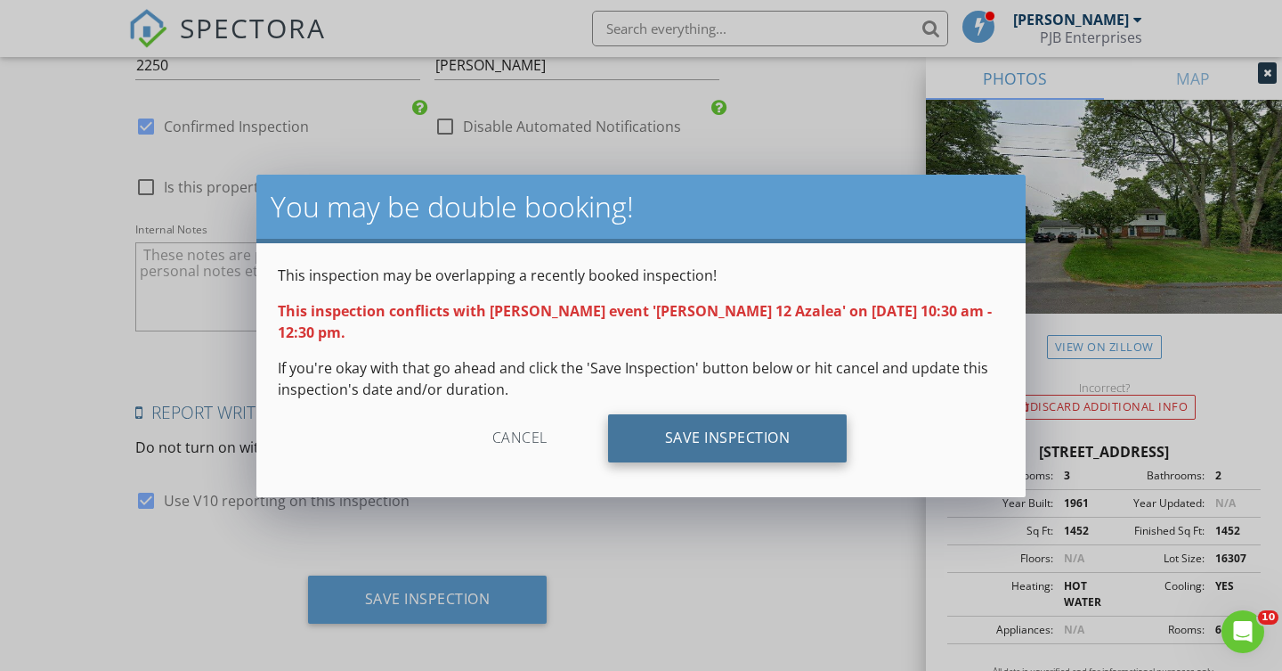
click at [682, 441] on div "Save Inspection" at bounding box center [728, 438] width 240 height 48
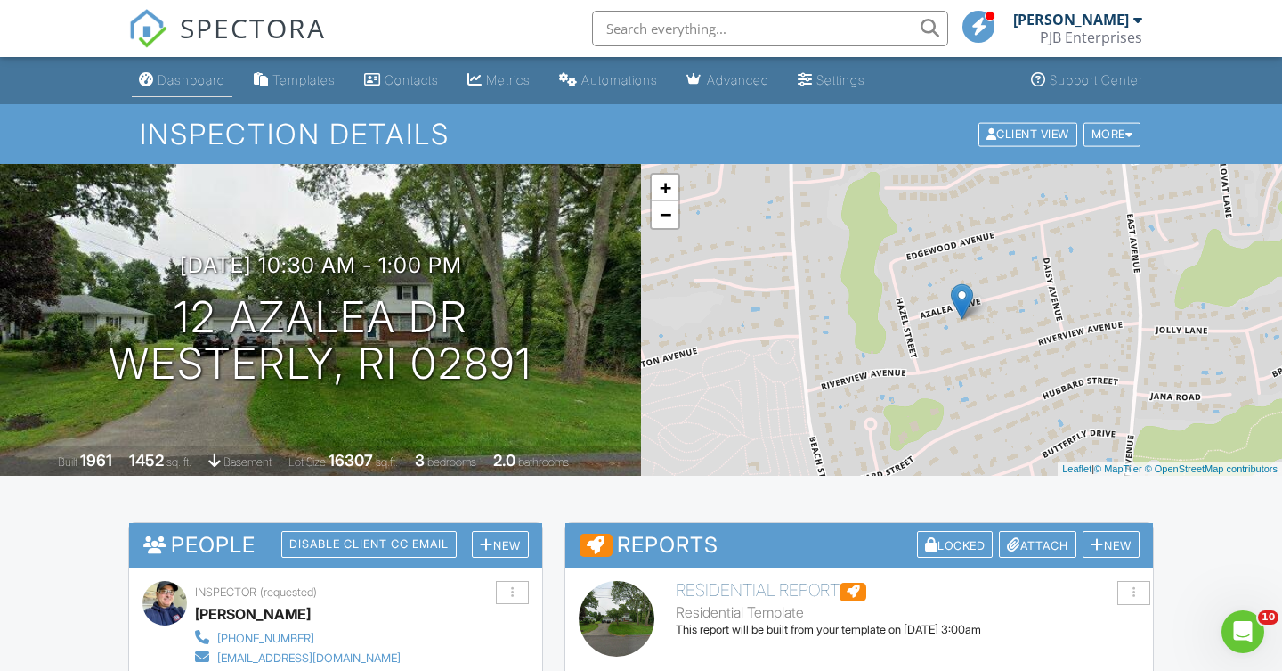
click at [198, 81] on div "Dashboard" at bounding box center [192, 79] width 68 height 15
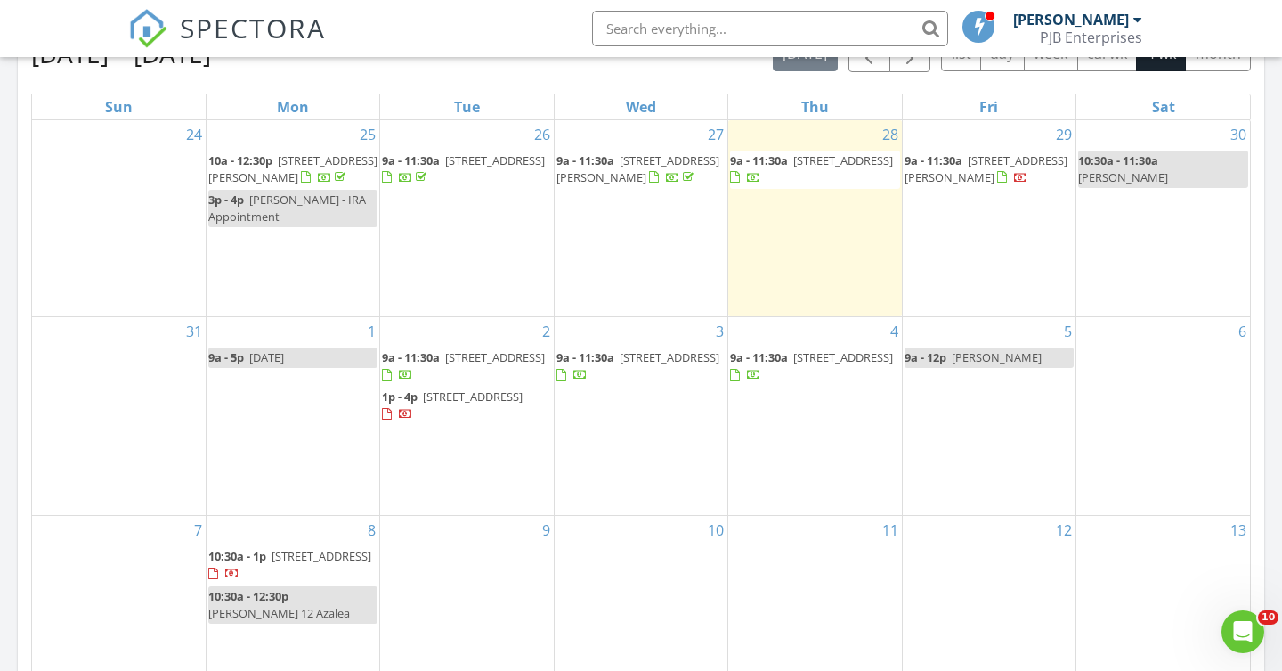
scroll to position [818, 0]
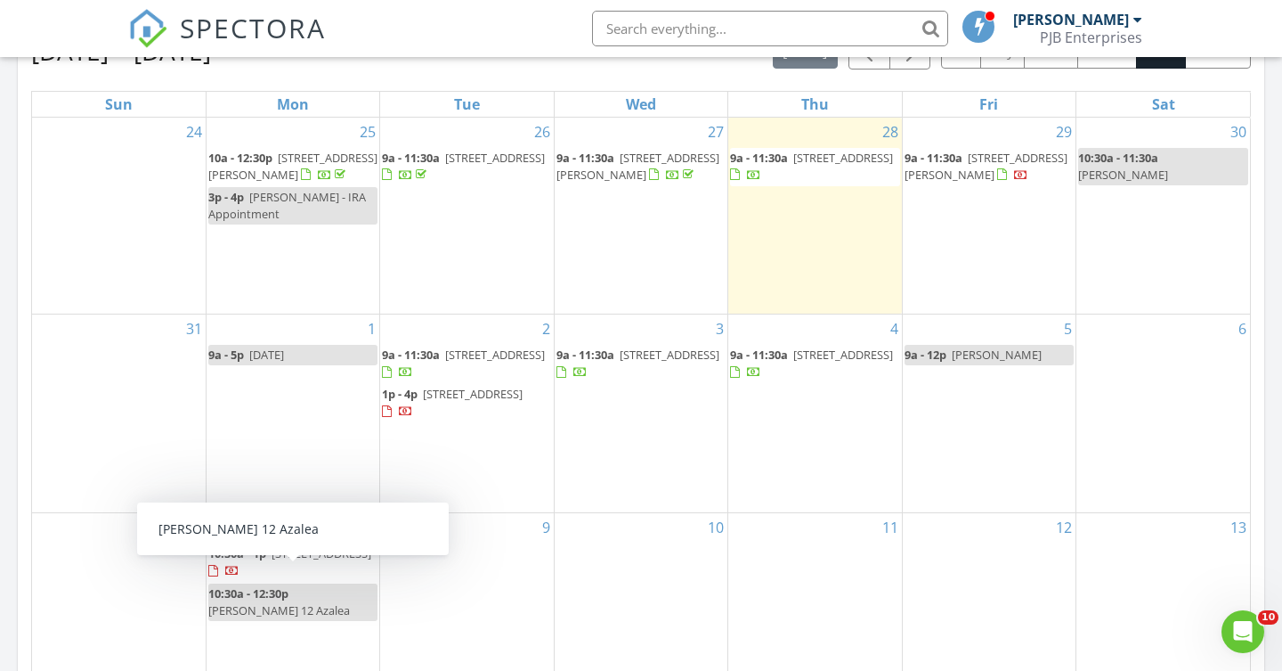
click at [338, 585] on div "10:30a - 12:30p [PERSON_NAME] 12 Azalea" at bounding box center [292, 602] width 169 height 34
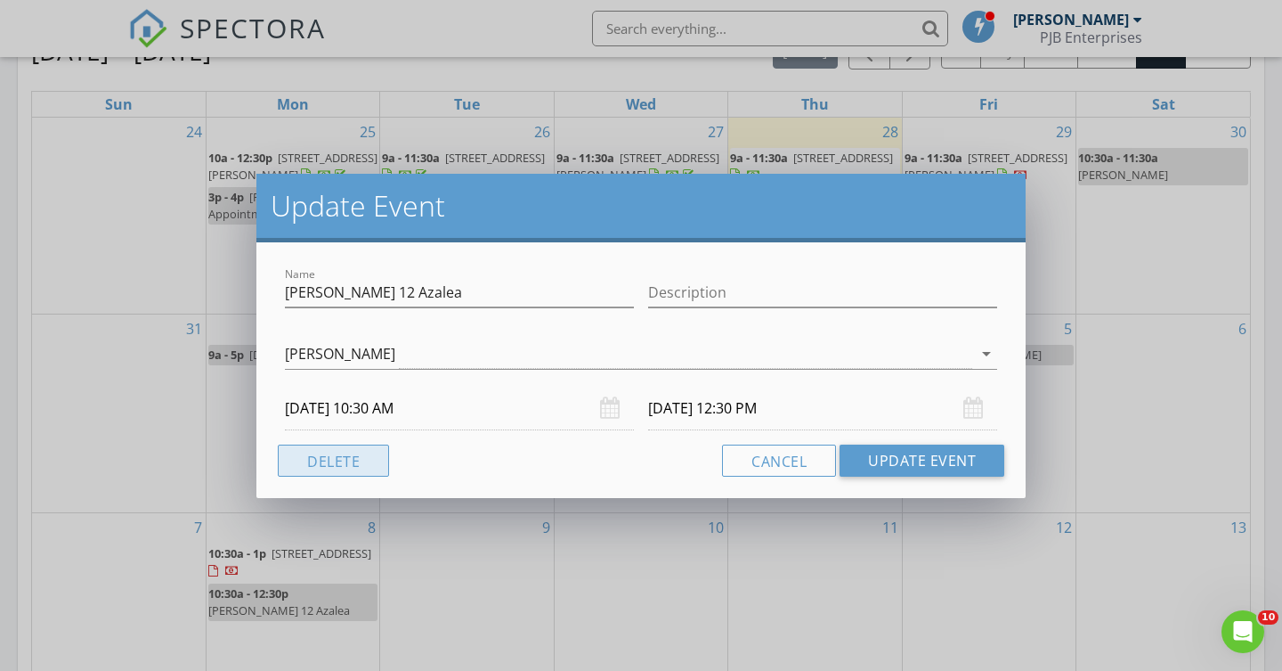
click at [366, 460] on button "Delete" at bounding box center [333, 460] width 111 height 32
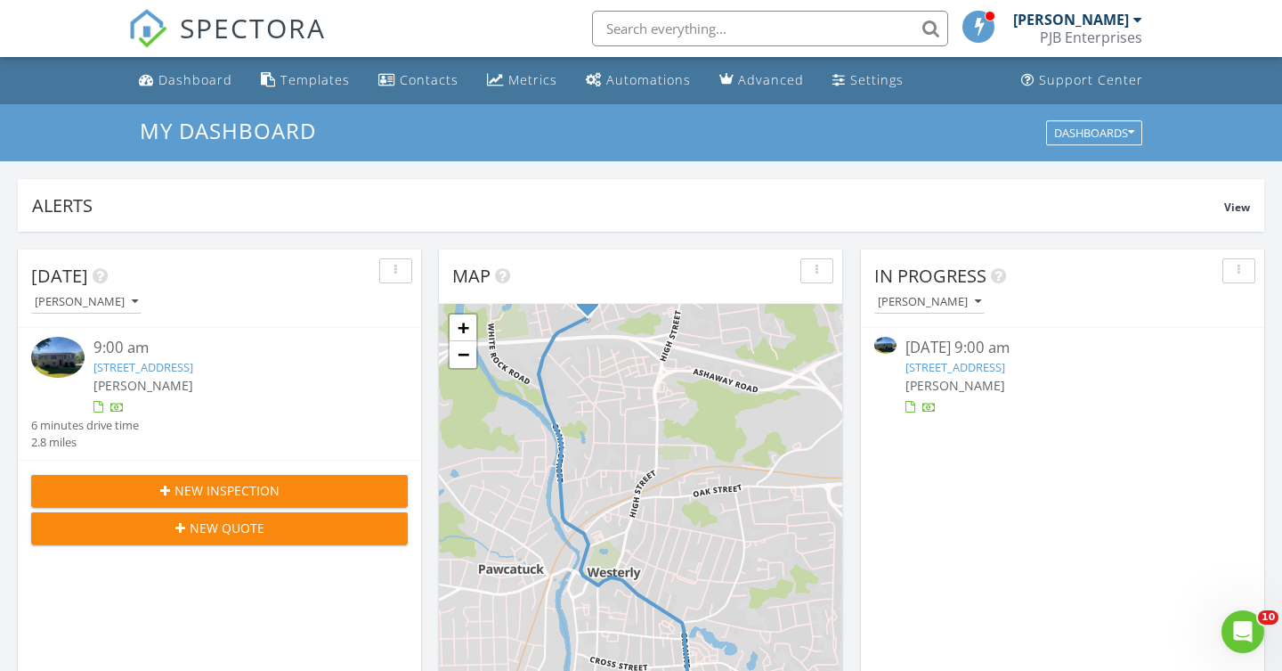
scroll to position [0, 0]
click at [978, 362] on link "[STREET_ADDRESS]" at bounding box center [956, 367] width 100 height 16
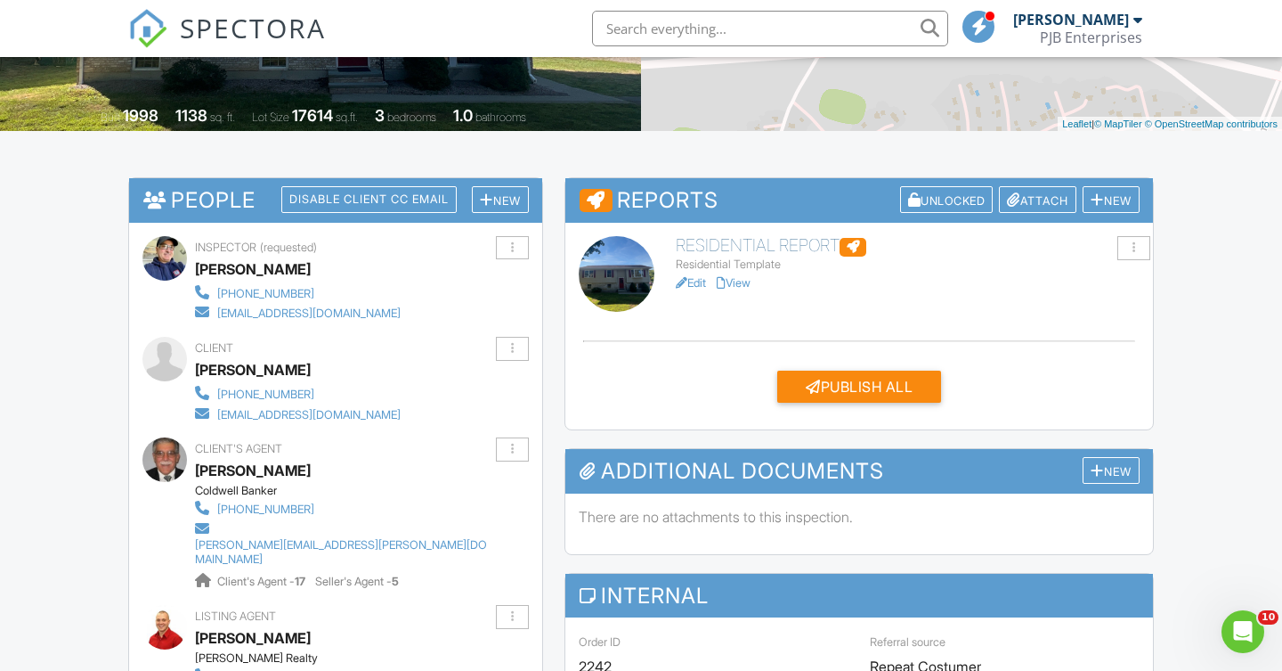
scroll to position [341, 0]
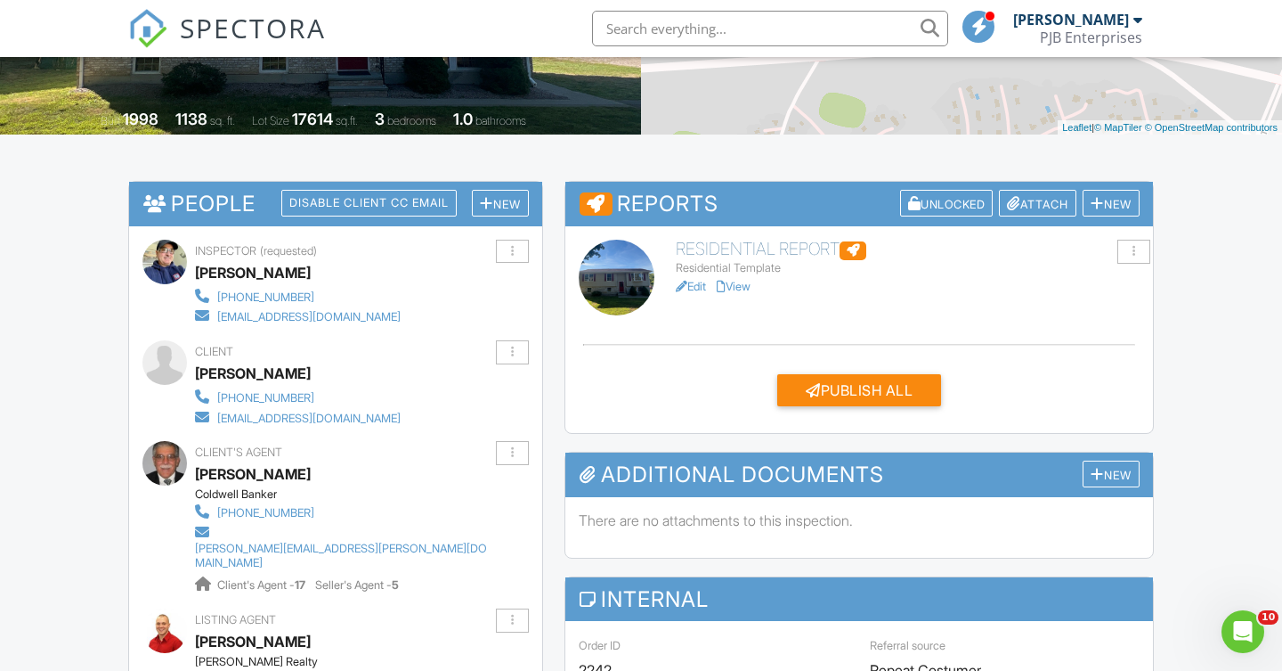
click at [741, 281] on link "View" at bounding box center [734, 286] width 34 height 13
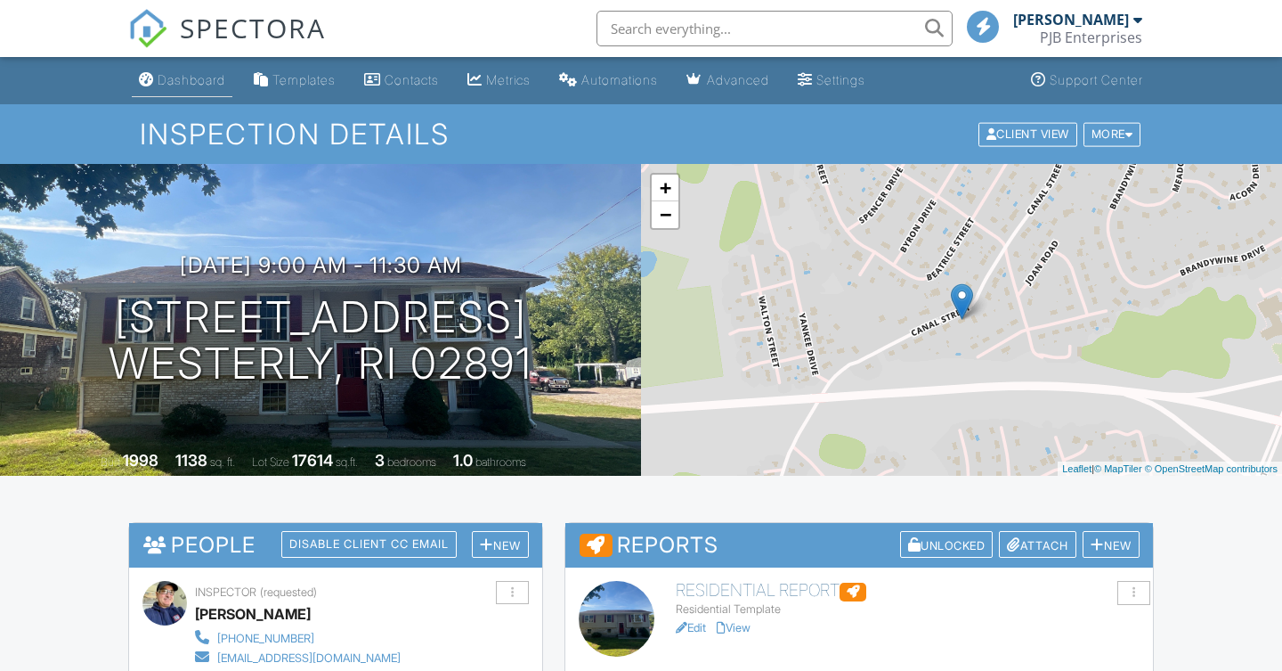
click at [209, 83] on div "Dashboard" at bounding box center [192, 79] width 68 height 15
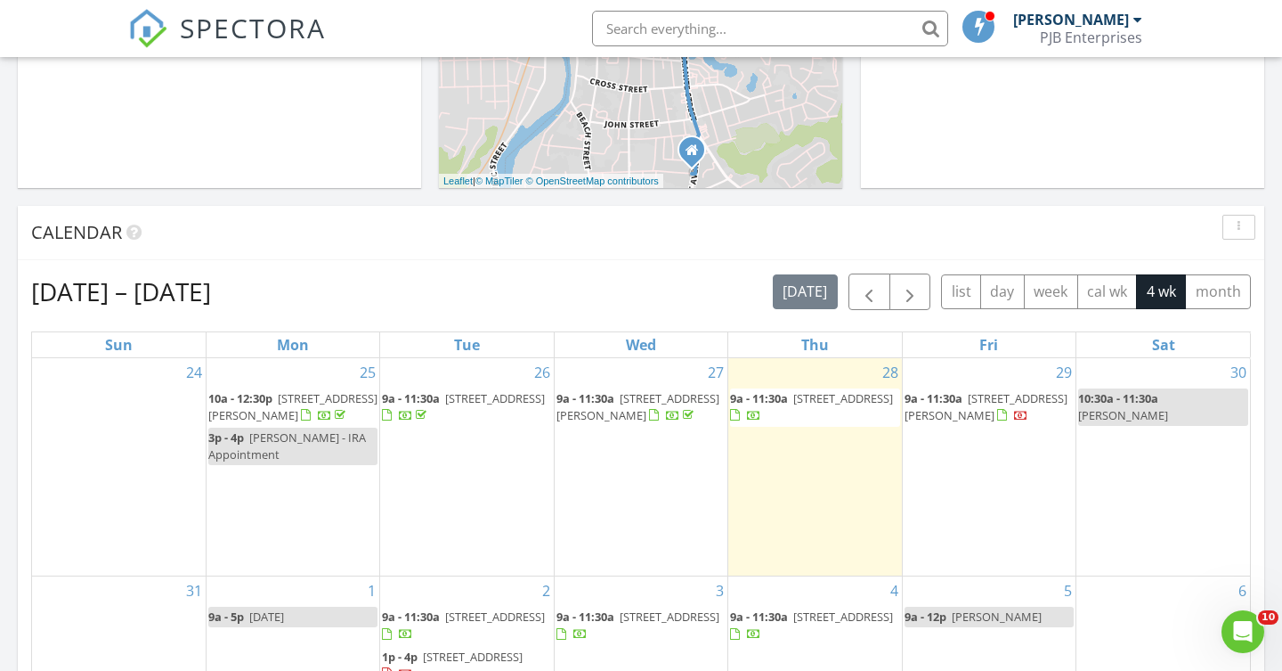
scroll to position [580, 0]
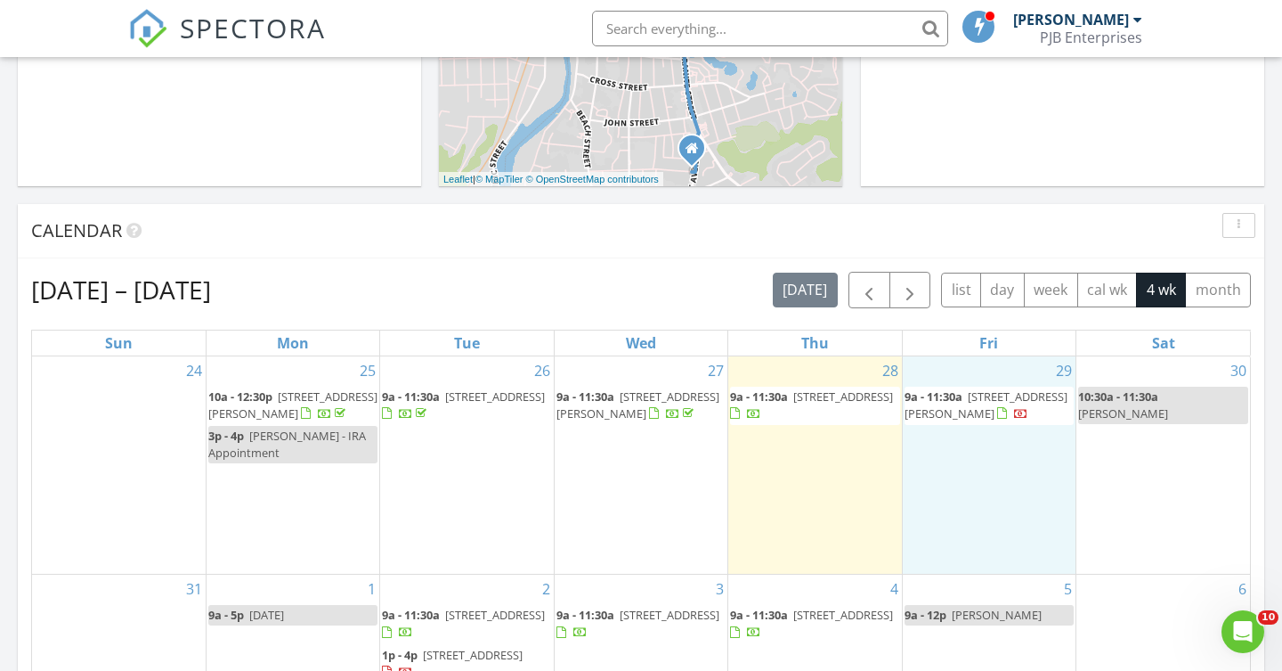
click at [956, 458] on div "29 9a - 11:30a [STREET_ADDRESS][PERSON_NAME]" at bounding box center [989, 465] width 173 height 218
click at [979, 414] on link "Event" at bounding box center [987, 412] width 92 height 28
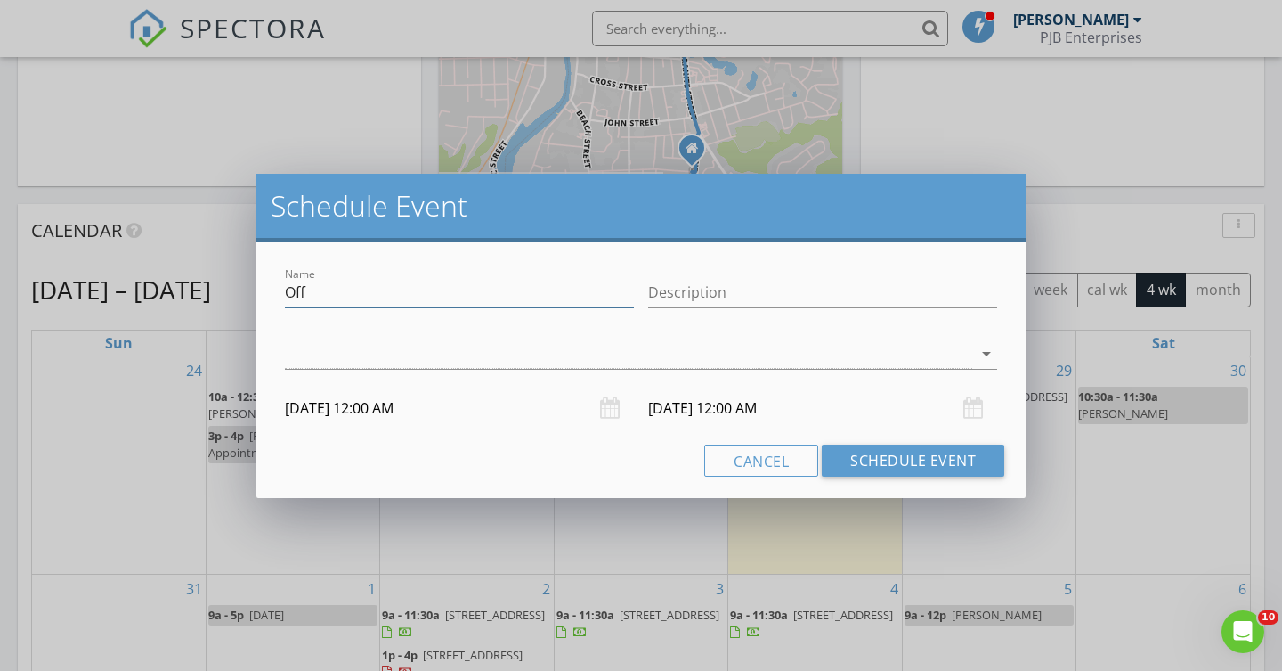
click at [358, 291] on input "Off" at bounding box center [459, 292] width 349 height 29
type input "O"
type input "Radon Drop 12 Azelea"
click at [987, 351] on icon "arrow_drop_down" at bounding box center [986, 353] width 21 height 21
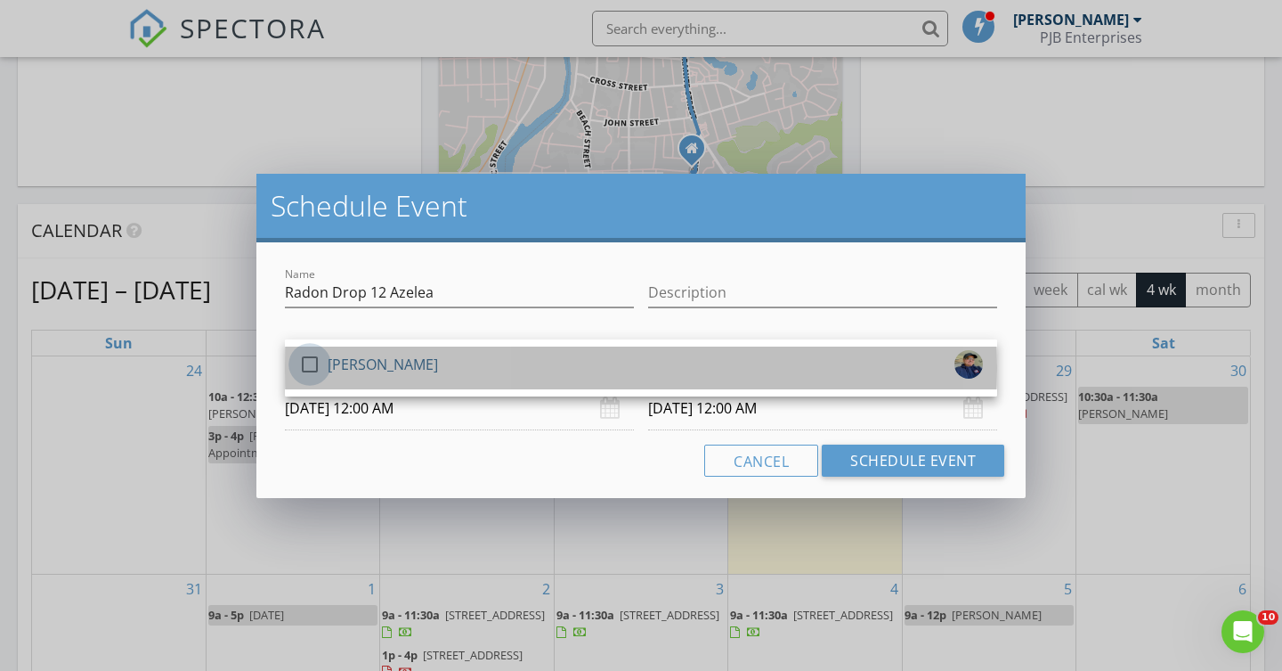
click at [303, 358] on div at bounding box center [310, 364] width 30 height 30
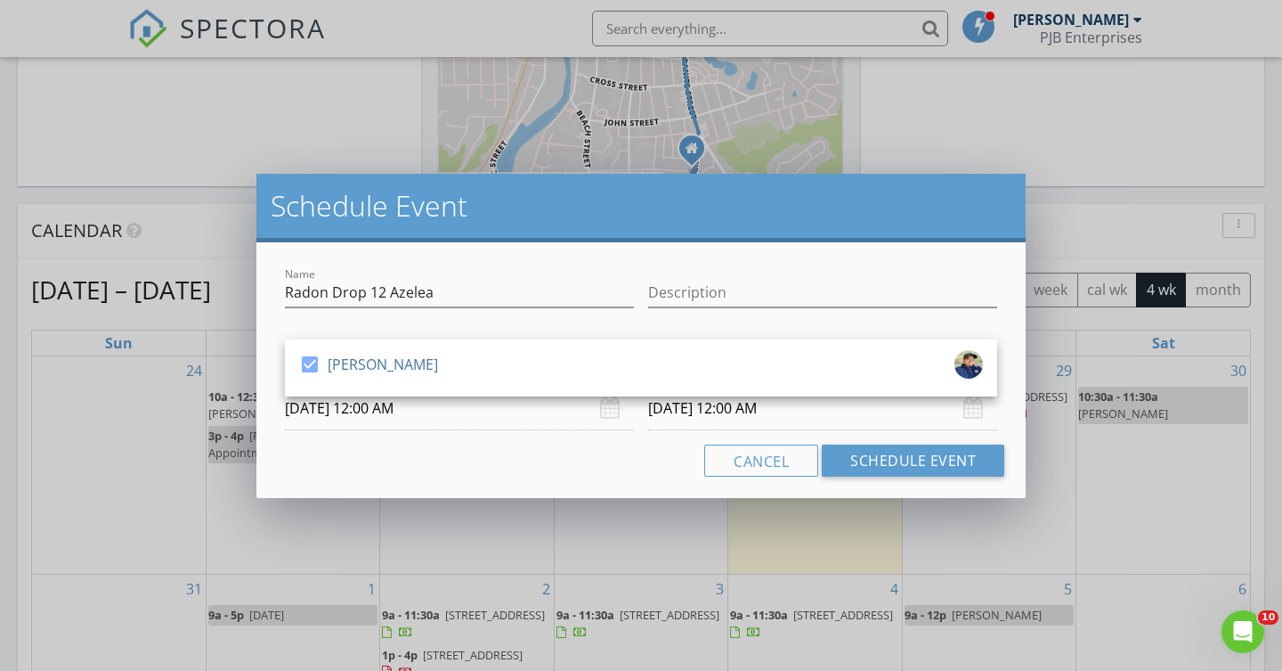
click at [372, 408] on input "08/29/2025 12:00 AM" at bounding box center [459, 409] width 349 height 44
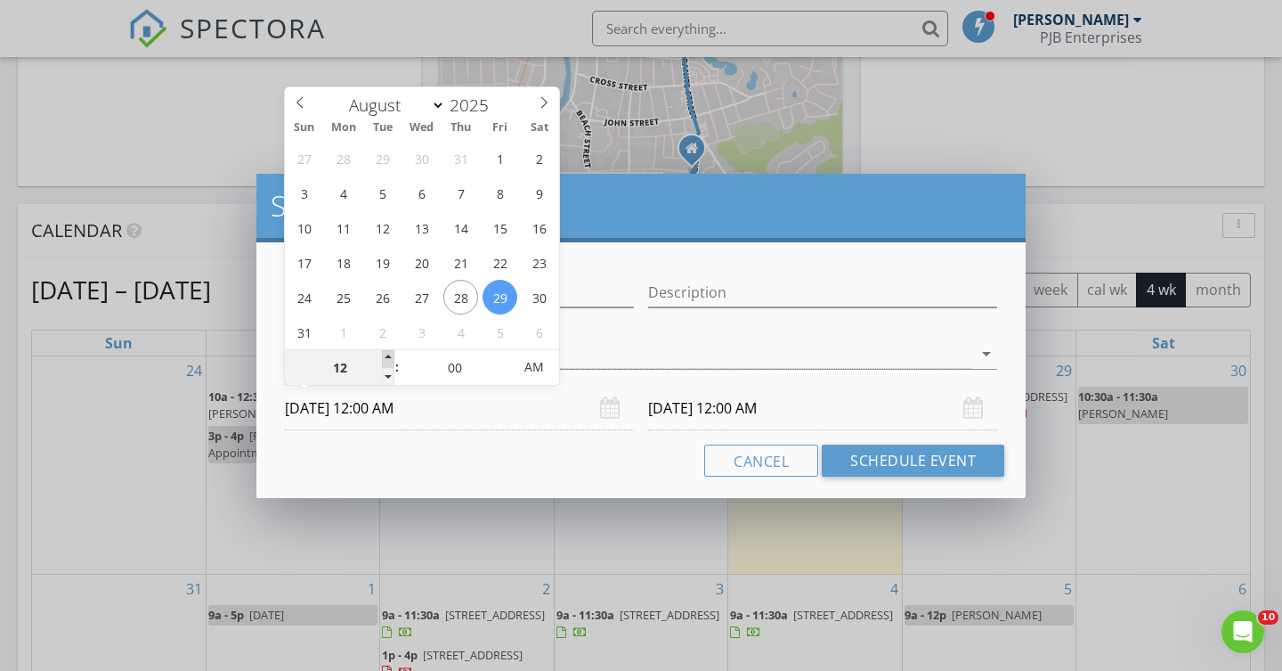
type input "01"
type input "08/29/2025 1:00 AM"
click at [390, 356] on span at bounding box center [388, 359] width 12 height 18
type input "01"
type input "08/30/2025 1:00 AM"
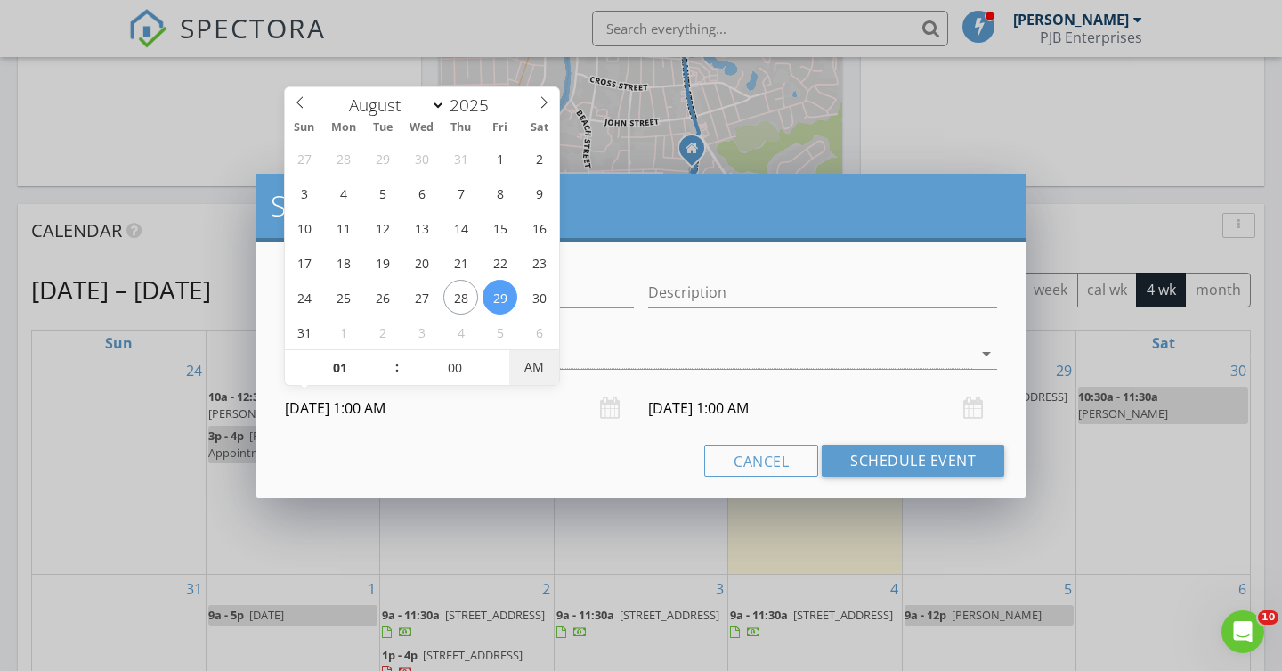
type input "08/29/2025 1:00 PM"
type input "08/30/2025 1:00 PM"
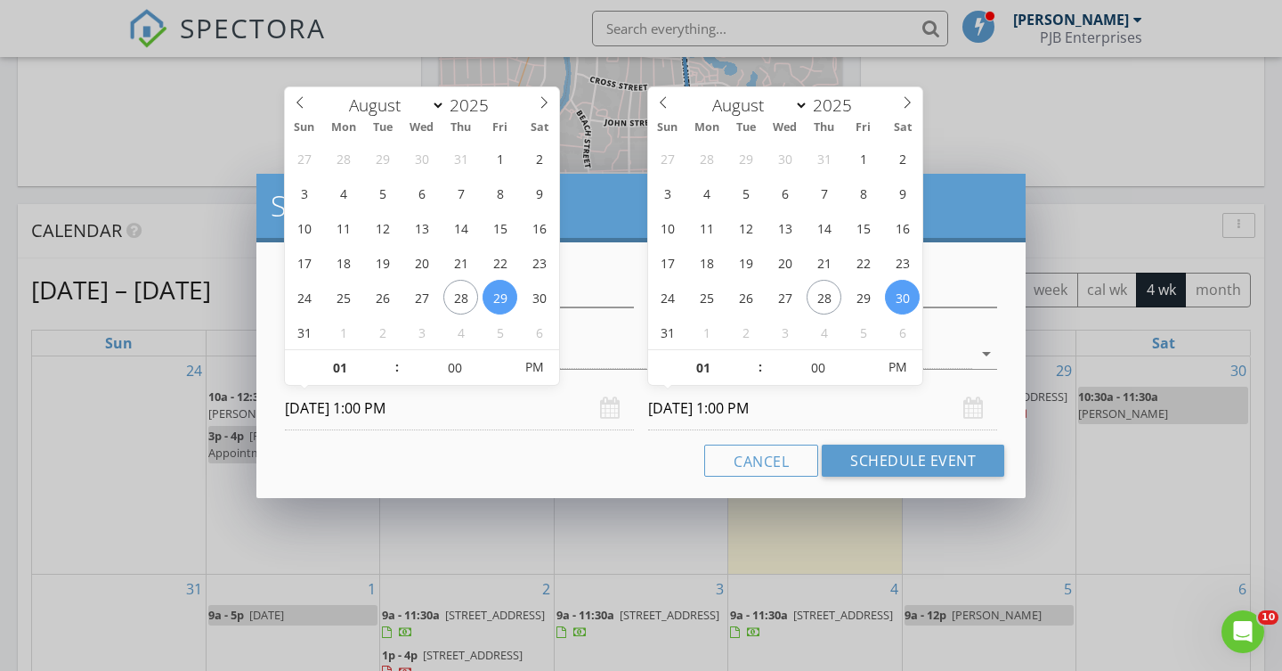
click at [702, 409] on input "08/30/2025 1:00 PM" at bounding box center [822, 409] width 349 height 44
type input "02"
type input "08/30/2025 2:00 PM"
click at [756, 356] on span at bounding box center [751, 359] width 12 height 18
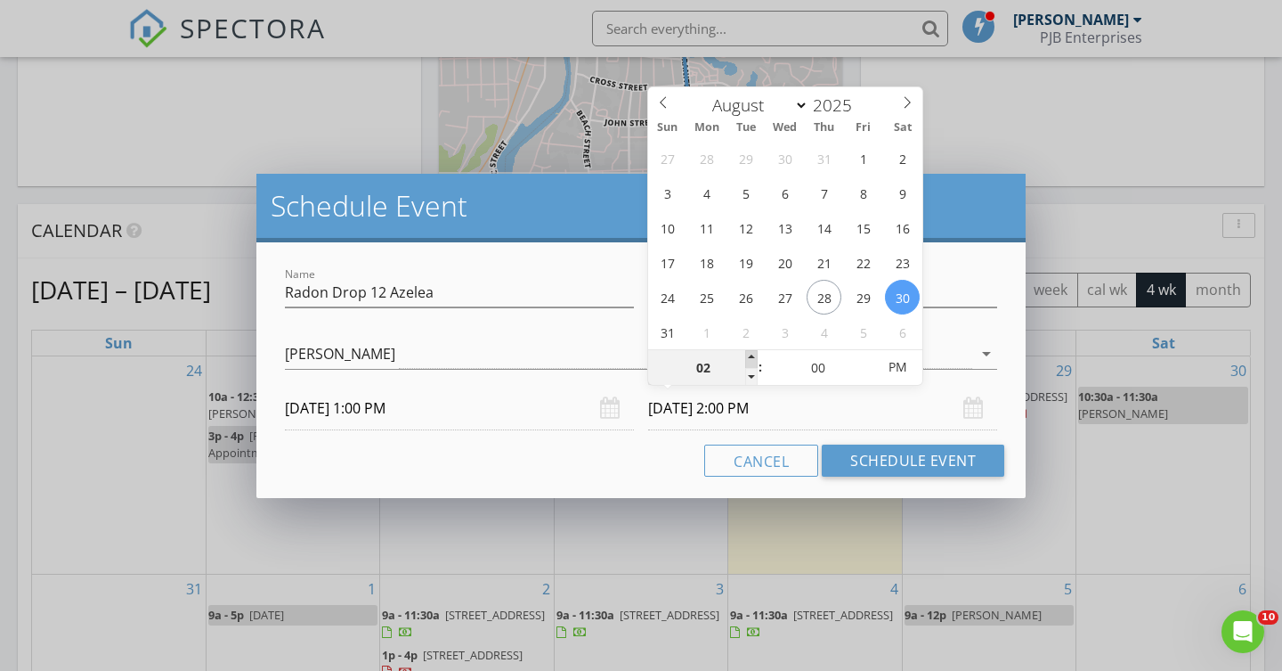
type input "03"
type input "08/30/2025 3:00 PM"
click at [756, 356] on span at bounding box center [751, 359] width 12 height 18
type input "04"
type input "08/30/2025 4:00 PM"
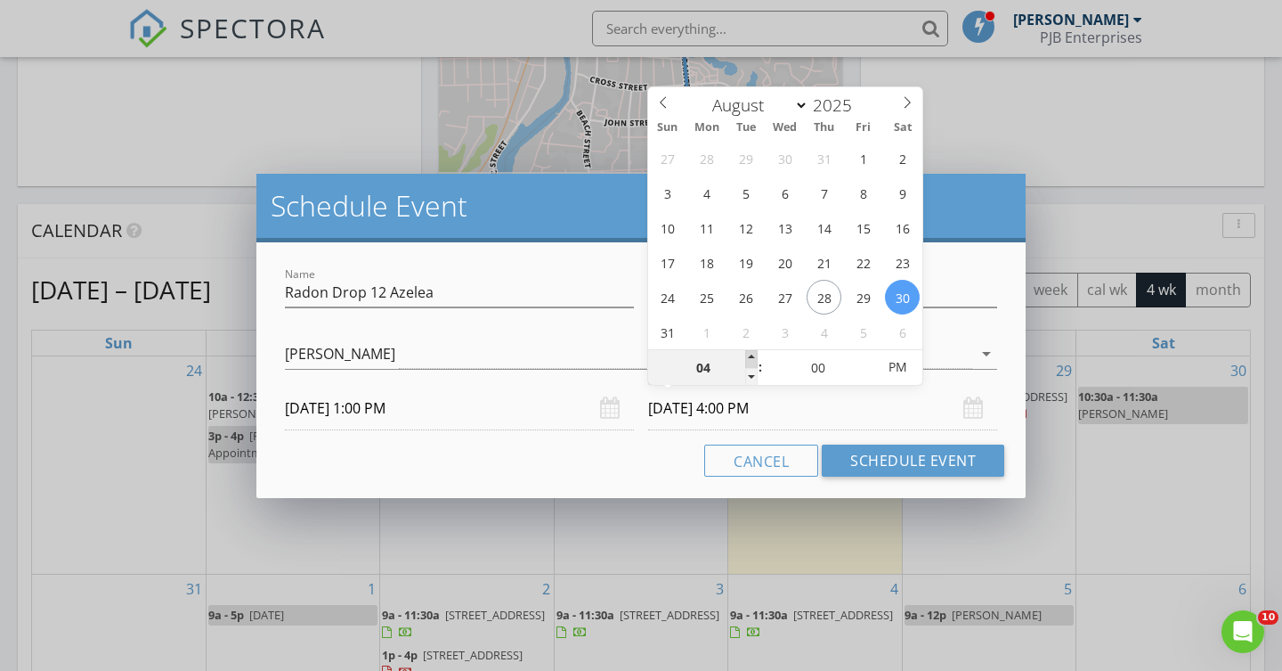
click at [756, 356] on span at bounding box center [751, 359] width 12 height 18
type input "03"
type input "08/30/2025 3:00 PM"
click at [753, 375] on span at bounding box center [751, 377] width 12 height 18
type input "02"
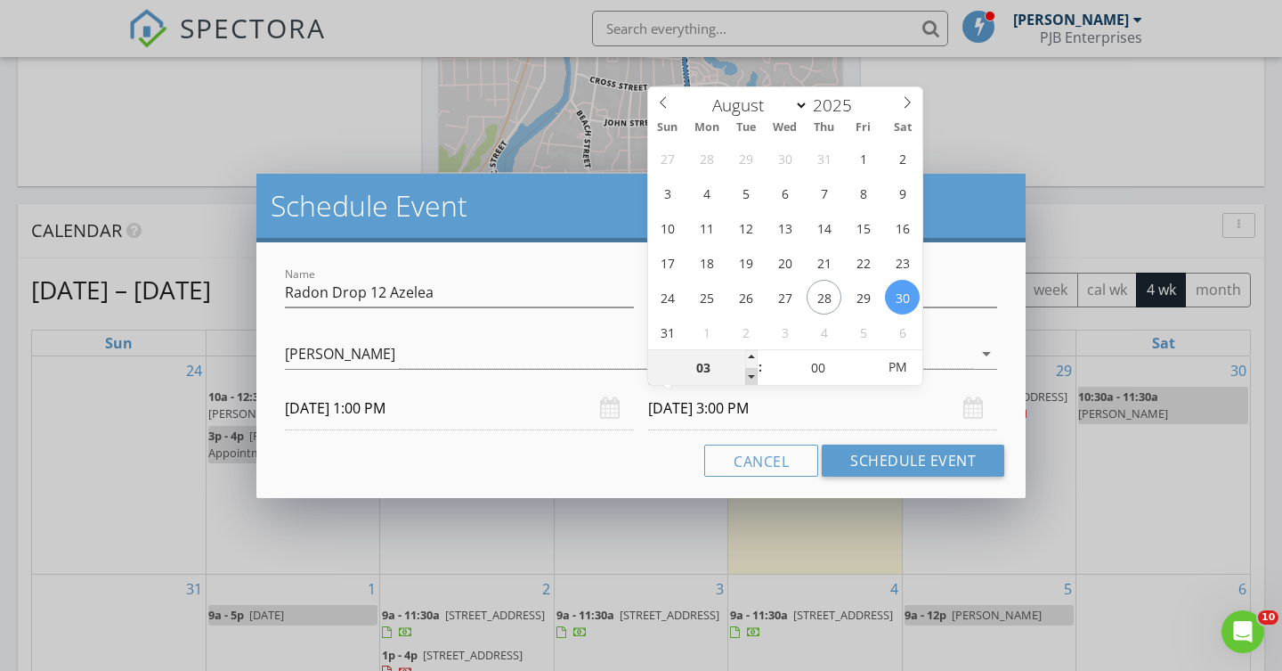
type input "08/30/2025 2:00 PM"
click at [753, 375] on span at bounding box center [751, 377] width 12 height 18
type input "01"
type input "08/30/2025 1:00 PM"
click at [753, 375] on span at bounding box center [751, 377] width 12 height 18
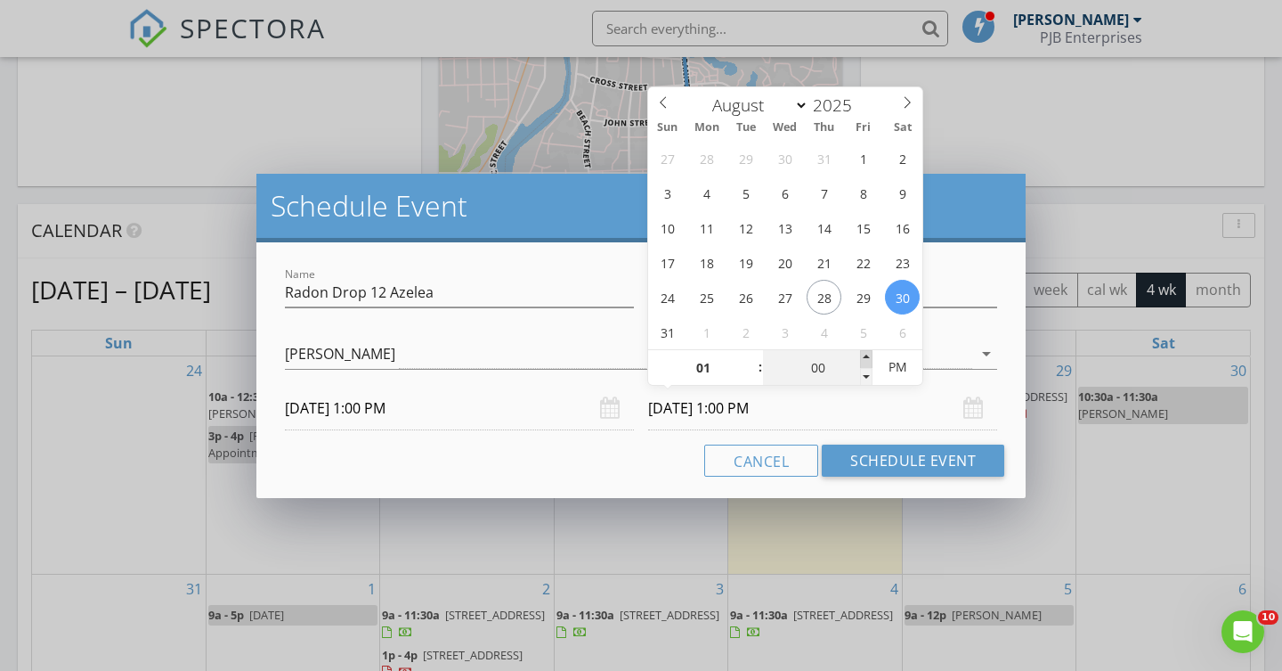
type input "05"
type input "08/30/2025 1:05 PM"
click at [866, 355] on span at bounding box center [866, 359] width 12 height 18
type input "10"
type input "08/30/2025 1:10 PM"
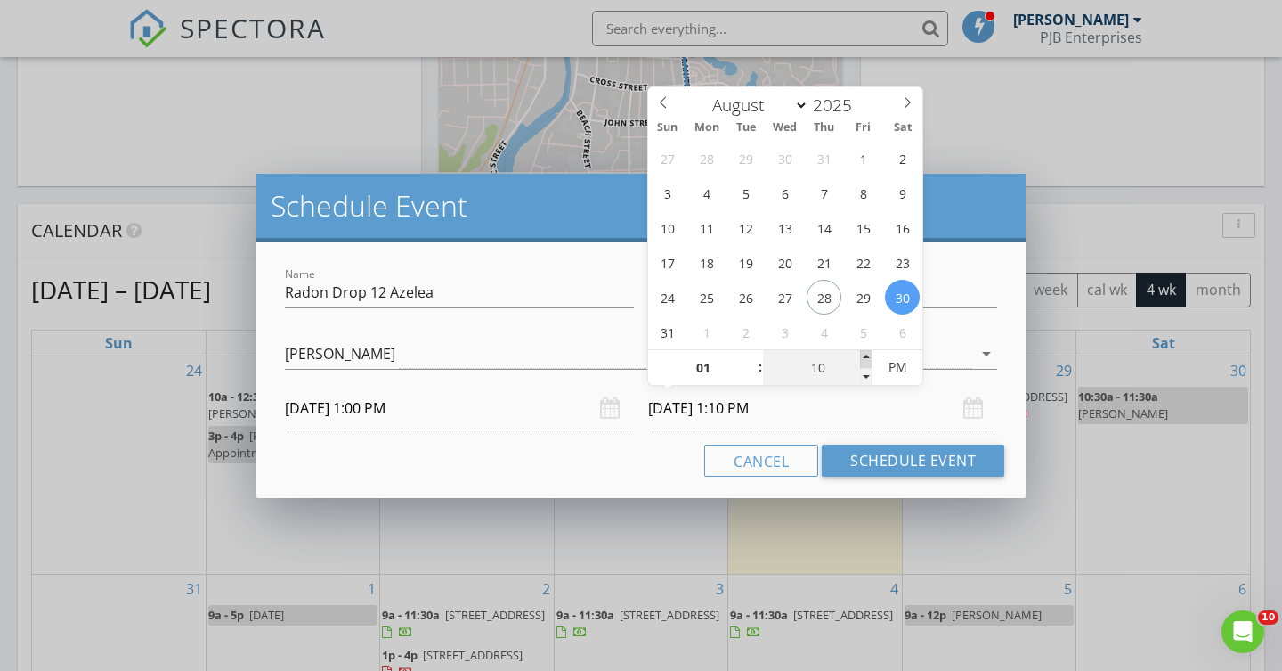
click at [866, 355] on span at bounding box center [866, 359] width 12 height 18
type input "15"
type input "08/30/2025 1:15 PM"
click at [866, 355] on span at bounding box center [866, 359] width 12 height 18
type input "20"
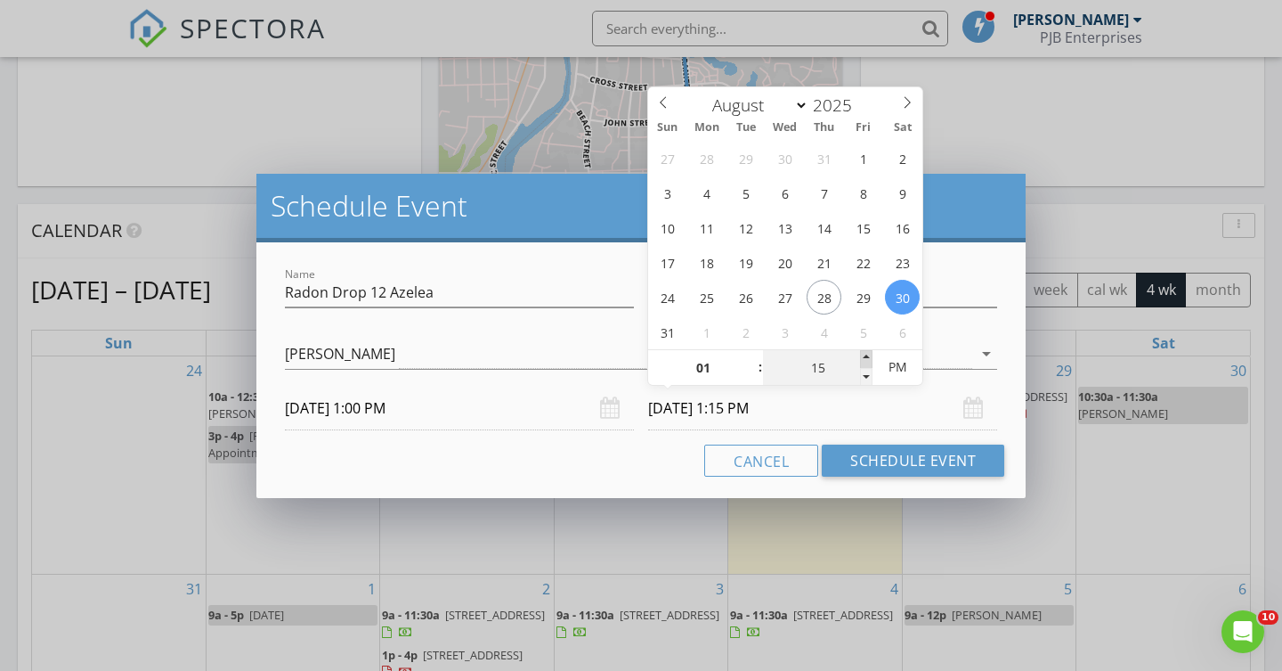
type input "08/30/2025 1:20 PM"
click at [866, 355] on span at bounding box center [866, 359] width 12 height 18
type input "25"
type input "08/30/2025 1:25 PM"
click at [866, 355] on span at bounding box center [866, 359] width 12 height 18
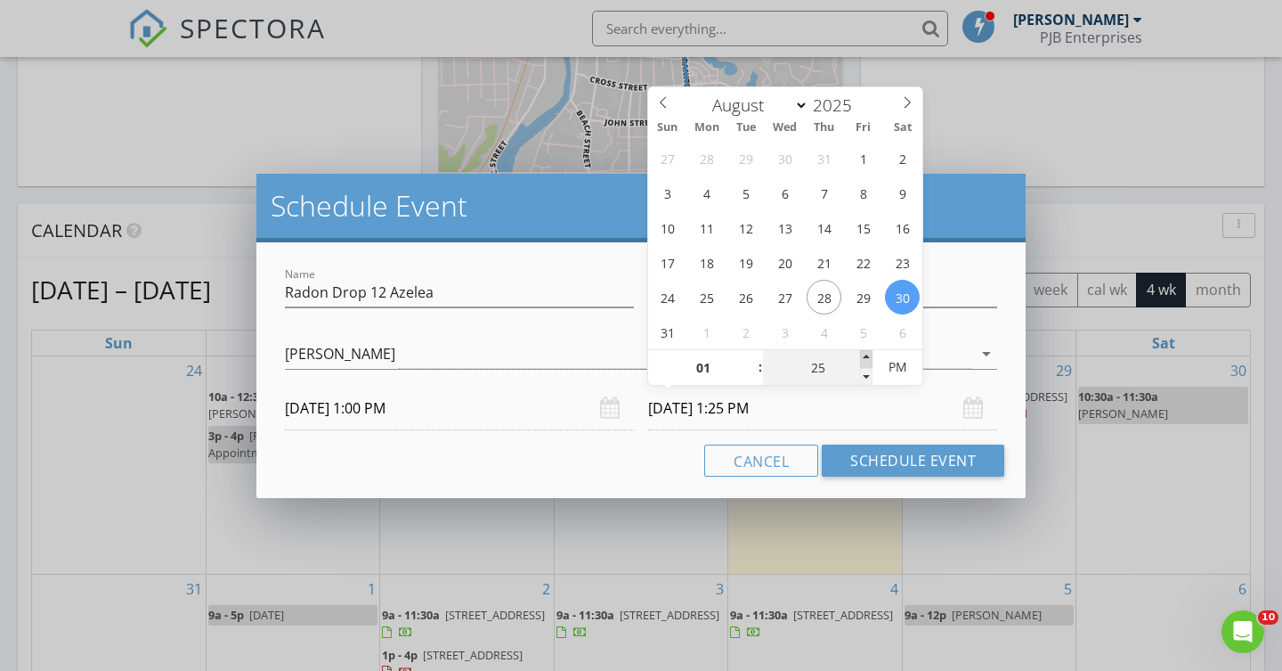
type input "30"
click at [866, 355] on span at bounding box center [866, 359] width 12 height 18
type input "08/29/2025 1:30 PM"
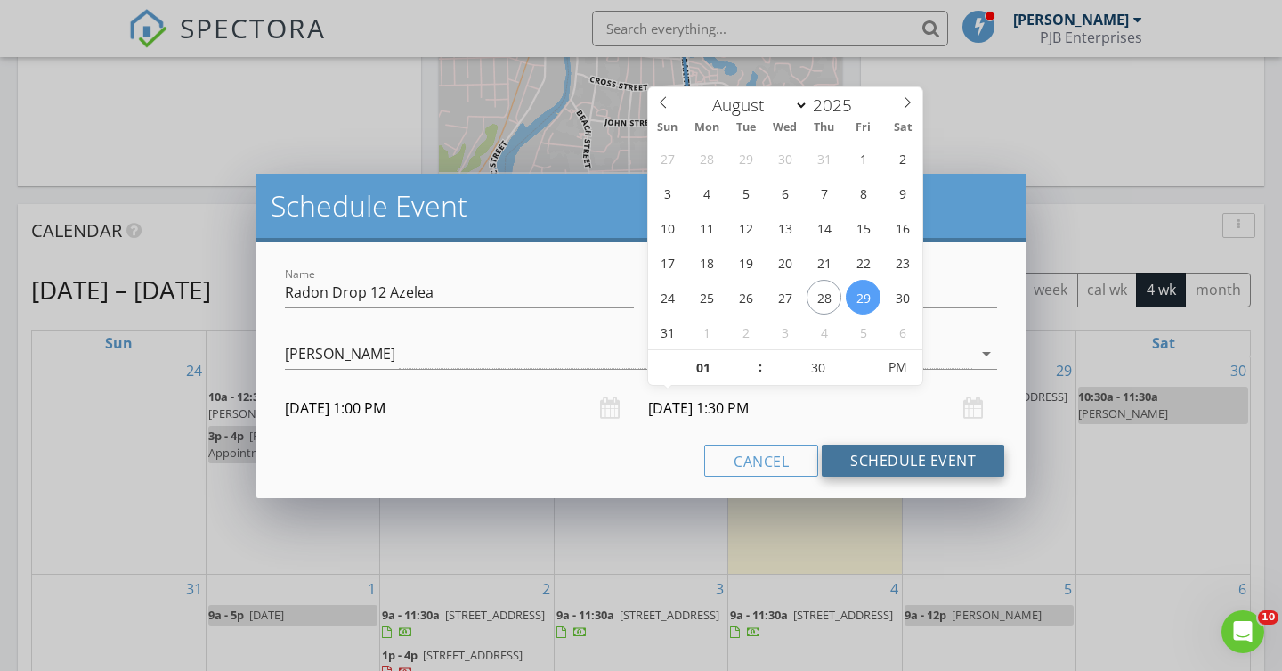
click at [923, 456] on button "Schedule Event" at bounding box center [913, 460] width 183 height 32
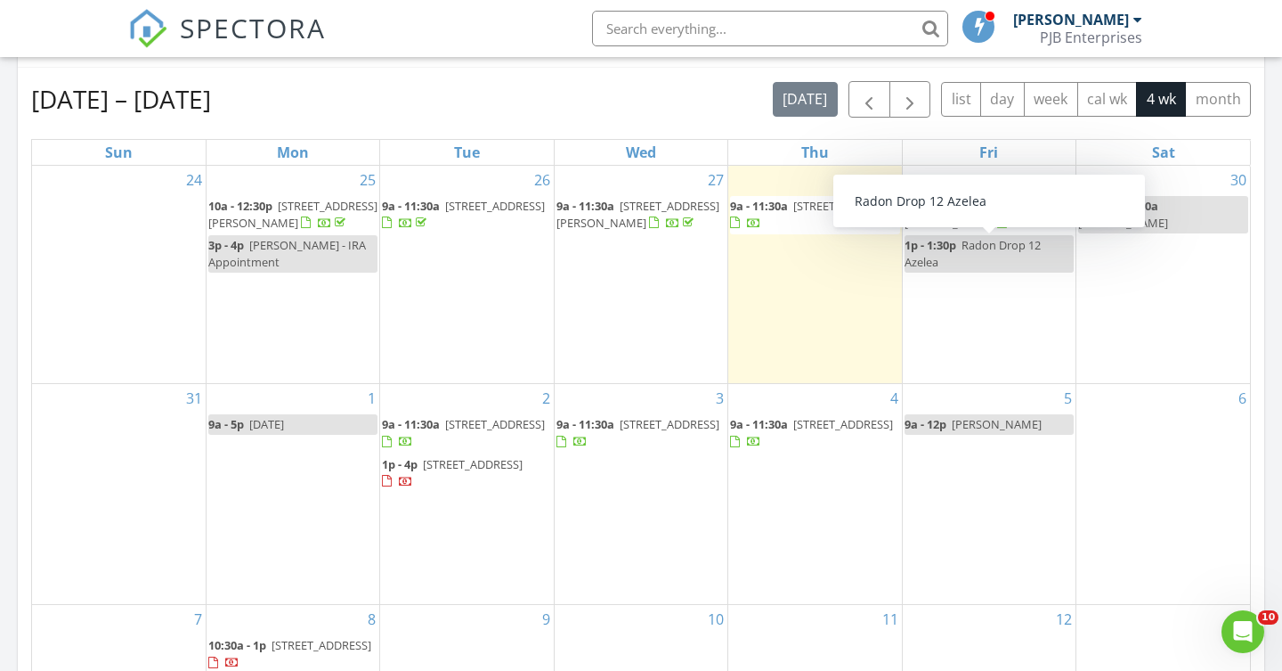
scroll to position [773, 0]
click at [919, 457] on div "5 9a - 12p Kevin Labombard" at bounding box center [989, 491] width 173 height 220
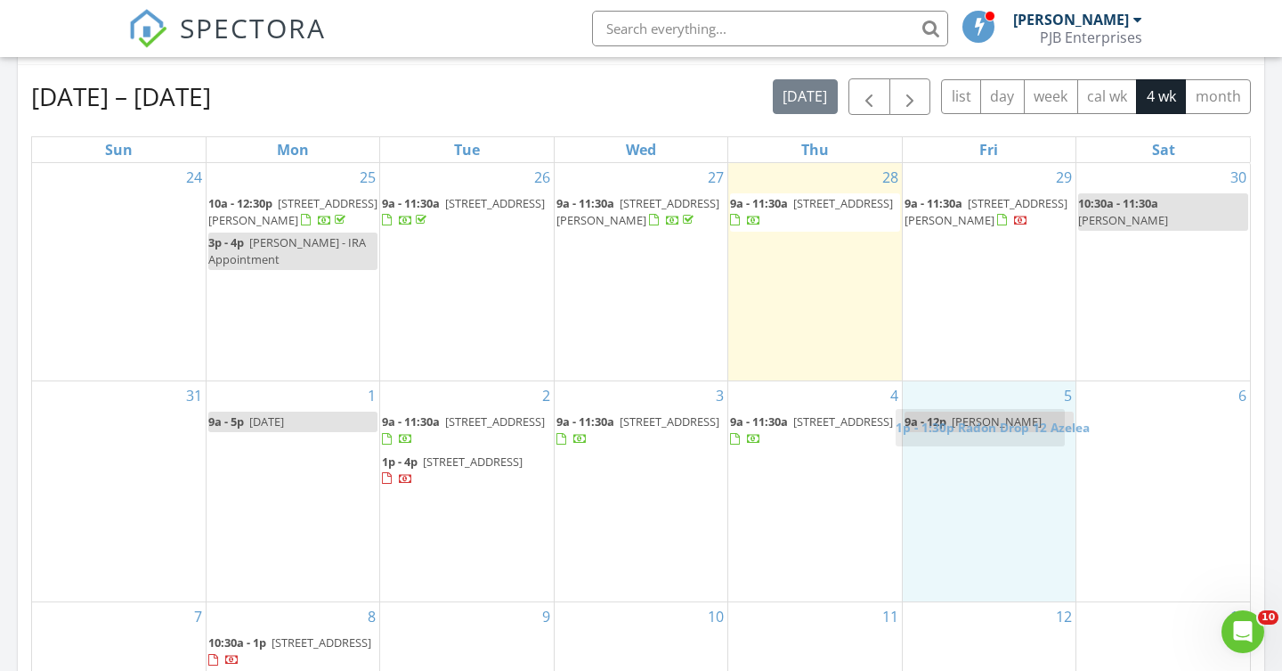
drag, startPoint x: 1001, startPoint y: 245, endPoint x: 992, endPoint y: 421, distance: 176.6
click at [992, 421] on body "SPECTORA Peter Bellone PJB Enterprises Role: Inspector Change Role Dashboard Ne…" at bounding box center [641, 479] width 1282 height 2505
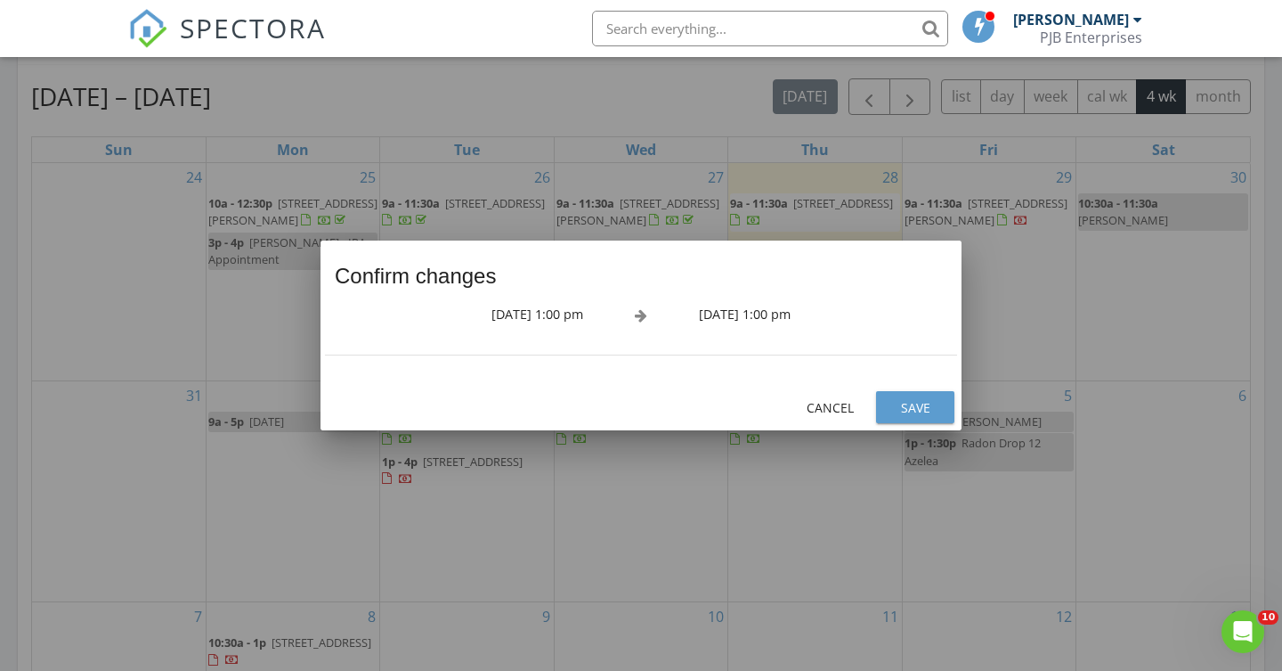
click at [917, 403] on div "Save" at bounding box center [916, 407] width 50 height 19
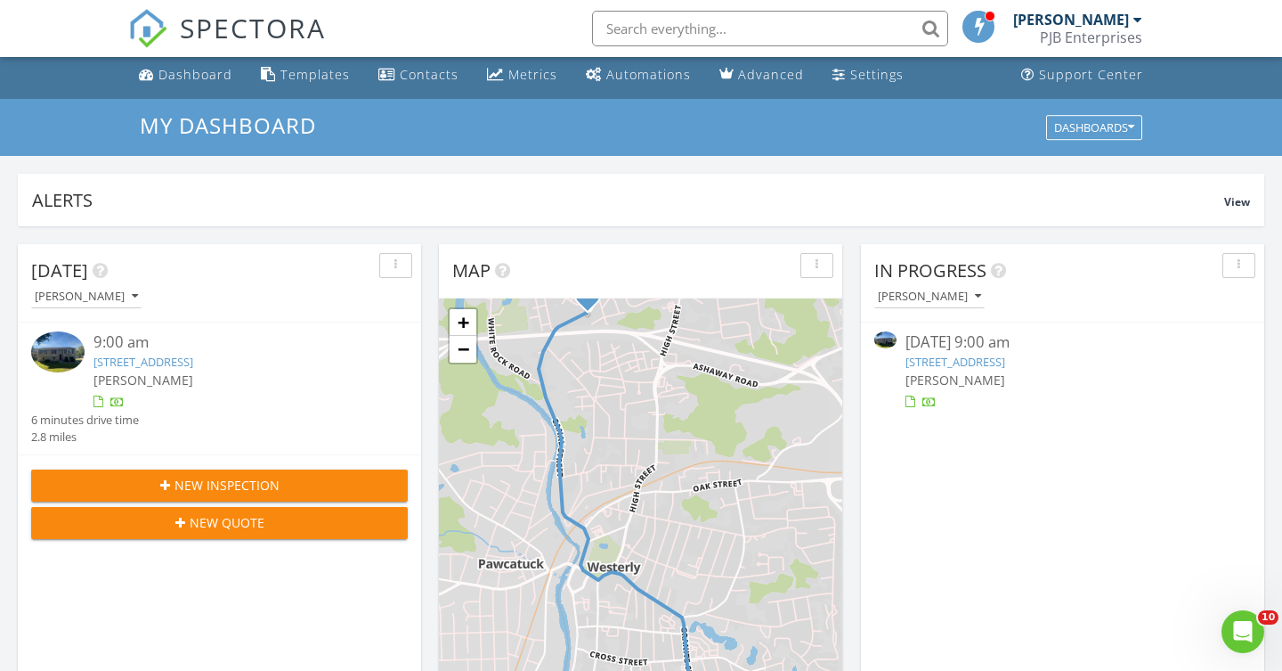
scroll to position [0, 0]
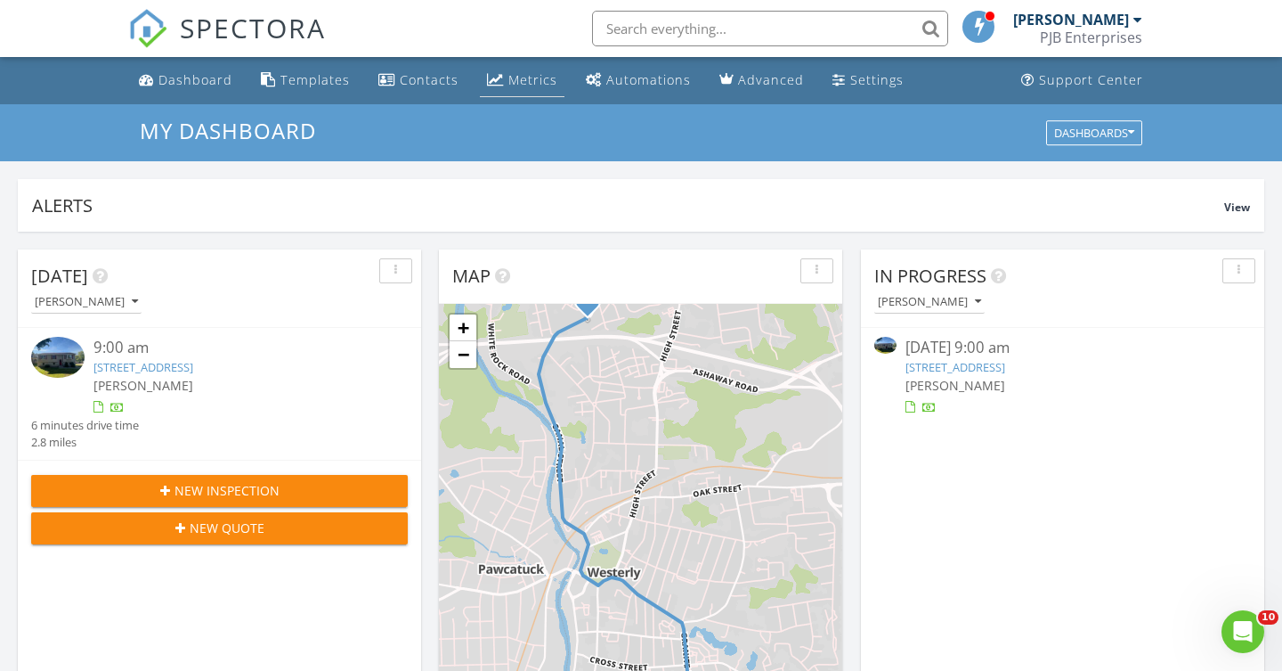
click at [528, 85] on div "Metrics" at bounding box center [533, 79] width 49 height 17
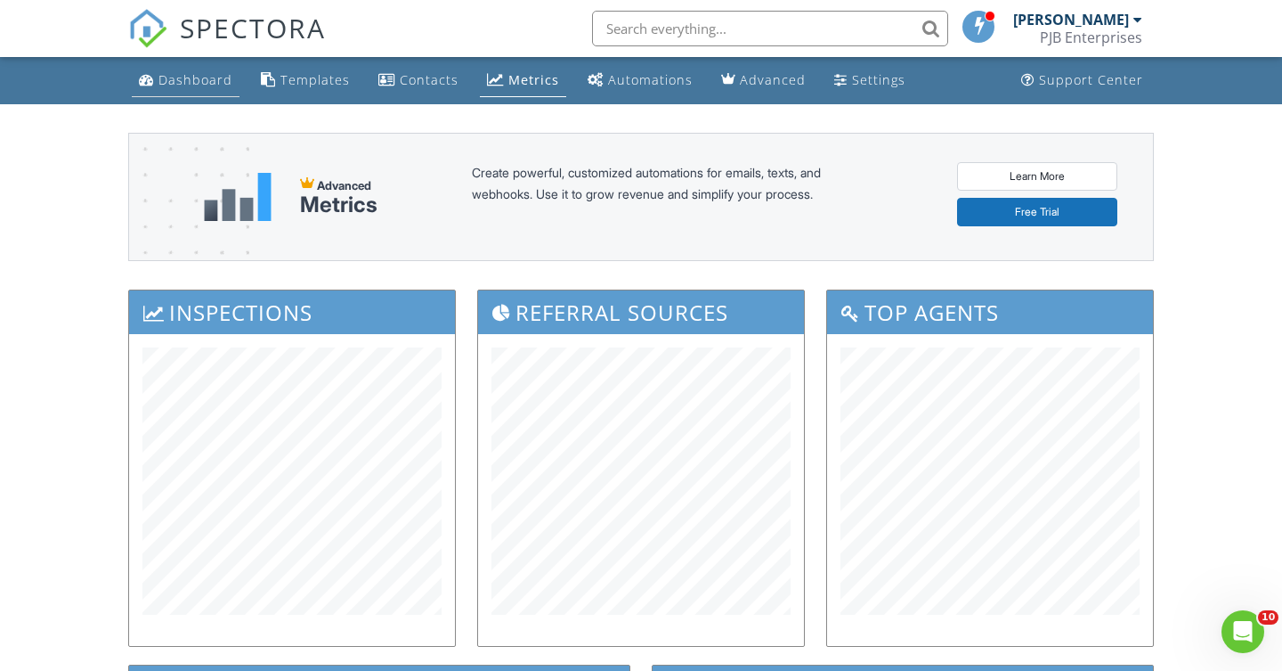
click at [214, 78] on div "Dashboard" at bounding box center [196, 79] width 74 height 17
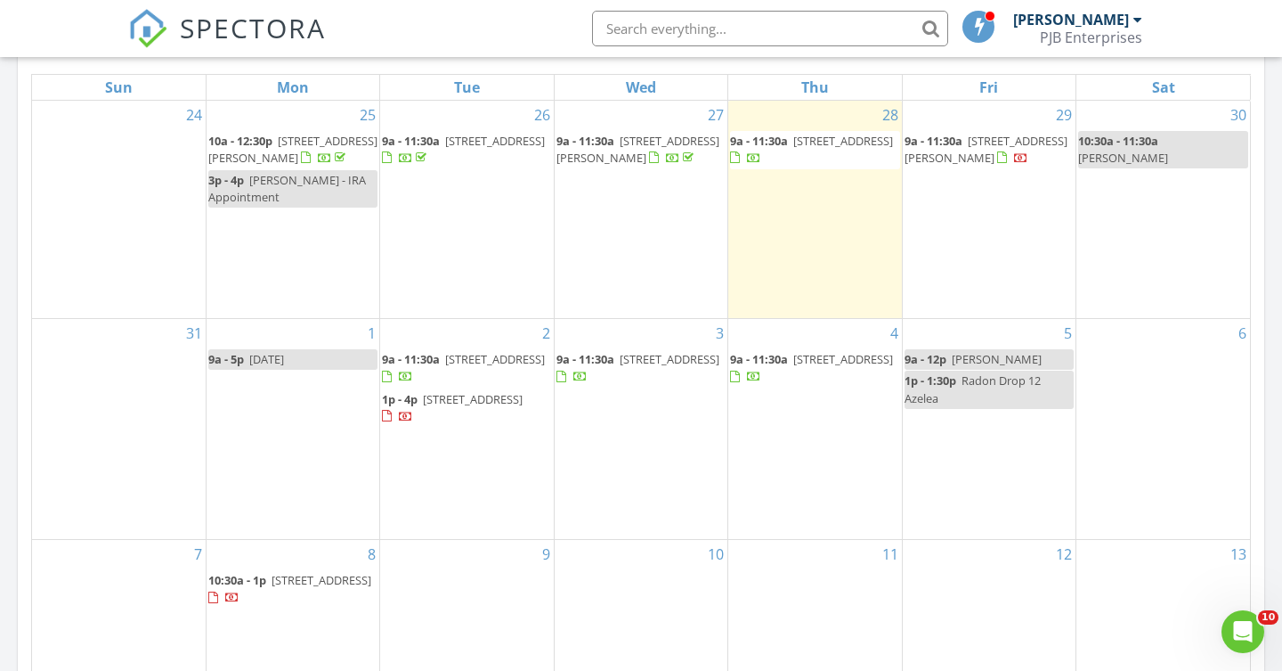
scroll to position [840, 0]
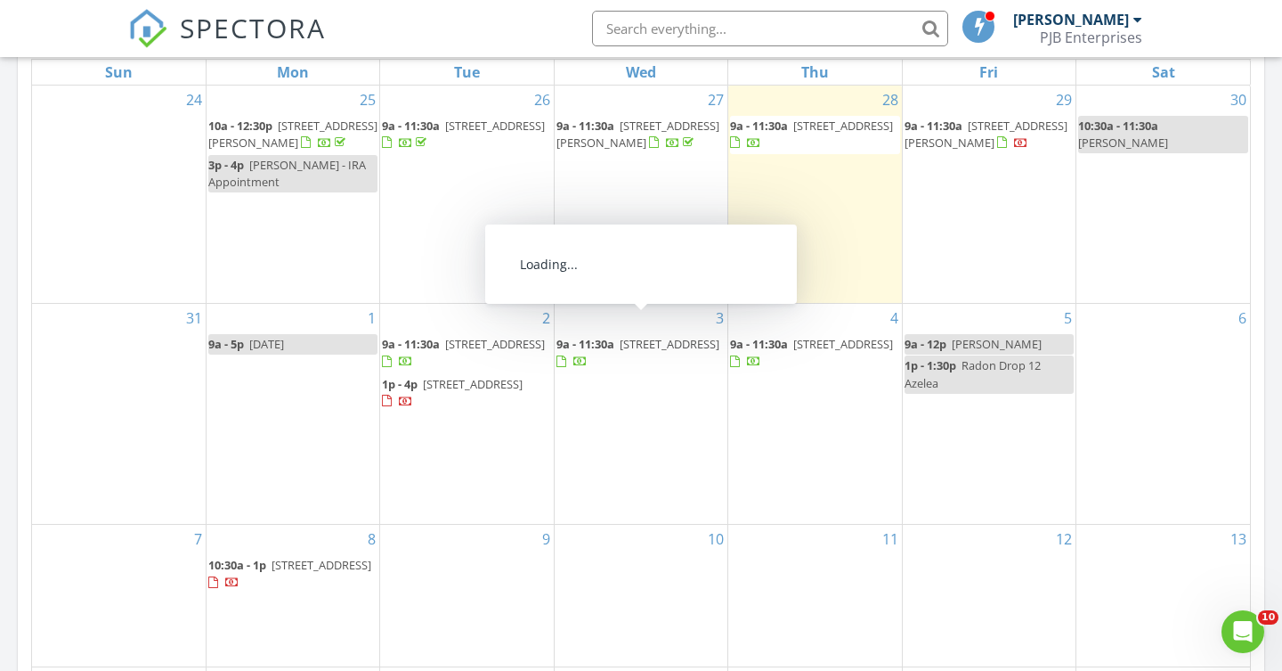
scroll to position [852, 0]
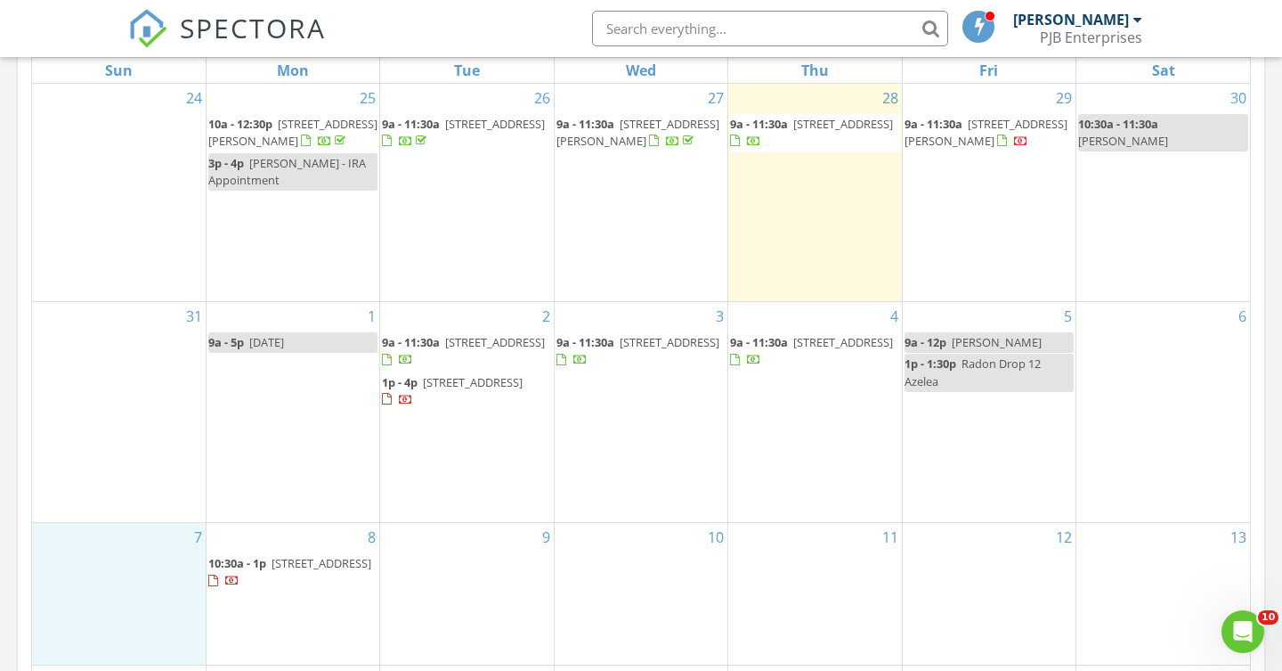
click at [63, 569] on div "7" at bounding box center [119, 594] width 174 height 142
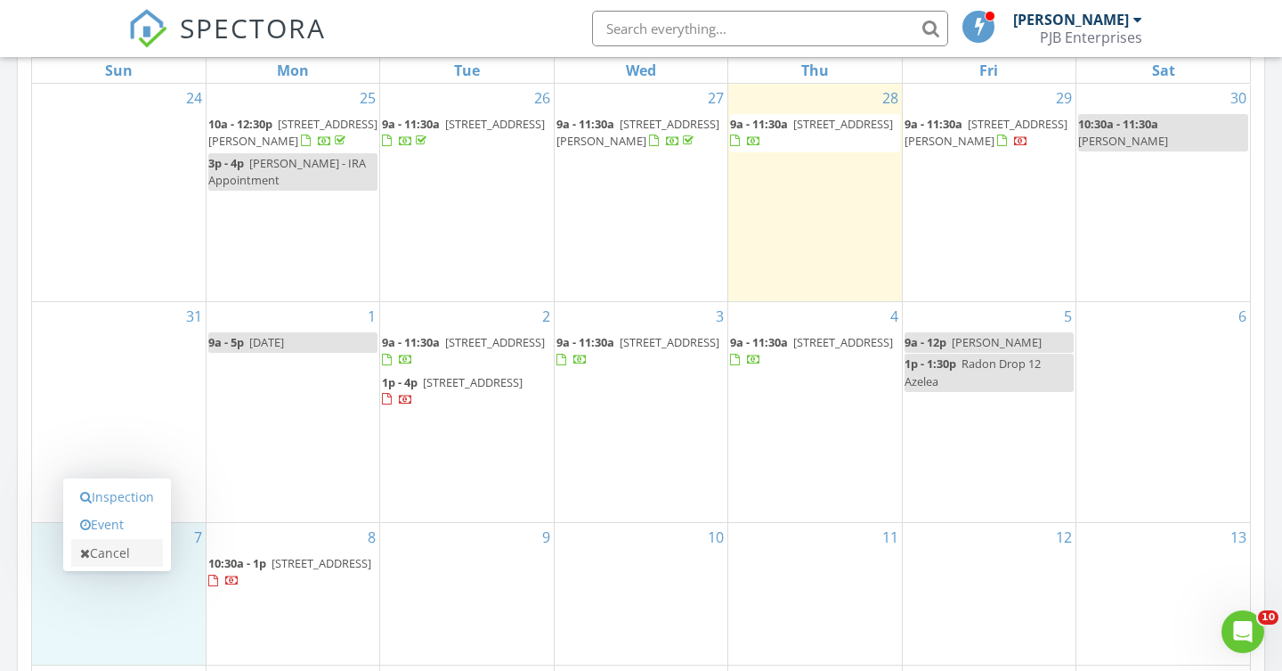
click at [114, 552] on link "Cancel" at bounding box center [117, 553] width 92 height 28
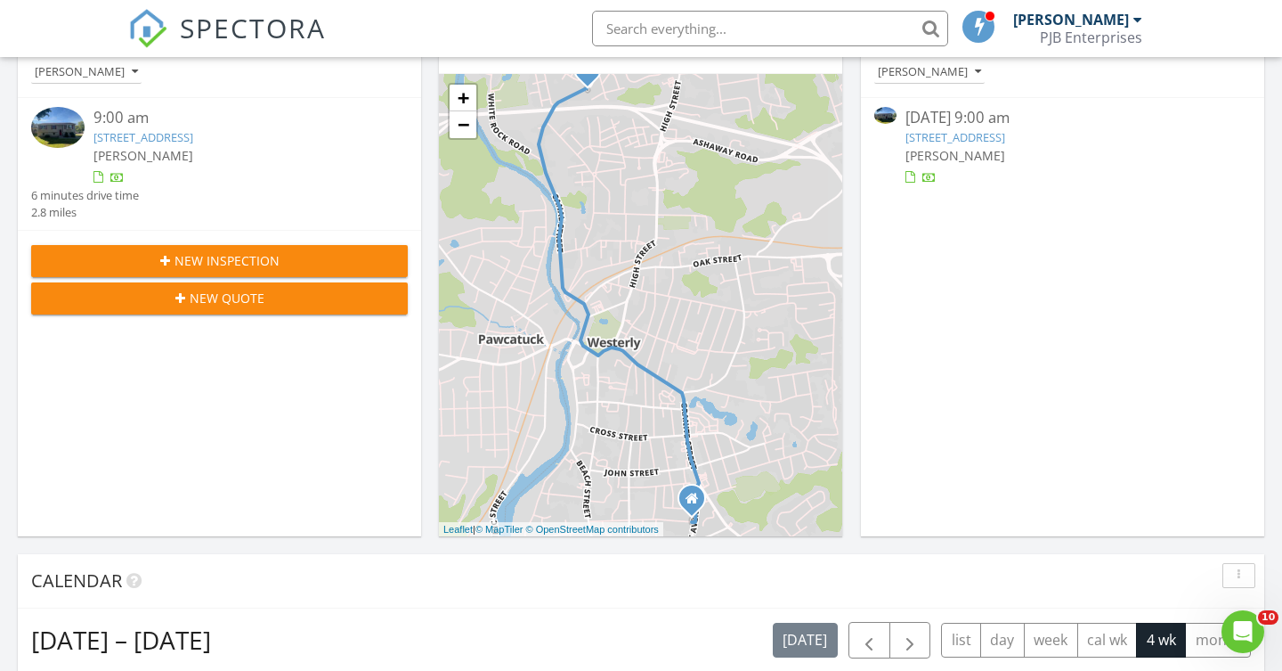
scroll to position [0, 0]
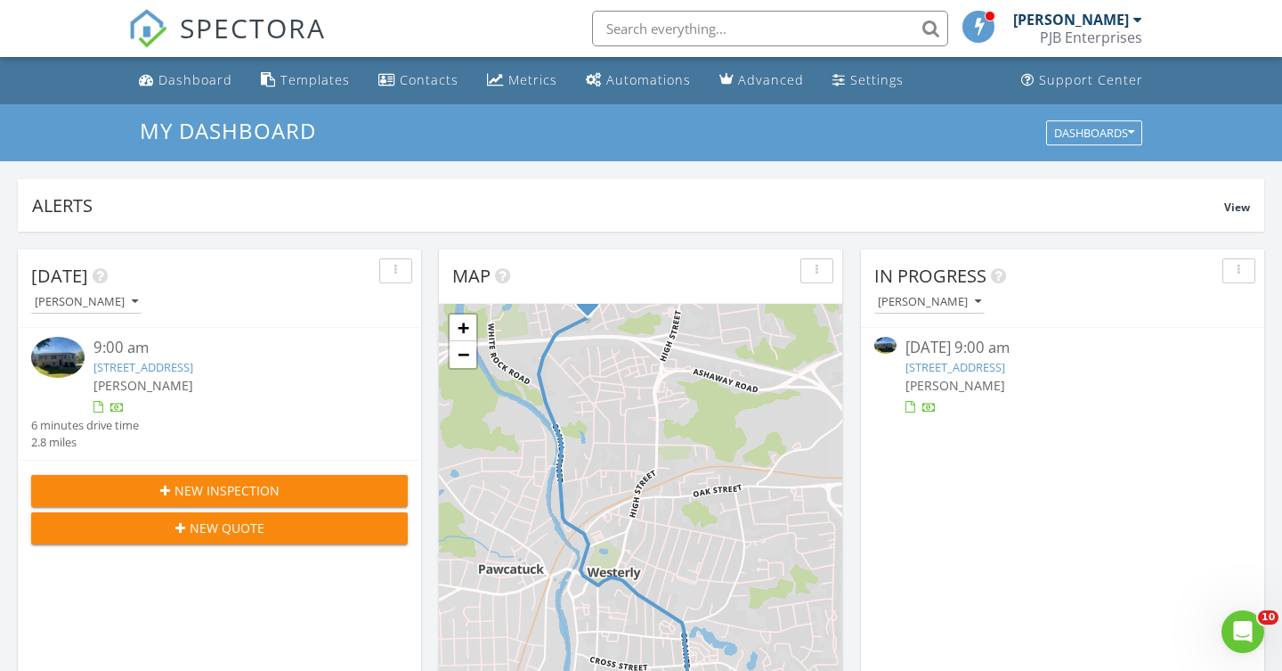
click at [954, 367] on link "[STREET_ADDRESS]" at bounding box center [956, 367] width 100 height 16
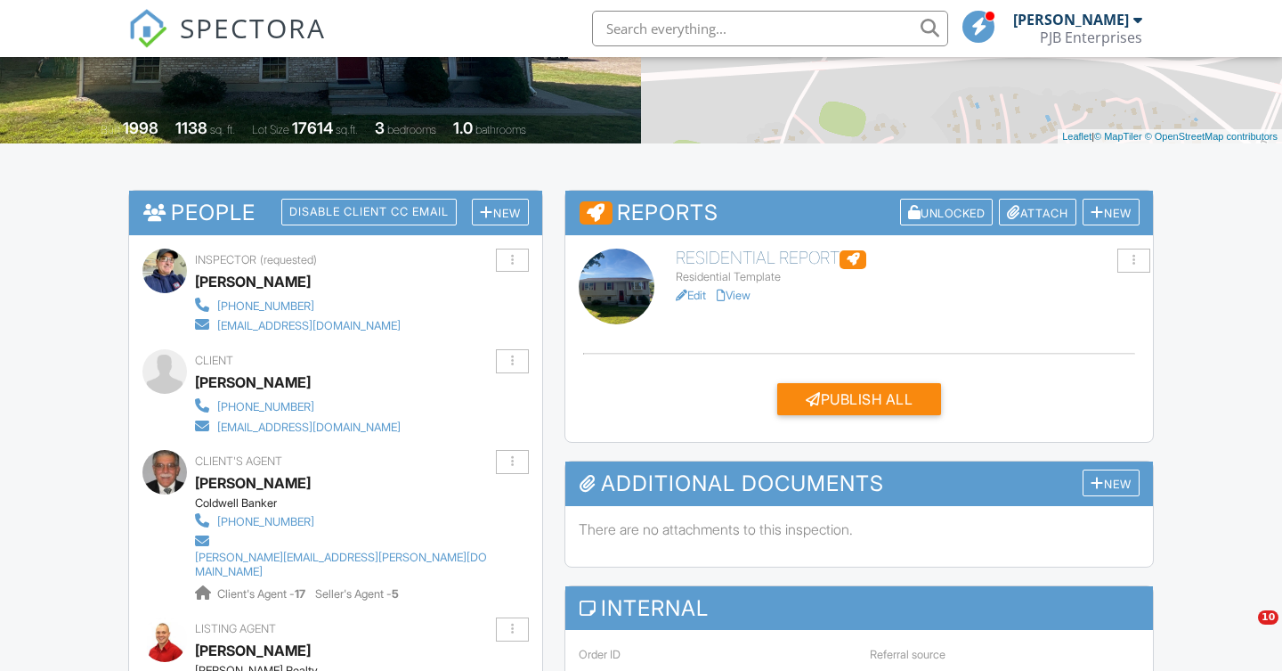
scroll to position [119, 0]
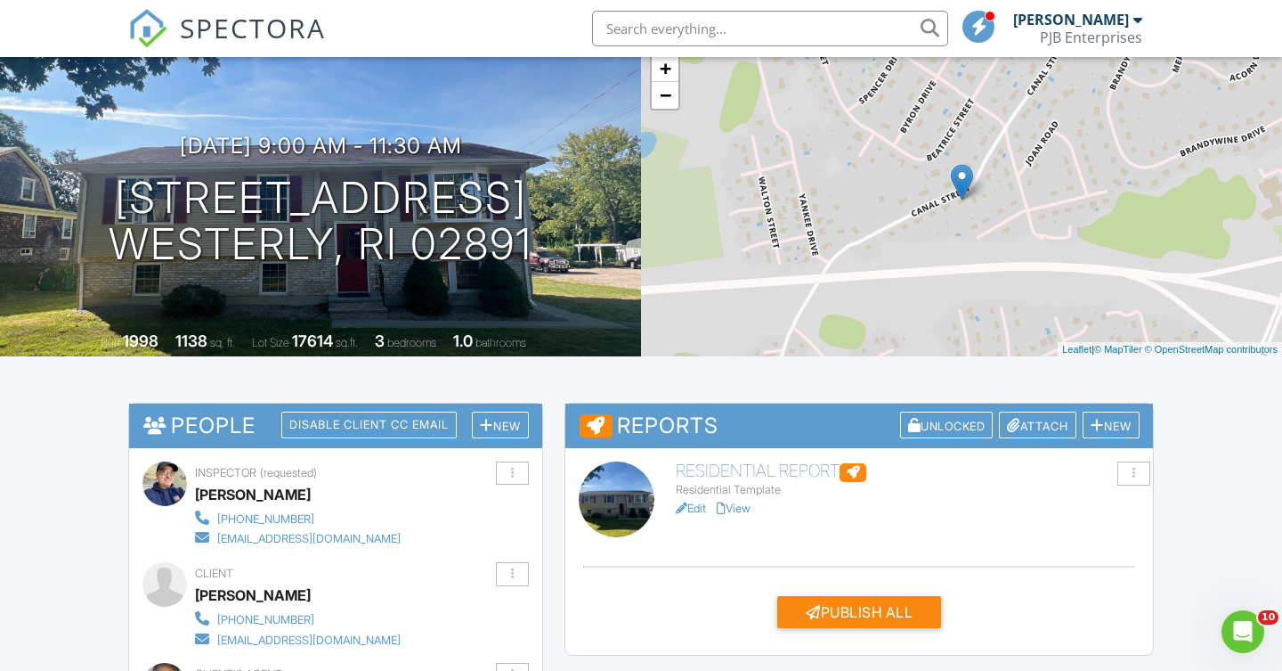
click at [748, 510] on link "View" at bounding box center [734, 507] width 34 height 13
